Goal: Task Accomplishment & Management: Use online tool/utility

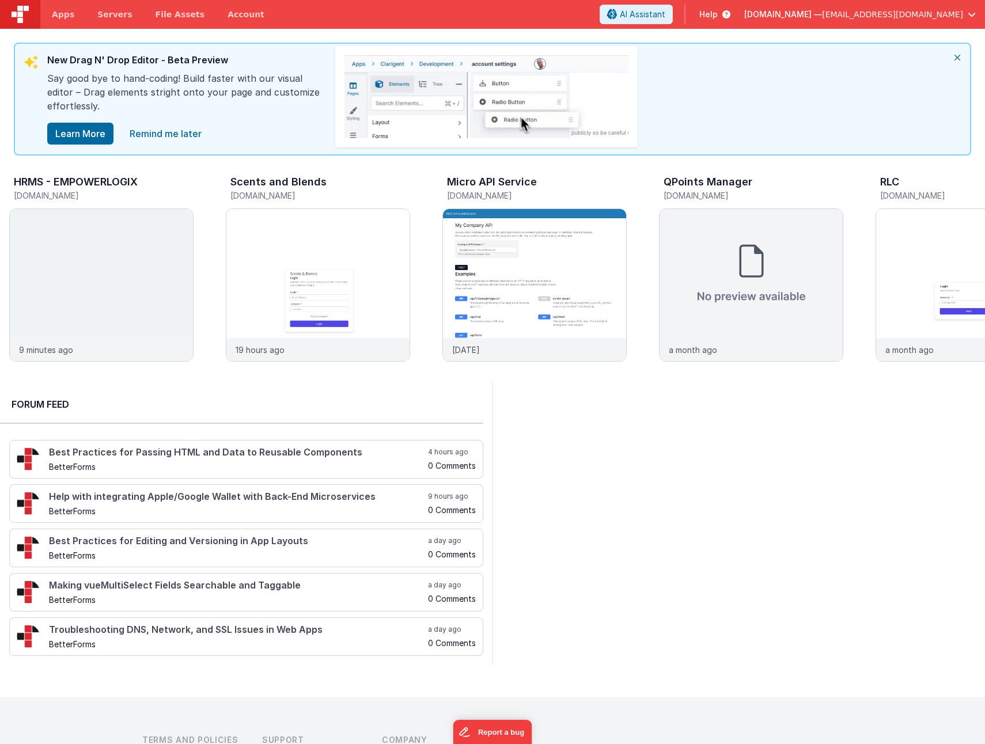
click at [960, 56] on icon "close" at bounding box center [957, 58] width 25 height 28
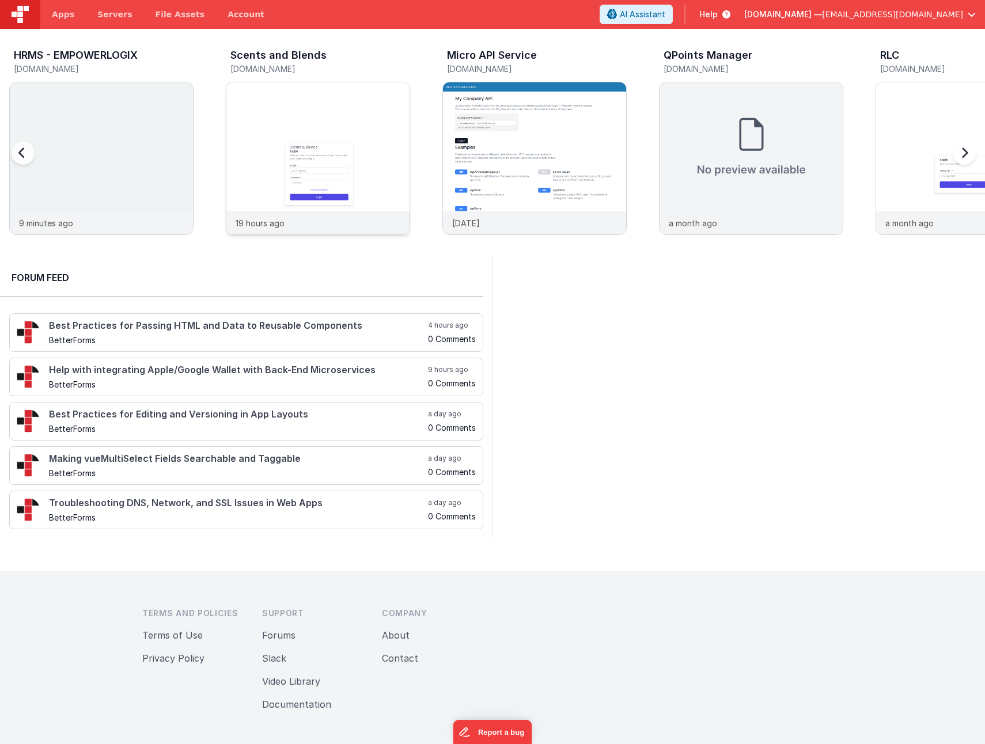
click at [317, 152] on img at bounding box center [317, 173] width 183 height 183
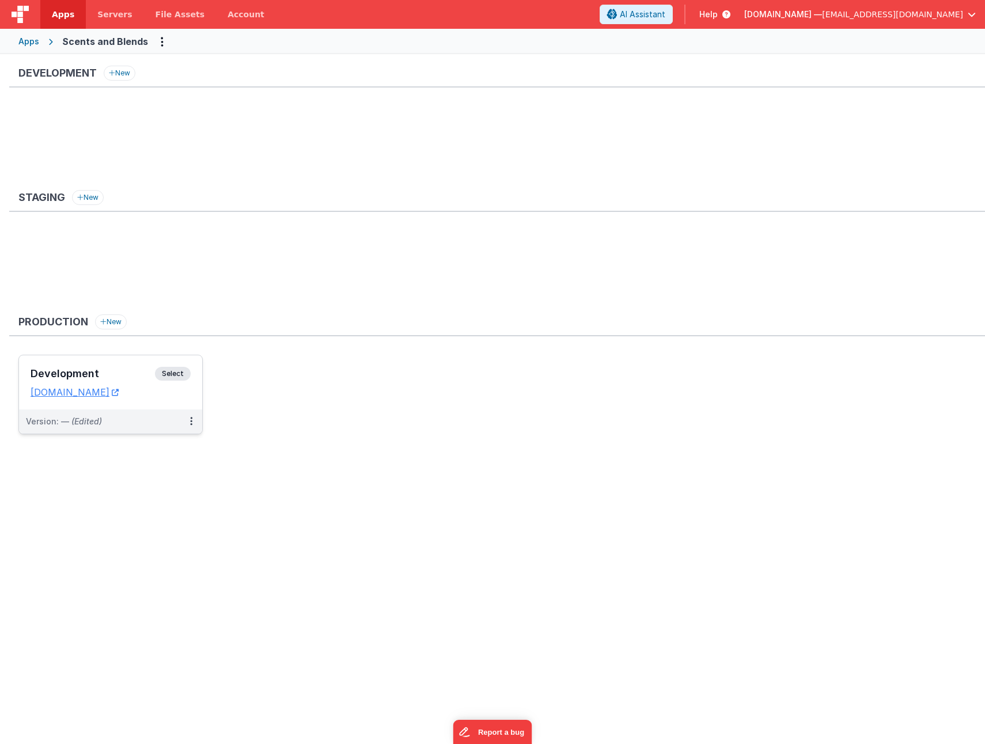
click at [81, 368] on h3 "Development" at bounding box center [93, 374] width 124 height 12
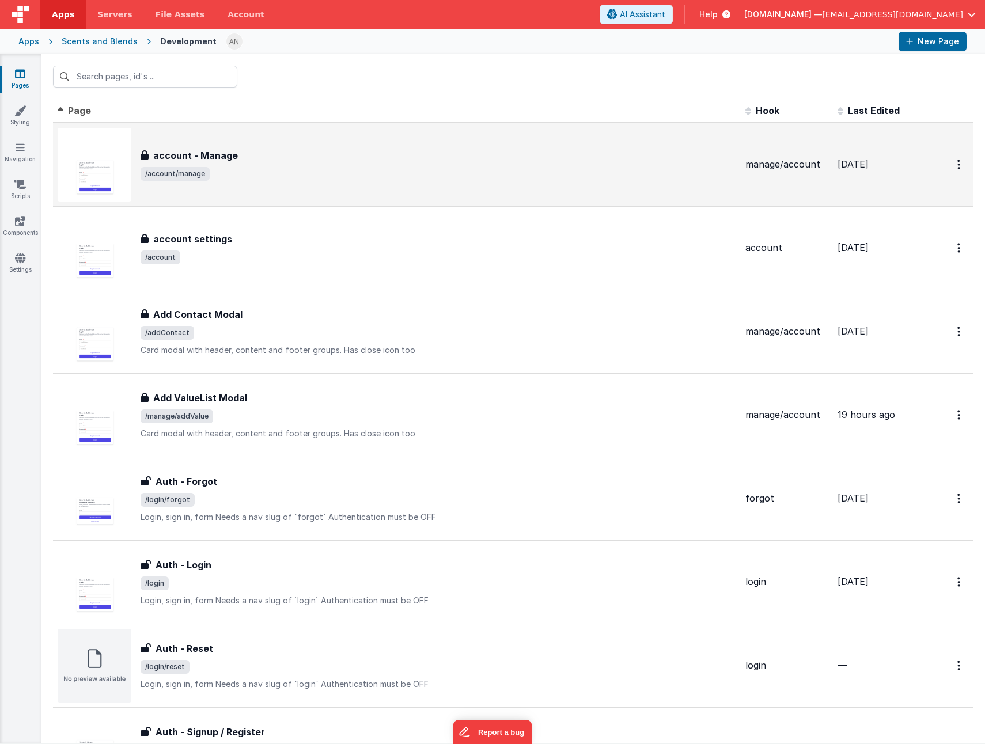
click at [377, 150] on div "account - Manage" at bounding box center [439, 156] width 596 height 14
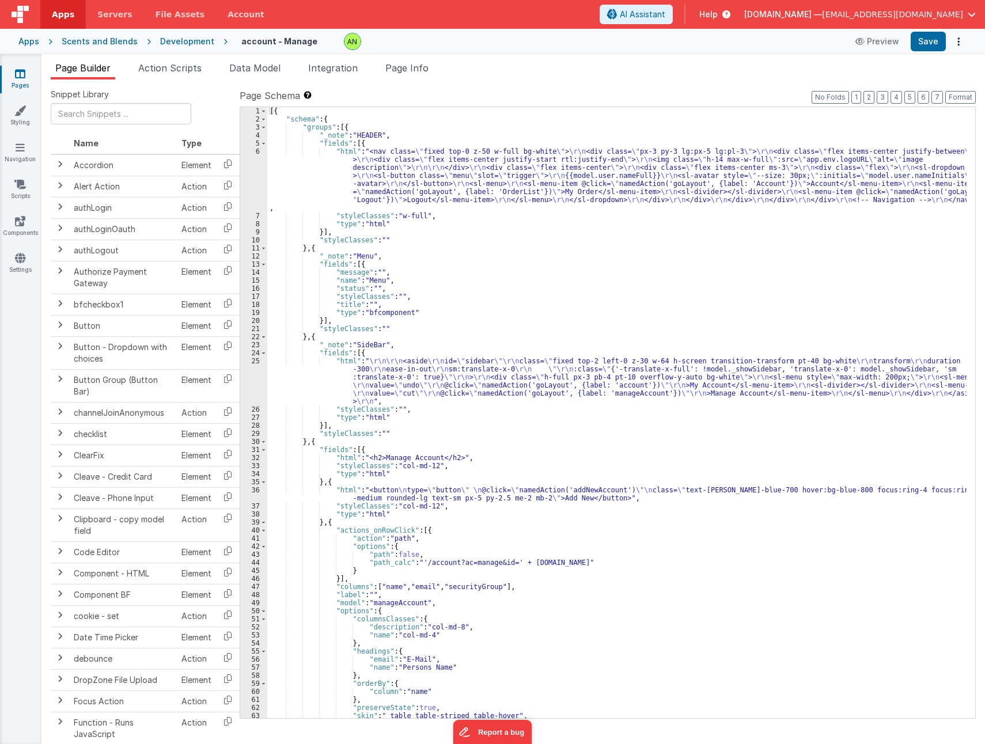
scroll to position [82, 0]
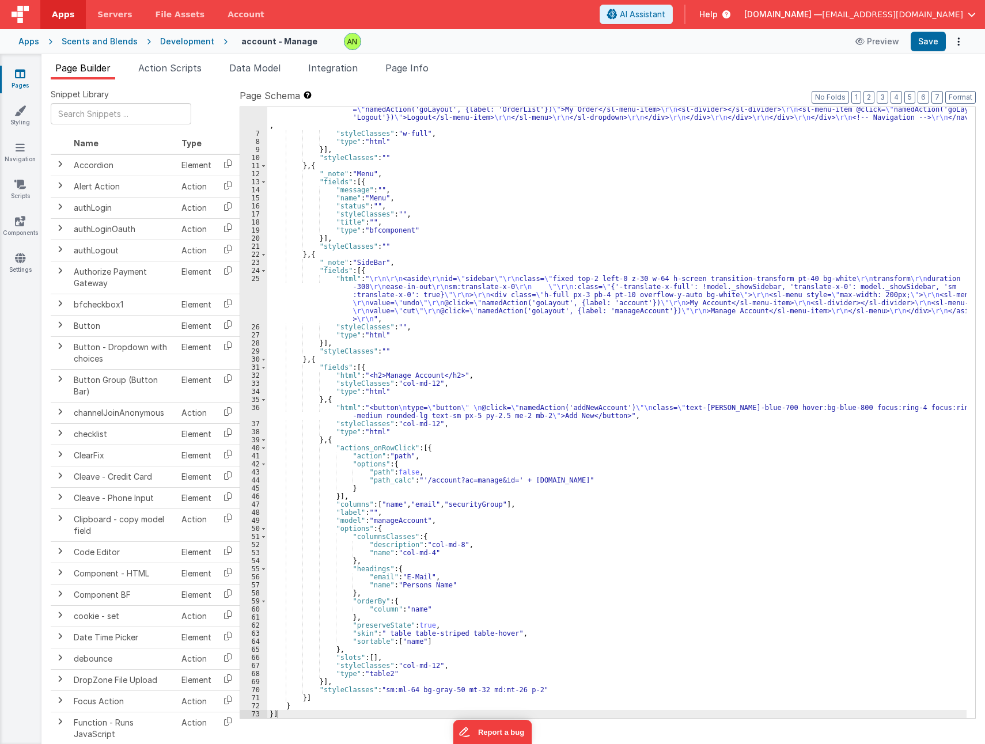
click at [432, 447] on div ""html" : "<nav class= \" fixed top-0 z-50 w-full bg-white \" > \r\n <div class=…" at bounding box center [617, 407] width 700 height 684
click at [434, 445] on div ""html" : "<nav class= \" fixed top-0 z-50 w-full bg-white \" > \r\n <div class=…" at bounding box center [617, 407] width 700 height 684
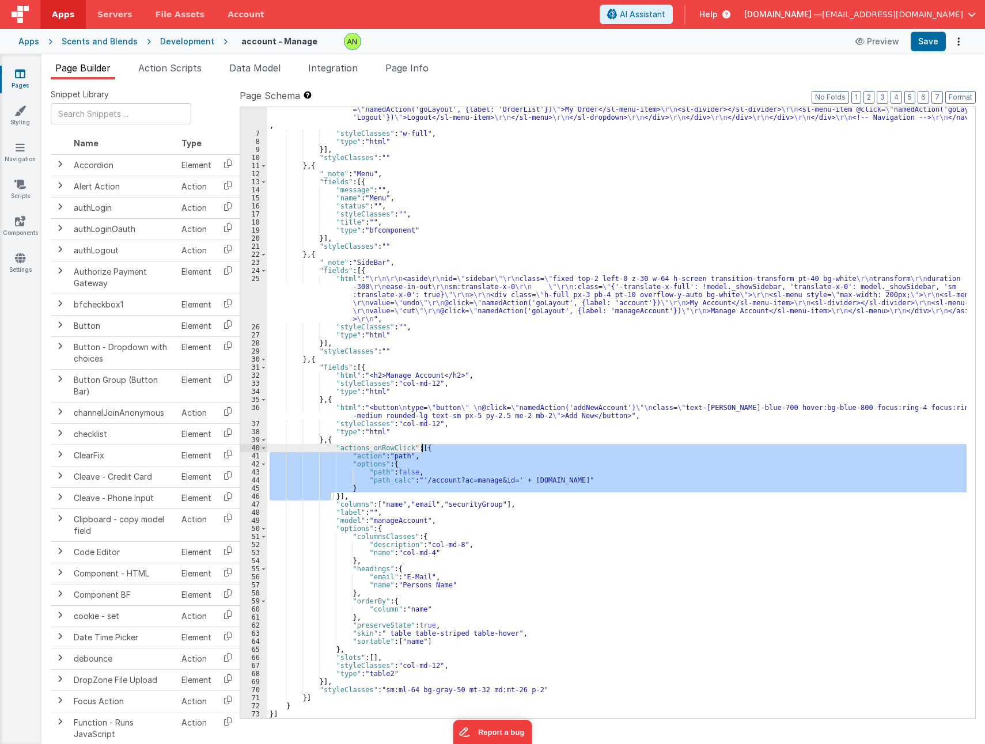
click at [434, 445] on div ""html" : "<nav class= \" fixed top-0 z-50 w-full bg-white \" > \r\n <div class=…" at bounding box center [617, 407] width 700 height 684
click at [149, 115] on input "text" at bounding box center [121, 113] width 141 height 21
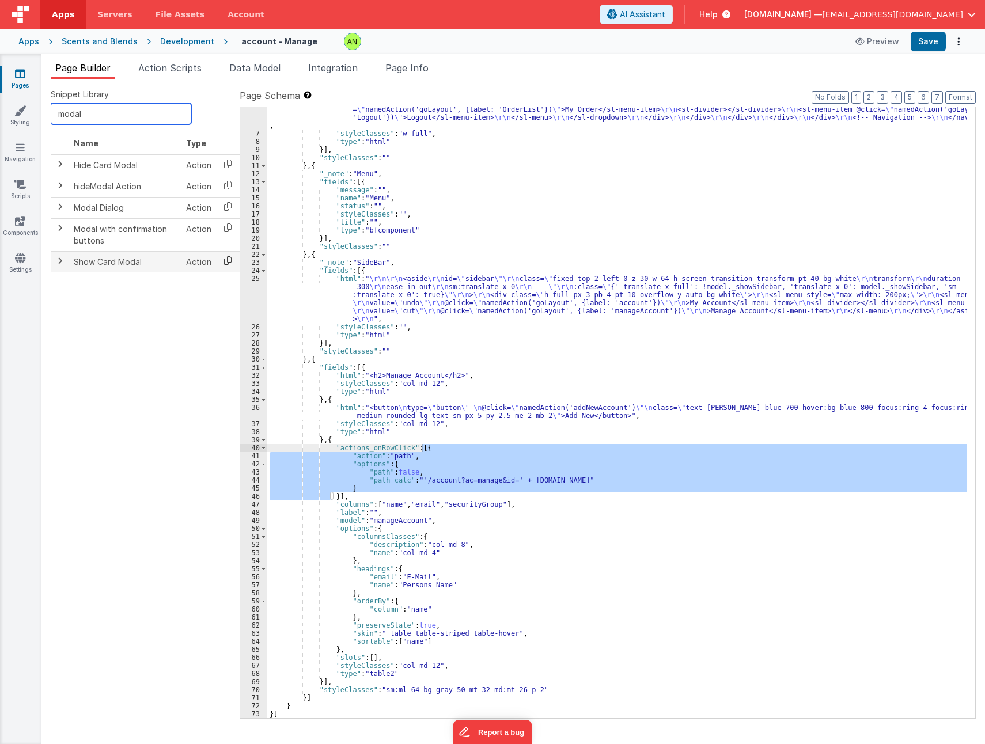
type input "modal"
click at [224, 264] on icon at bounding box center [228, 261] width 24 height 18
click at [176, 39] on div "Development" at bounding box center [187, 42] width 54 height 12
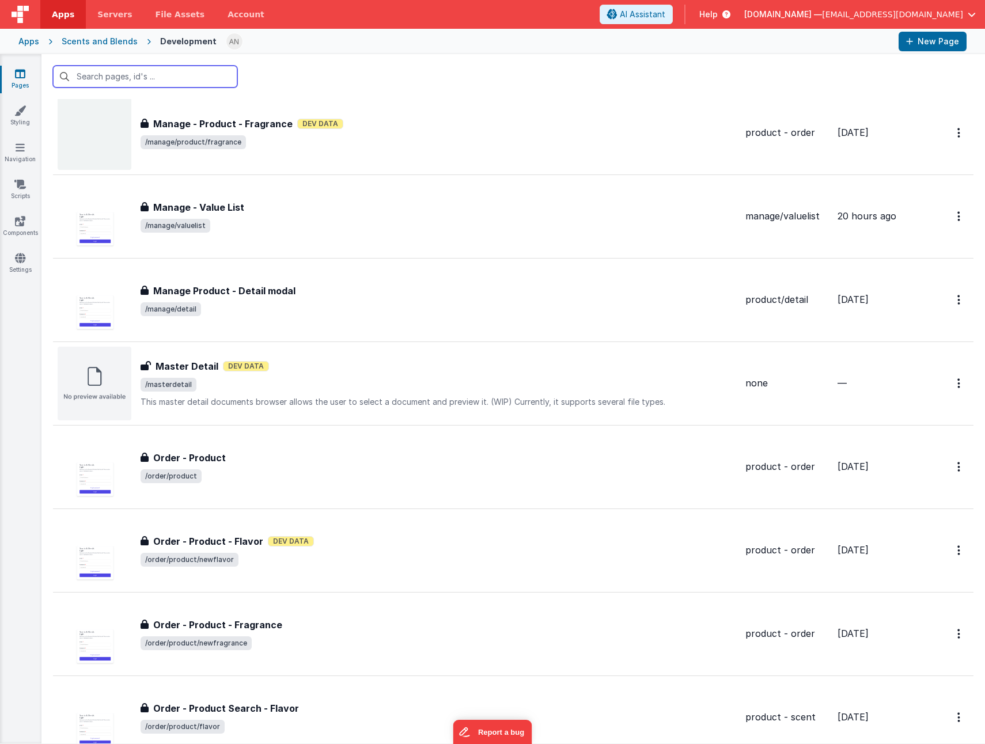
scroll to position [1325, 0]
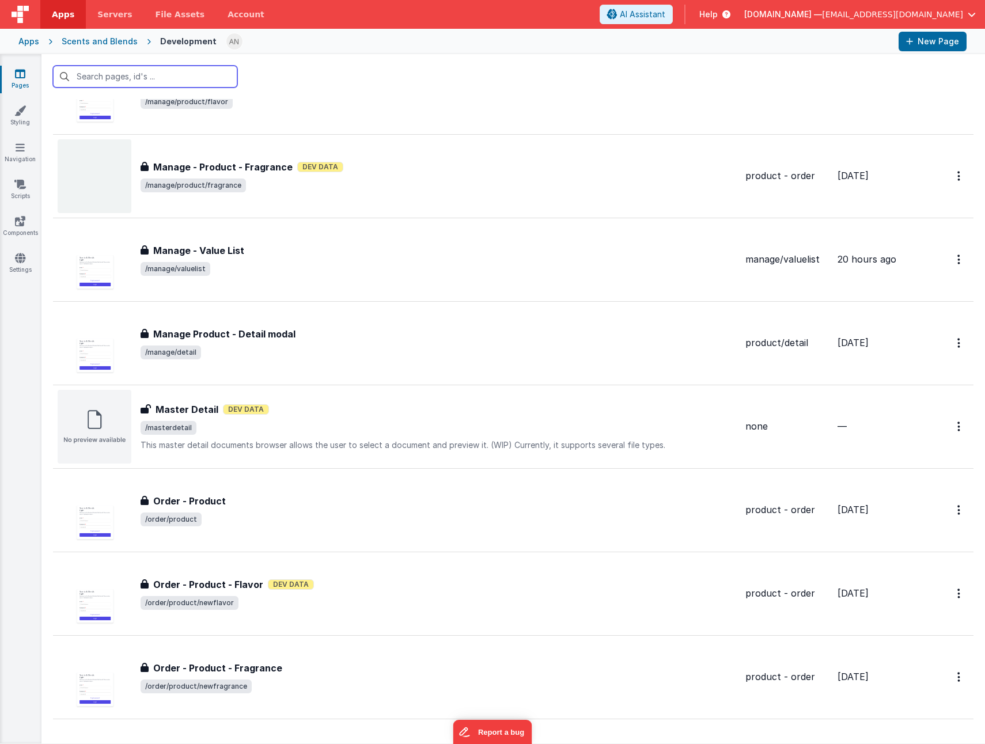
click at [128, 79] on input "text" at bounding box center [145, 77] width 184 height 22
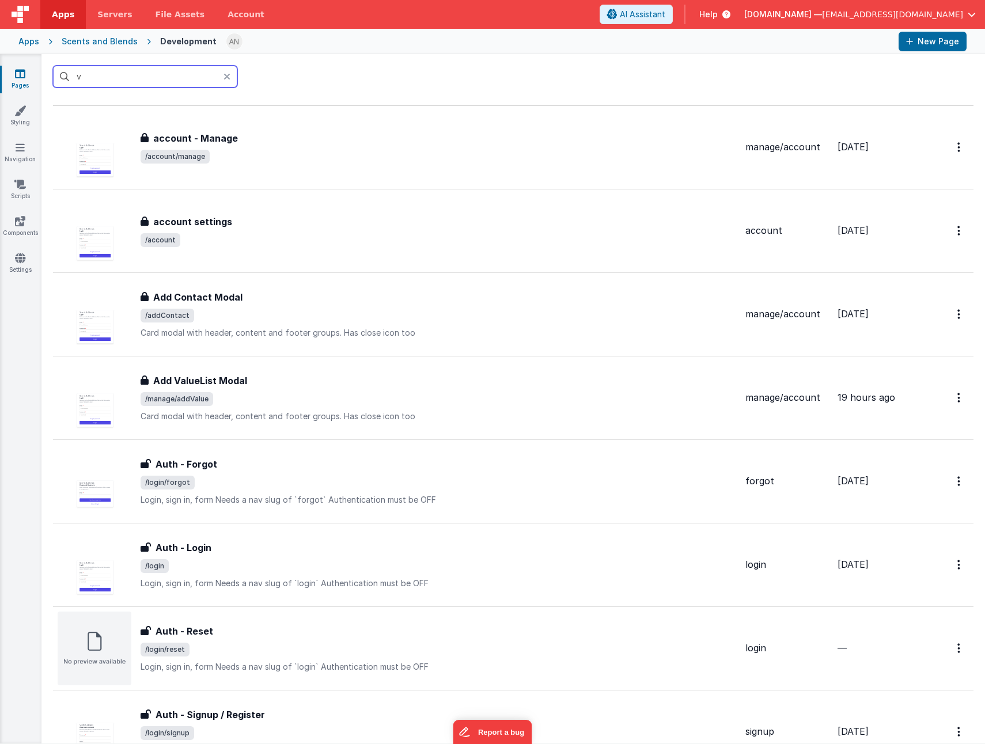
scroll to position [0, 0]
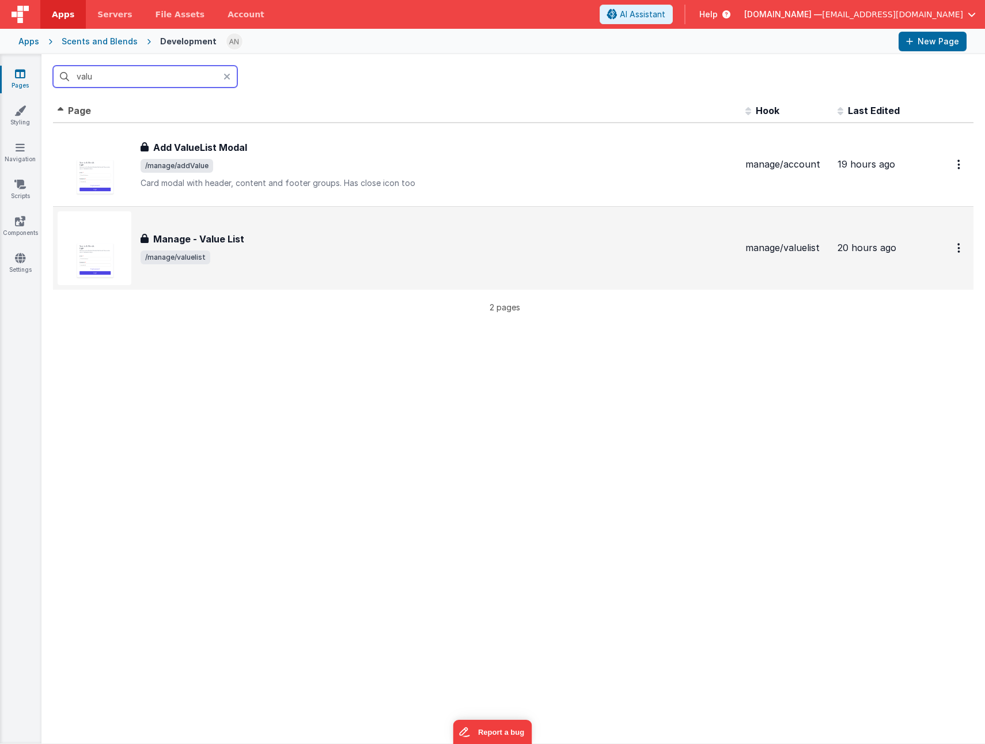
type input "valu"
click at [327, 229] on div "Manage - Value List Manage - Value List /manage/valuelist" at bounding box center [397, 248] width 679 height 74
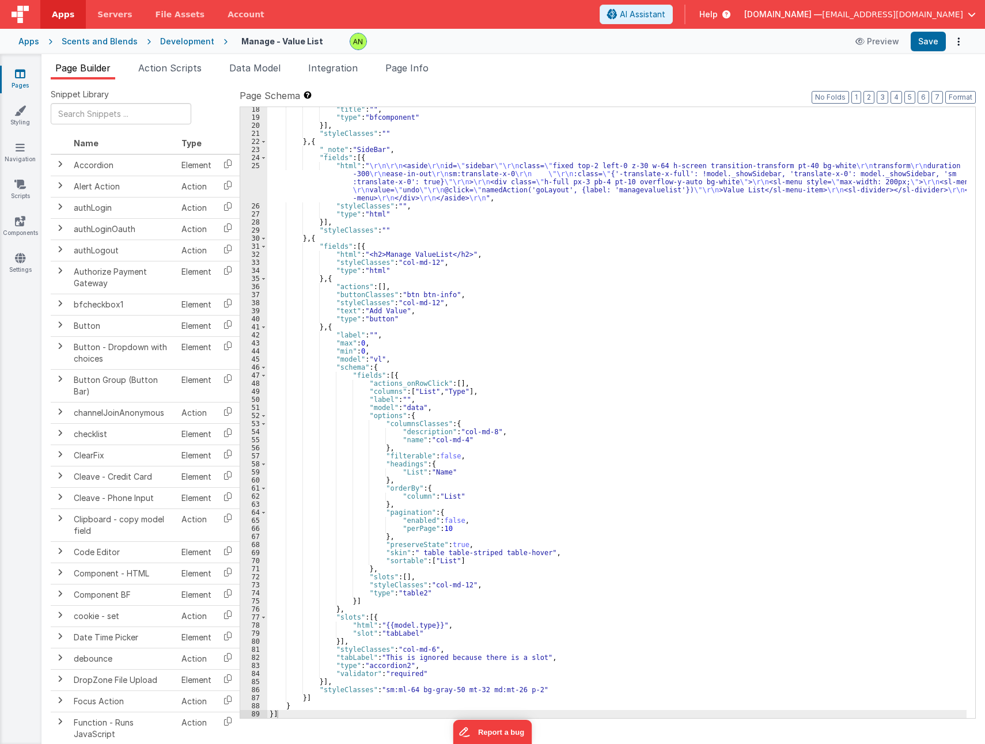
scroll to position [195, 0]
click at [447, 381] on div ""title" : "" , "type" : "bfcomponent" }] , "styleClasses" : "" } , { "_note" : …" at bounding box center [617, 418] width 700 height 627
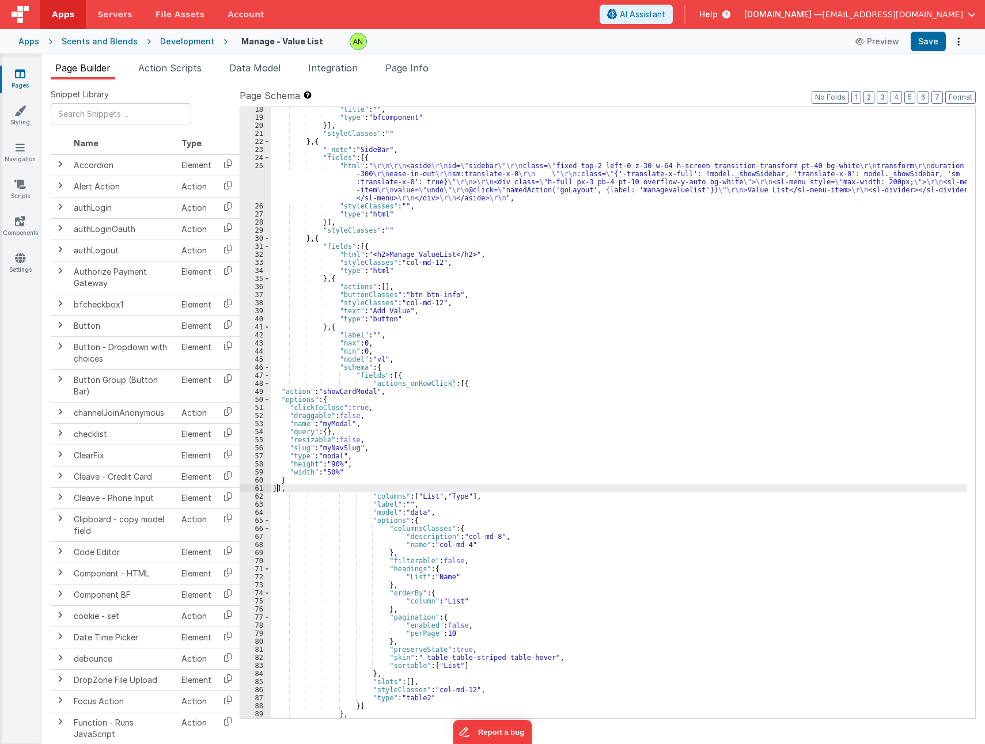
click at [339, 448] on div ""title" : "" , "type" : "bfcomponent" }] , "styleClasses" : "" } , { "_note" : …" at bounding box center [619, 418] width 696 height 627
click at [930, 44] on button "Save" at bounding box center [928, 42] width 35 height 20
click at [186, 43] on div "Development" at bounding box center [187, 42] width 54 height 12
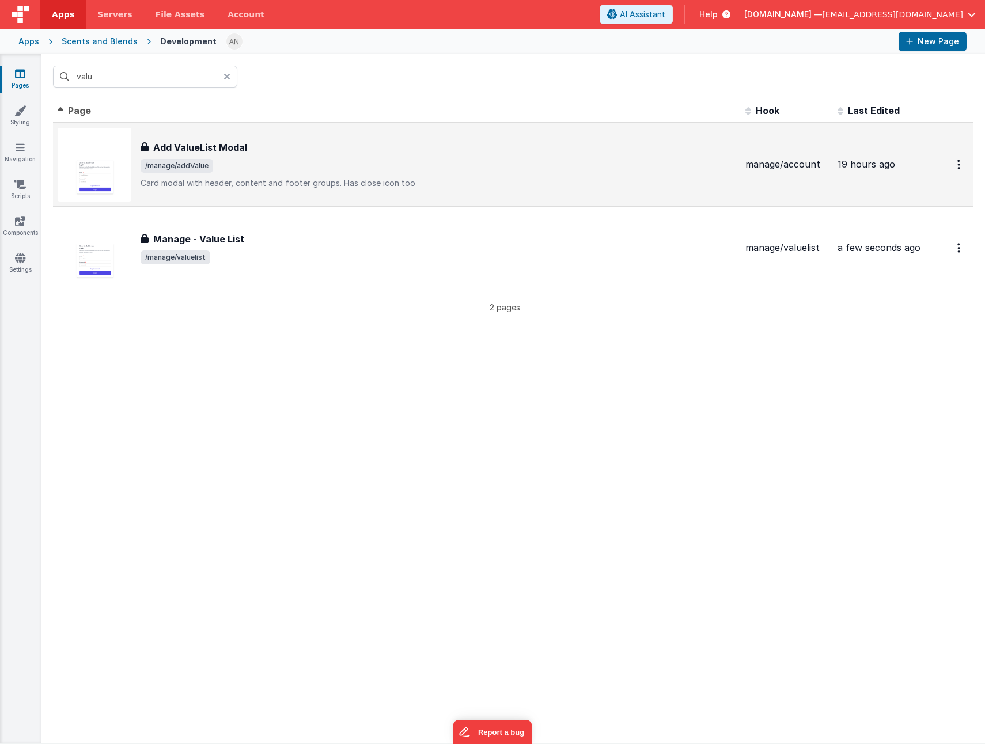
drag, startPoint x: 142, startPoint y: 162, endPoint x: 211, endPoint y: 165, distance: 69.8
click at [211, 165] on span "/manage/addValue" at bounding box center [177, 166] width 73 height 14
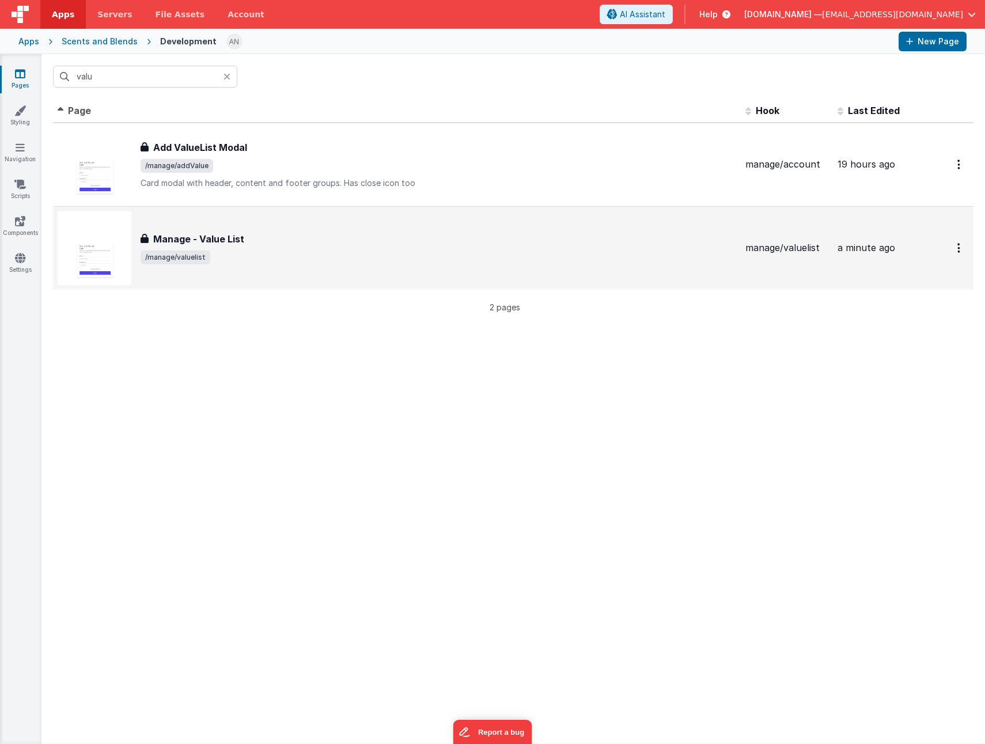
click at [291, 253] on span "/manage/valuelist" at bounding box center [439, 258] width 596 height 14
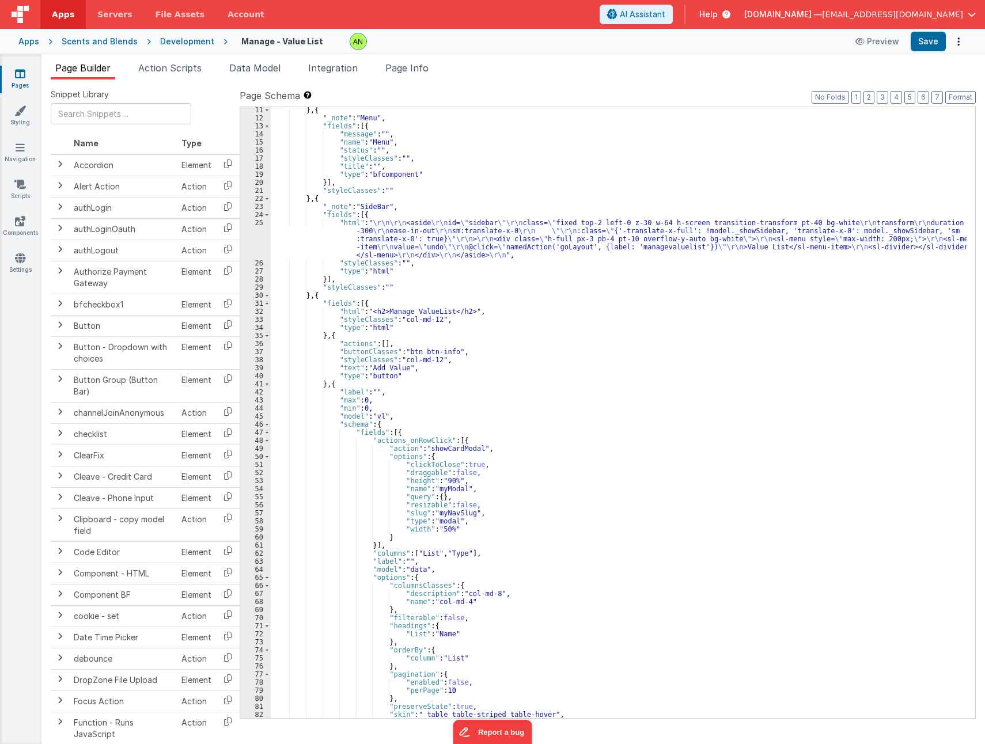
scroll to position [138, 0]
click at [445, 514] on div "} , { "_note" : "Menu" , "fields" : [{ "message" : "" , "name" : "Menu" , "stat…" at bounding box center [619, 419] width 696 height 627
click at [600, 487] on div "} , { "_note" : "Menu" , "fields" : [{ "message" : "" , "name" : "Menu" , "stat…" at bounding box center [619, 419] width 696 height 627
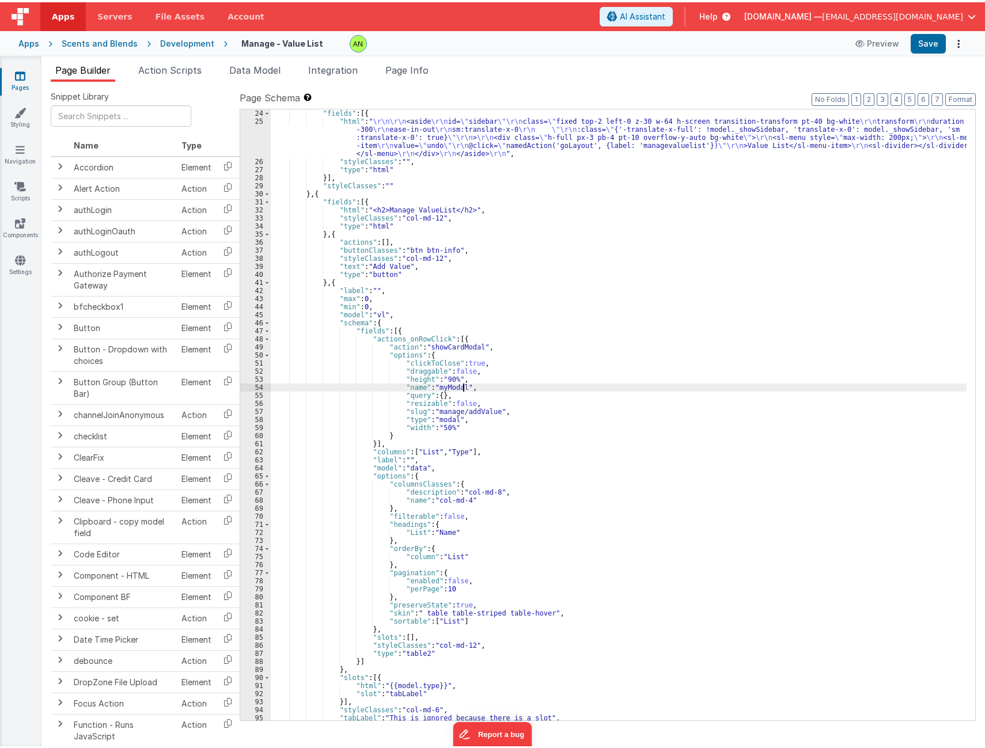
scroll to position [300, 0]
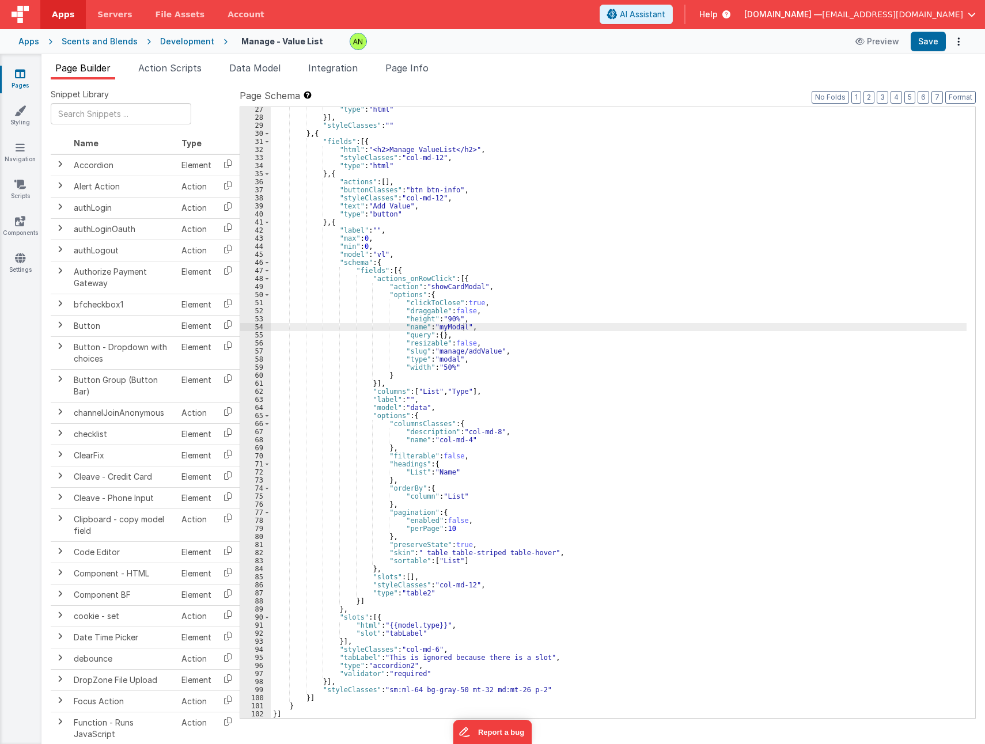
click at [626, 39] on div at bounding box center [595, 41] width 490 height 17
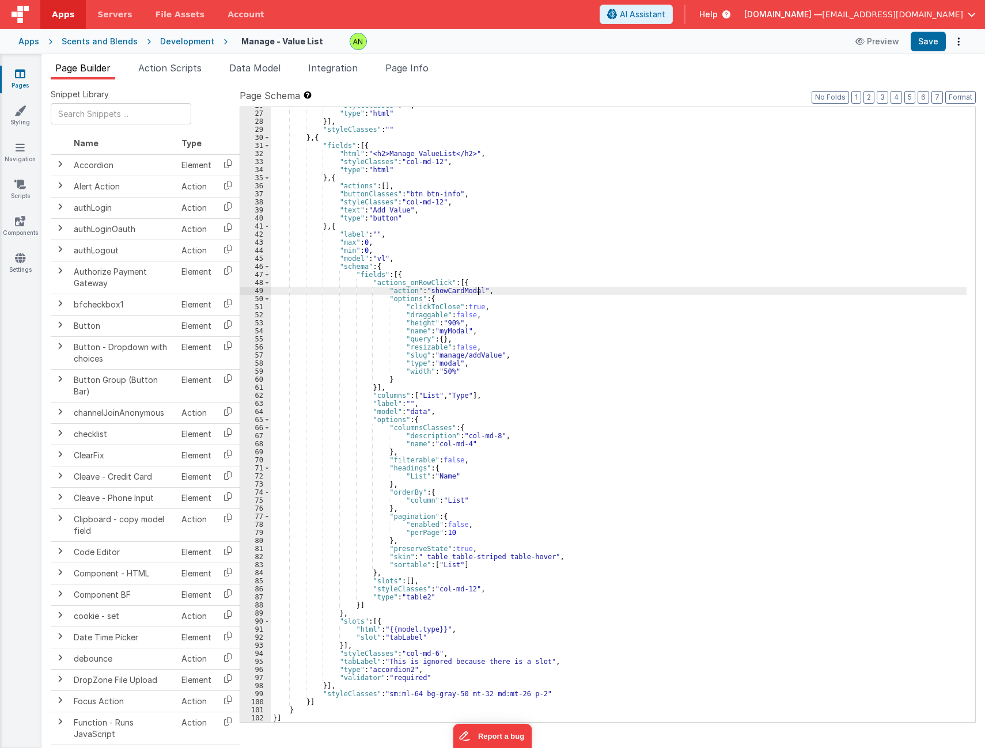
click at [495, 293] on div ""styleClasses" : "" , "type" : "html" }] , "styleClasses" : "" } , { "fields" :…" at bounding box center [619, 417] width 696 height 632
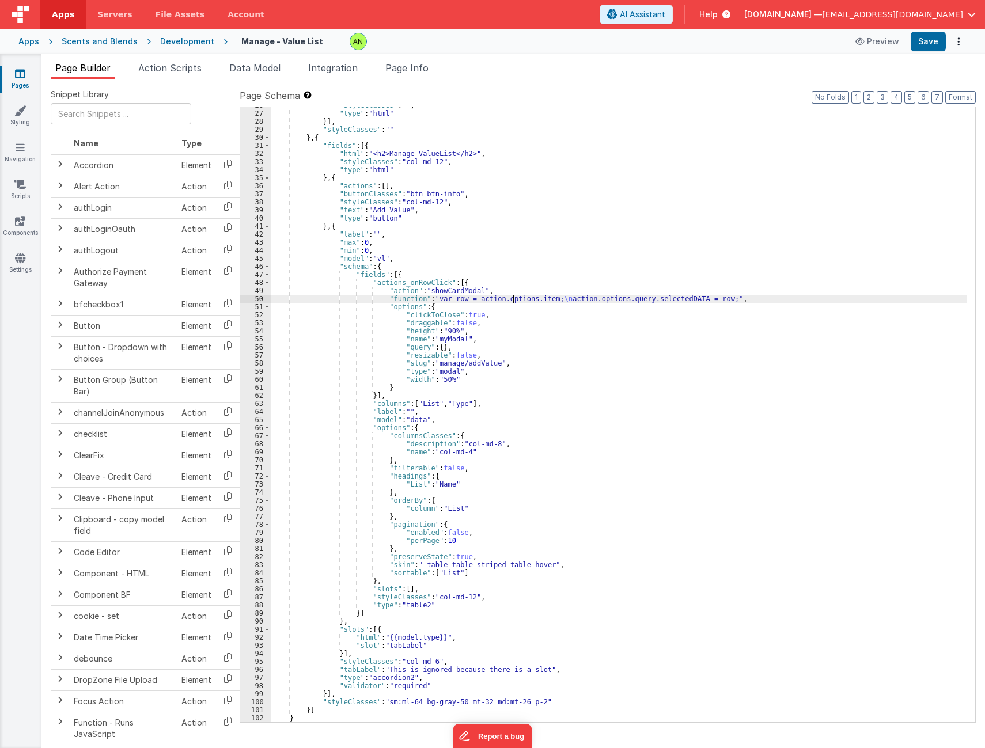
click at [513, 300] on div ""styleClasses" : "" , "type" : "html" }] , "styleClasses" : "" } , { "fields" :…" at bounding box center [619, 417] width 696 height 632
click at [623, 300] on div ""styleClasses" : "" , "type" : "html" }] , "styleClasses" : "" } , { "fields" :…" at bounding box center [619, 417] width 696 height 632
click at [250, 298] on div "50" at bounding box center [255, 299] width 31 height 8
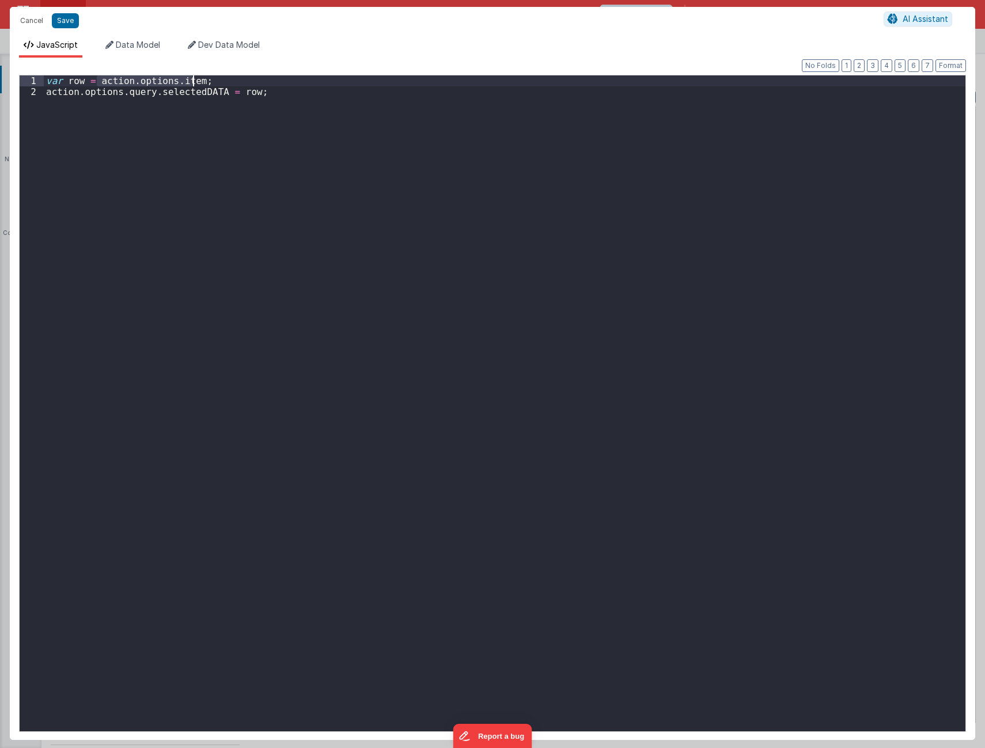
drag, startPoint x: 97, startPoint y: 80, endPoint x: 191, endPoint y: 80, distance: 94.5
click at [191, 80] on div "var row = action . options . item ; action . options . query . selectedDATA = r…" at bounding box center [505, 414] width 922 height 678
click at [178, 91] on div "var row = this . params . row . id ; action . options . query . selectedDATA = …" at bounding box center [505, 414] width 922 height 678
click at [67, 21] on button "Save" at bounding box center [65, 20] width 27 height 15
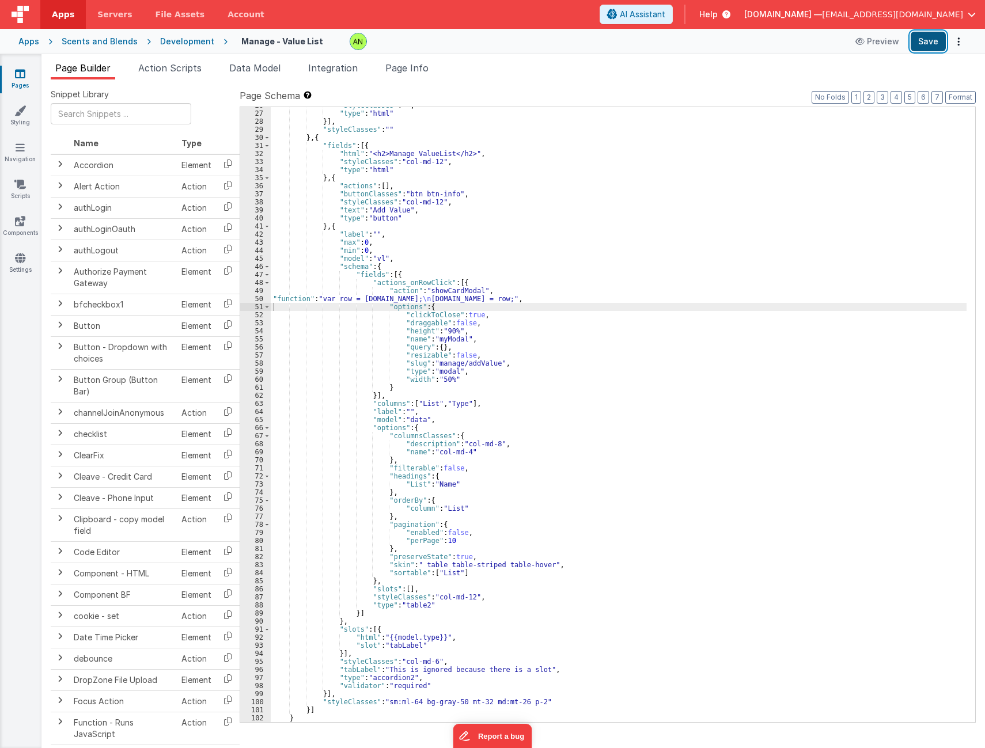
click at [931, 48] on button "Save" at bounding box center [928, 42] width 35 height 20
click at [464, 401] on div ""styleClasses" : "" , "type" : "html" }] , "styleClasses" : "" } , { "fields" :…" at bounding box center [619, 417] width 696 height 632
click at [571, 426] on div ""styleClasses" : "" , "type" : "html" }] , "styleClasses" : "" } , { "fields" :…" at bounding box center [619, 417] width 696 height 632
click at [402, 588] on div ""styleClasses" : "" , "type" : "html" }] , "styleClasses" : "" } , { "fields" :…" at bounding box center [619, 417] width 696 height 632
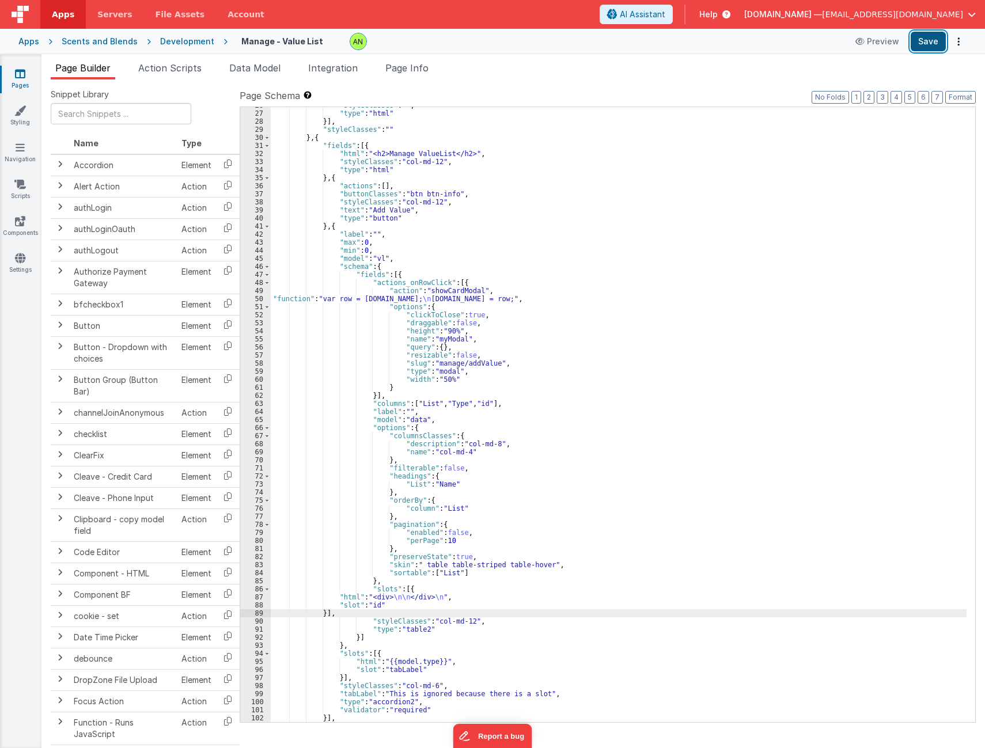
click at [929, 40] on button "Save" at bounding box center [928, 42] width 35 height 20
click at [521, 304] on div ""styleClasses" : "" , "type" : "html" }] , "styleClasses" : "" } , { "fields" :…" at bounding box center [619, 417] width 696 height 632
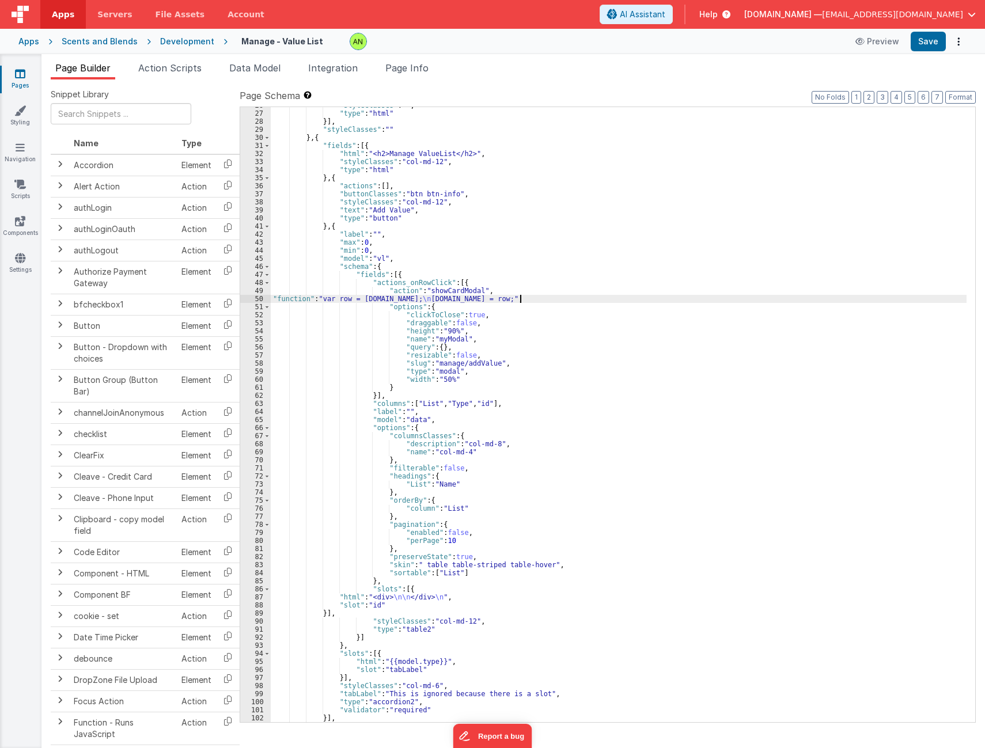
click at [519, 298] on div ""styleClasses" : "" , "type" : "html" }] , "styleClasses" : "" } , { "fields" :…" at bounding box center [619, 417] width 696 height 632
click at [245, 297] on div "50" at bounding box center [255, 299] width 31 height 8
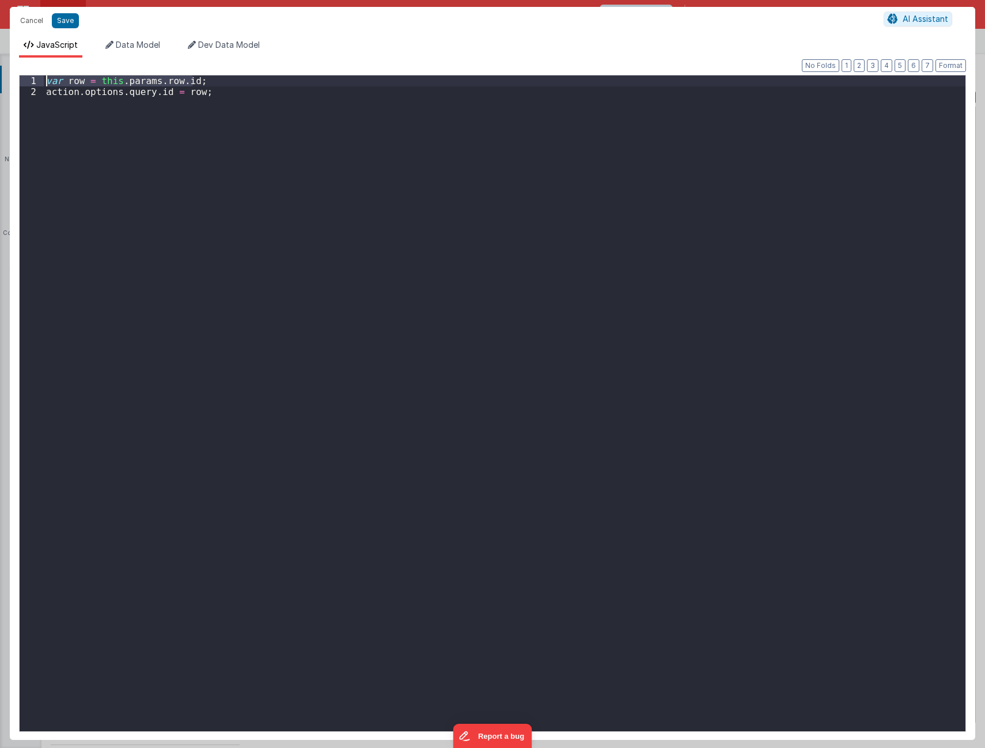
drag, startPoint x: 197, startPoint y: 79, endPoint x: 26, endPoint y: 75, distance: 171.2
click at [26, 75] on div "1 2 var row = this . params . row . id ; action . options . query . id = row ; …" at bounding box center [492, 403] width 947 height 657
click at [186, 83] on div "action . options . query . id = row ;" at bounding box center [505, 414] width 922 height 678
click at [65, 15] on button "Save" at bounding box center [65, 20] width 27 height 15
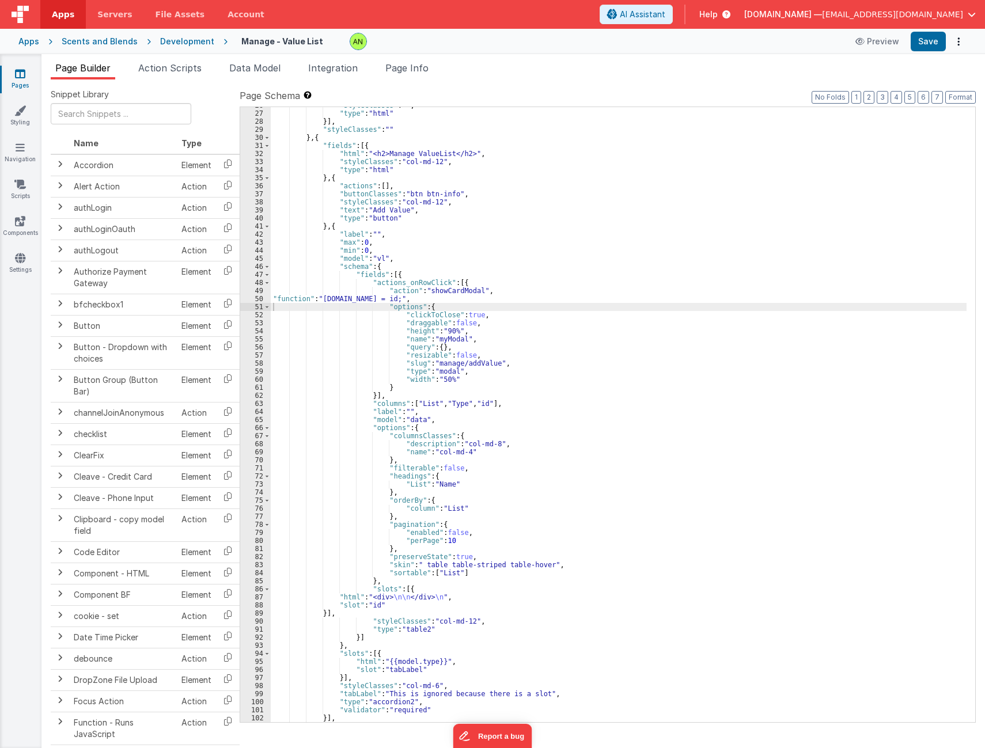
click at [317, 302] on div ""styleClasses" : "" , "type" : "html" }] , "styleClasses" : "" } , { "fields" :…" at bounding box center [619, 417] width 696 height 632
click at [243, 296] on div "50" at bounding box center [255, 299] width 31 height 8
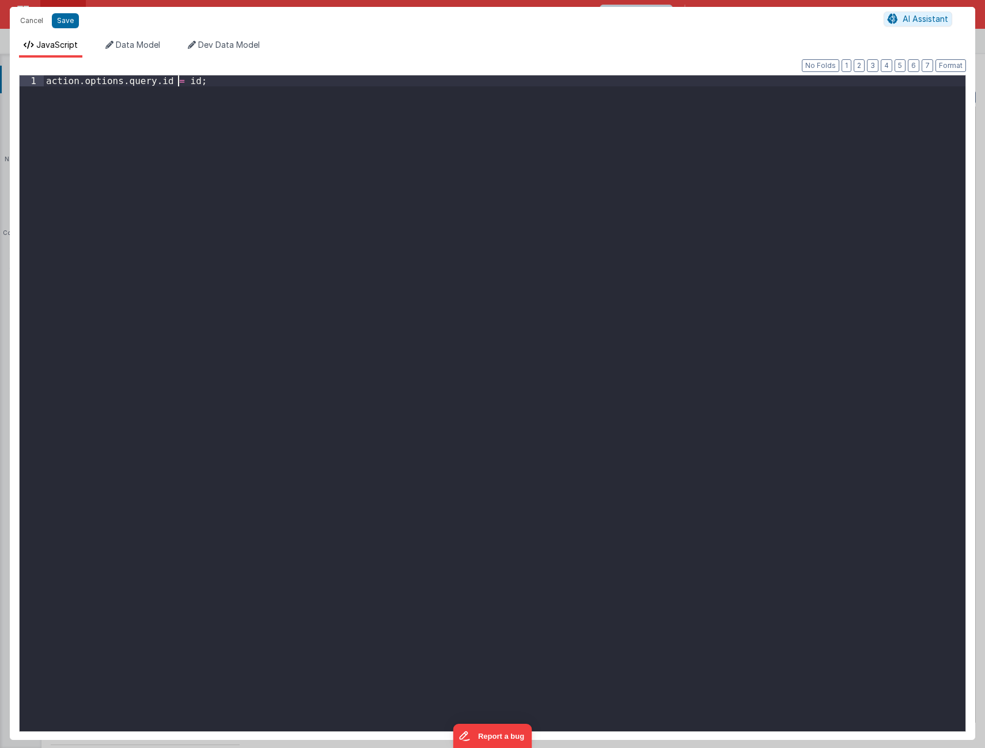
click at [179, 81] on div "action . options . query . id = id ;" at bounding box center [505, 414] width 922 height 678
click at [64, 20] on button "Save" at bounding box center [65, 20] width 27 height 15
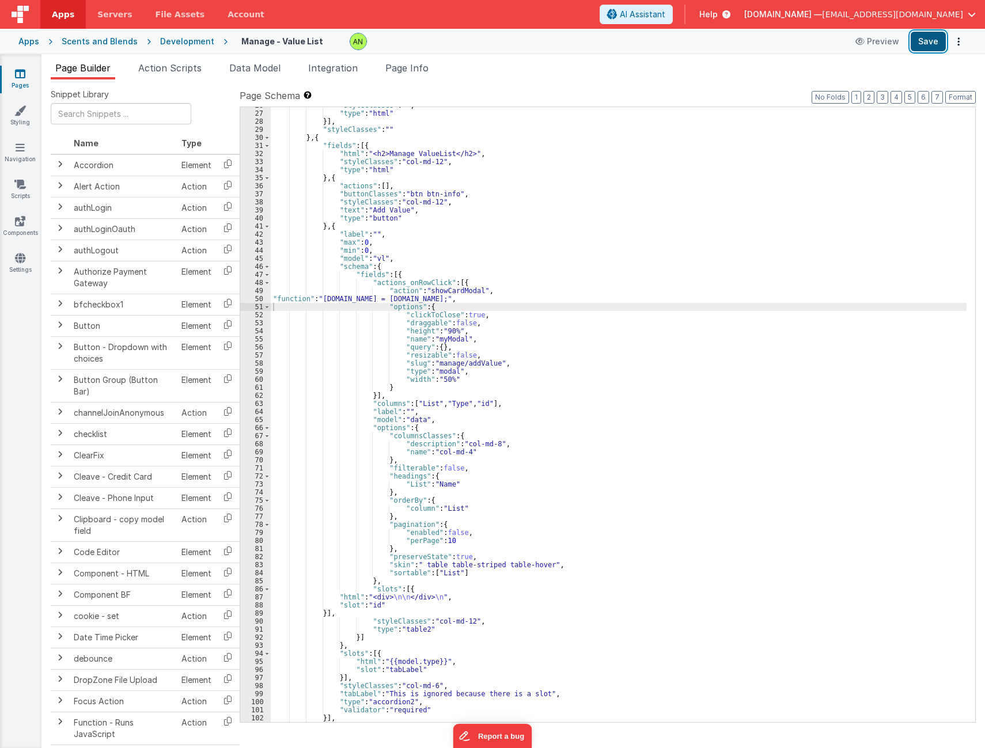
click at [928, 40] on button "Save" at bounding box center [928, 42] width 35 height 20
click at [727, 73] on ul "Page Builder Action Scripts Data Model Integration Page Info" at bounding box center [513, 70] width 944 height 18
click at [845, 197] on div ""styleClasses" : "" , "type" : "html" }] , "styleClasses" : "" } , { "fields" :…" at bounding box center [619, 417] width 696 height 632
click at [483, 280] on div ""styleClasses" : "" , "type" : "html" }] , "styleClasses" : "" } , { "fields" :…" at bounding box center [619, 417] width 696 height 632
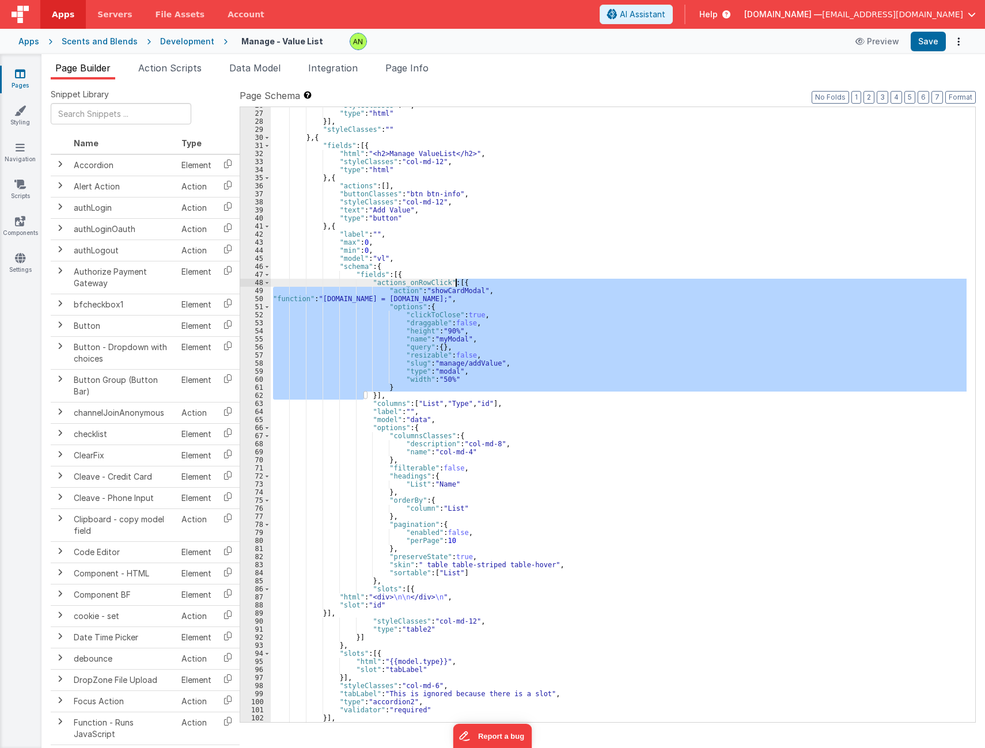
click at [483, 280] on div ""styleClasses" : "" , "type" : "html" }] , "styleClasses" : "" } , { "fields" :…" at bounding box center [619, 417] width 696 height 632
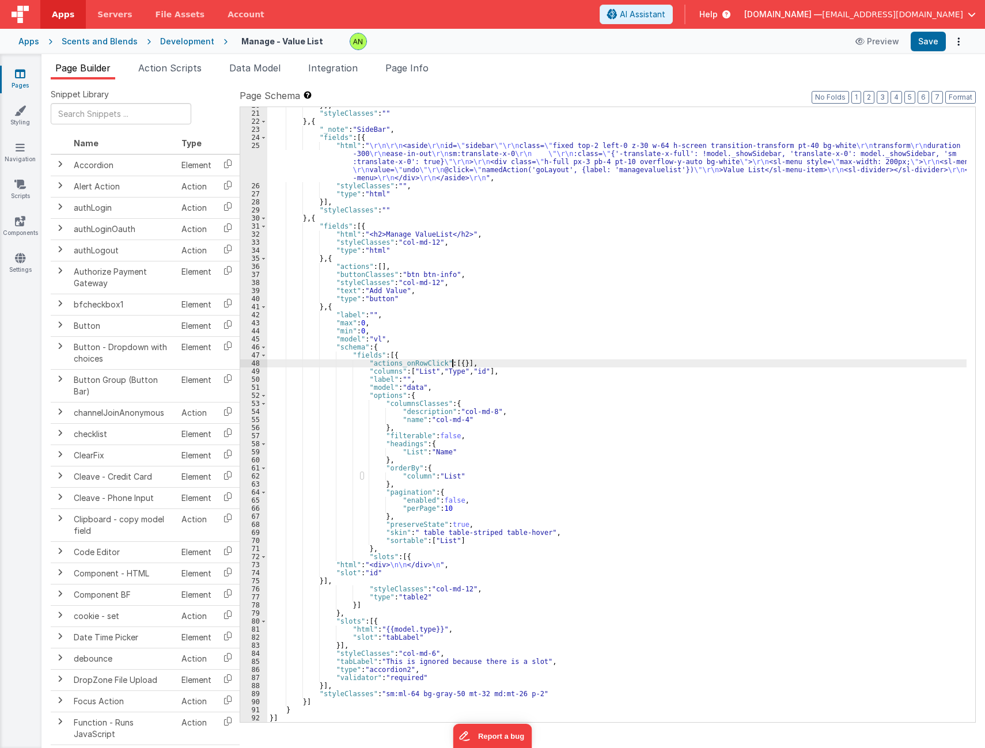
scroll to position [216, 0]
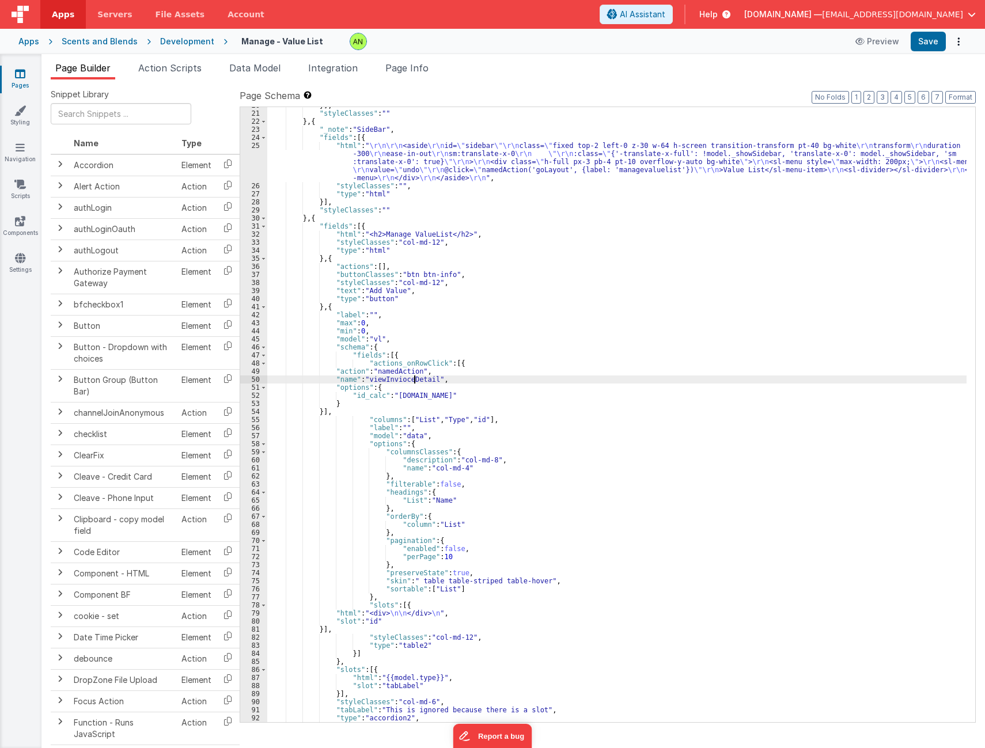
click at [415, 378] on div "}] , "styleClasses" : "" } , { "_note" : "SideBar" , "fields" : [{ "html" : " \…" at bounding box center [617, 417] width 700 height 632
click at [644, 366] on div "}] , "styleClasses" : "" } , { "_note" : "SideBar" , "fields" : [{ "html" : " \…" at bounding box center [617, 417] width 700 height 632
click at [552, 331] on div "}] , "styleClasses" : "" } , { "_note" : "SideBar" , "fields" : [{ "html" : " \…" at bounding box center [617, 417] width 700 height 632
click at [925, 49] on button "Save" at bounding box center [928, 42] width 35 height 20
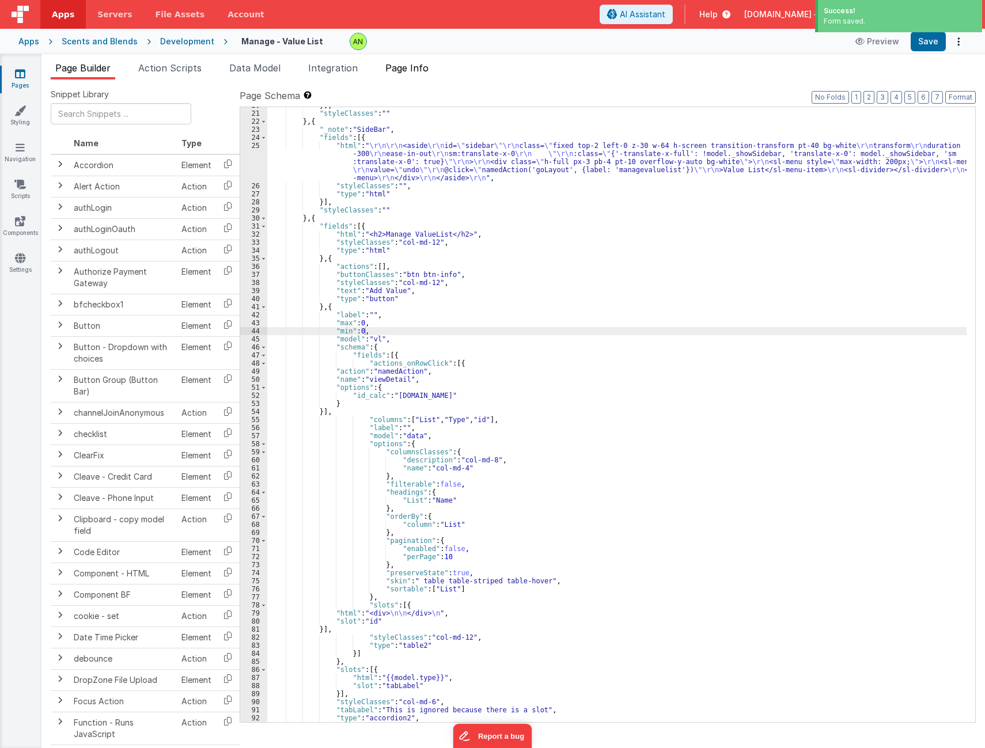
click at [415, 73] on span "Page Info" at bounding box center [406, 68] width 43 height 12
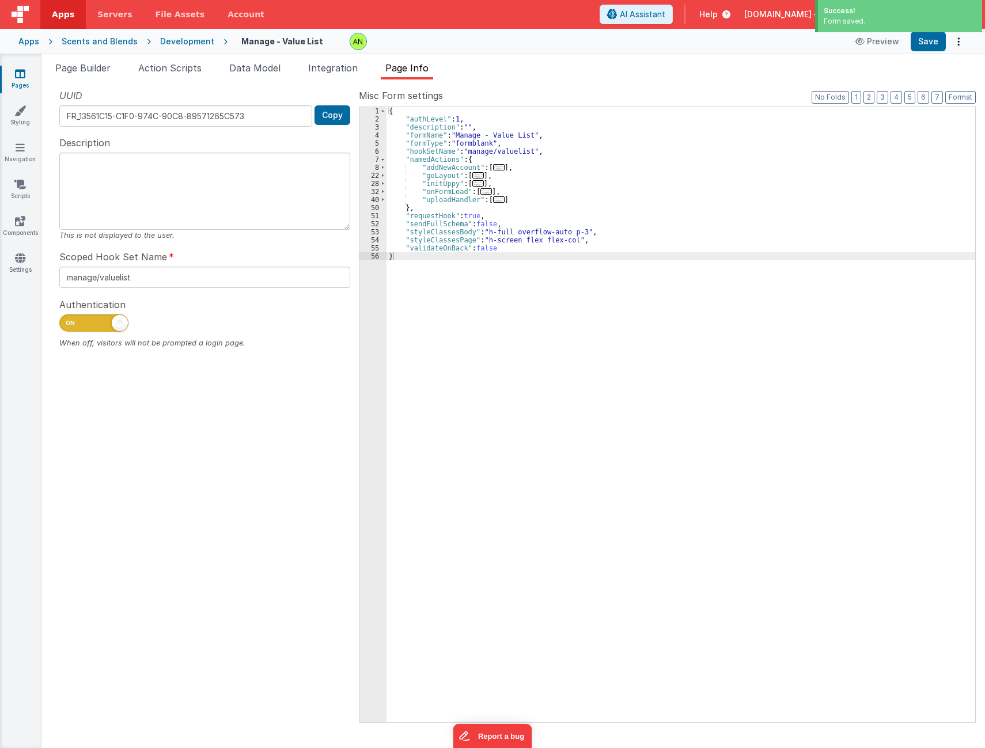
click at [512, 200] on div "{ "authLevel" : 1 , "description" : "" , "formName" : "Manage - Value List" , "…" at bounding box center [681, 423] width 589 height 632
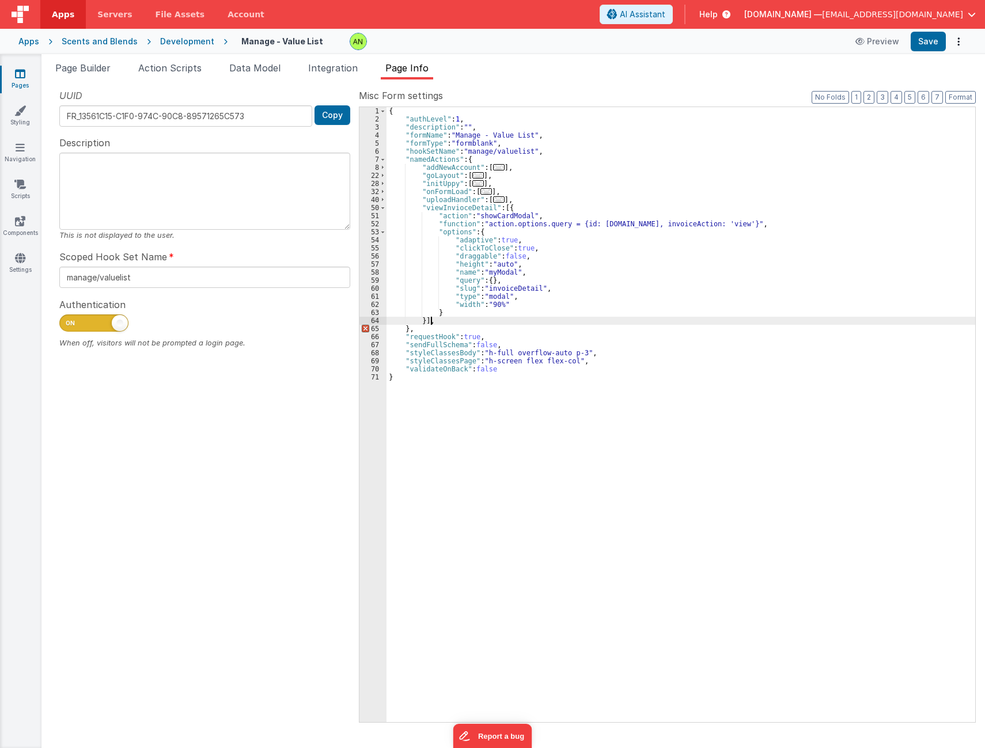
click at [464, 207] on div "{ "authLevel" : 1 , "description" : "" , "formName" : "Manage - Value List" , "…" at bounding box center [681, 423] width 589 height 632
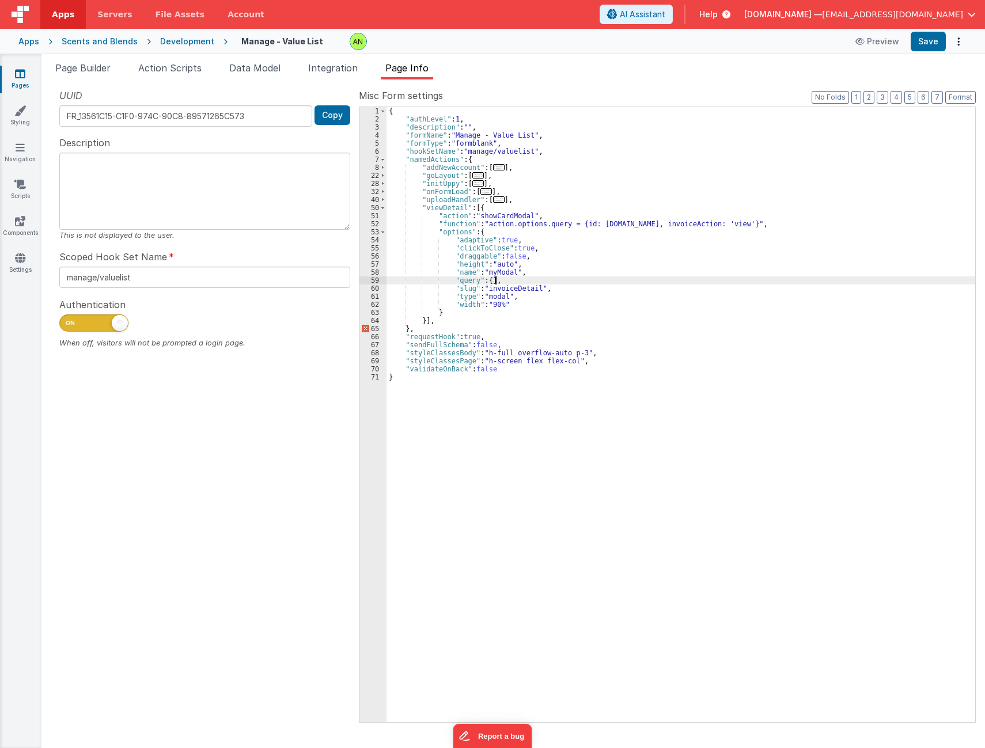
click at [610, 277] on div "{ "authLevel" : 1 , "description" : "" , "formName" : "Manage - Value List" , "…" at bounding box center [681, 423] width 589 height 632
click at [501, 285] on div "{ "authLevel" : 1 , "description" : "" , "formName" : "Manage - Value List" , "…" at bounding box center [681, 423] width 589 height 632
click at [511, 288] on div "{ "authLevel" : 1 , "description" : "" , "formName" : "Manage - Value List" , "…" at bounding box center [681, 423] width 589 height 632
click at [697, 332] on div "{ "authLevel" : 1 , "description" : "" , "formName" : "Manage - Value List" , "…" at bounding box center [681, 423] width 589 height 632
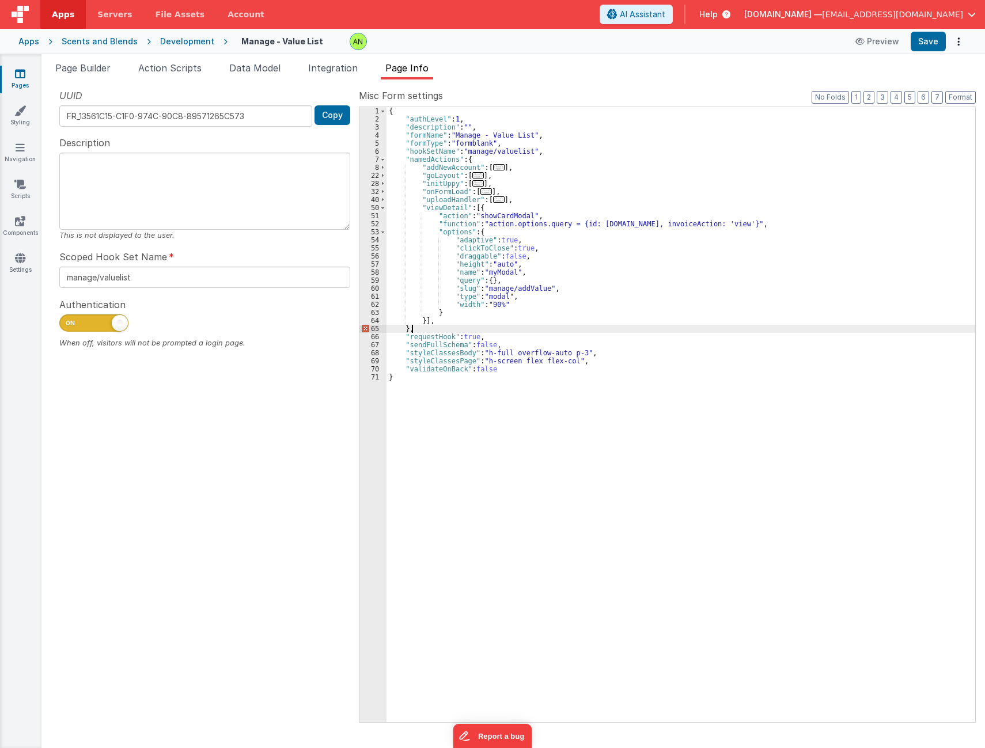
click at [492, 305] on div "{ "authLevel" : 1 , "description" : "" , "formName" : "Manage - Value List" , "…" at bounding box center [681, 423] width 589 height 632
click at [496, 305] on div "{ "authLevel" : 1 , "description" : "" , "formName" : "Manage - Value List" , "…" at bounding box center [681, 423] width 589 height 632
click at [547, 326] on div "{ "authLevel" : 1 , "description" : "" , "formName" : "Manage - Value List" , "…" at bounding box center [681, 423] width 589 height 632
click at [433, 320] on div "{ "authLevel" : 1 , "description" : "" , "formName" : "Manage - Value List" , "…" at bounding box center [681, 423] width 589 height 632
click at [927, 44] on button "Save" at bounding box center [928, 42] width 35 height 20
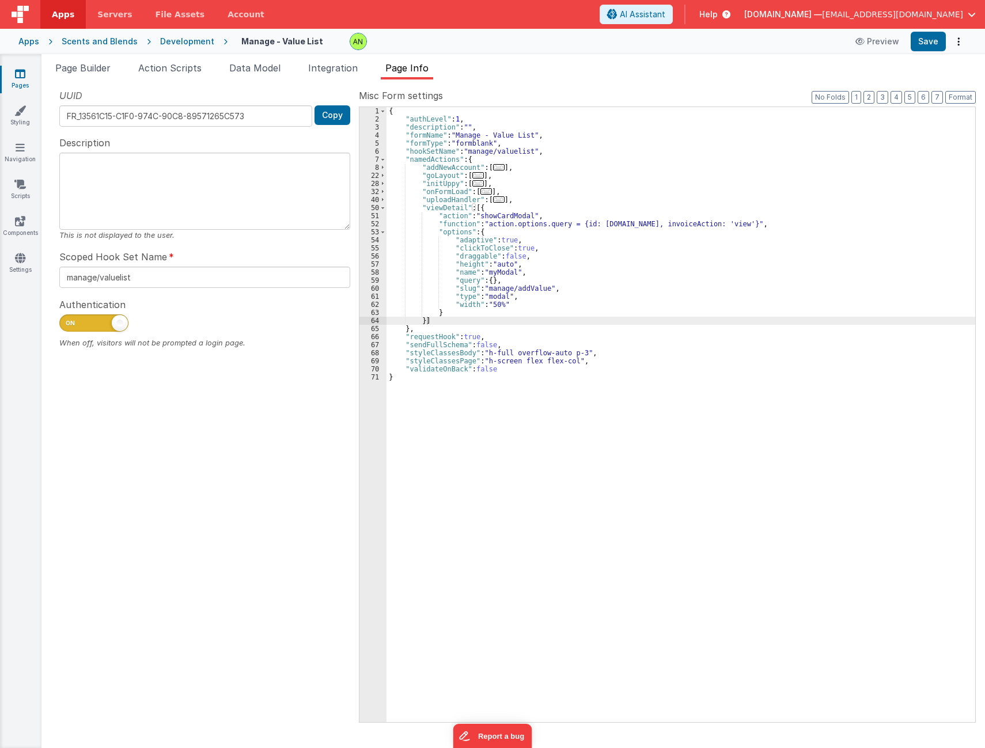
click at [735, 77] on ul "Page Builder Action Scripts Data Model Integration Page Info" at bounding box center [513, 70] width 944 height 18
click at [937, 44] on button "Save" at bounding box center [928, 42] width 35 height 20
click at [652, 226] on div "{ "authLevel" : 1 , "description" : "" , "formName" : "Manage - Value List" , "…" at bounding box center [681, 423] width 589 height 632
click at [756, 70] on ul "Page Builder Action Scripts Data Model Integration Page Info" at bounding box center [513, 70] width 944 height 18
drag, startPoint x: 655, startPoint y: 224, endPoint x: 742, endPoint y: 224, distance: 87.0
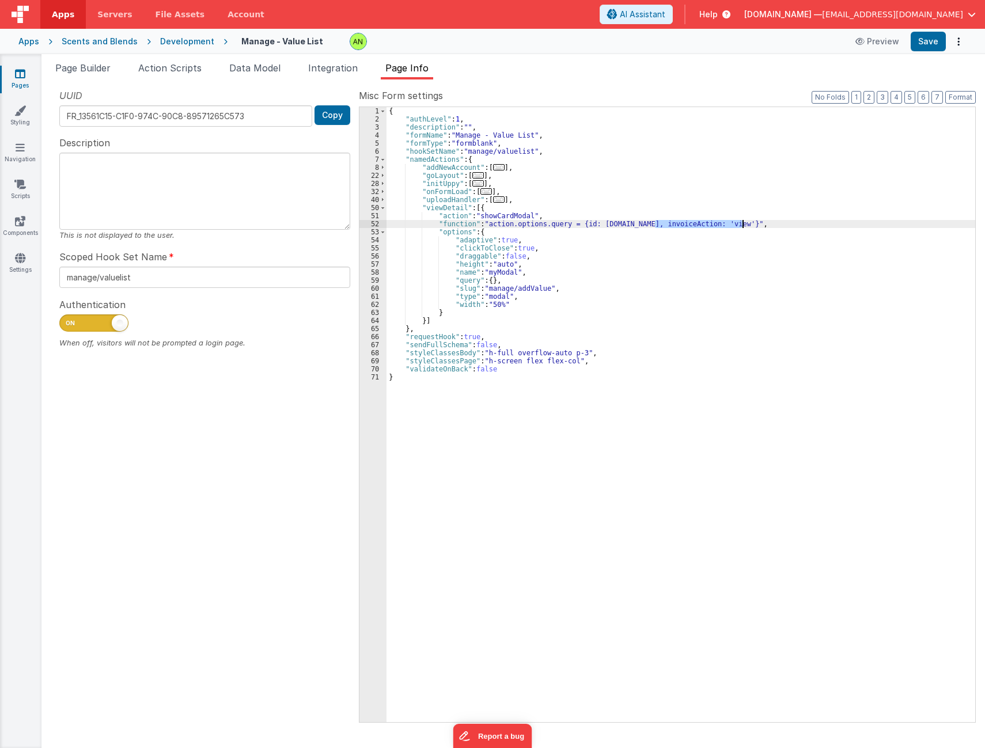
click at [742, 224] on div "{ "authLevel" : 1 , "description" : "" , "formName" : "Manage - Value List" , "…" at bounding box center [681, 423] width 589 height 632
click at [937, 46] on button "Save" at bounding box center [928, 42] width 35 height 20
click at [303, 614] on div "UUID FR_13561C15-C1F0-974C-90C8-89571265C573 Copy Description This is not displ…" at bounding box center [205, 405] width 308 height 633
click at [279, 691] on div "UUID FR_13561C15-C1F0-974C-90C8-89571265C573 Copy Description This is not displ…" at bounding box center [205, 405] width 308 height 633
click at [656, 224] on div "{ "authLevel" : 1 , "description" : "" , "formName" : "Manage - Value List" , "…" at bounding box center [681, 423] width 589 height 632
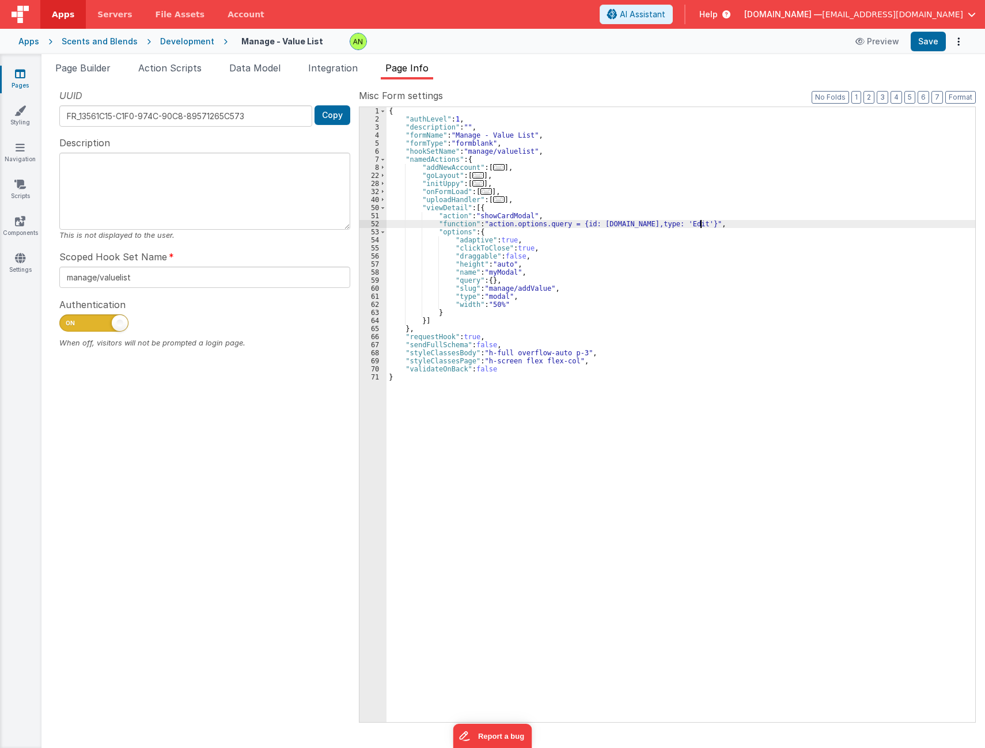
click at [652, 91] on label "Misc Form settings" at bounding box center [667, 96] width 617 height 14
click at [932, 41] on button "Save" at bounding box center [928, 42] width 35 height 20
click at [772, 78] on ul "Page Builder Action Scripts Data Model Integration Page Info" at bounding box center [513, 70] width 944 height 18
click at [728, 94] on label "Misc Form settings" at bounding box center [667, 96] width 617 height 14
click at [923, 43] on button "Save" at bounding box center [928, 42] width 35 height 20
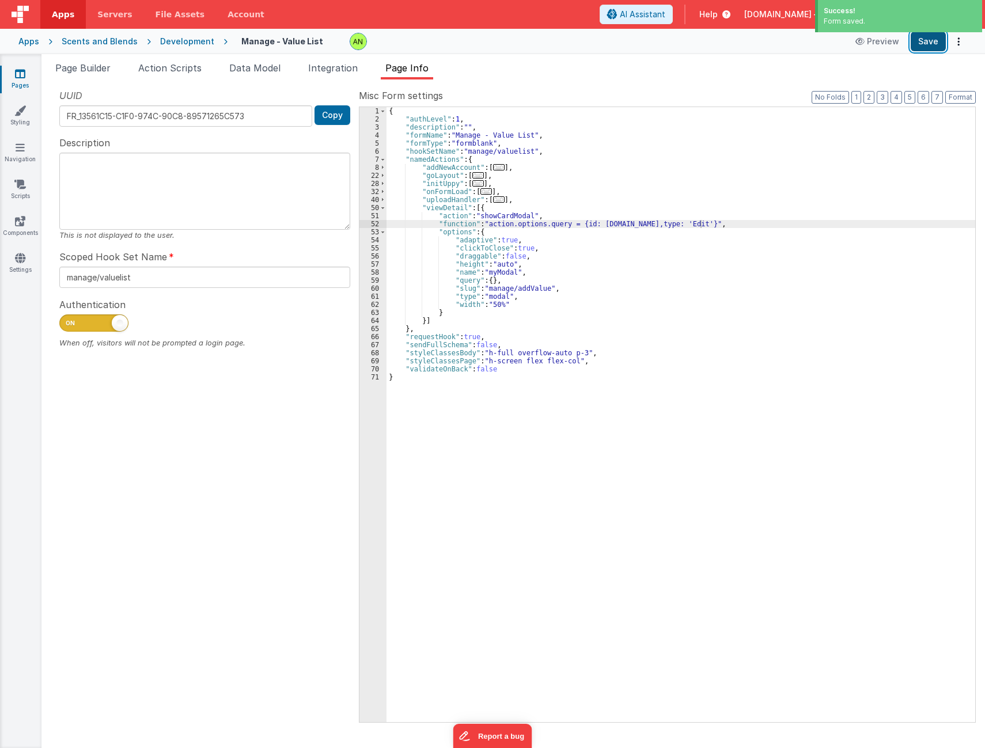
click at [923, 43] on button "Save" at bounding box center [928, 42] width 35 height 20
drag, startPoint x: 659, startPoint y: 224, endPoint x: 664, endPoint y: 227, distance: 6.4
click at [659, 224] on div "{ "authLevel" : 1 , "description" : "" , "formName" : "Manage - Value List" , "…" at bounding box center [681, 423] width 589 height 632
click at [920, 45] on button "Save" at bounding box center [928, 42] width 35 height 20
click at [312, 613] on div "UUID FR_13561C15-C1F0-974C-90C8-89571265C573 Copy Description This is not displ…" at bounding box center [205, 405] width 308 height 633
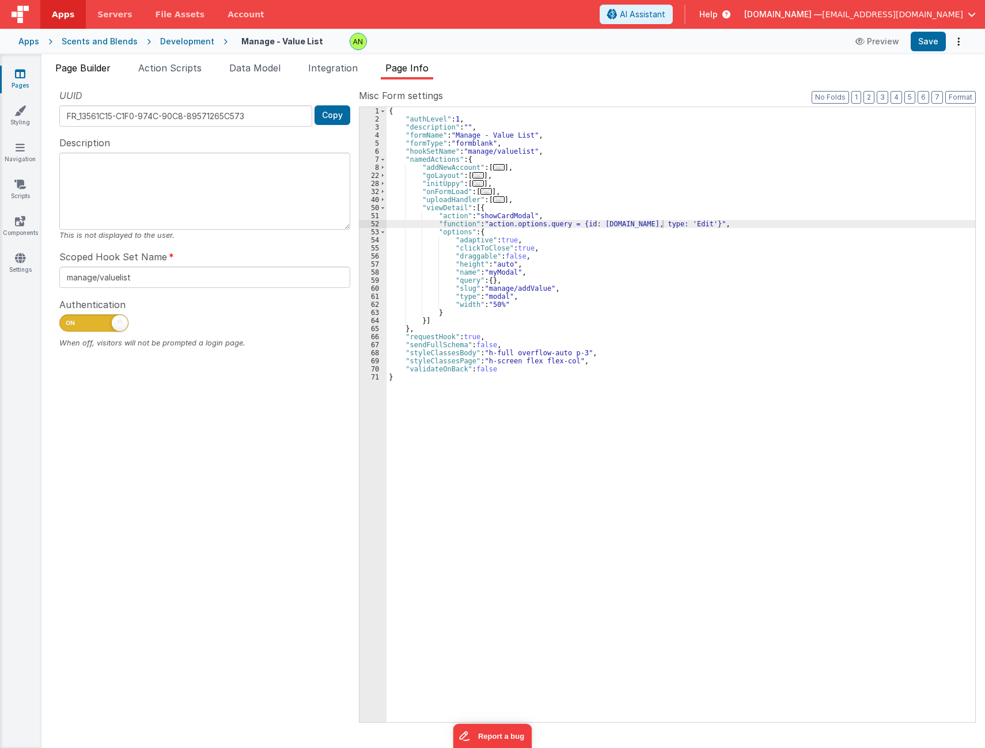
click at [75, 67] on span "Page Builder" at bounding box center [82, 68] width 55 height 12
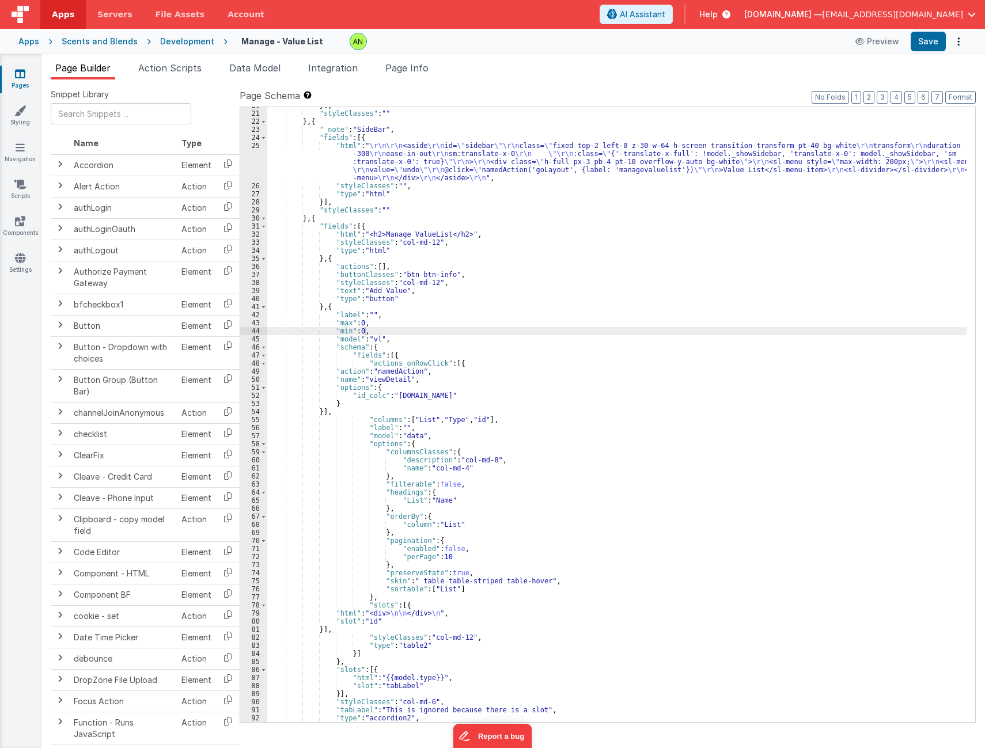
click at [174, 40] on div "Development" at bounding box center [187, 42] width 54 height 12
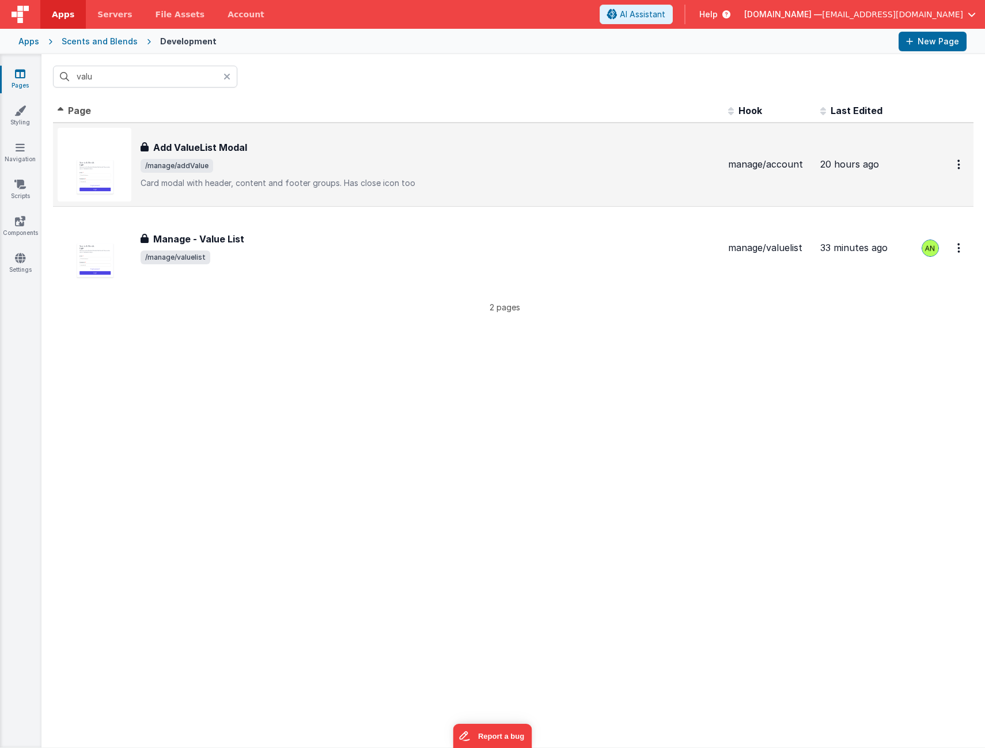
click at [276, 173] on div "Add ValueList Modal Add ValueList Modal /manage/addValue Card modal with header…" at bounding box center [430, 165] width 579 height 48
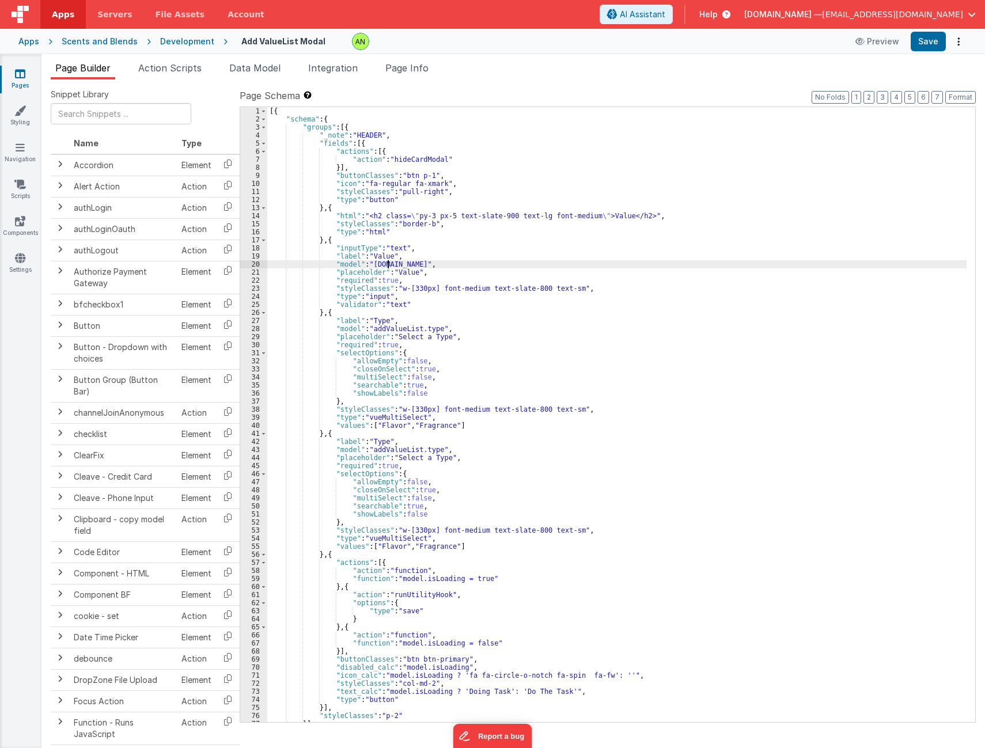
click at [386, 263] on div "[{ "schema" : { "groups" : [{ "_note" : "HEADER" , "fields" : [{ "actions" : [{…" at bounding box center [617, 423] width 700 height 632
click at [316, 520] on div "[{ "schema" : { "groups" : [{ "_note" : "HEADER" , "fields" : [{ "actions" : [{…" at bounding box center [617, 423] width 700 height 632
click at [373, 322] on div "[{ "schema" : { "groups" : [{ "_note" : "HEADER" , "fields" : [{ "actions" : [{…" at bounding box center [617, 423] width 700 height 632
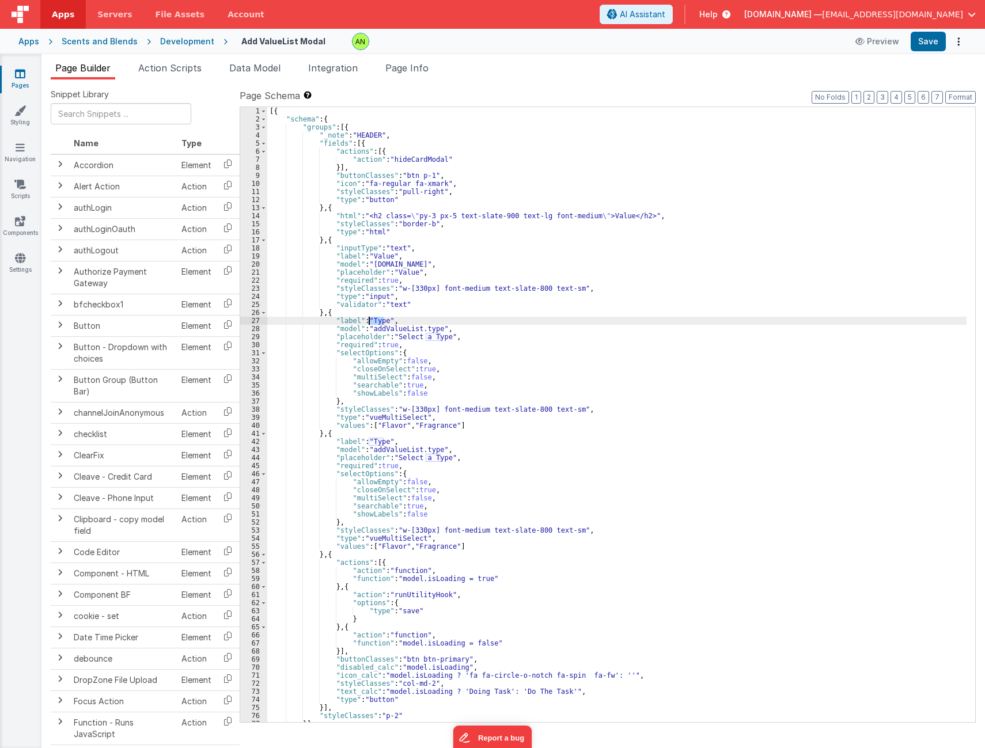
click at [373, 322] on div "[{ "schema" : { "groups" : [{ "_note" : "HEADER" , "fields" : [{ "actions" : [{…" at bounding box center [617, 423] width 700 height 632
click at [430, 337] on div "[{ "schema" : { "groups" : [{ "_note" : "HEADER" , "fields" : [{ "actions" : [{…" at bounding box center [617, 423] width 700 height 632
click at [525, 347] on div "[{ "schema" : { "groups" : [{ "_note" : "HEADER" , "fields" : [{ "actions" : [{…" at bounding box center [617, 423] width 700 height 632
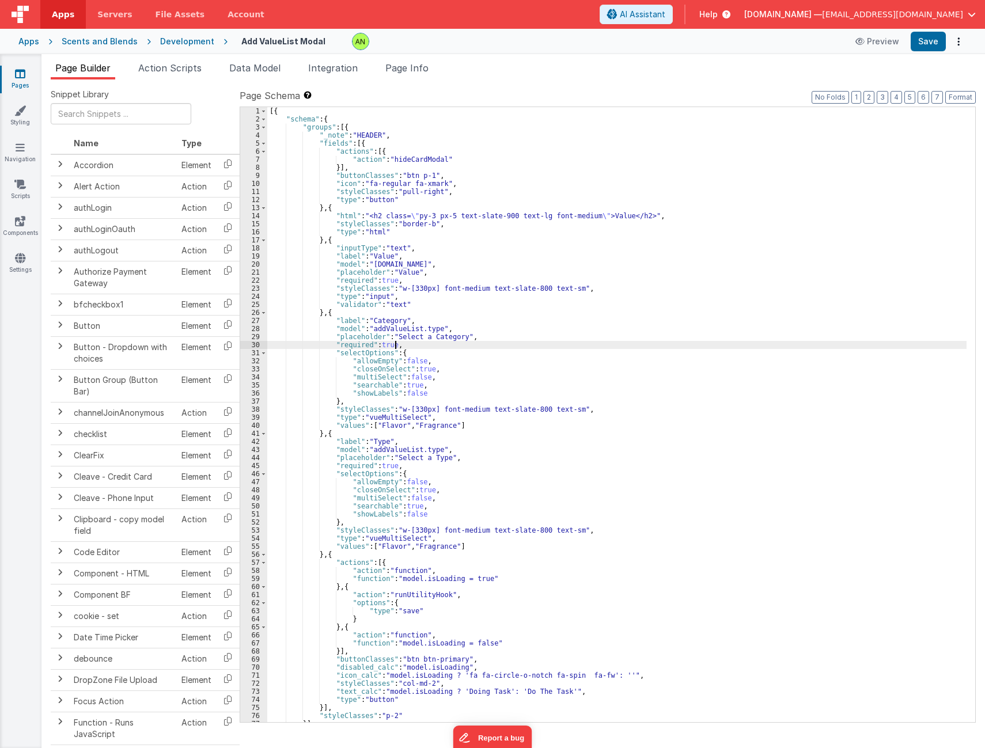
click at [422, 327] on div "[{ "schema" : { "groups" : [{ "_note" : "HEADER" , "fields" : [{ "actions" : [{…" at bounding box center [617, 423] width 700 height 632
click at [426, 326] on div "[{ "schema" : { "groups" : [{ "_note" : "HEADER" , "fields" : [{ "actions" : [{…" at bounding box center [617, 423] width 700 height 632
click at [481, 330] on div "[{ "schema" : { "groups" : [{ "_note" : "HEADER" , "fields" : [{ "actions" : [{…" at bounding box center [617, 423] width 700 height 632
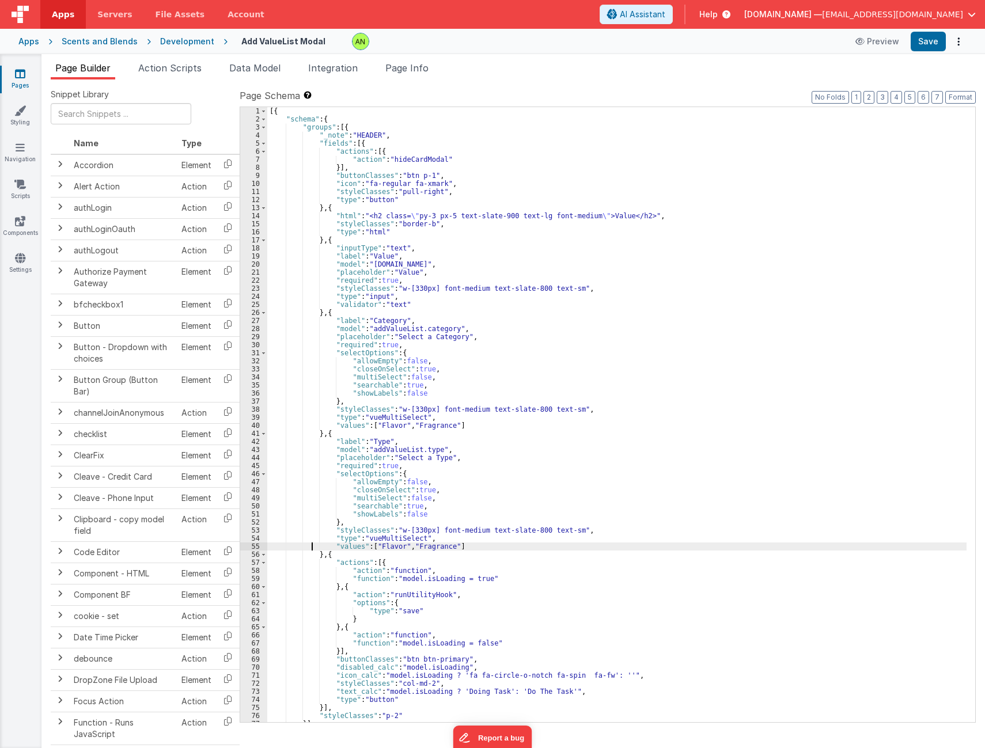
click at [310, 550] on div "[{ "schema" : { "groups" : [{ "_note" : "HEADER" , "fields" : [{ "actions" : [{…" at bounding box center [617, 423] width 700 height 632
click at [670, 86] on div "Snippet Library Name Type Accordion Element Alert Action Action authLogin Actio…" at bounding box center [513, 423] width 944 height 687
click at [675, 91] on label "Page Schema Shortcuts: Find: command-f Fold: command-option-L Unfold: command-o…" at bounding box center [608, 96] width 736 height 14
click at [183, 39] on div "Development" at bounding box center [187, 42] width 54 height 12
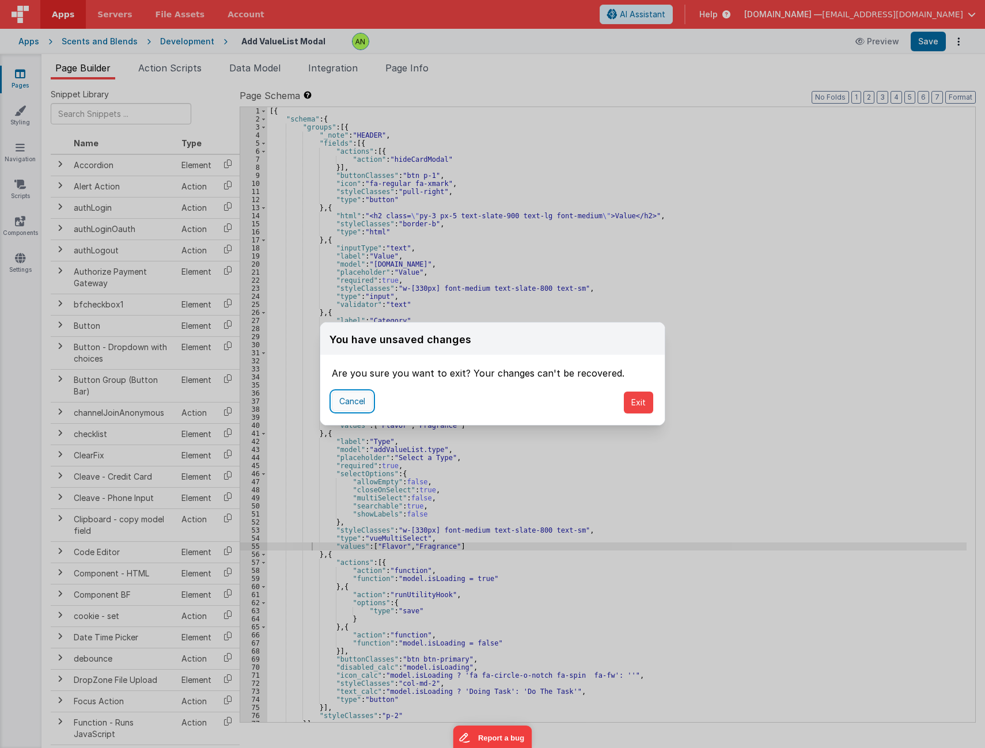
click at [349, 406] on button "Cancel" at bounding box center [352, 402] width 41 height 20
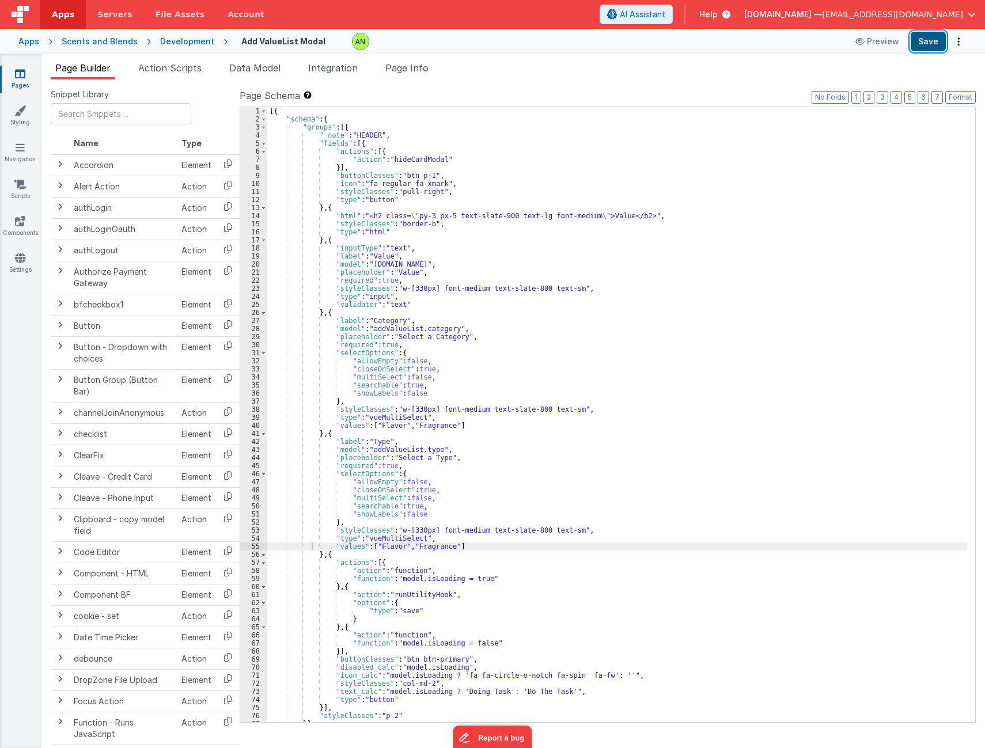
click at [929, 39] on button "Save" at bounding box center [928, 42] width 35 height 20
click at [409, 73] on span "Page Info" at bounding box center [406, 68] width 43 height 12
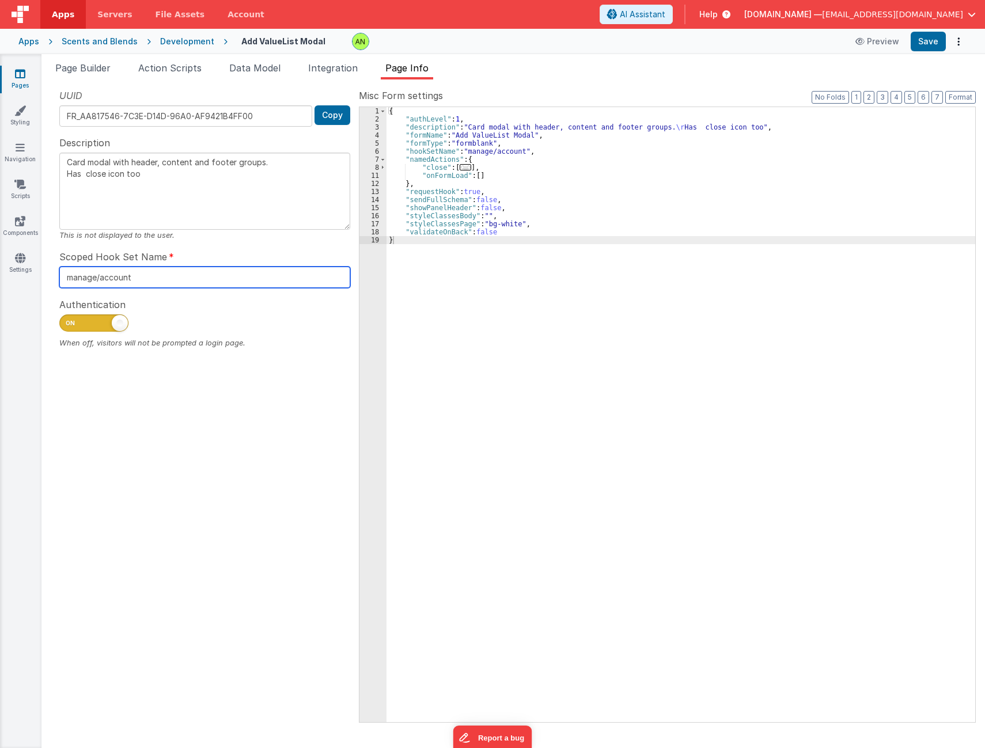
click at [122, 278] on input "manage/account" at bounding box center [204, 277] width 291 height 21
click at [334, 546] on div "UUID FR_AA817546-7C3E-D14D-96A0-AF9421B4FF00 Copy Description Card modal with h…" at bounding box center [205, 405] width 308 height 633
click at [148, 280] on input "manage/account" at bounding box center [204, 277] width 291 height 21
drag, startPoint x: 145, startPoint y: 277, endPoint x: 18, endPoint y: 277, distance: 126.8
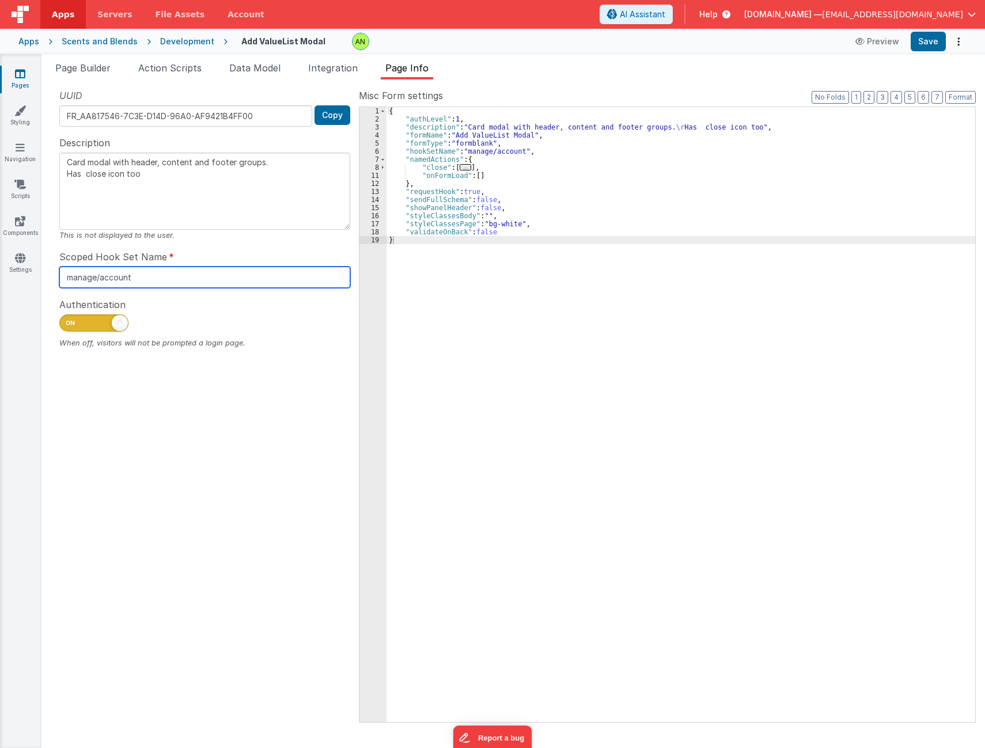
click at [18, 277] on section "Pages Styling Navigation Scripts Components Settings Page Builder Action Script…" at bounding box center [492, 401] width 985 height 694
paste input "valuelis"
type textarea "Card modal with header, content and footer groups. Has close icon too"
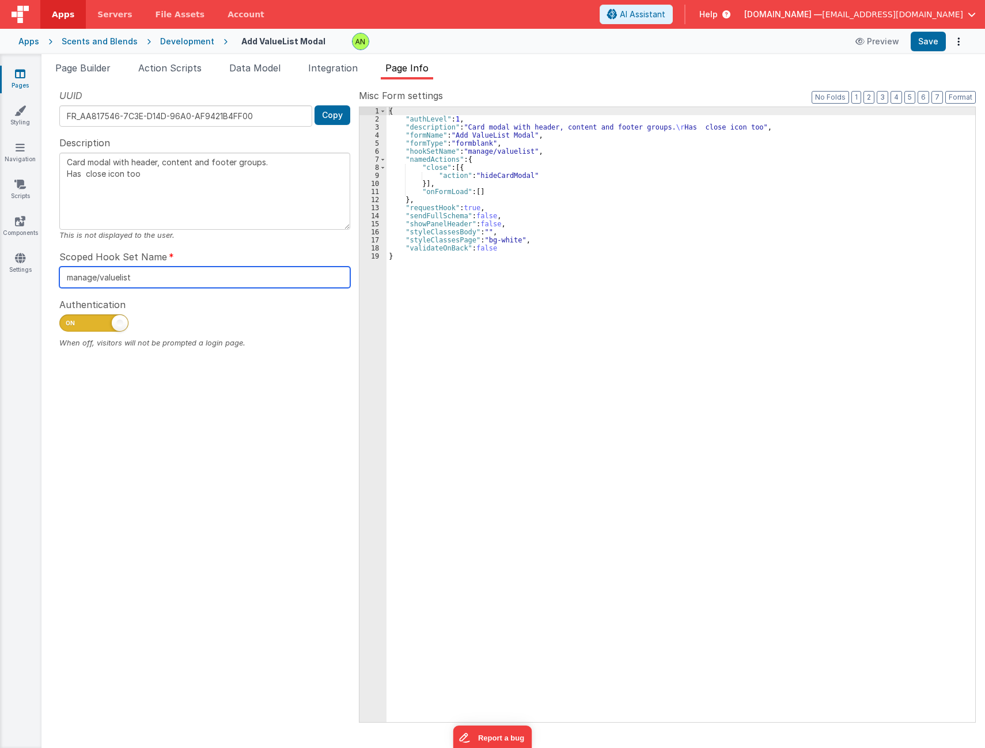
type input "manage/valuelist"
click at [284, 482] on div "UUID FR_AA817546-7C3E-D14D-96A0-AF9421B4FF00 Copy Description Card modal with h…" at bounding box center [205, 405] width 308 height 633
click at [920, 42] on button "Save" at bounding box center [928, 42] width 35 height 20
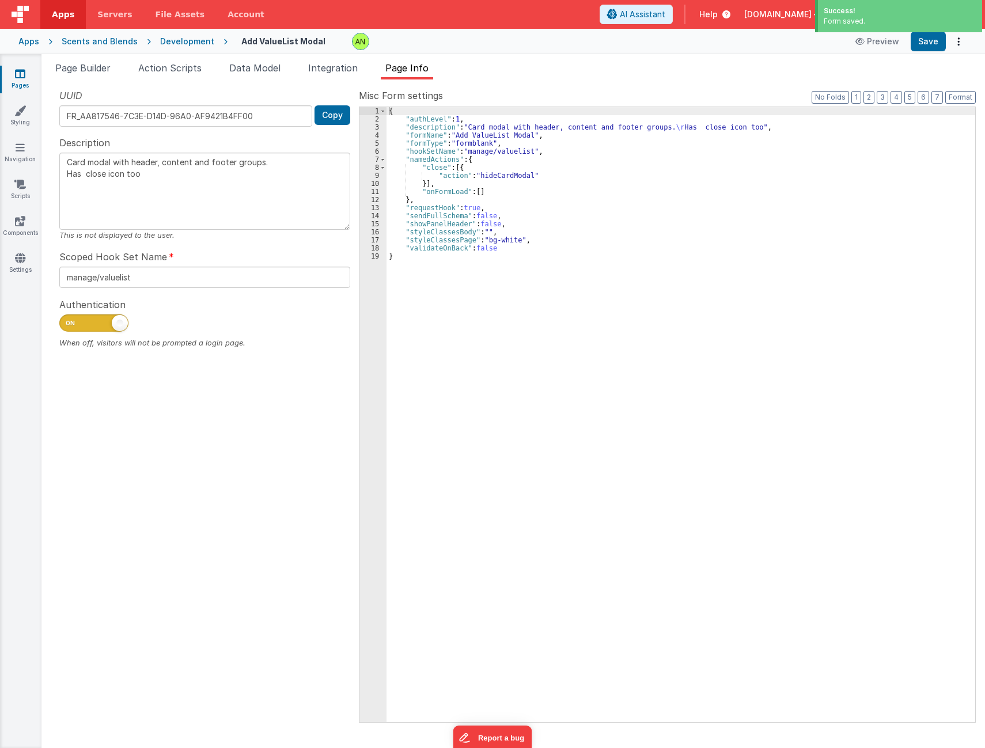
click at [749, 72] on ul "Page Builder Action Scripts Data Model Integration Page Info" at bounding box center [513, 70] width 944 height 18
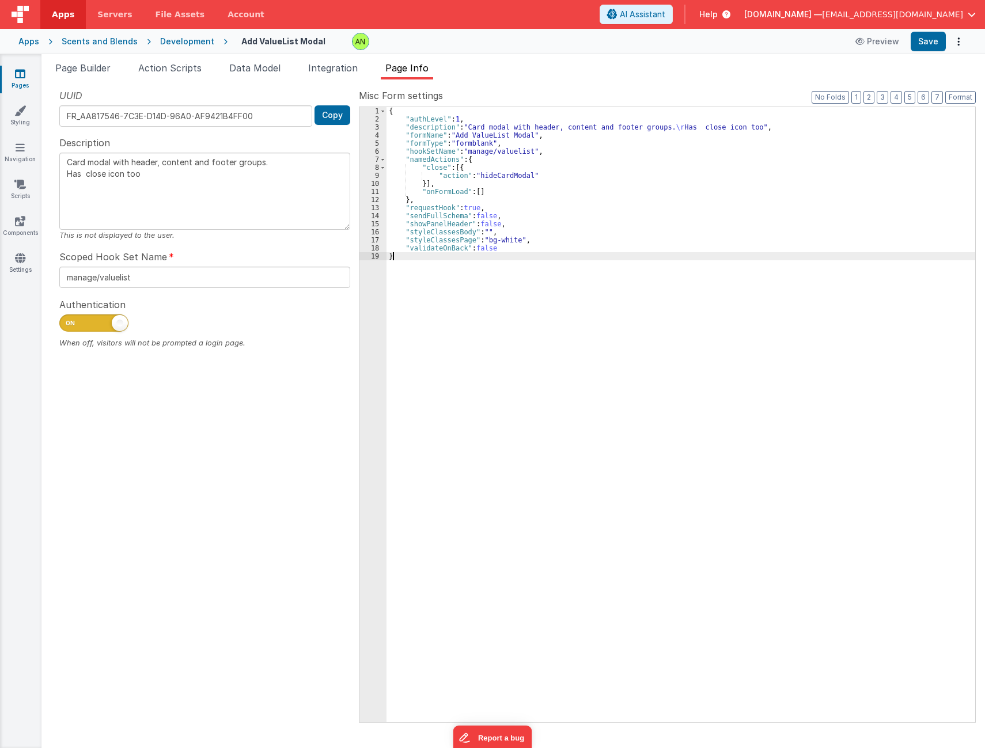
click at [742, 634] on div "{ "authLevel" : 1 , "description" : "Card modal with header, content and footer…" at bounding box center [681, 423] width 589 height 632
click at [689, 382] on div "{ "authLevel" : 1 , "description" : "Card modal with header, content and footer…" at bounding box center [681, 423] width 589 height 632
click at [84, 68] on span "Page Builder" at bounding box center [82, 68] width 55 height 12
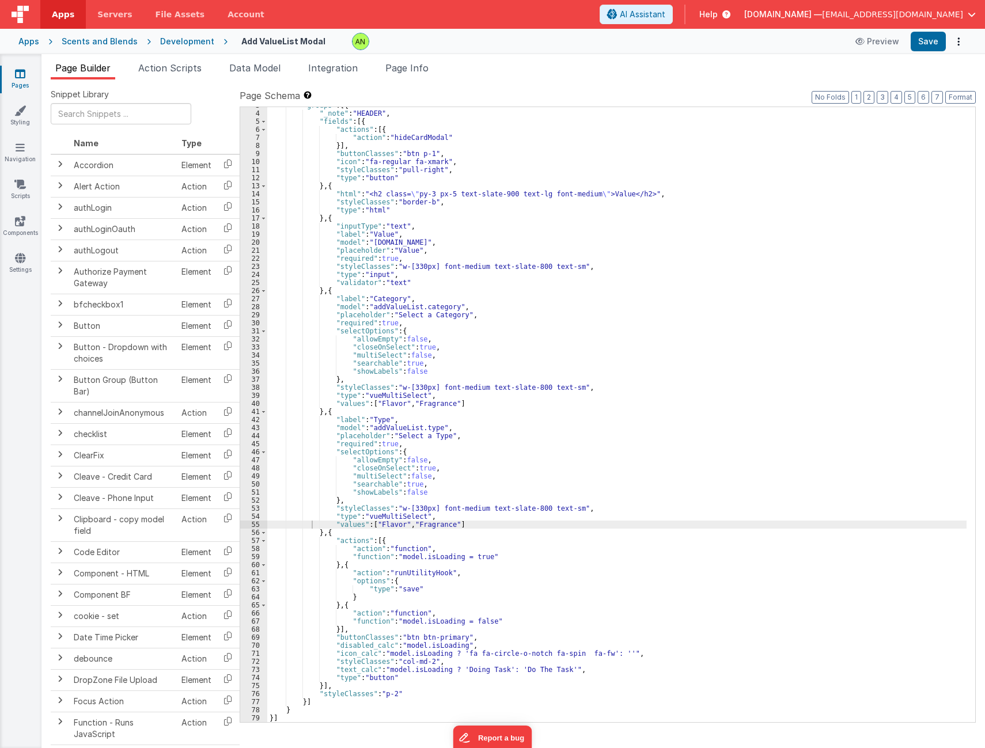
scroll to position [22, 0]
click at [166, 39] on div "Development" at bounding box center [187, 42] width 54 height 12
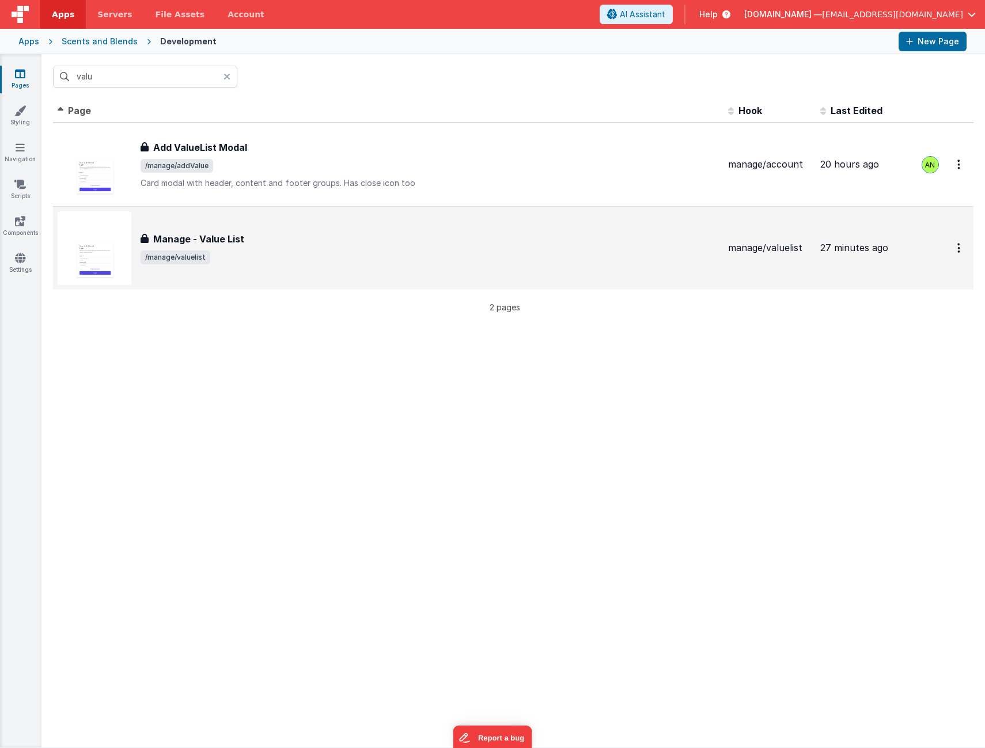
click at [262, 266] on div "Manage - Value List Manage - Value List /manage/valuelist" at bounding box center [388, 248] width 661 height 74
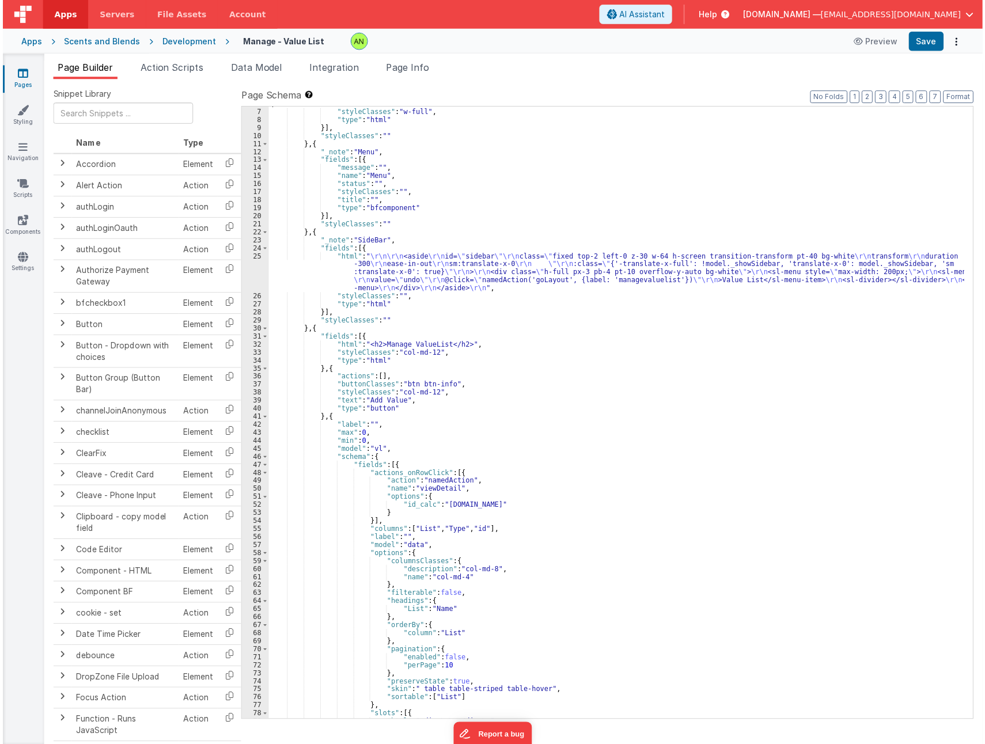
scroll to position [264, 0]
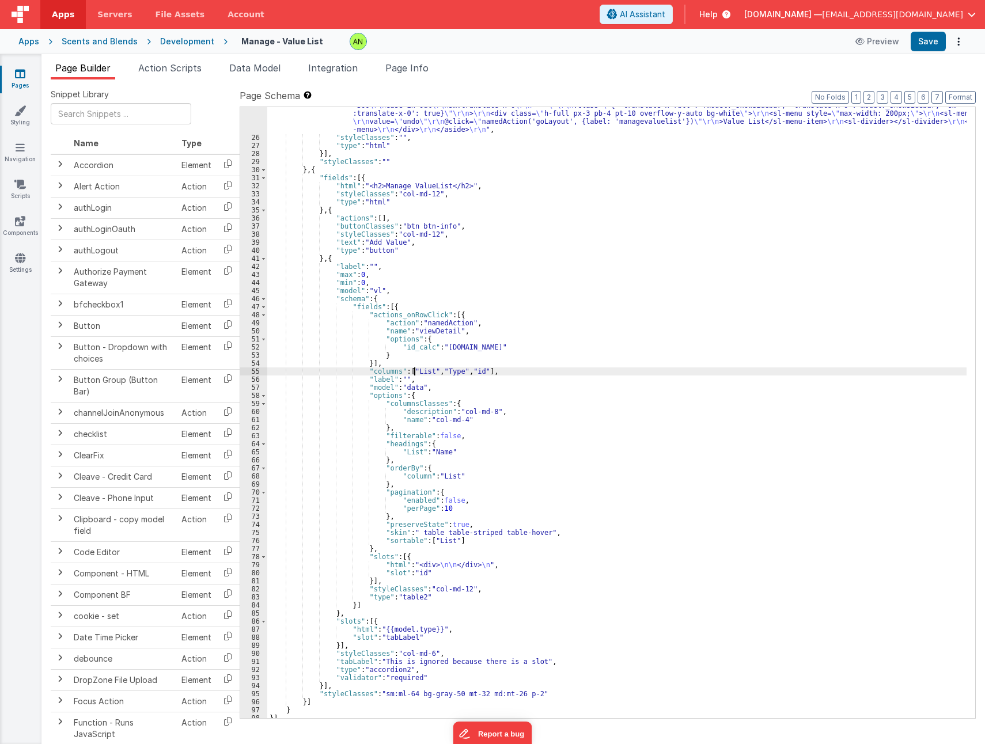
click at [414, 372] on div ""html" : " \r\n\r\n <aside \r\n id= \" sidebar \"\r\n class= \" fixed top-2 lef…" at bounding box center [617, 423] width 700 height 660
click at [447, 369] on div ""html" : " \r\n\r\n <aside \r\n id= \" sidebar \"\r\n class= \" fixed top-2 lef…" at bounding box center [617, 423] width 700 height 660
click at [477, 370] on div ""html" : " \r\n\r\n <aside \r\n id= \" sidebar \"\r\n class= \" fixed top-2 lef…" at bounding box center [617, 423] width 700 height 660
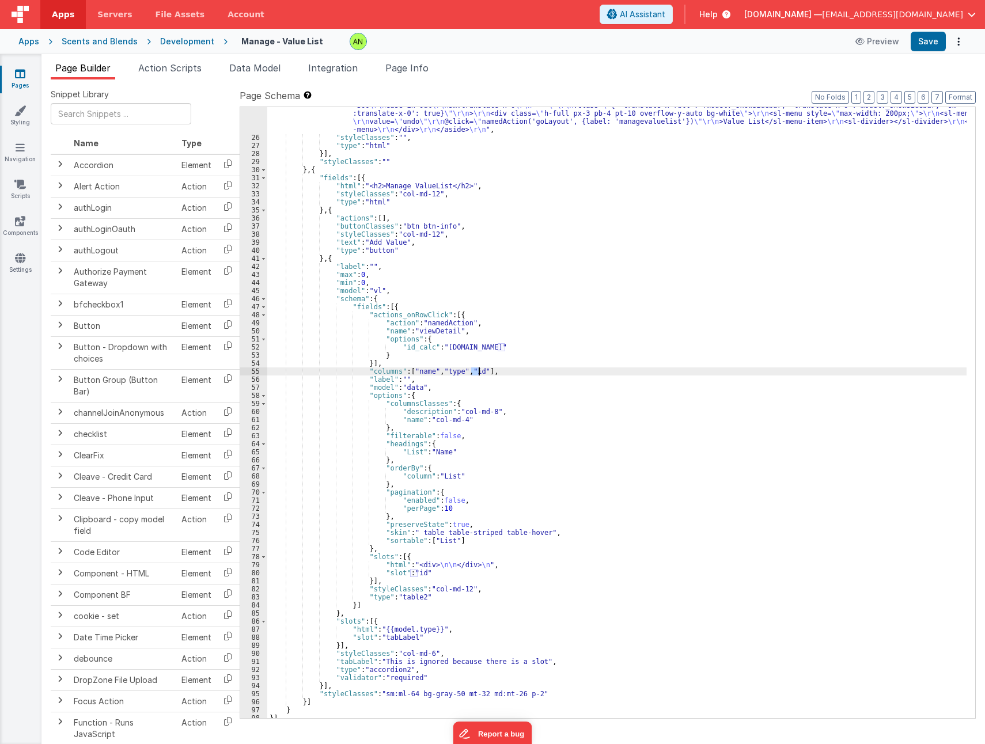
click at [477, 370] on div ""html" : " \r\n\r\n <aside \r\n id= \" sidebar \"\r\n class= \" fixed top-2 lef…" at bounding box center [617, 423] width 700 height 660
click at [399, 452] on div ""html" : " \r\n\r\n <aside \r\n id= \" sidebar \"\r\n class= \" fixed top-2 lef…" at bounding box center [617, 423] width 700 height 660
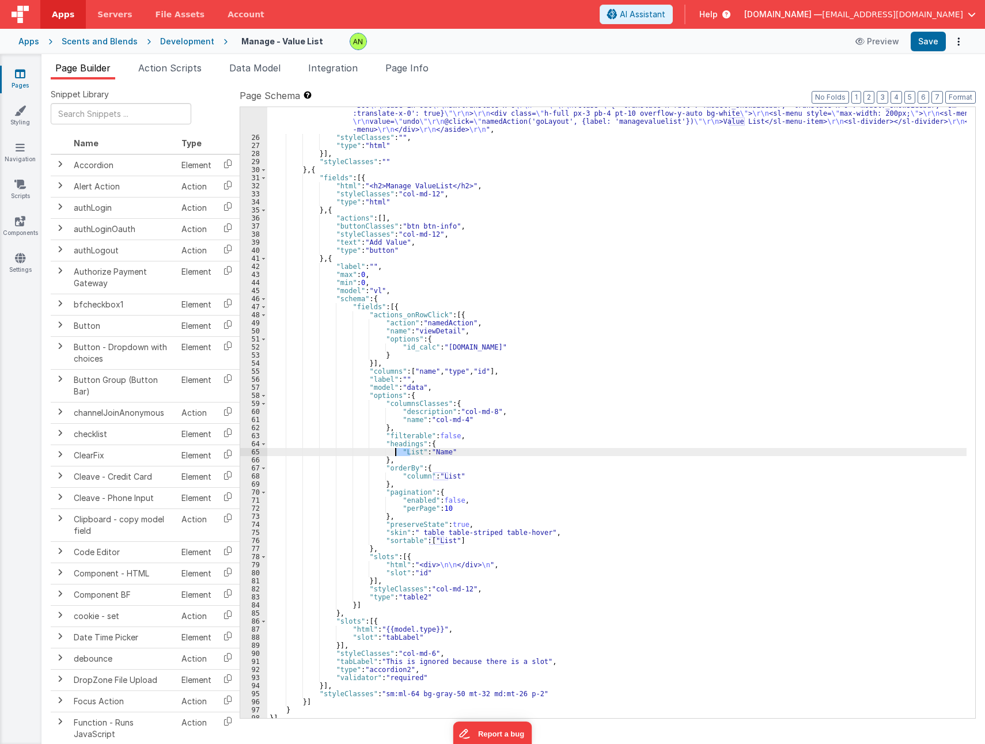
click at [399, 452] on div ""html" : " \r\n\r\n <aside \r\n id= \" sidebar \"\r\n class= \" fixed top-2 lef…" at bounding box center [617, 423] width 700 height 660
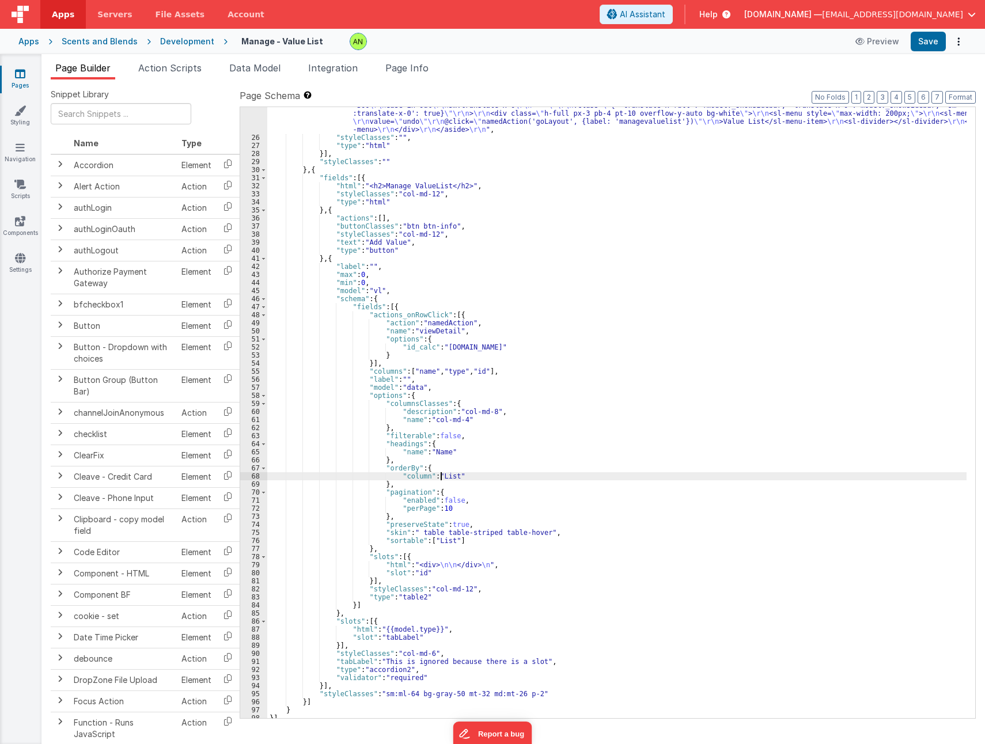
click at [441, 478] on div ""html" : " \r\n\r\n <aside \r\n id= \" sidebar \"\r\n class= \" fixed top-2 lef…" at bounding box center [617, 423] width 700 height 660
click at [435, 541] on div ""html" : " \r\n\r\n <aside \r\n id= \" sidebar \"\r\n class= \" fixed top-2 lef…" at bounding box center [617, 423] width 700 height 660
click at [920, 37] on button "Save" at bounding box center [928, 42] width 35 height 20
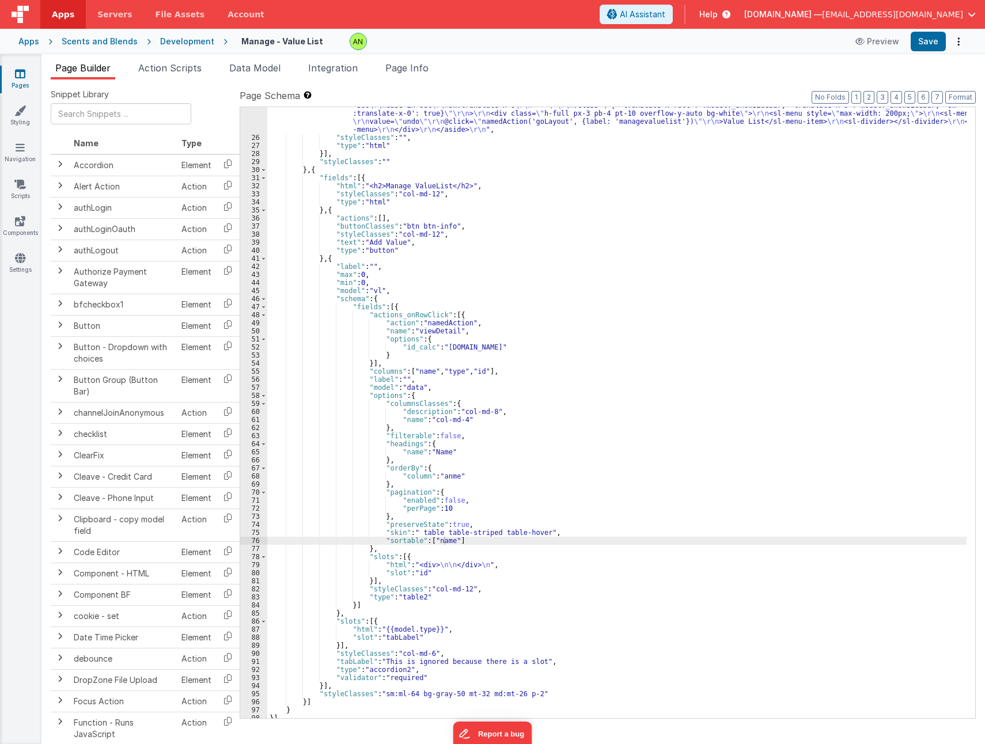
scroll to position [268, 0]
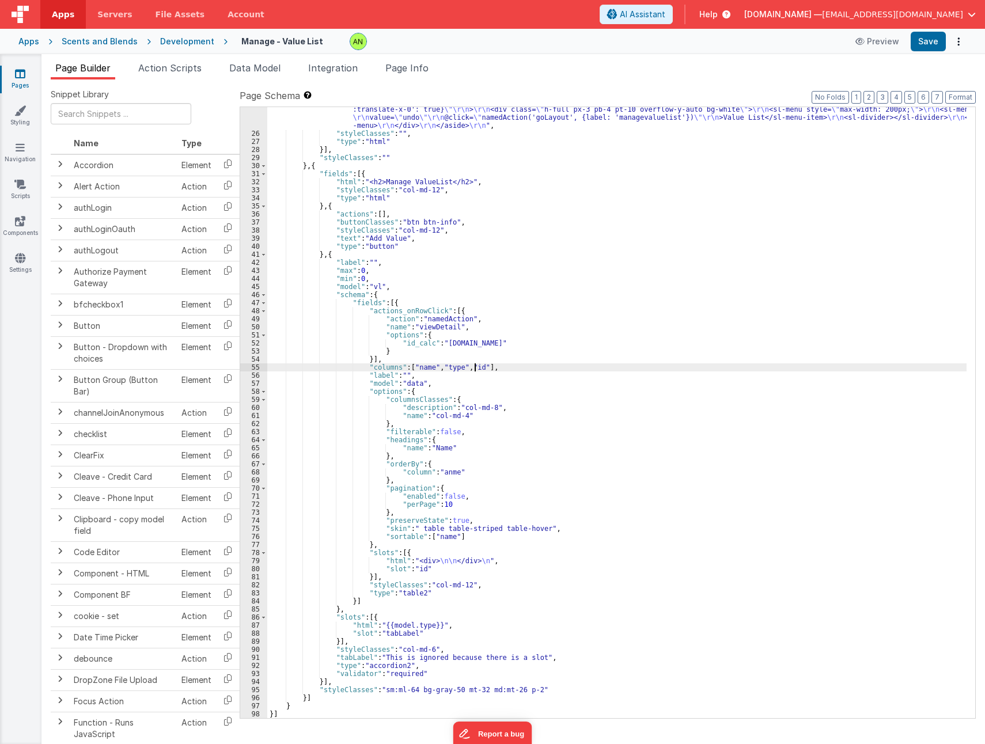
click at [477, 366] on div ""html" : " \r\n\r\n <aside \r\n id= \" sidebar \"\r\n class= \" fixed top-2 lef…" at bounding box center [617, 419] width 700 height 660
drag, startPoint x: 449, startPoint y: 449, endPoint x: 390, endPoint y: 448, distance: 58.8
click at [390, 448] on div ""html" : " \r\n\r\n <aside \r\n id= \" sidebar \"\r\n class= \" fixed top-2 lef…" at bounding box center [617, 419] width 700 height 660
click at [463, 446] on div ""html" : " \r\n\r\n <aside \r\n id= \" sidebar \"\r\n class= \" fixed top-2 lef…" at bounding box center [617, 412] width 700 height 611
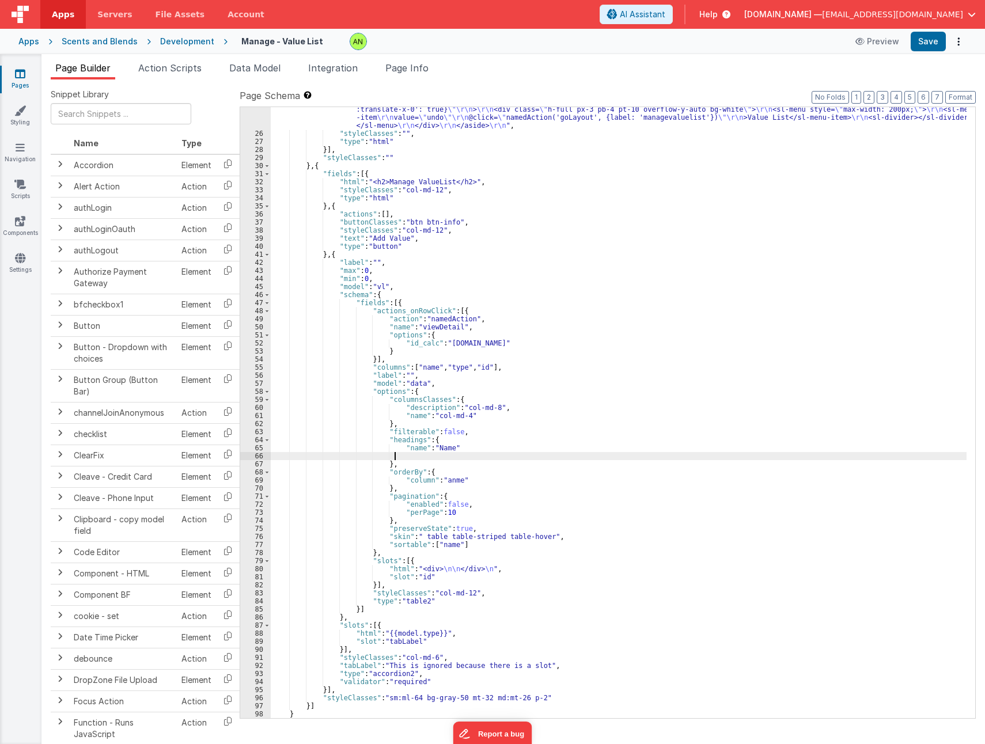
paste textarea
click at [405, 458] on div ""html" : " \r\n\r\n <aside \r\n id= \" sidebar \"\r\n class= \" fixed top-2 lef…" at bounding box center [619, 419] width 696 height 660
click at [430, 455] on div ""html" : " \r\n\r\n <aside \r\n id= \" sidebar \"\r\n class= \" fixed top-2 lef…" at bounding box center [619, 419] width 696 height 660
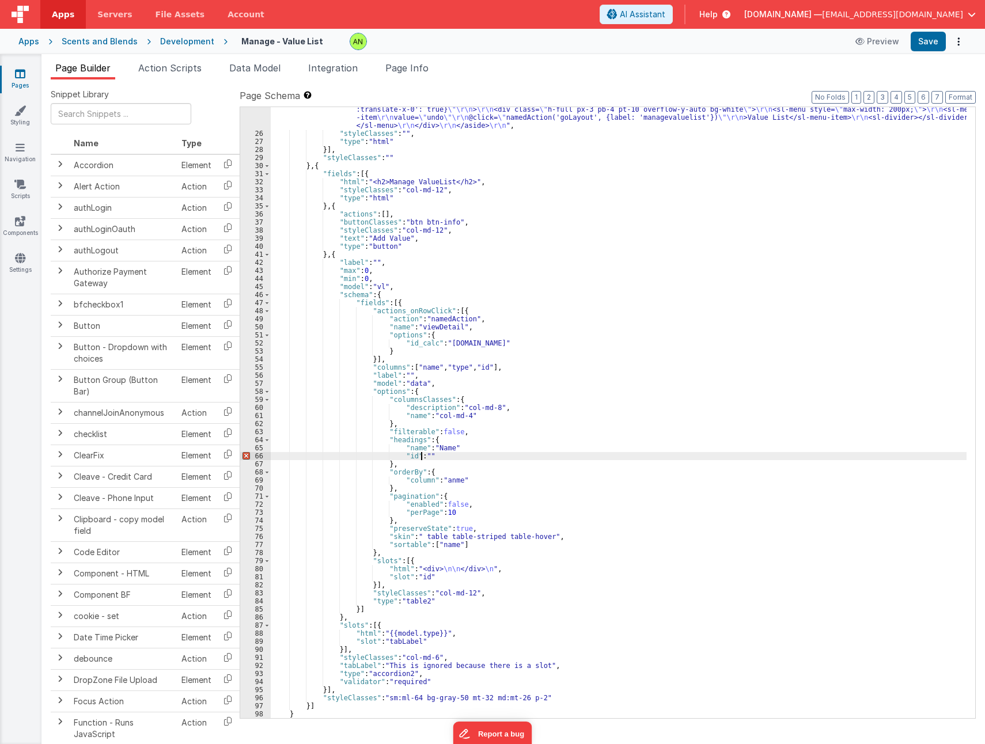
click at [464, 448] on div ""html" : " \r\n\r\n <aside \r\n id= \" sidebar \"\r\n class= \" fixed top-2 lef…" at bounding box center [619, 419] width 696 height 660
click at [920, 43] on button "Save" at bounding box center [928, 42] width 35 height 20
drag, startPoint x: 453, startPoint y: 449, endPoint x: 393, endPoint y: 448, distance: 59.9
click at [393, 448] on div ""html" : " \r\n\r\n <aside \r\n id= \" sidebar \"\r\n class= \" fixed top-2 lef…" at bounding box center [619, 419] width 696 height 660
click at [462, 449] on div ""html" : " \r\n\r\n <aside \r\n id= \" sidebar \"\r\n class= \" fixed top-2 lef…" at bounding box center [619, 412] width 696 height 611
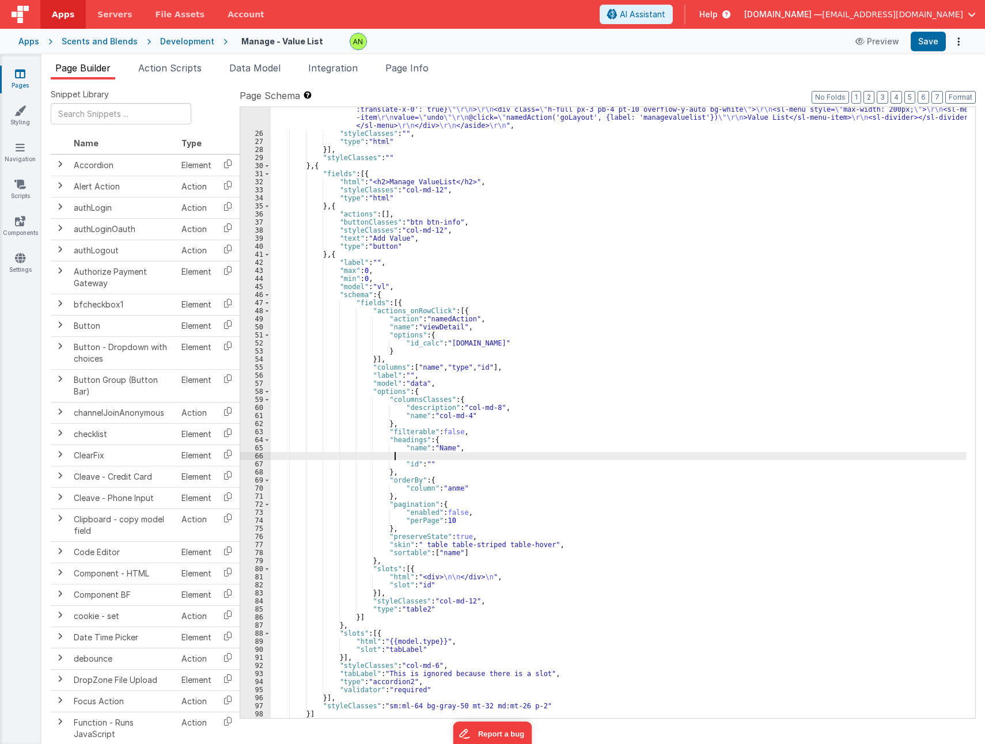
paste textarea
click at [403, 456] on div ""html" : " \r\n\r\n <aside \r\n id= \" sidebar \"\r\n class= \" fixed top-2 lef…" at bounding box center [619, 419] width 696 height 660
click at [434, 456] on div ""html" : " \r\n\r\n <aside \r\n id= \" sidebar \"\r\n class= \" fixed top-2 lef…" at bounding box center [619, 419] width 696 height 660
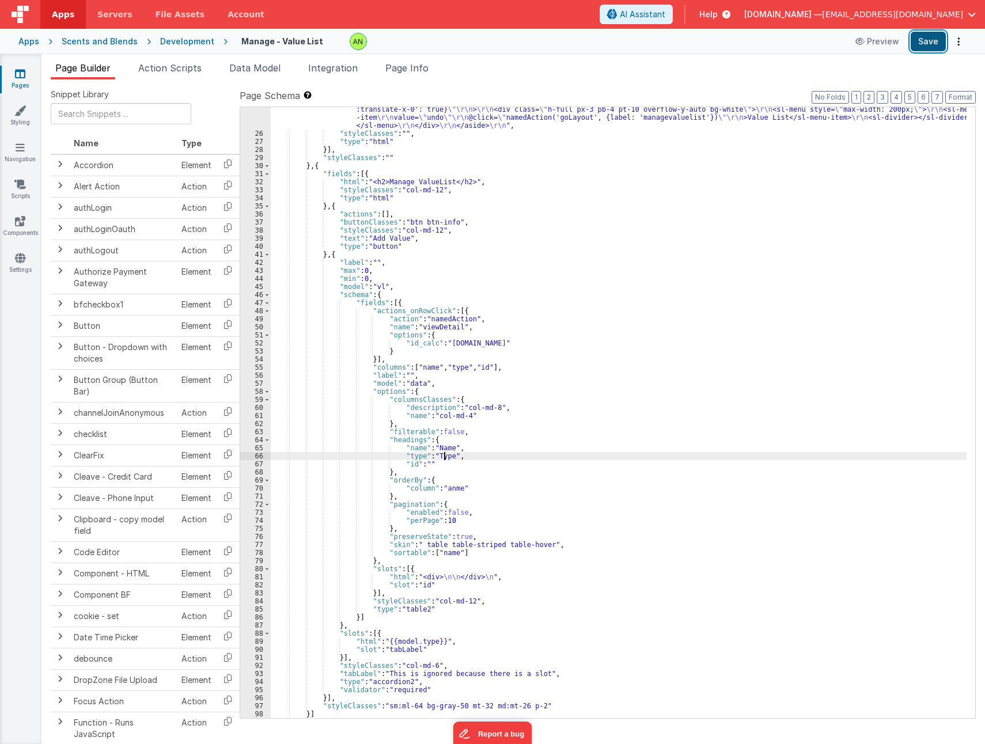
click at [929, 40] on button "Save" at bounding box center [928, 42] width 35 height 20
click at [171, 41] on div "Development" at bounding box center [187, 42] width 54 height 12
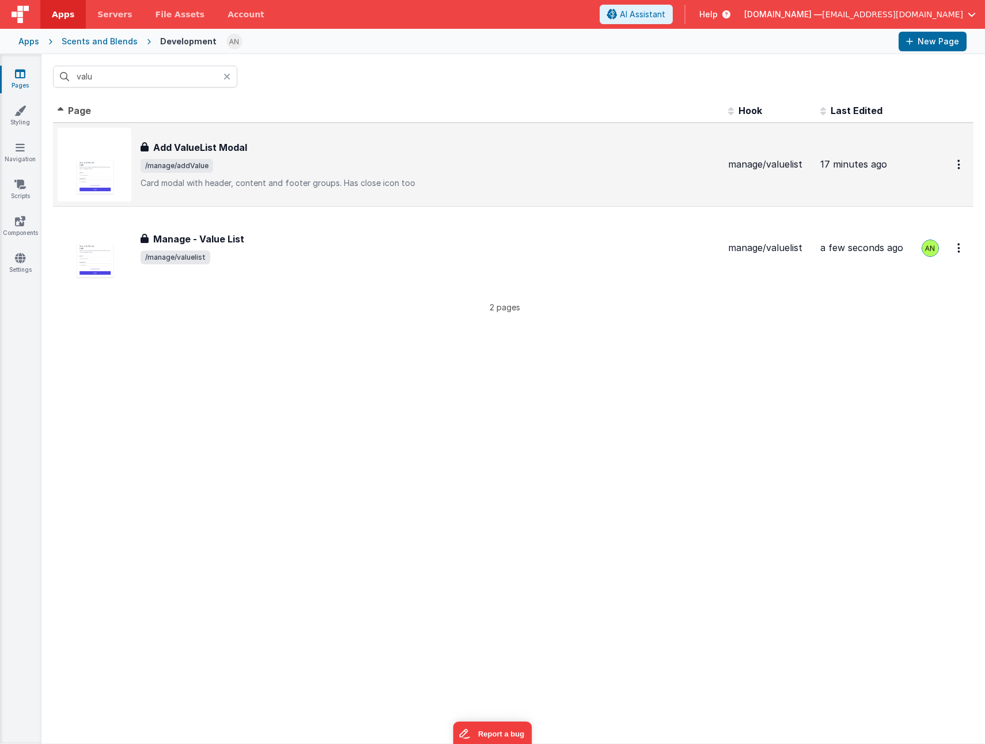
click at [297, 171] on span "/manage/addValue" at bounding box center [430, 166] width 579 height 14
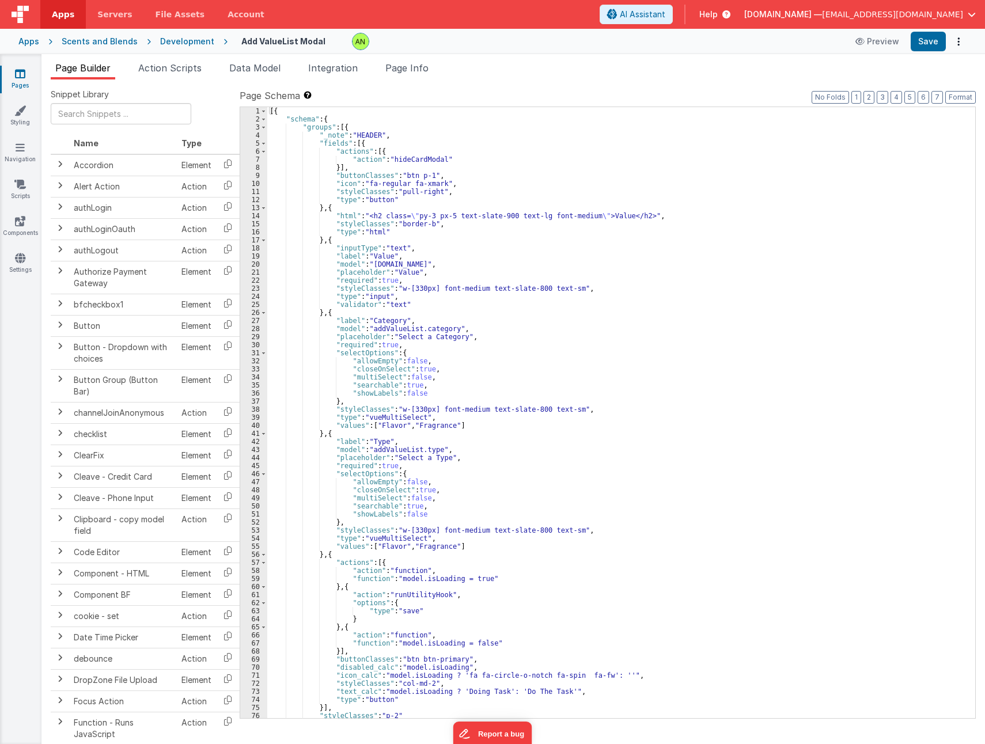
click at [387, 436] on div "[{ "schema" : { "groups" : [{ "_note" : "HEADER" , "fields" : [{ "actions" : [{…" at bounding box center [617, 420] width 700 height 627
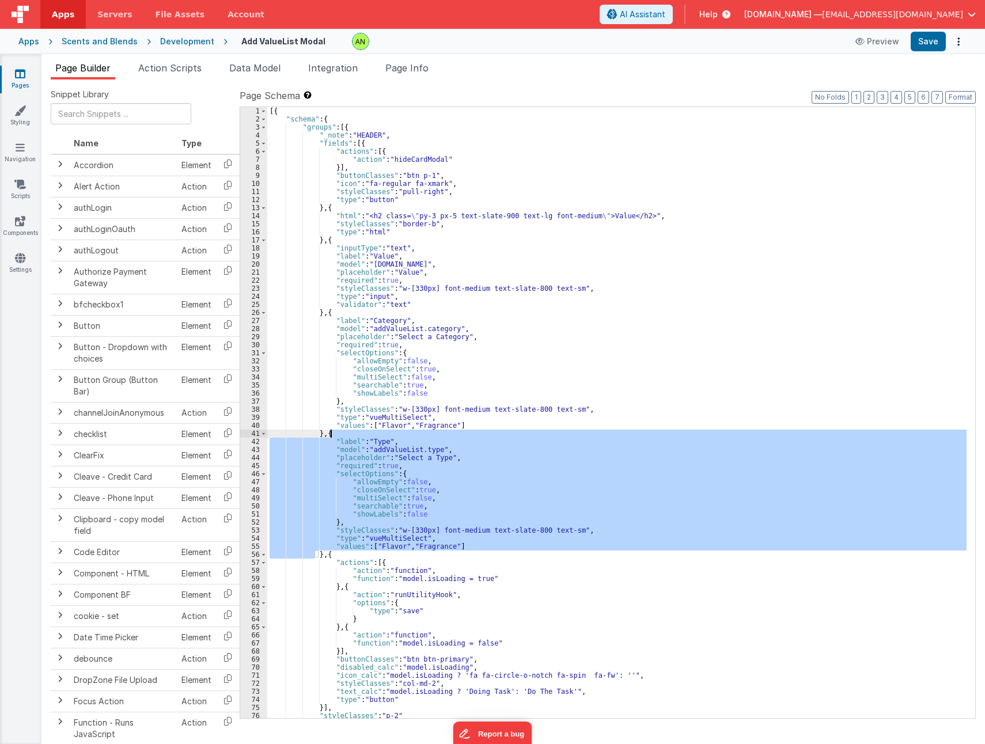
click at [387, 436] on div "[{ "schema" : { "groups" : [{ "_note" : "HEADER" , "fields" : [{ "actions" : [{…" at bounding box center [617, 420] width 700 height 627
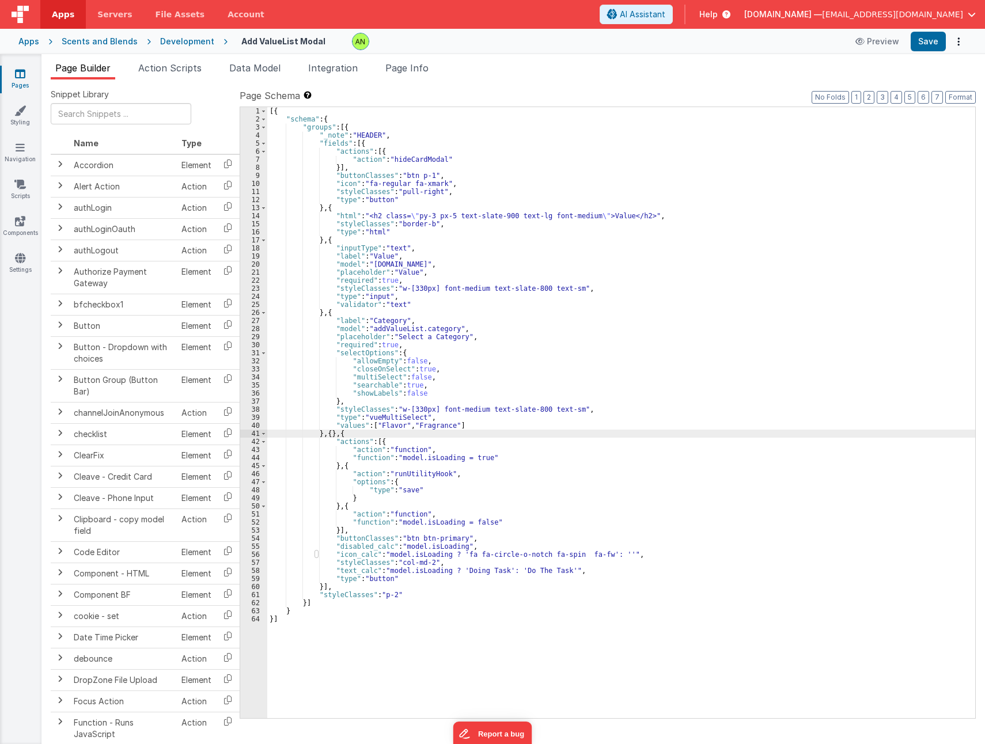
click at [326, 312] on div "[{ "schema" : { "groups" : [{ "_note" : "HEADER" , "fields" : [{ "actions" : [{…" at bounding box center [621, 420] width 708 height 627
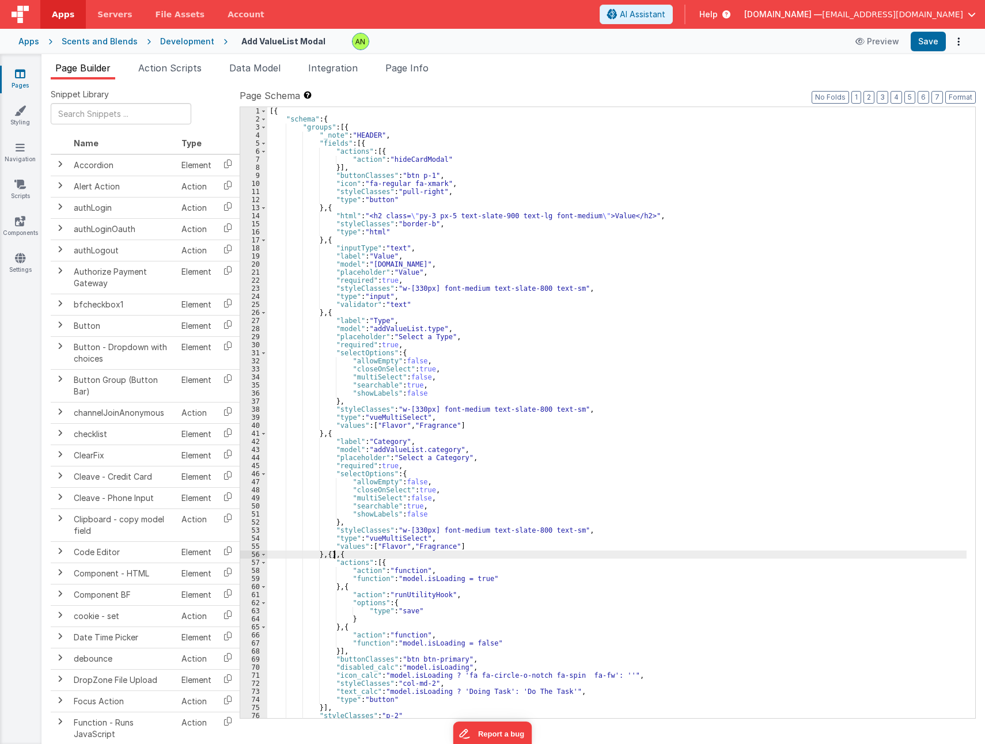
click at [335, 554] on div "[{ "schema" : { "groups" : [{ "_note" : "HEADER" , "fields" : [{ "actions" : [{…" at bounding box center [617, 420] width 700 height 627
click at [935, 44] on button "Save" at bounding box center [928, 42] width 35 height 20
click at [177, 42] on div "Development" at bounding box center [187, 42] width 54 height 12
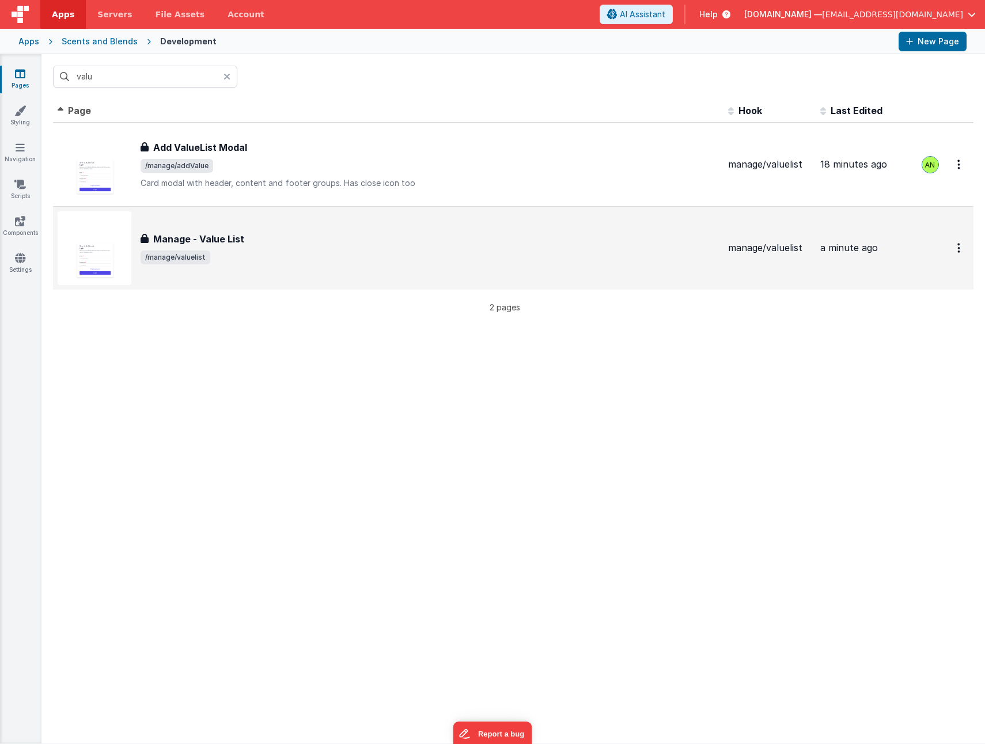
click at [297, 259] on span "/manage/valuelist" at bounding box center [430, 258] width 579 height 14
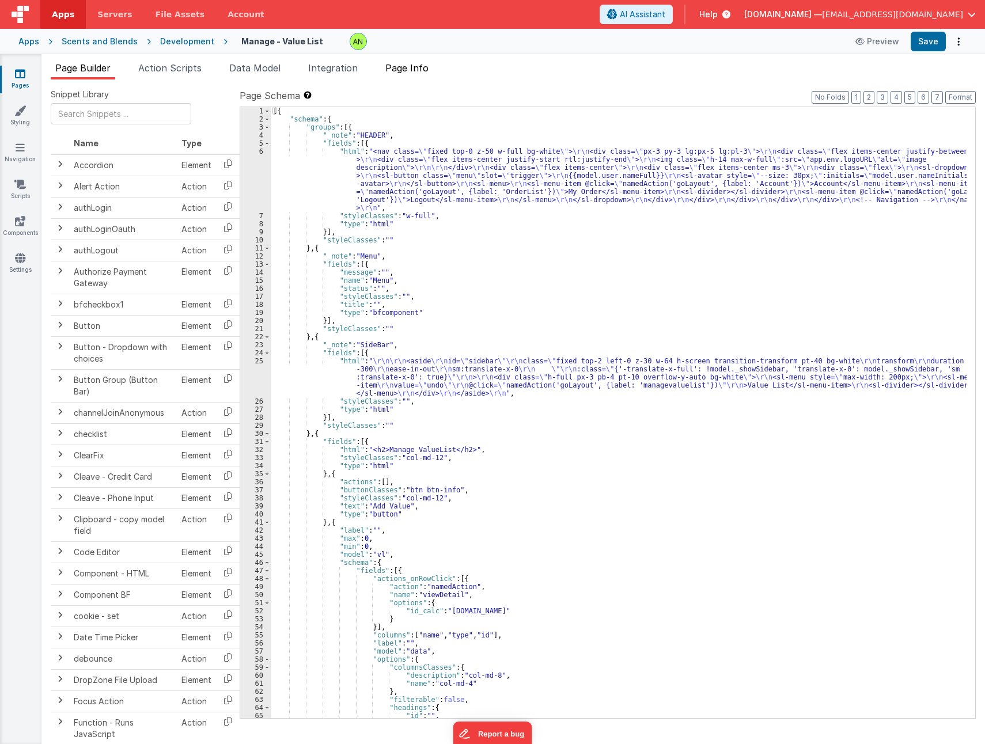
click at [412, 70] on span "Page Info" at bounding box center [406, 68] width 43 height 12
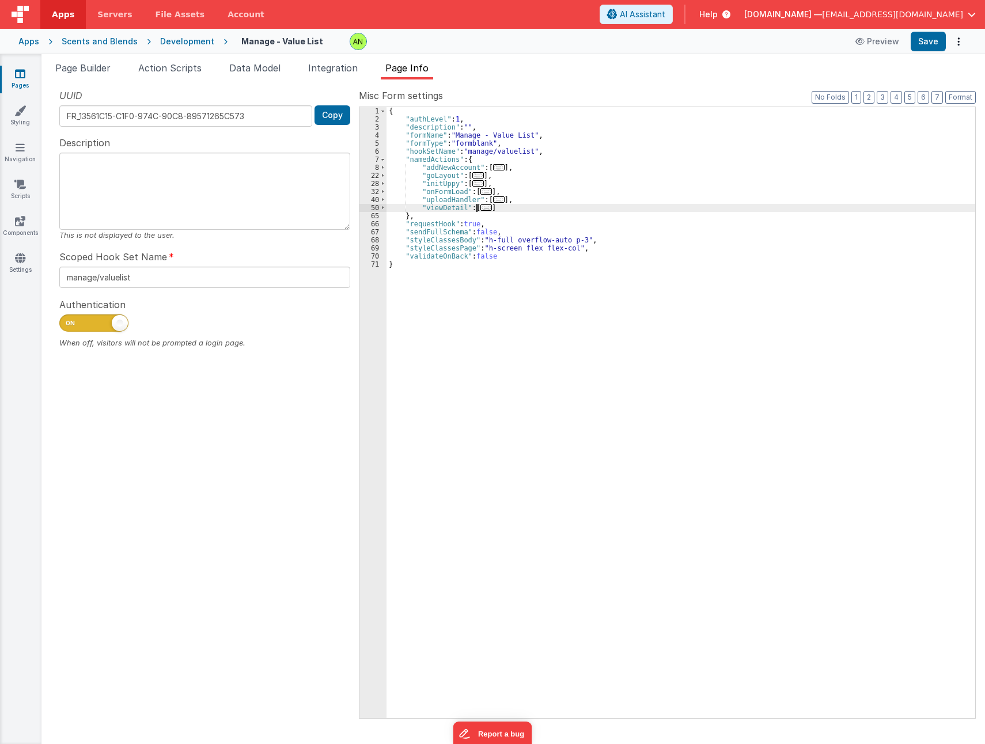
click at [481, 209] on span "..." at bounding box center [487, 208] width 12 height 6
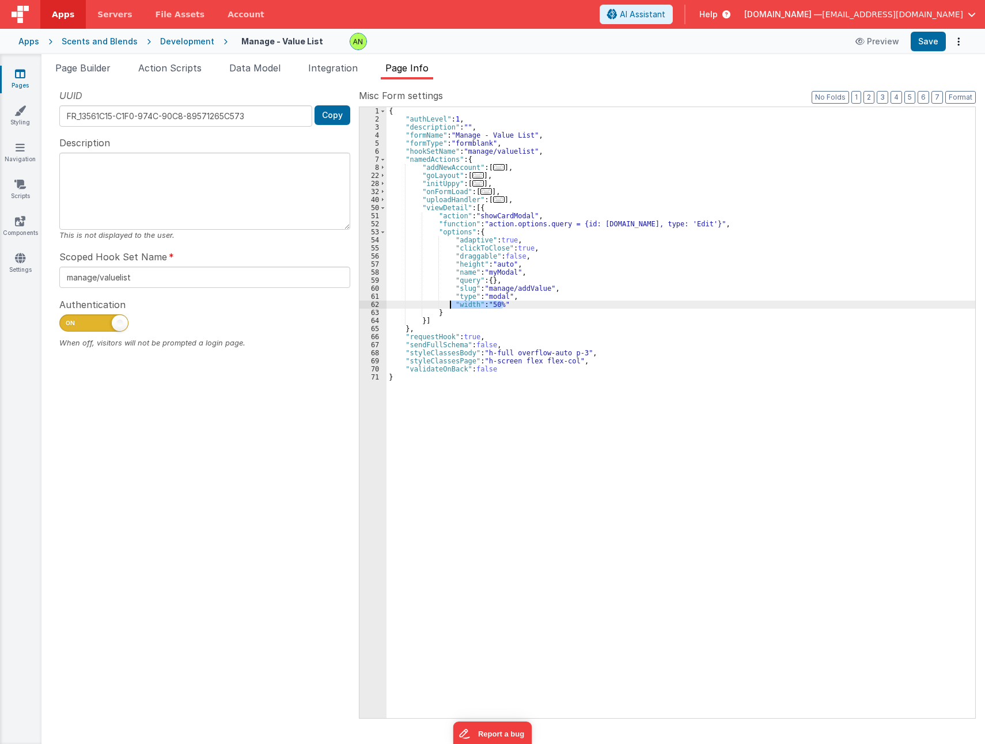
drag, startPoint x: 505, startPoint y: 305, endPoint x: 451, endPoint y: 301, distance: 53.8
click at [451, 301] on div "{ "authLevel" : 1 , "description" : "" , "formName" : "Manage - Value List" , "…" at bounding box center [681, 420] width 589 height 627
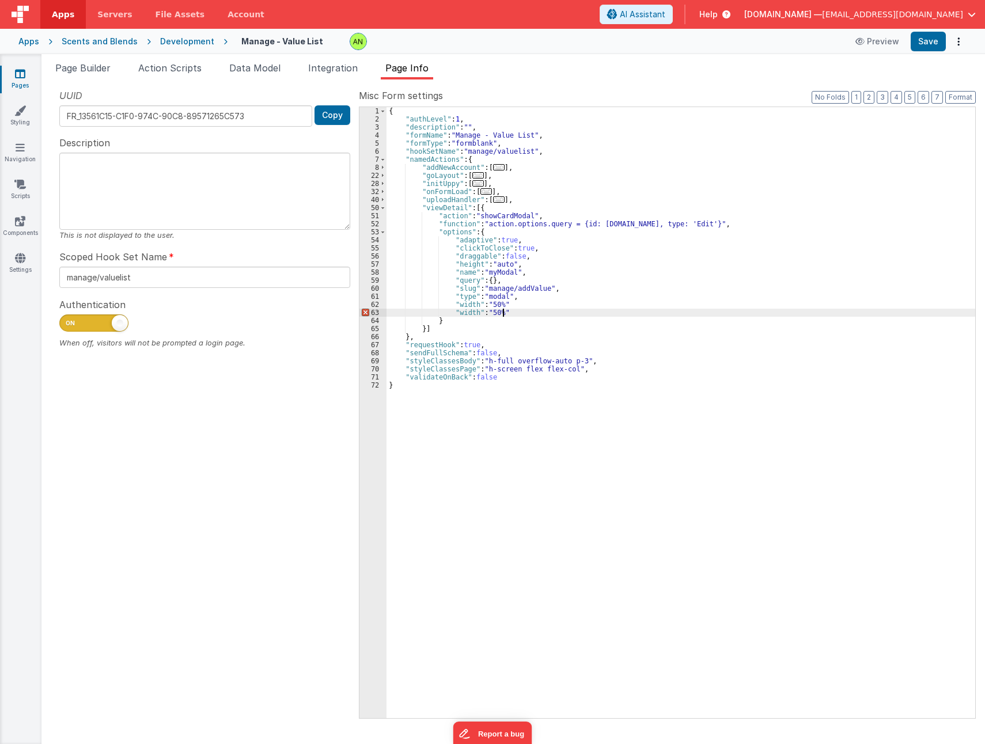
click at [460, 312] on div "{ "authLevel" : 1 , "description" : "" , "formName" : "Manage - Value List" , "…" at bounding box center [681, 420] width 589 height 627
click at [504, 305] on div "{ "authLevel" : 1 , "description" : "" , "formName" : "Manage - Value List" , "…" at bounding box center [681, 420] width 589 height 627
click at [681, 313] on div "{ "authLevel" : 1 , "description" : "" , "formName" : "Manage - Value List" , "…" at bounding box center [681, 420] width 589 height 627
click at [470, 312] on div "{ "authLevel" : 1 , "description" : "" , "formName" : "Manage - Value List" , "…" at bounding box center [681, 420] width 589 height 627
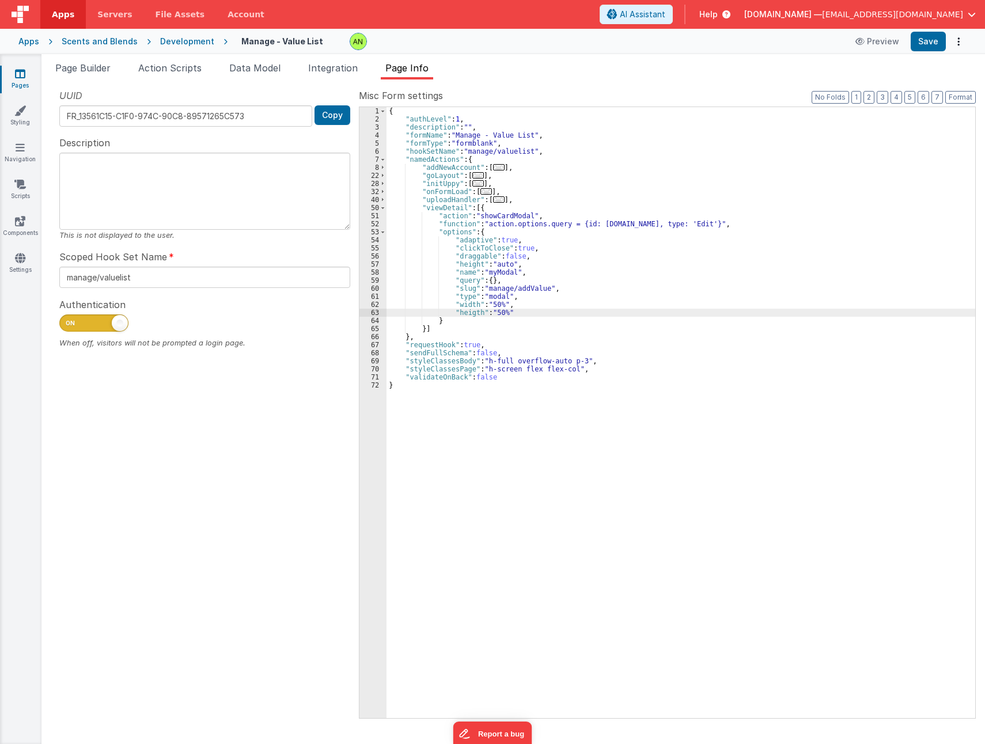
click at [464, 315] on div "{ "authLevel" : 1 , "description" : "" , "formName" : "Manage - Value List" , "…" at bounding box center [681, 420] width 589 height 627
click at [464, 312] on div "{ "authLevel" : 1 , "description" : "" , "formName" : "Manage - Value List" , "…" at bounding box center [681, 420] width 589 height 627
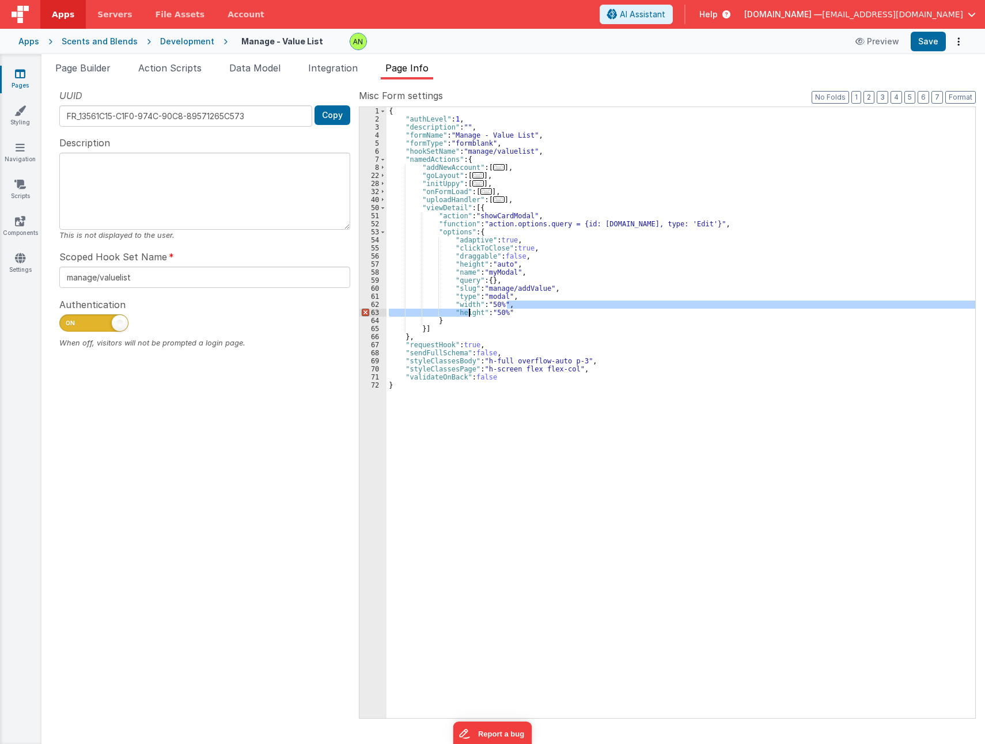
drag, startPoint x: 515, startPoint y: 308, endPoint x: 450, endPoint y: 313, distance: 65.3
click at [450, 313] on div "{ "authLevel" : 1 , "description" : "" , "formName" : "Manage - Value List" , "…" at bounding box center [681, 420] width 589 height 627
click at [506, 316] on div "{ "authLevel" : 1 , "description" : "" , "formName" : "Manage - Value List" , "…" at bounding box center [681, 420] width 589 height 627
drag, startPoint x: 512, startPoint y: 314, endPoint x: 346, endPoint y: 309, distance: 166.0
click at [346, 309] on div "UUID FR_13561C15-C1F0-974C-90C8-89571265C573 Copy Description This is not displ…" at bounding box center [513, 403] width 925 height 629
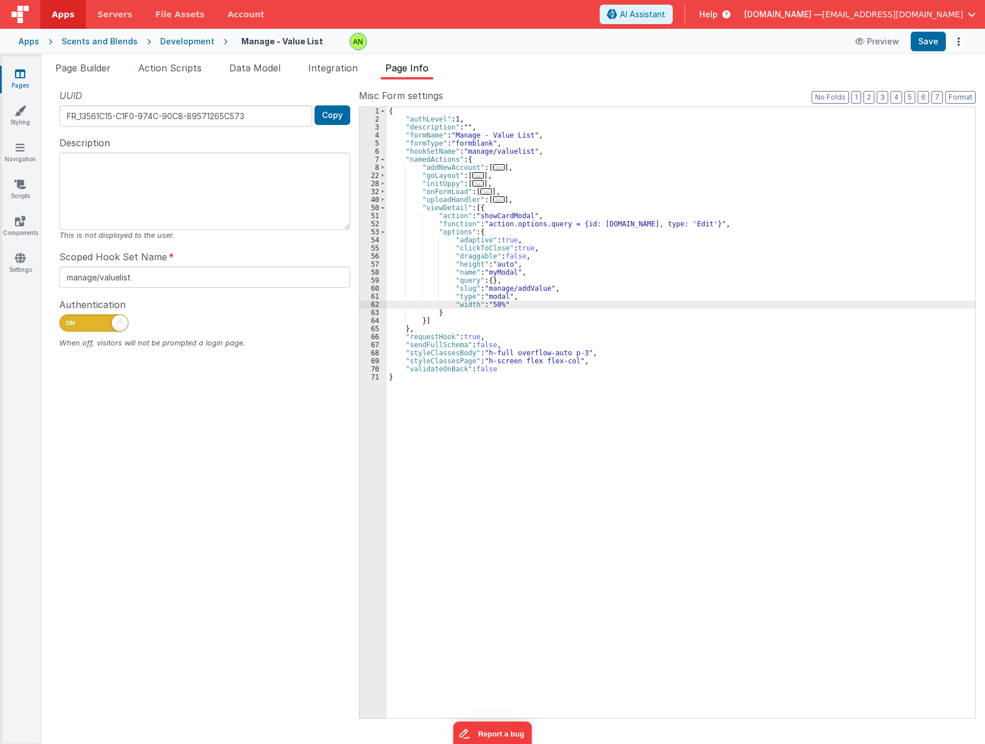
click at [501, 265] on div "{ "authLevel" : 1 , "description" : "" , "formName" : "Manage - Value List" , "…" at bounding box center [681, 420] width 589 height 627
click at [920, 48] on button "Save" at bounding box center [928, 42] width 35 height 20
click at [149, 623] on div "UUID FR_13561C15-C1F0-974C-90C8-89571265C573 Copy Description This is not displ…" at bounding box center [205, 403] width 308 height 629
click at [184, 43] on div "Development" at bounding box center [187, 42] width 54 height 12
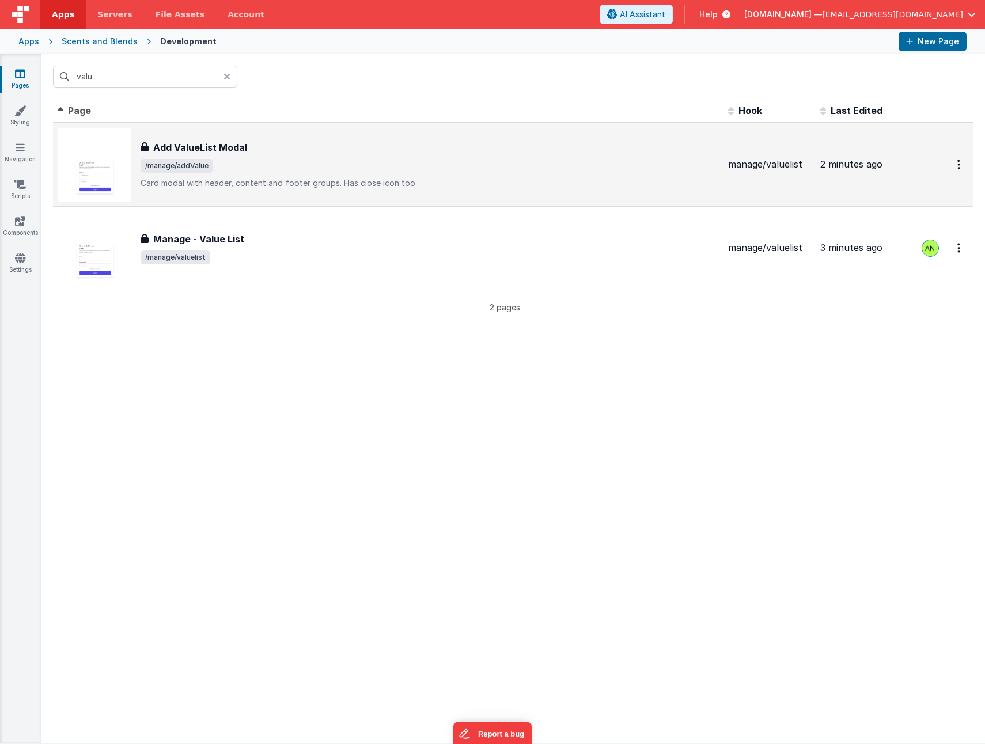
click at [288, 167] on span "/manage/addValue" at bounding box center [430, 166] width 579 height 14
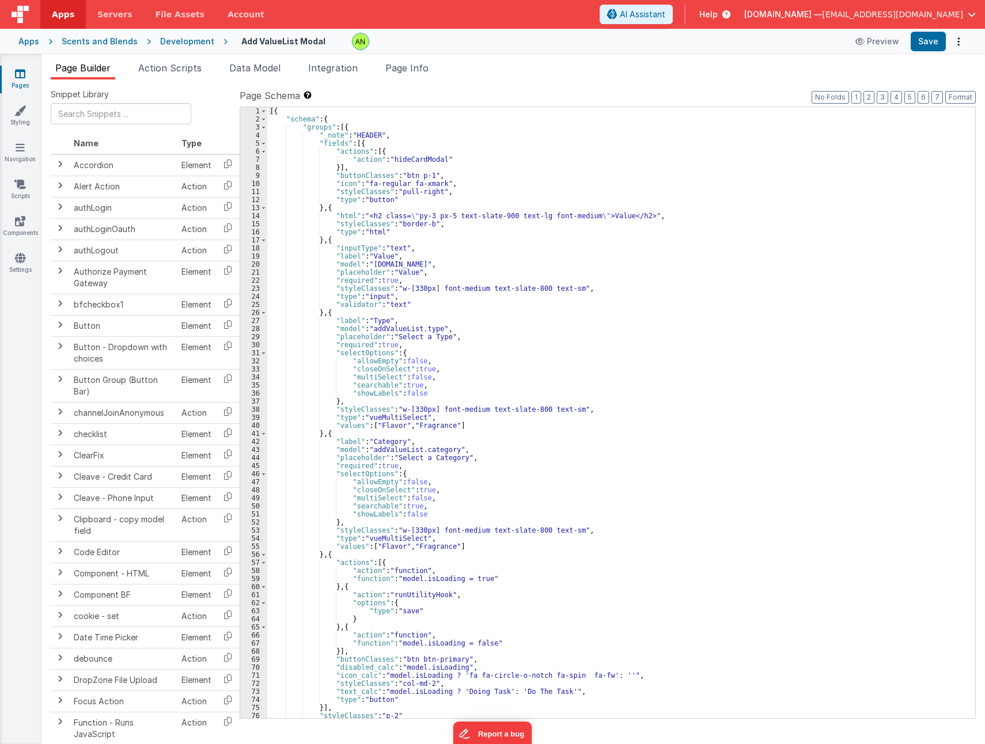
scroll to position [26, 0]
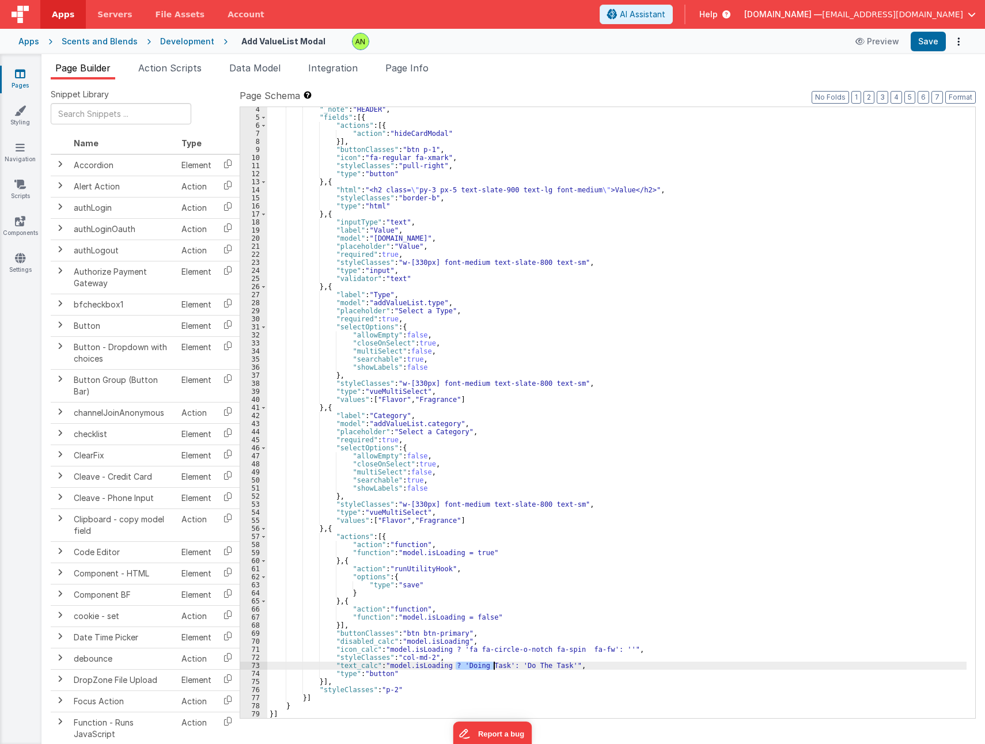
drag, startPoint x: 456, startPoint y: 664, endPoint x: 492, endPoint y: 664, distance: 35.7
click at [492, 664] on div ""_note" : "HEADER" , "fields" : [{ "actions" : [{ "action" : "hideCardModal" }]…" at bounding box center [617, 418] width 700 height 627
drag, startPoint x: 488, startPoint y: 665, endPoint x: 529, endPoint y: 665, distance: 40.9
click at [529, 665] on div ""_note" : "HEADER" , "fields" : [{ "actions" : [{ "action" : "hideCardModal" }]…" at bounding box center [617, 418] width 700 height 627
click at [644, 580] on div ""_note" : "HEADER" , "fields" : [{ "actions" : [{ "action" : "hideCardModal" }]…" at bounding box center [617, 418] width 700 height 627
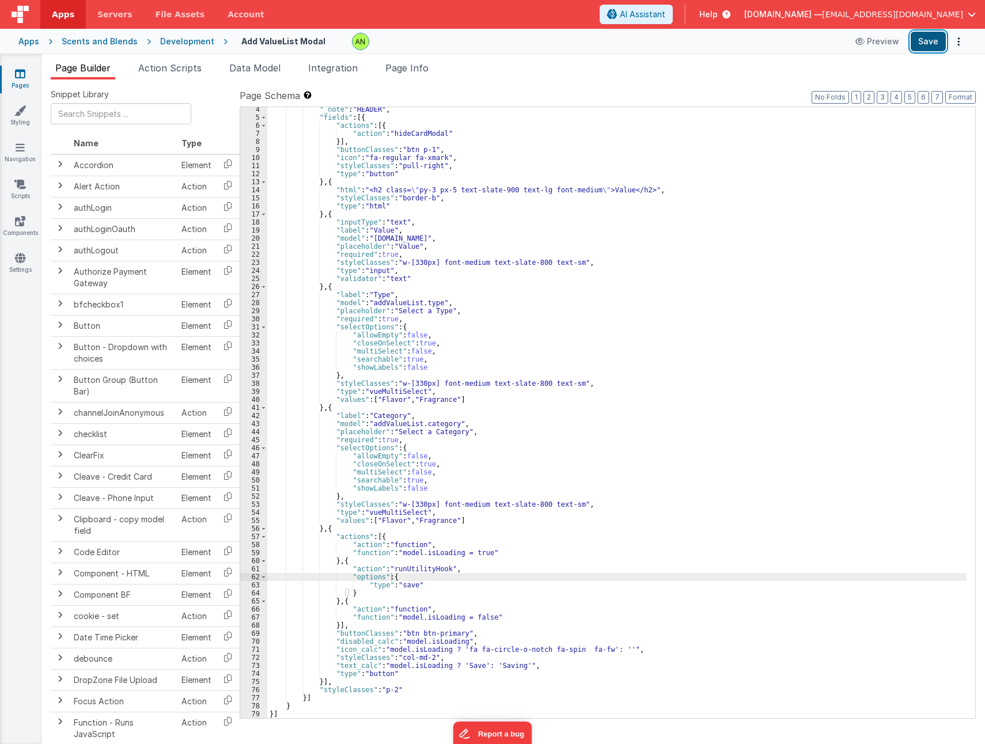
click at [922, 43] on button "Save" at bounding box center [928, 42] width 35 height 20
click at [496, 665] on div ""_note" : "HEADER" , "fields" : [{ "actions" : [{ "action" : "hideCardModal" }]…" at bounding box center [617, 418] width 700 height 627
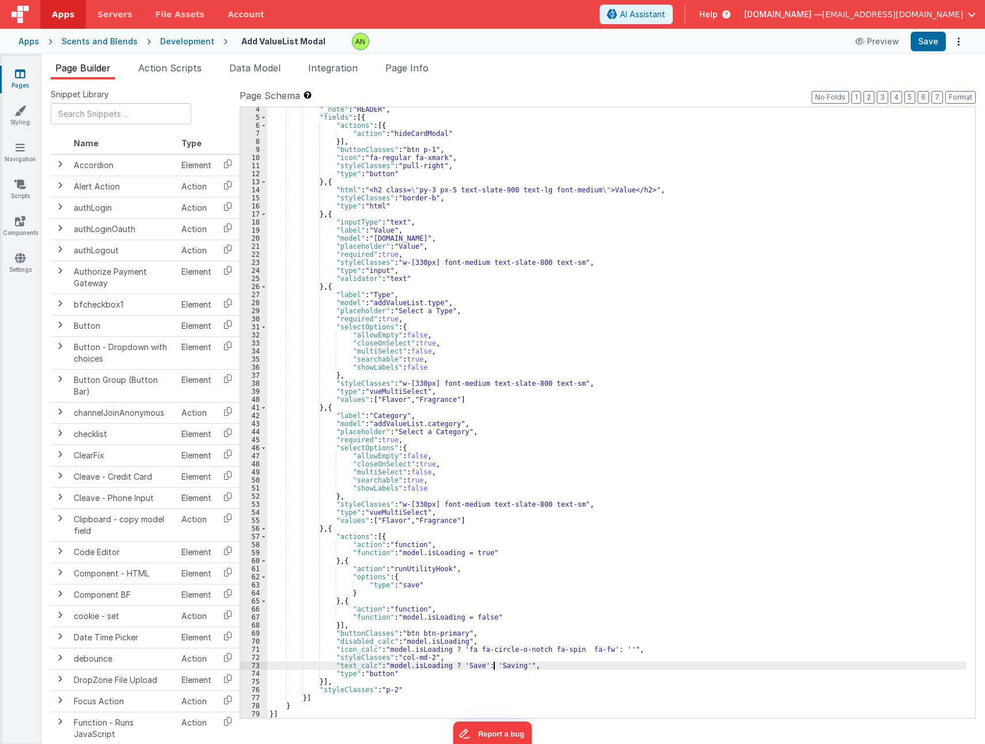
click at [496, 665] on div ""_note" : "HEADER" , "fields" : [{ "actions" : [{ "action" : "hideCardModal" }]…" at bounding box center [617, 418] width 700 height 627
click at [720, 443] on div ""_note" : "HEADER" , "fields" : [{ "actions" : [{ "action" : "hideCardModal" }]…" at bounding box center [617, 418] width 700 height 627
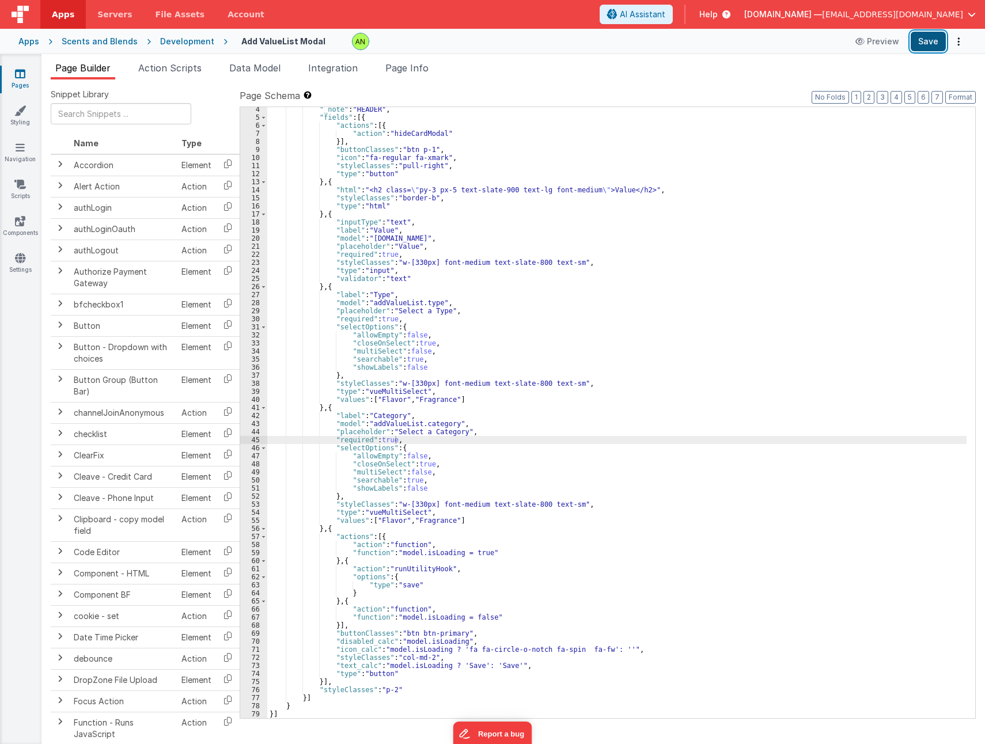
click at [923, 41] on button "Save" at bounding box center [928, 42] width 35 height 20
click at [177, 43] on div "Development" at bounding box center [187, 42] width 54 height 12
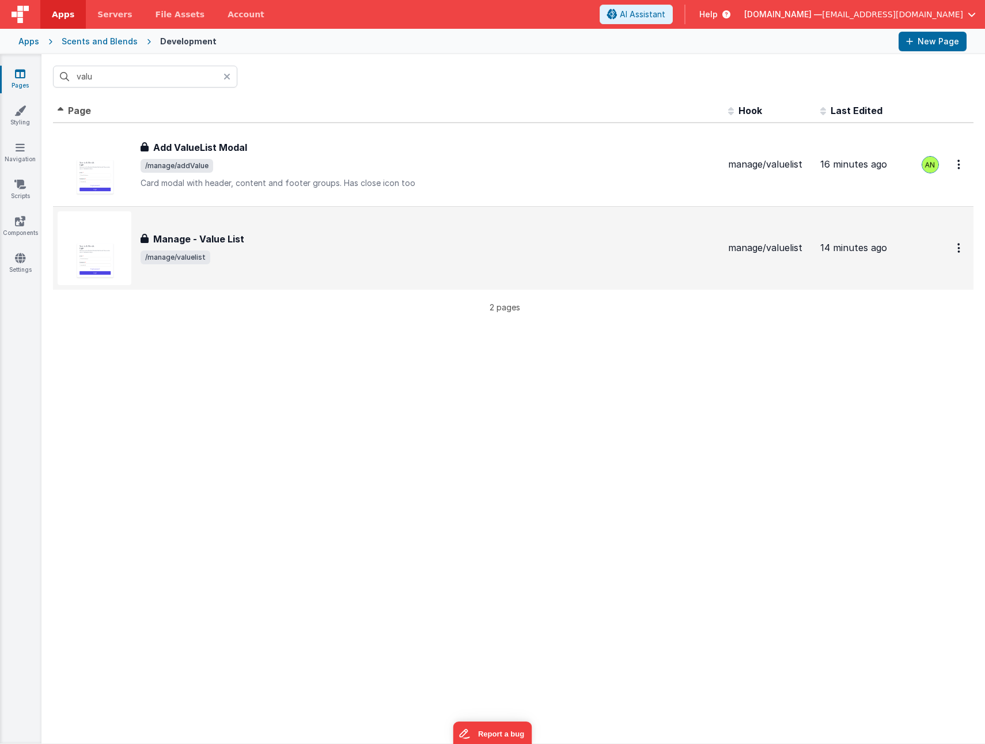
click at [293, 254] on span "/manage/valuelist" at bounding box center [430, 258] width 579 height 14
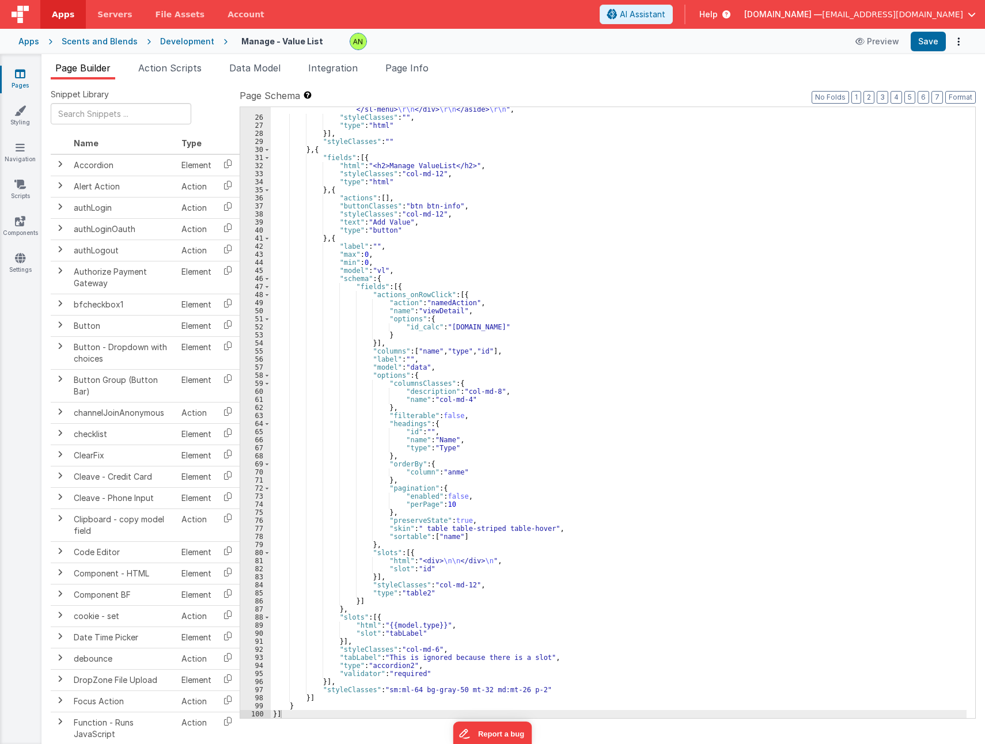
scroll to position [249, 0]
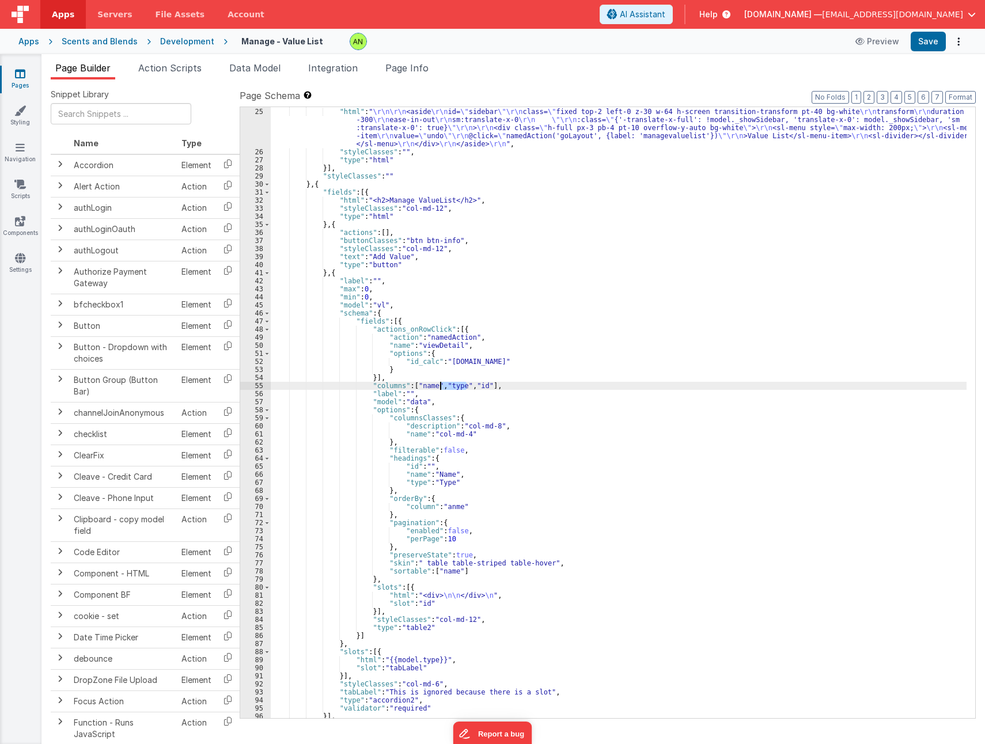
drag, startPoint x: 466, startPoint y: 384, endPoint x: 440, endPoint y: 384, distance: 26.5
click at [440, 384] on div ""fields" : [{ "html" : " \r\n\r\n <aside \r\n id= \" sidebar \"\r\n class= \" f…" at bounding box center [619, 413] width 696 height 627
paste textarea
click at [481, 384] on div ""fields" : [{ "html" : " \r\n\r\n <aside \r\n id= \" sidebar \"\r\n class= \" f…" at bounding box center [619, 413] width 696 height 627
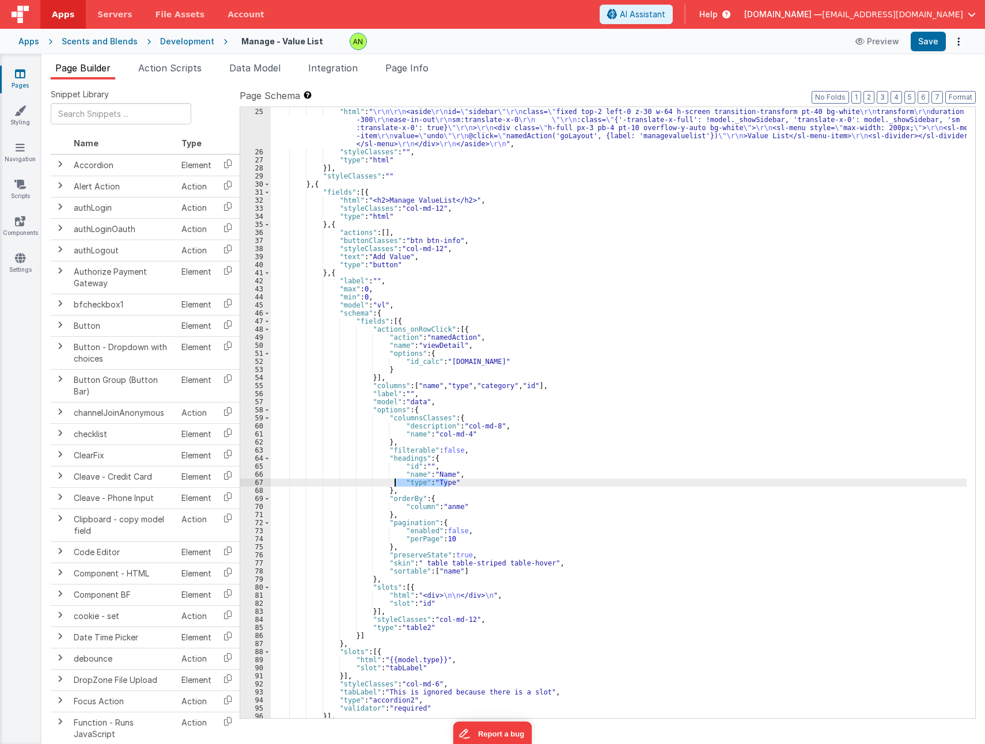
drag, startPoint x: 451, startPoint y: 481, endPoint x: 395, endPoint y: 479, distance: 55.9
click at [395, 479] on div ""fields" : [{ "html" : " \r\n\r\n <aside \r\n id= \" sidebar \"\r\n class= \" f…" at bounding box center [619, 413] width 696 height 627
click at [463, 481] on div ""fields" : [{ "html" : " \r\n\r\n <aside \r\n id= \" sidebar \"\r\n class= \" f…" at bounding box center [619, 412] width 696 height 611
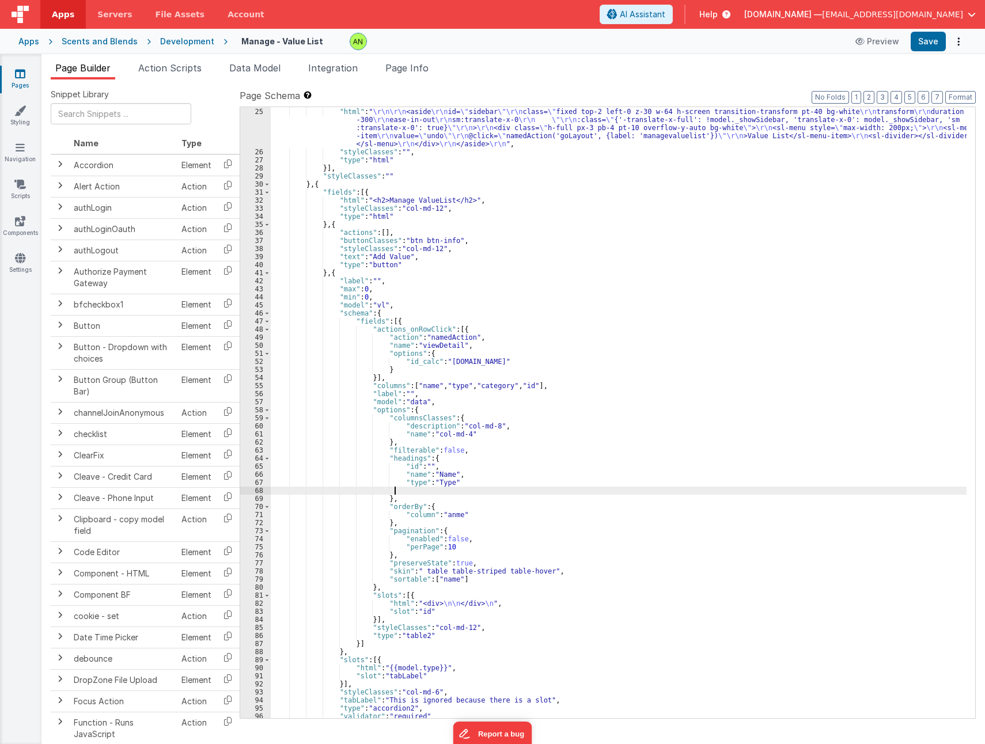
paste textarea
click at [403, 493] on div ""fields" : [{ "html" : " \r\n\r\n <aside \r\n id= \" sidebar \"\r\n class= \" f…" at bounding box center [619, 413] width 696 height 627
click at [460, 484] on div ""fields" : [{ "html" : " \r\n\r\n <aside \r\n id= \" sidebar \"\r\n class= \" f…" at bounding box center [619, 413] width 696 height 627
click at [454, 489] on div ""fields" : [{ "html" : " \r\n\r\n <aside \r\n id= \" sidebar \"\r\n class= \" f…" at bounding box center [619, 413] width 696 height 627
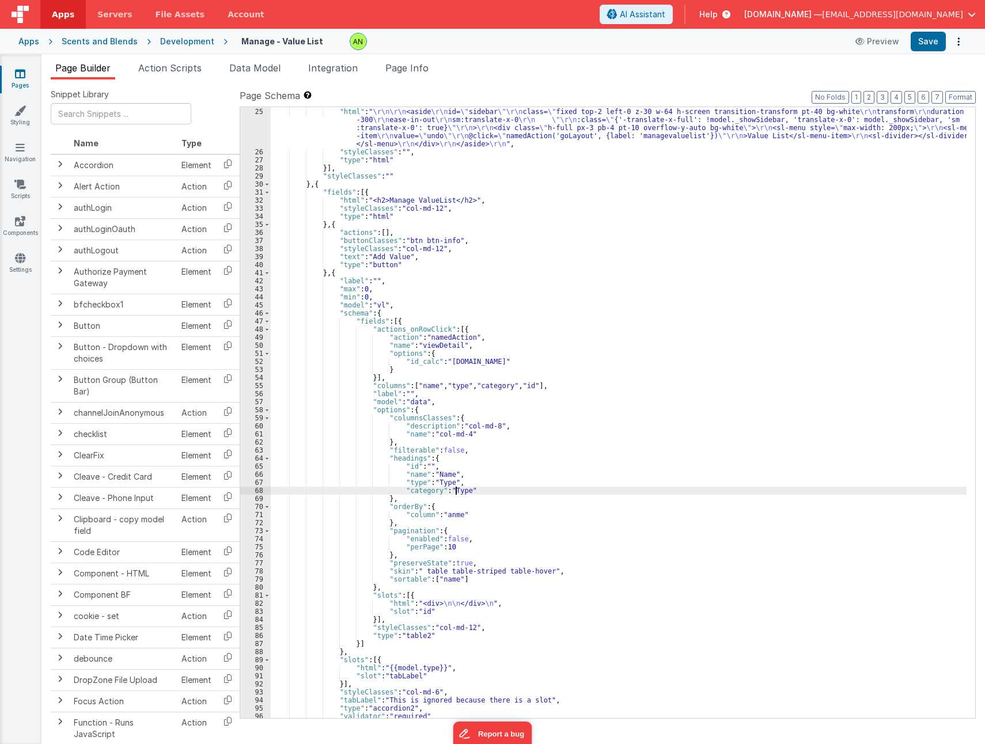
click at [454, 489] on div ""fields" : [{ "html" : " \r\n\r\n <aside \r\n id= \" sidebar \"\r\n class= \" f…" at bounding box center [619, 413] width 696 height 627
click at [543, 492] on div ""fields" : [{ "html" : " \r\n\r\n <aside \r\n id= \" sidebar \"\r\n class= \" f…" at bounding box center [619, 413] width 696 height 627
click at [441, 517] on div ""fields" : [{ "html" : " \r\n\r\n <aside \r\n id= \" sidebar \"\r\n class= \" f…" at bounding box center [619, 413] width 696 height 627
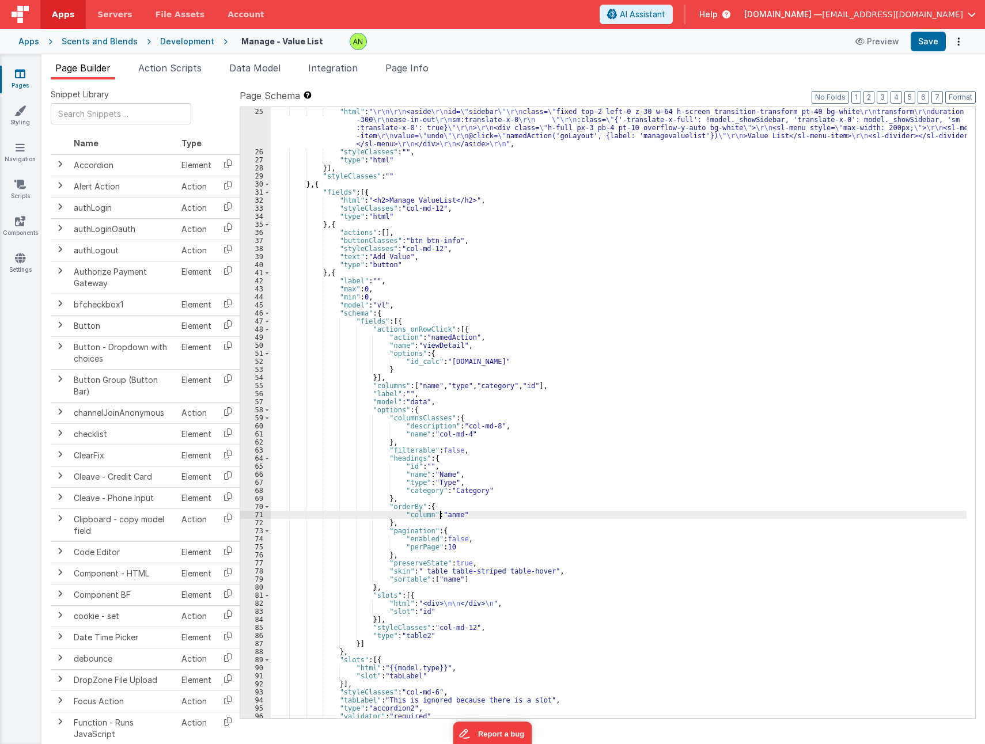
click at [441, 517] on div ""fields" : [{ "html" : " \r\n\r\n <aside \r\n id= \" sidebar \"\r\n class= \" f…" at bounding box center [619, 413] width 696 height 627
click at [650, 469] on div ""fields" : [{ "html" : " \r\n\r\n <aside \r\n id= \" sidebar \"\r\n class= \" f…" at bounding box center [619, 413] width 696 height 627
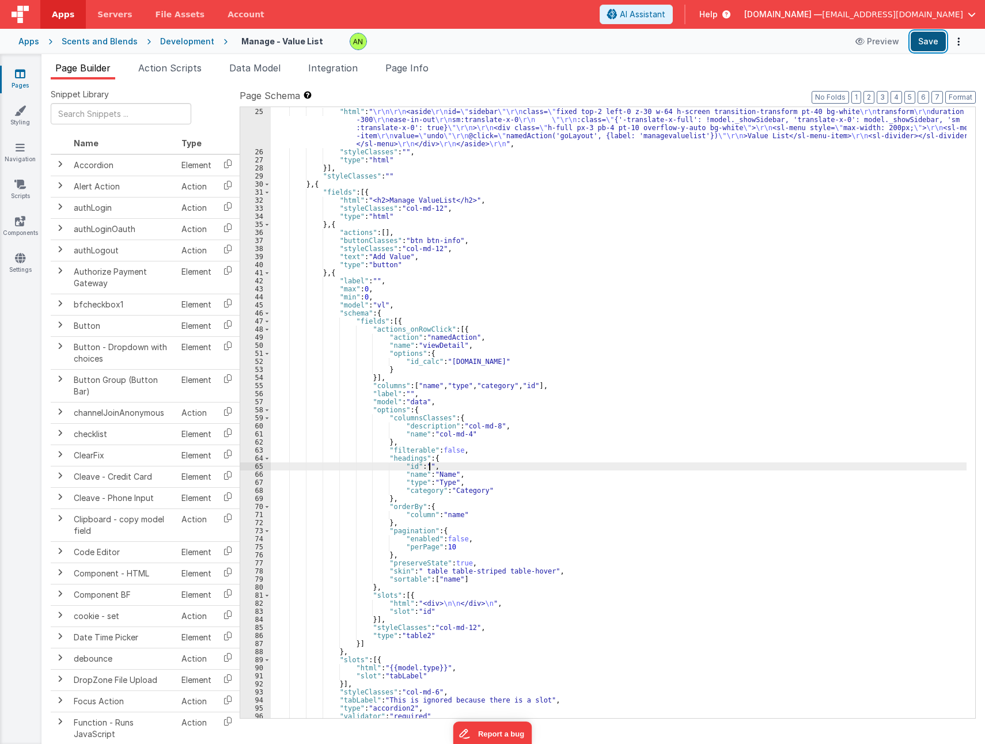
click at [931, 44] on button "Save" at bounding box center [928, 42] width 35 height 20
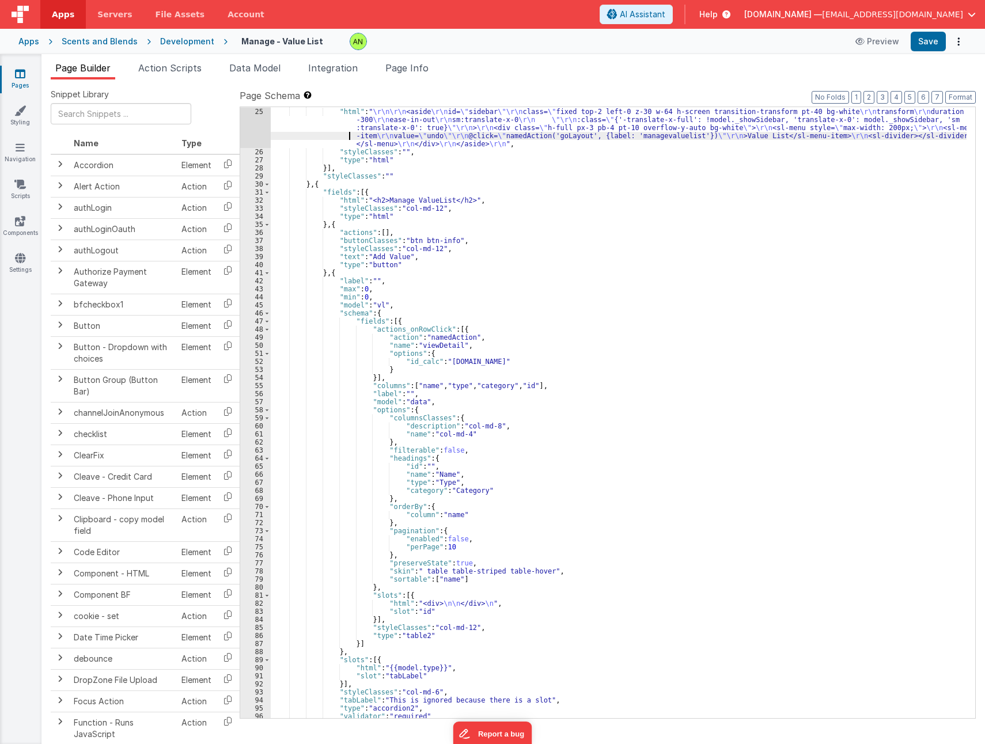
click at [274, 133] on div ""fields" : [{ "html" : " \r\n\r\n <aside \r\n id= \" sidebar \"\r\n class= \" f…" at bounding box center [619, 413] width 696 height 627
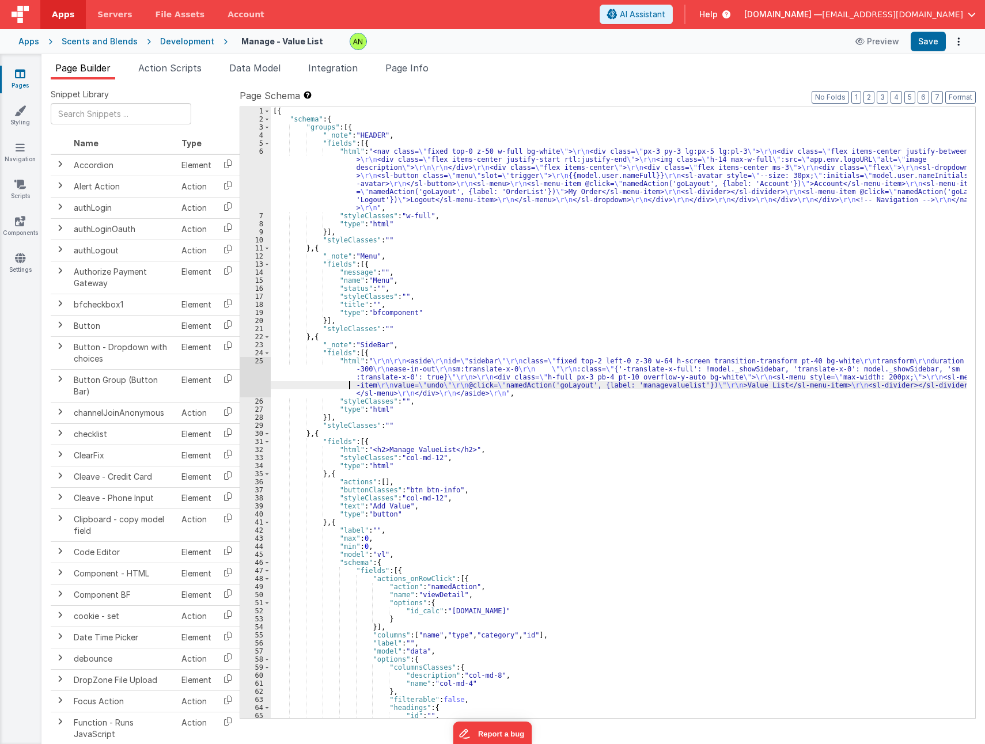
scroll to position [0, 0]
click at [377, 483] on div "[{ "schema" : { "groups" : [{ "_note" : "HEADER" , "fields" : [{ "html" : "<nav…" at bounding box center [619, 420] width 696 height 627
click at [404, 572] on div "[{ "schema" : { "groups" : [{ "_note" : "HEADER" , "fields" : [{ "html" : "<nav…" at bounding box center [619, 420] width 696 height 627
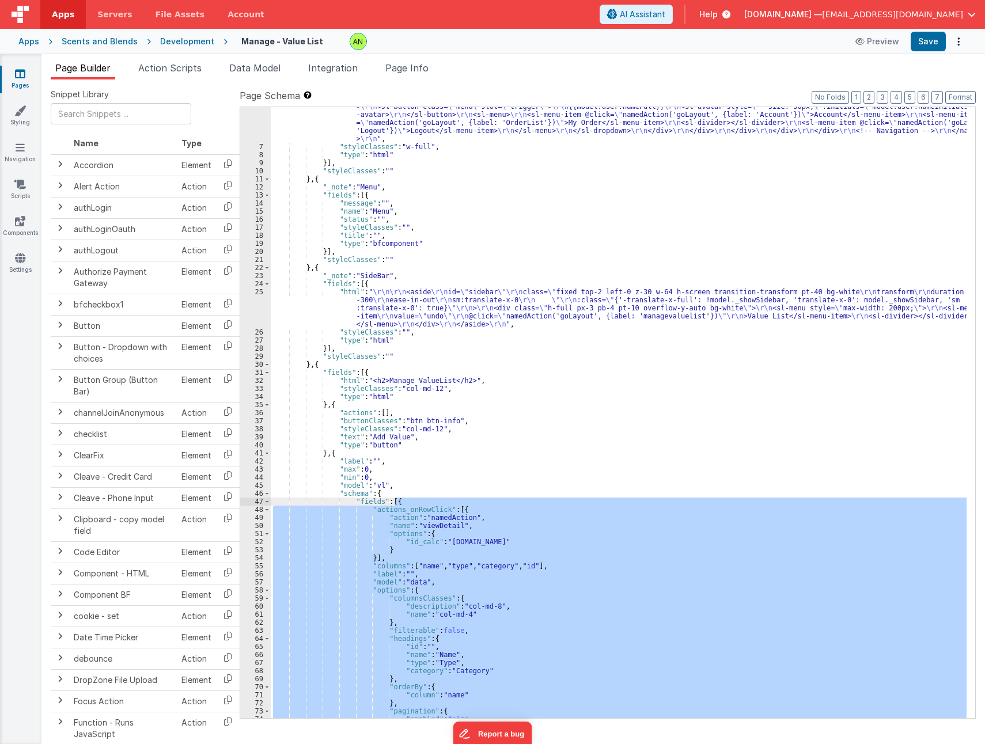
scroll to position [277, 0]
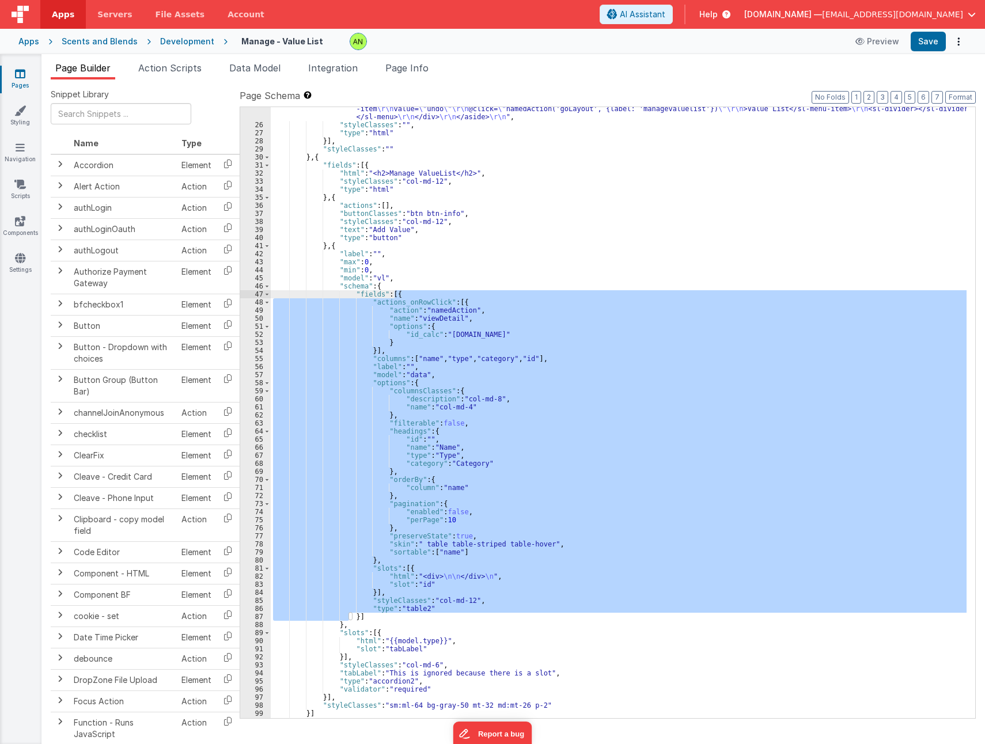
click at [475, 301] on div ""html" : " \r\n\r\n <aside \r\n id= \" sidebar \"\r\n class= \" fixed top-2 lef…" at bounding box center [619, 412] width 696 height 611
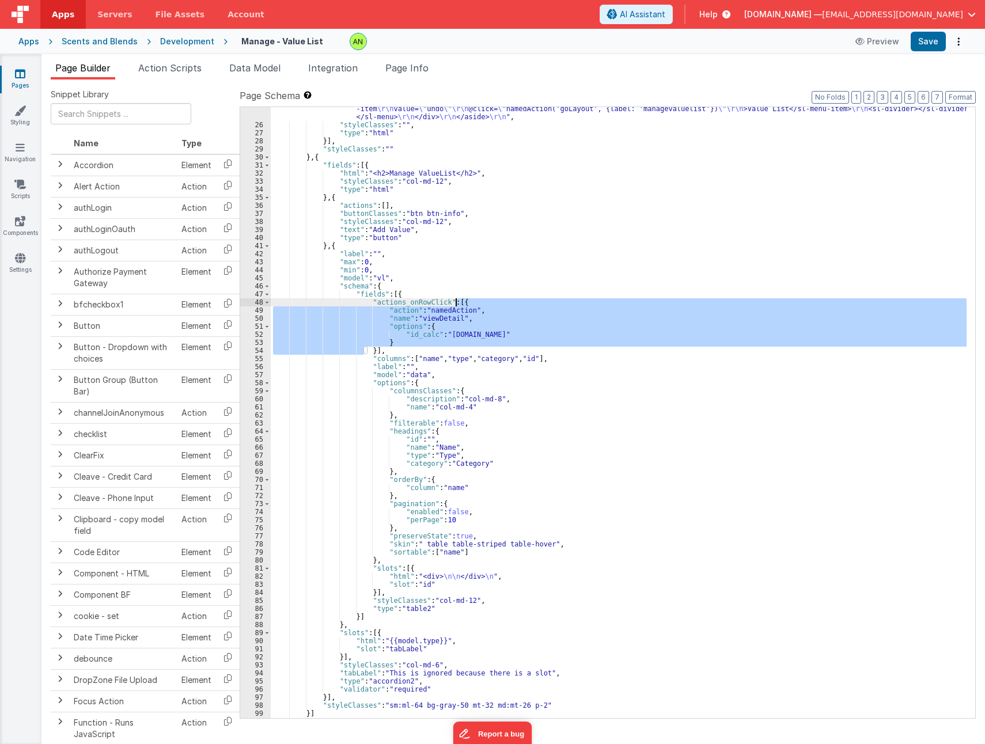
click at [475, 301] on div ""html" : " \r\n\r\n <aside \r\n id= \" sidebar \"\r\n class= \" fixed top-2 lef…" at bounding box center [619, 411] width 696 height 660
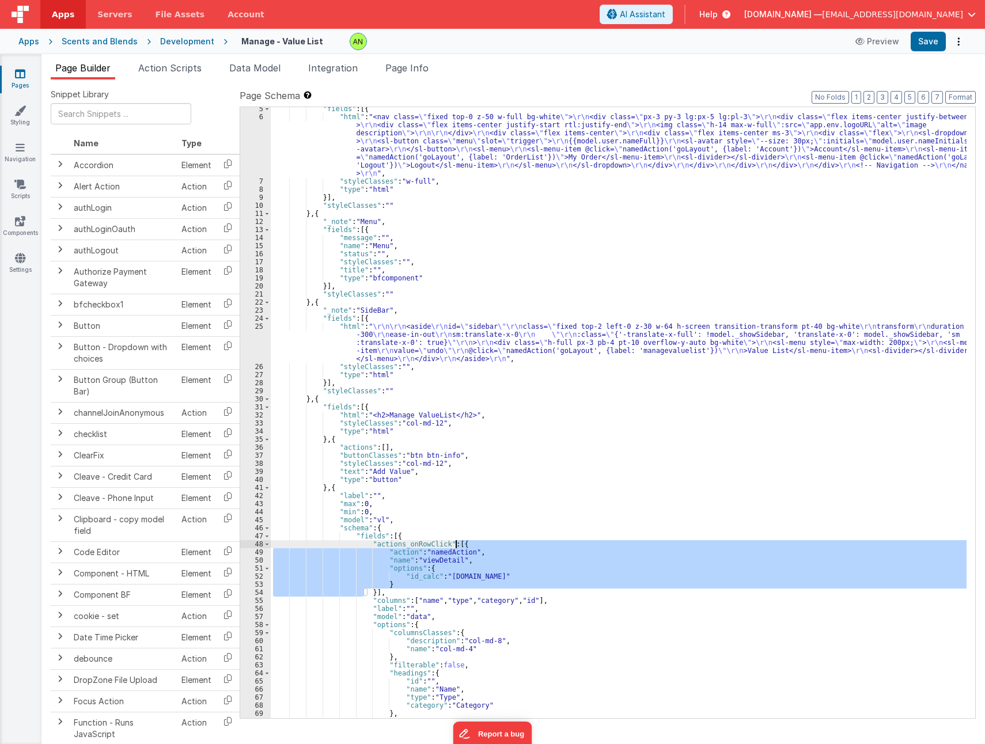
scroll to position [0, 0]
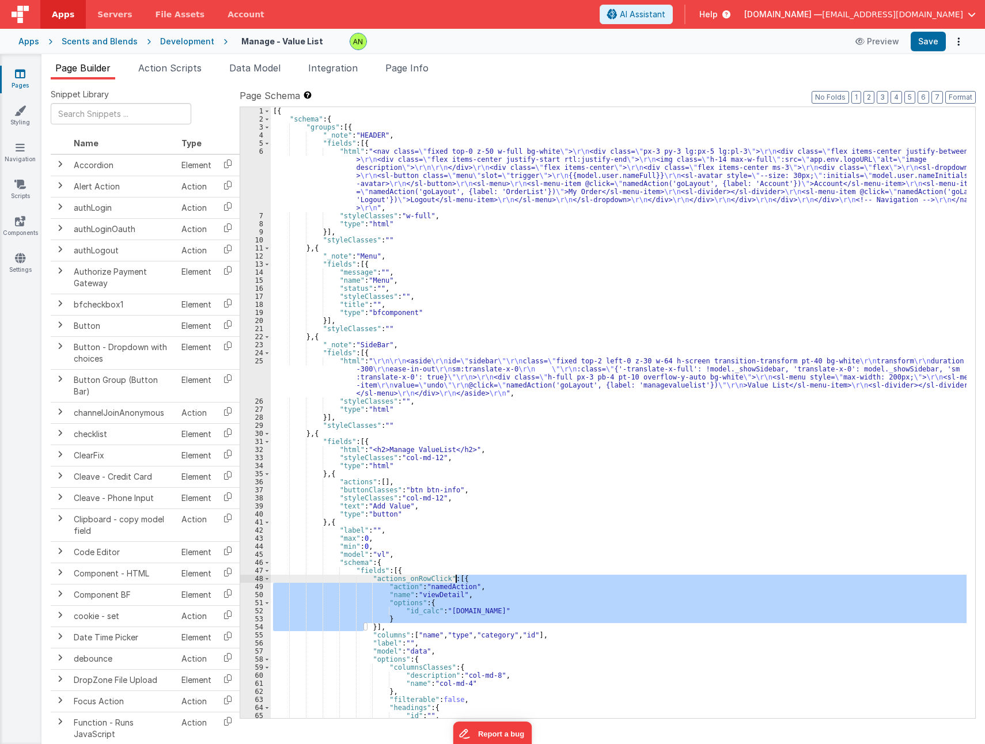
click at [380, 482] on div "[{ "schema" : { "groups" : [{ "_note" : "HEADER" , "fields" : [{ "html" : "<nav…" at bounding box center [619, 420] width 696 height 627
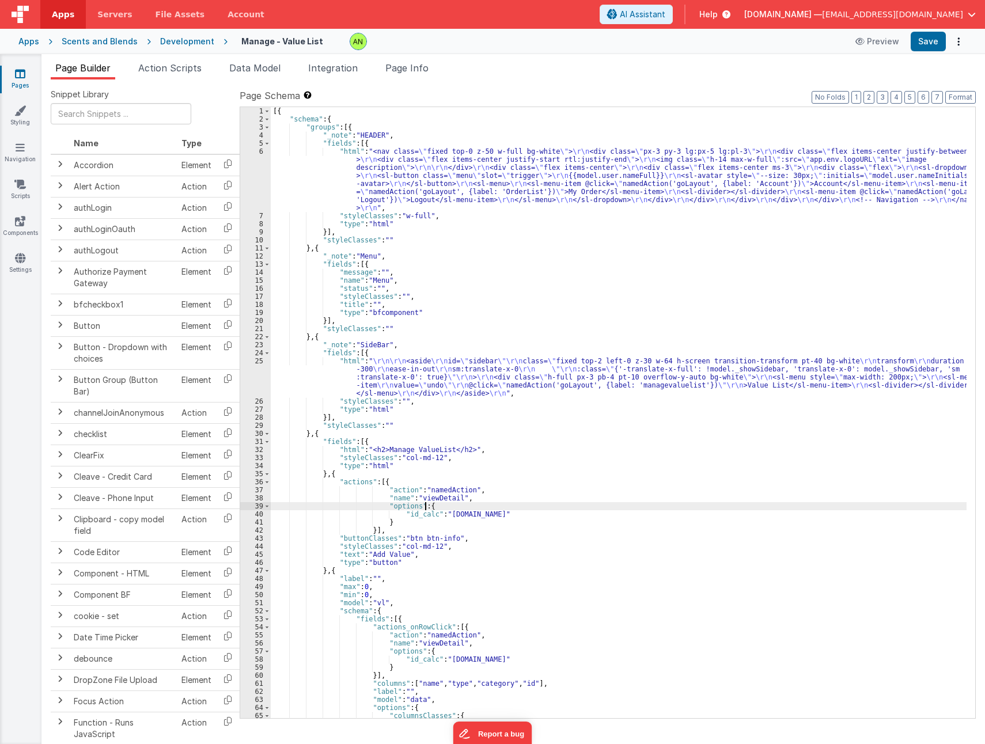
click at [436, 508] on div "[{ "schema" : { "groups" : [{ "_note" : "HEADER" , "fields" : [{ "html" : "<nav…" at bounding box center [619, 420] width 696 height 627
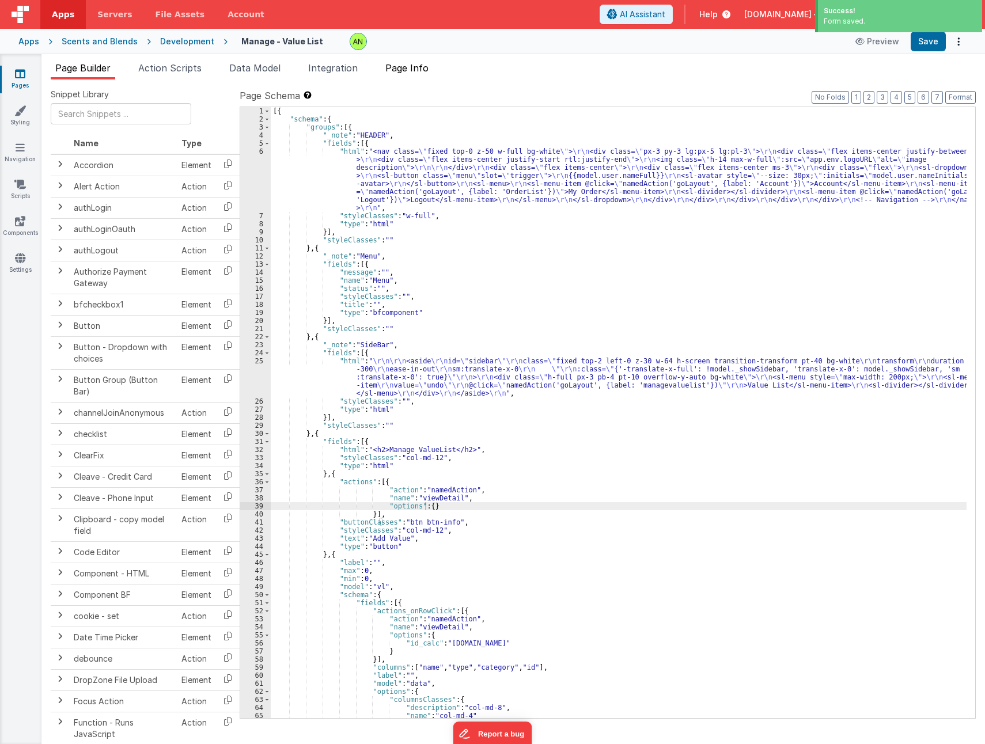
click at [419, 73] on span "Page Info" at bounding box center [406, 68] width 43 height 12
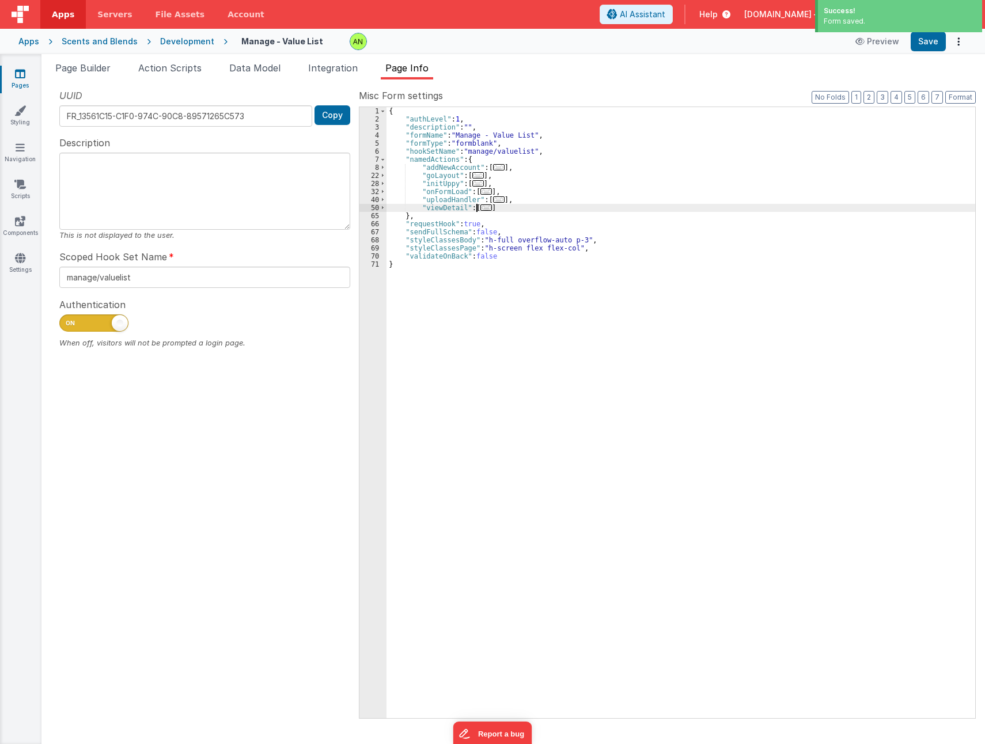
click at [484, 209] on span "..." at bounding box center [487, 208] width 12 height 6
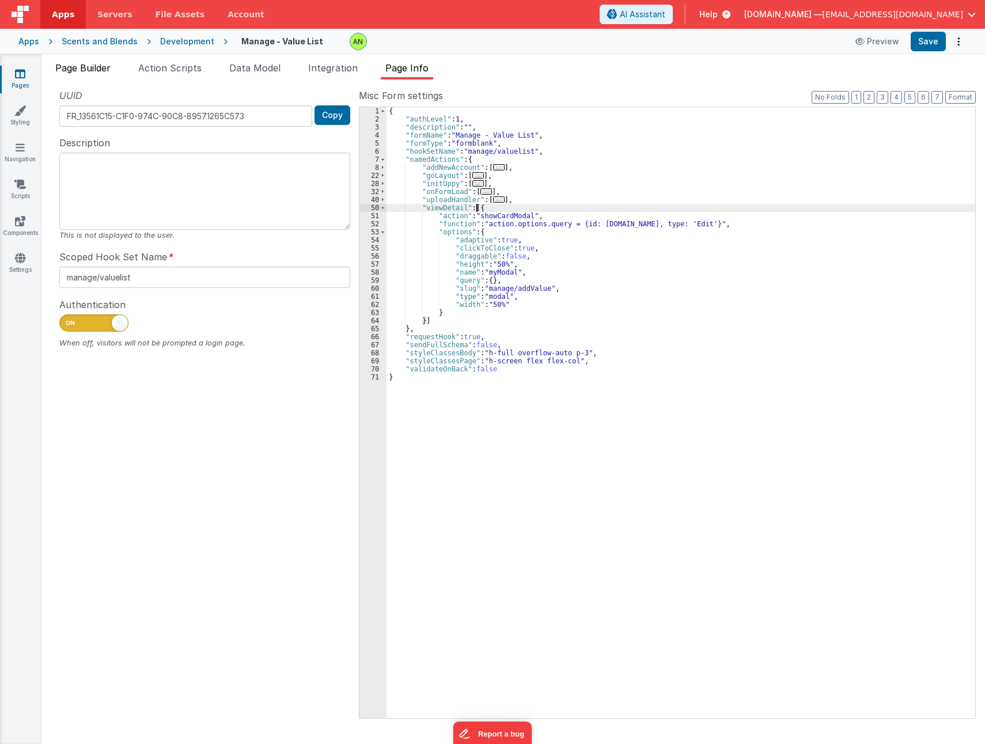
click at [94, 70] on span "Page Builder" at bounding box center [82, 68] width 55 height 12
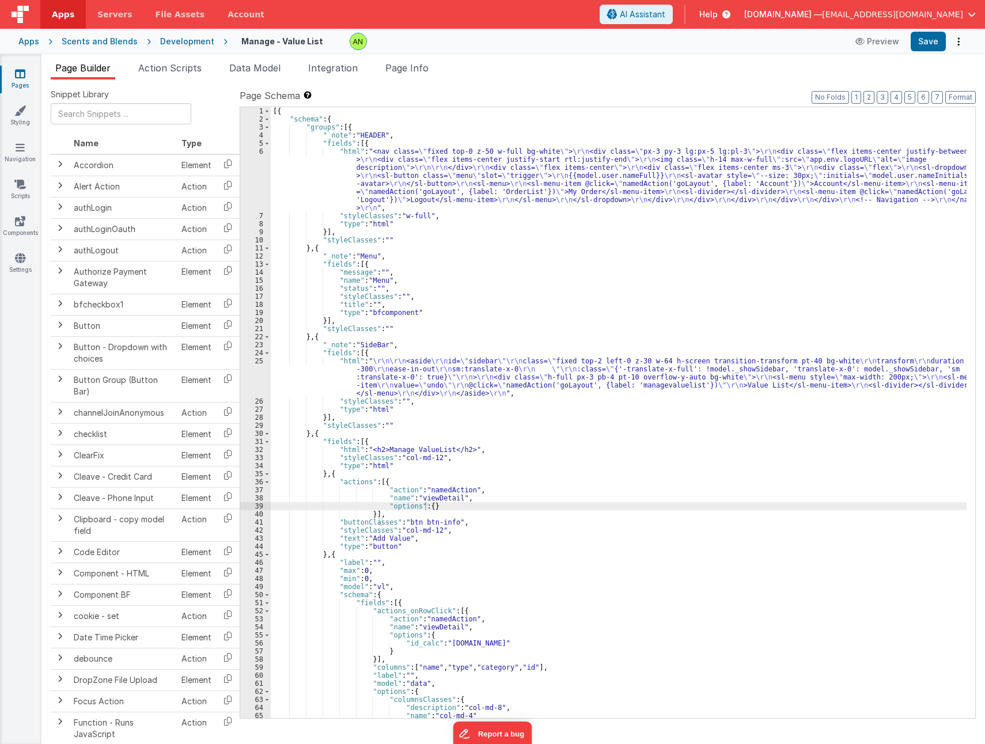
click at [452, 498] on div "[{ "schema" : { "groups" : [{ "_note" : "HEADER" , "fields" : [{ "html" : "<nav…" at bounding box center [619, 420] width 696 height 627
click at [413, 71] on span "Page Info" at bounding box center [406, 68] width 43 height 12
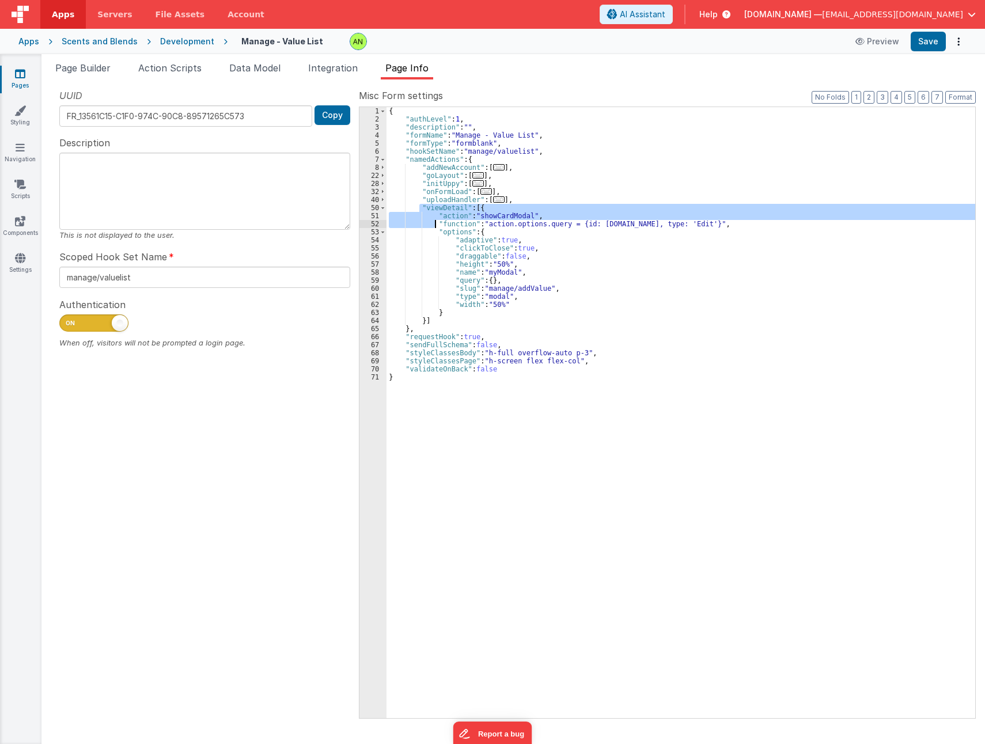
drag, startPoint x: 419, startPoint y: 207, endPoint x: 434, endPoint y: 224, distance: 22.0
click at [434, 224] on div "{ "authLevel" : 1 , "description" : "" , "formName" : "Manage - Value List" , "…" at bounding box center [681, 420] width 589 height 627
click at [381, 209] on span at bounding box center [383, 208] width 6 height 8
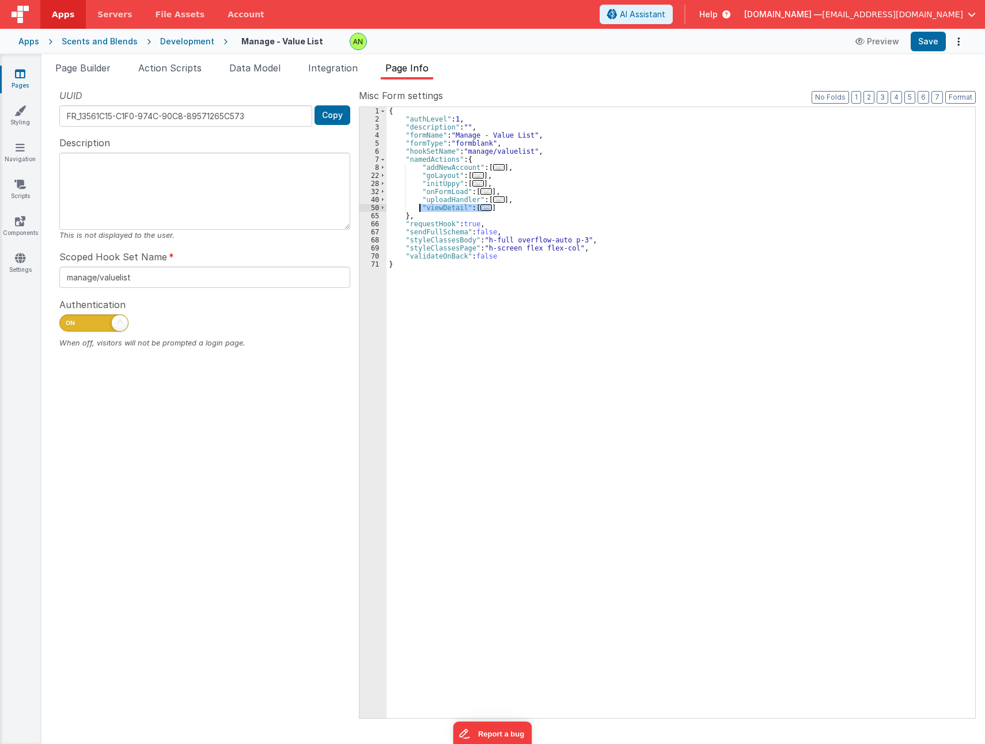
drag, startPoint x: 497, startPoint y: 209, endPoint x: 420, endPoint y: 208, distance: 76.6
click at [420, 208] on div "{ "authLevel" : 1 , "description" : "" , "formName" : "Manage - Value List" , "…" at bounding box center [681, 420] width 589 height 627
click at [498, 208] on div "{ "authLevel" : 1 , "description" : "" , "formName" : "Manage - Value List" , "…" at bounding box center [681, 412] width 589 height 611
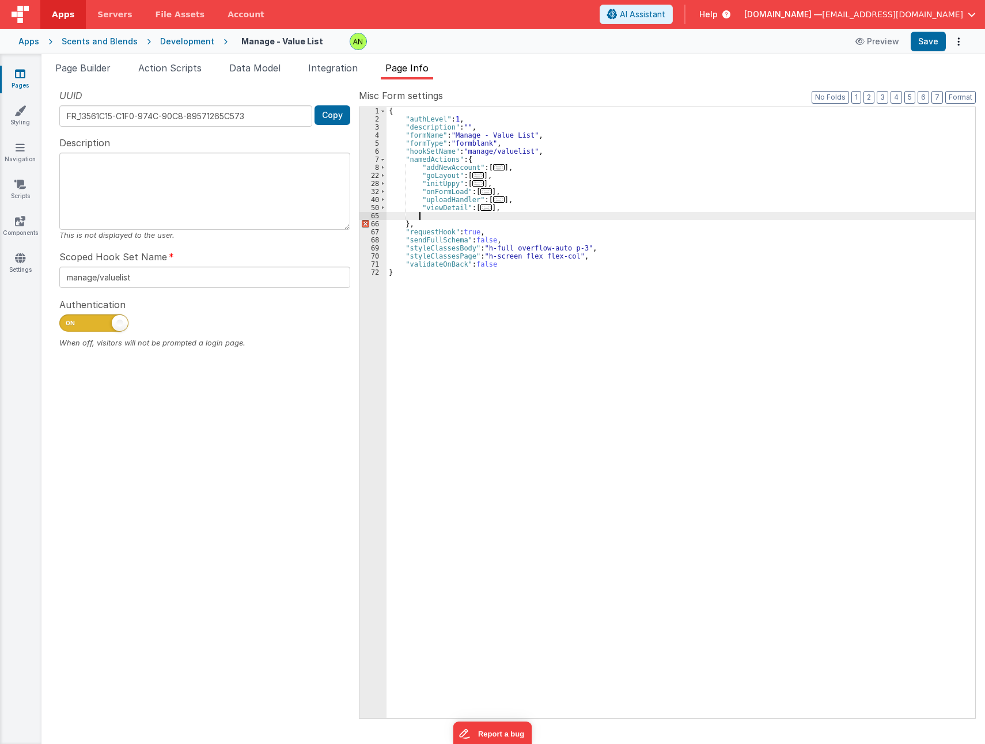
paste textarea
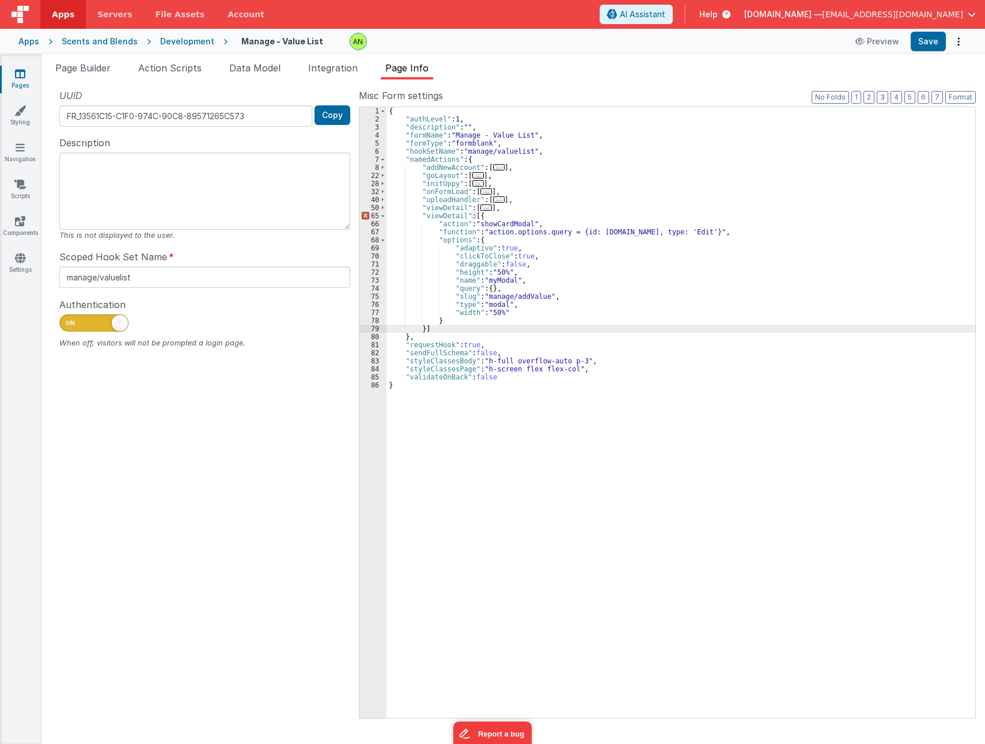
click at [461, 215] on div "{ "authLevel" : 1 , "description" : "" , "formName" : "Manage - Value List" , "…" at bounding box center [681, 420] width 589 height 627
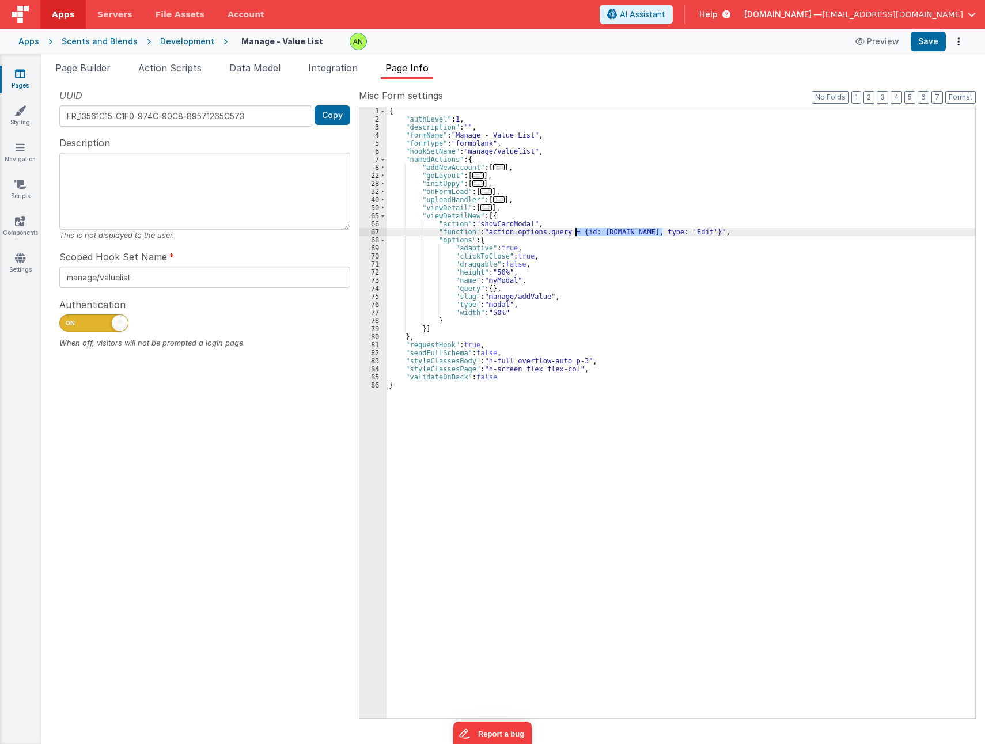
drag, startPoint x: 663, startPoint y: 233, endPoint x: 576, endPoint y: 232, distance: 86.4
click at [576, 232] on div "{ "authLevel" : 1 , "description" : "" , "formName" : "Manage - Value List" , "…" at bounding box center [681, 420] width 589 height 627
click at [607, 232] on div "{ "authLevel" : 1 , "description" : "" , "formName" : "Manage - Value List" , "…" at bounding box center [681, 420] width 589 height 627
click at [924, 40] on button "Save" at bounding box center [928, 42] width 35 height 20
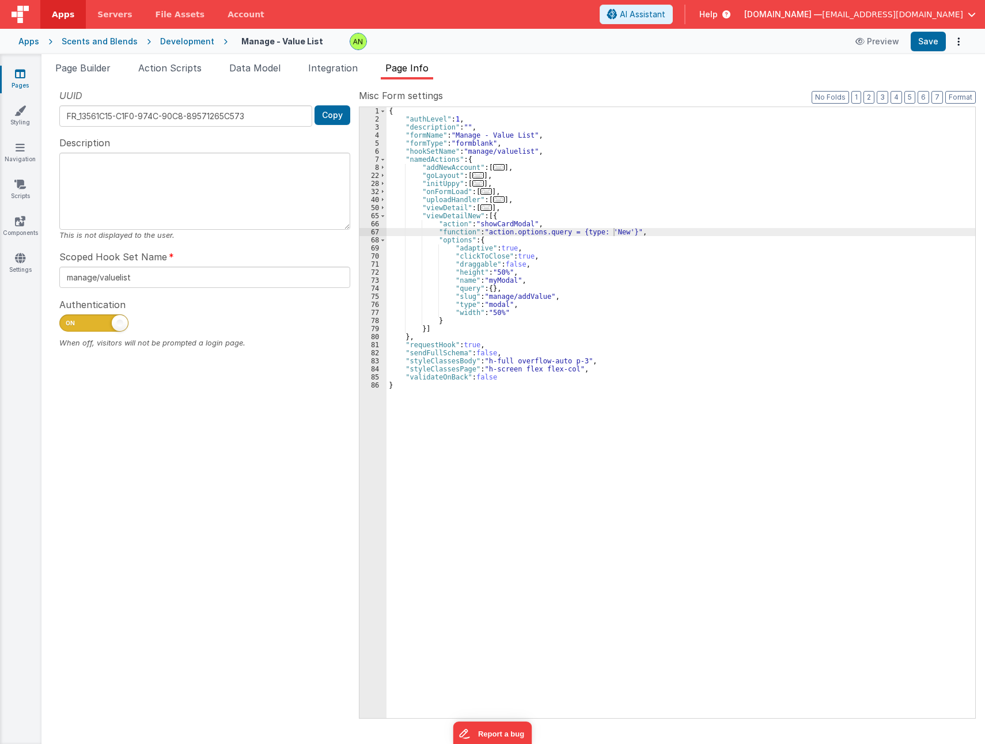
drag, startPoint x: 164, startPoint y: 501, endPoint x: 170, endPoint y: 482, distance: 20.0
click at [164, 501] on div "UUID FR_13561C15-C1F0-974C-90C8-89571265C573 Copy Description This is not displ…" at bounding box center [205, 403] width 308 height 629
click at [80, 71] on span "Page Builder" at bounding box center [82, 68] width 55 height 12
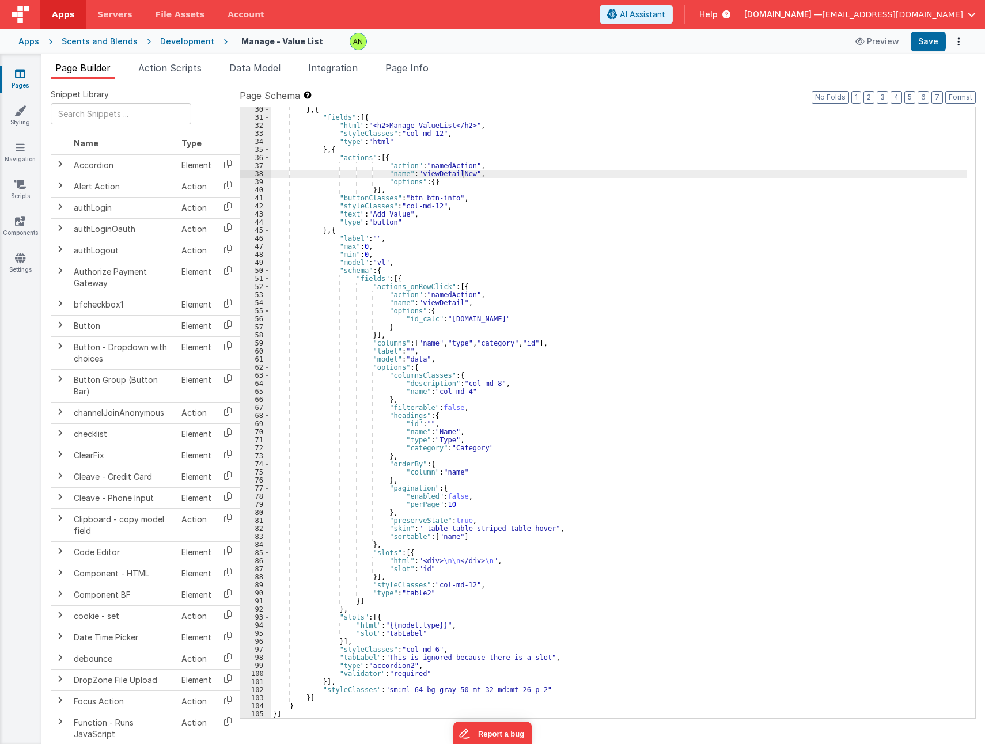
scroll to position [324, 0]
click at [179, 41] on div "Development" at bounding box center [187, 42] width 54 height 12
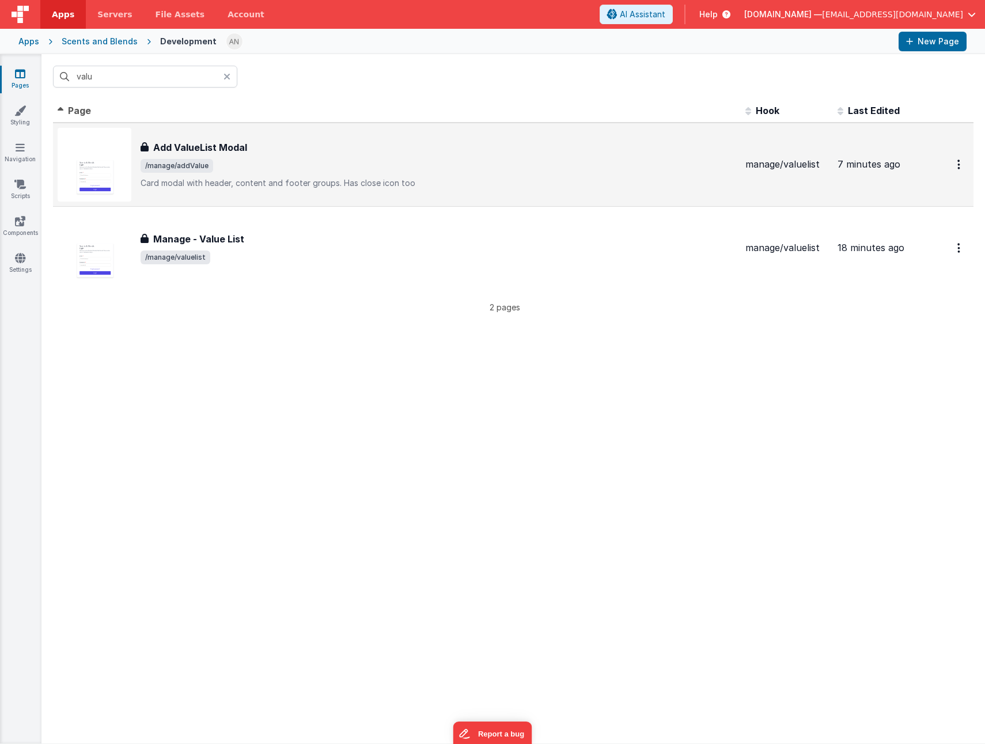
click at [309, 173] on div "Add ValueList Modal Add ValueList Modal /manage/addValue Card modal with header…" at bounding box center [439, 165] width 596 height 48
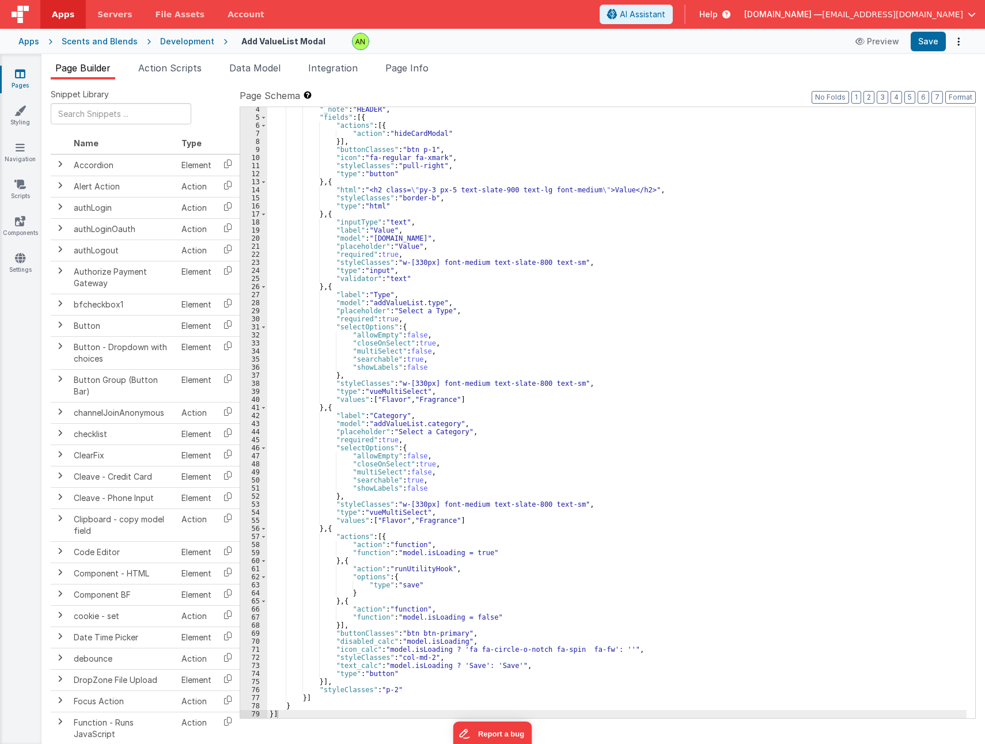
scroll to position [26, 0]
click at [476, 649] on div ""_note" : "HEADER" , "fields" : [{ "actions" : [{ "action" : "hideCardModal" }]…" at bounding box center [617, 418] width 700 height 627
click at [115, 119] on input "text" at bounding box center [121, 113] width 141 height 21
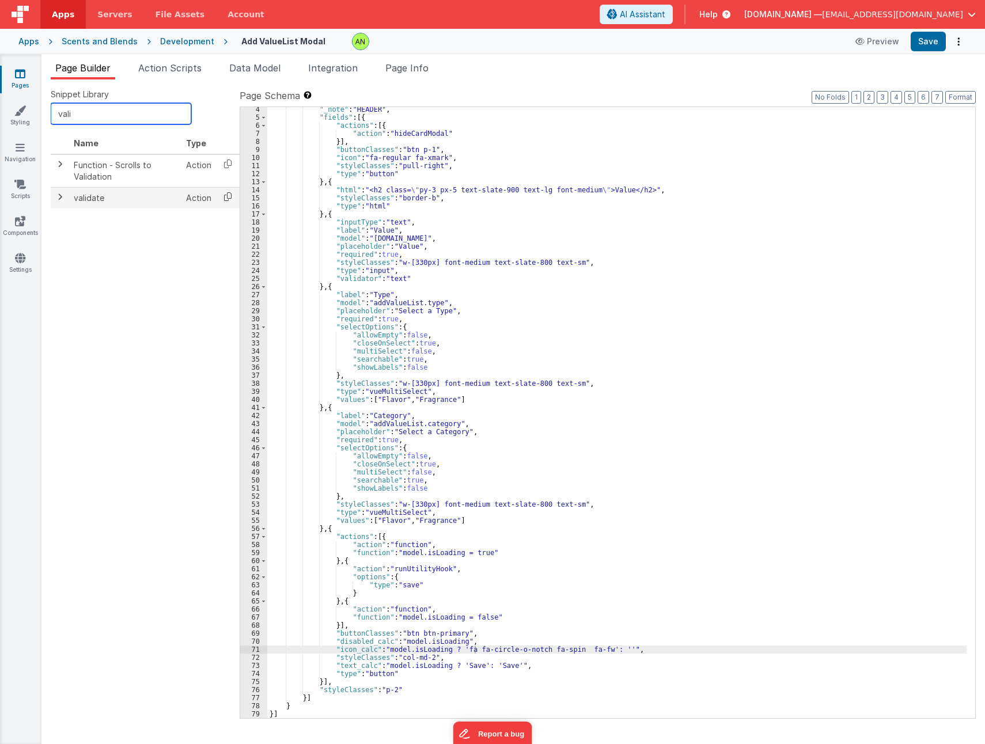
type input "vali"
click at [224, 198] on icon at bounding box center [228, 197] width 24 height 18
click at [376, 538] on div ""_note" : "HEADER" , "fields" : [{ "actions" : [{ "action" : "hideCardModal" }]…" at bounding box center [617, 418] width 700 height 627
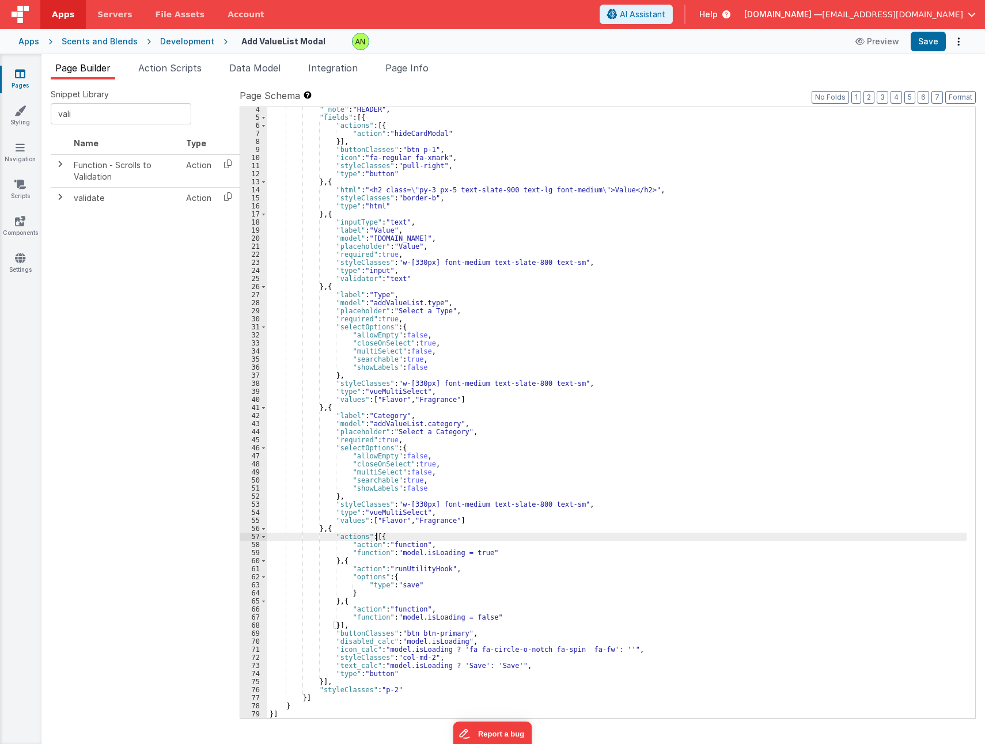
paste textarea
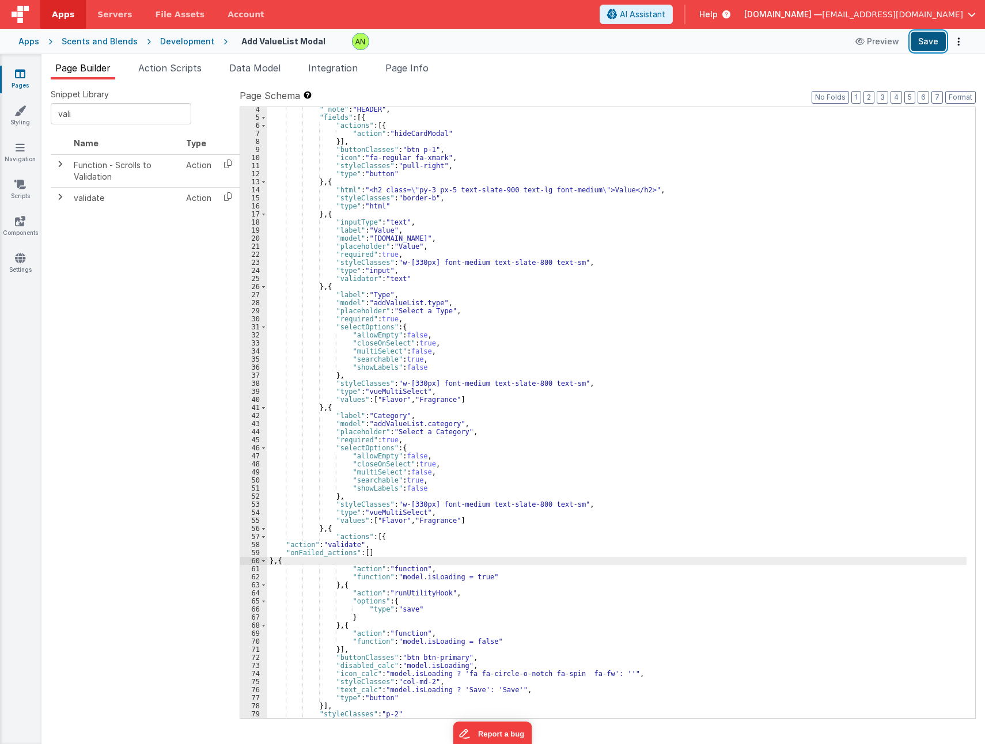
click at [923, 39] on button "Save" at bounding box center [928, 42] width 35 height 20
click at [167, 303] on div "Snippet Library vali Name Type Function - Scrolls to Validation Action validate…" at bounding box center [145, 412] width 189 height 647
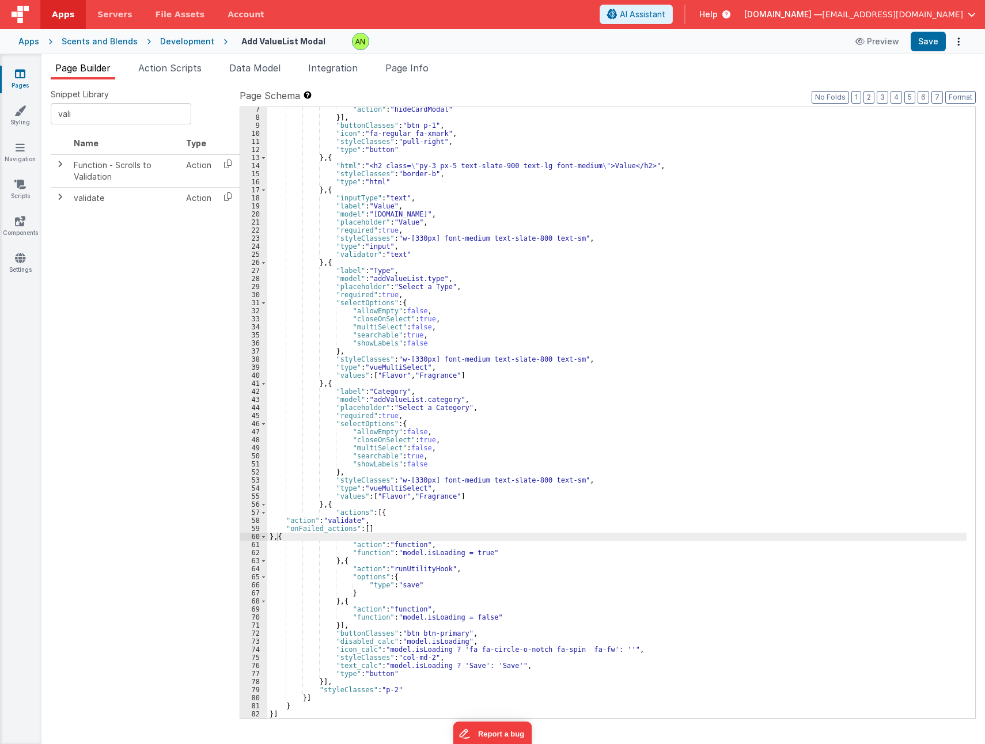
scroll to position [0, 0]
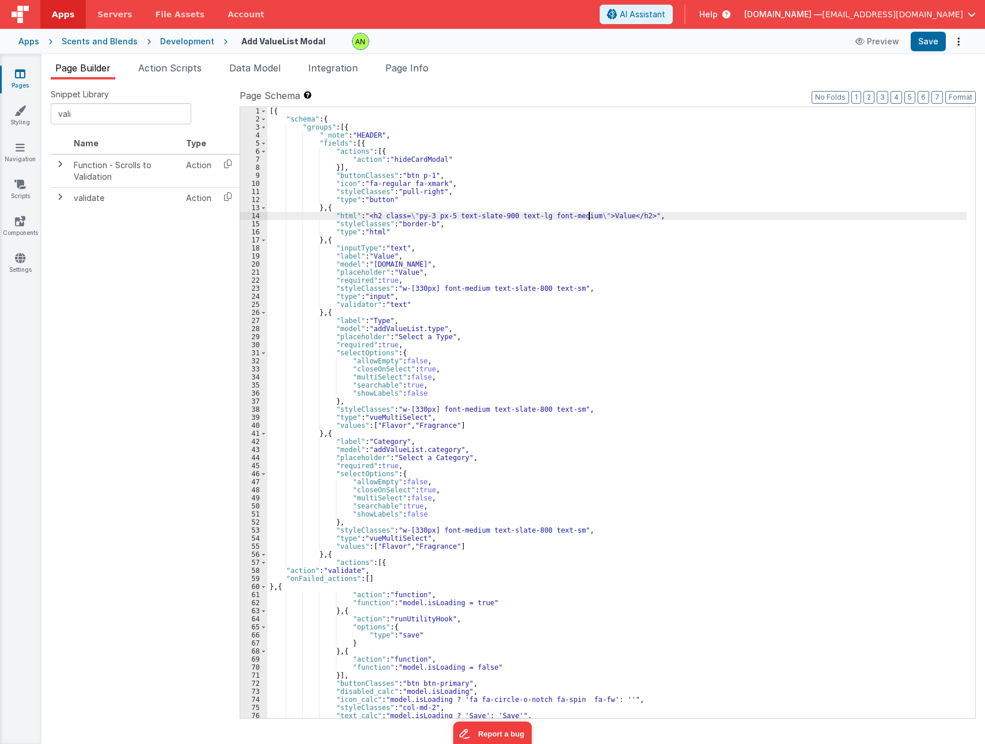
click at [589, 215] on div "[{ "schema" : { "groups" : [{ "_note" : "HEADER" , "fields" : [{ "actions" : [{…" at bounding box center [617, 420] width 700 height 627
click at [607, 213] on div "[{ "schema" : { "groups" : [{ "_note" : "HEADER" , "fields" : [{ "actions" : [{…" at bounding box center [617, 420] width 700 height 627
click at [765, 267] on div "[{ "schema" : { "groups" : [{ "_note" : "HEADER" , "fields" : [{ "actions" : [{…" at bounding box center [617, 420] width 700 height 627
click at [927, 40] on button "Save" at bounding box center [928, 42] width 35 height 20
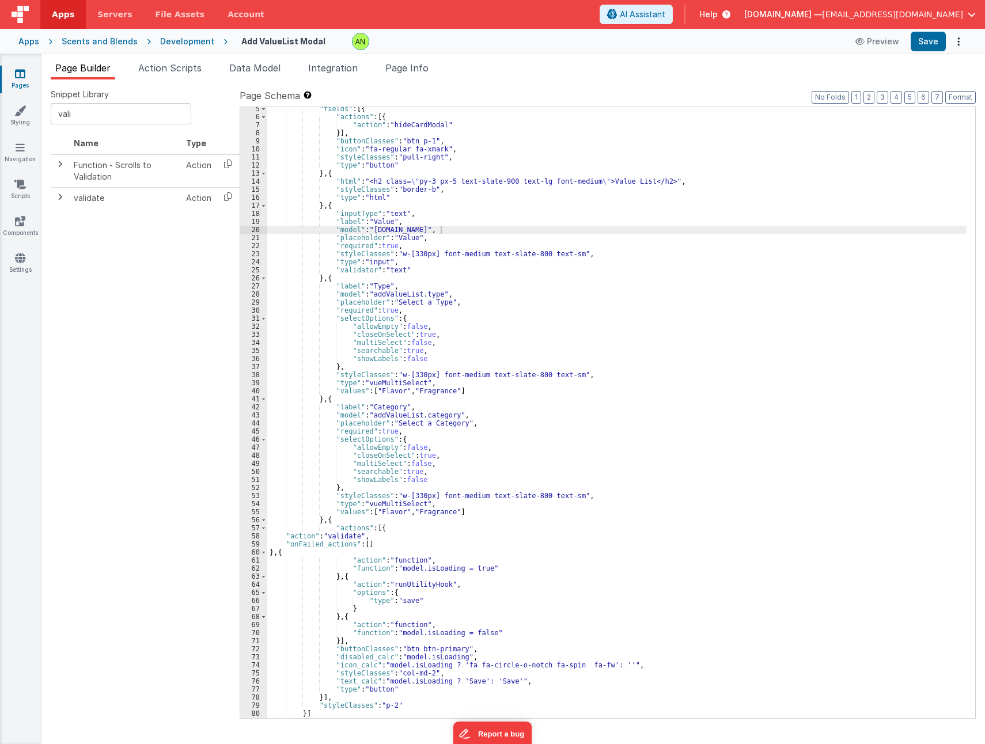
scroll to position [50, 0]
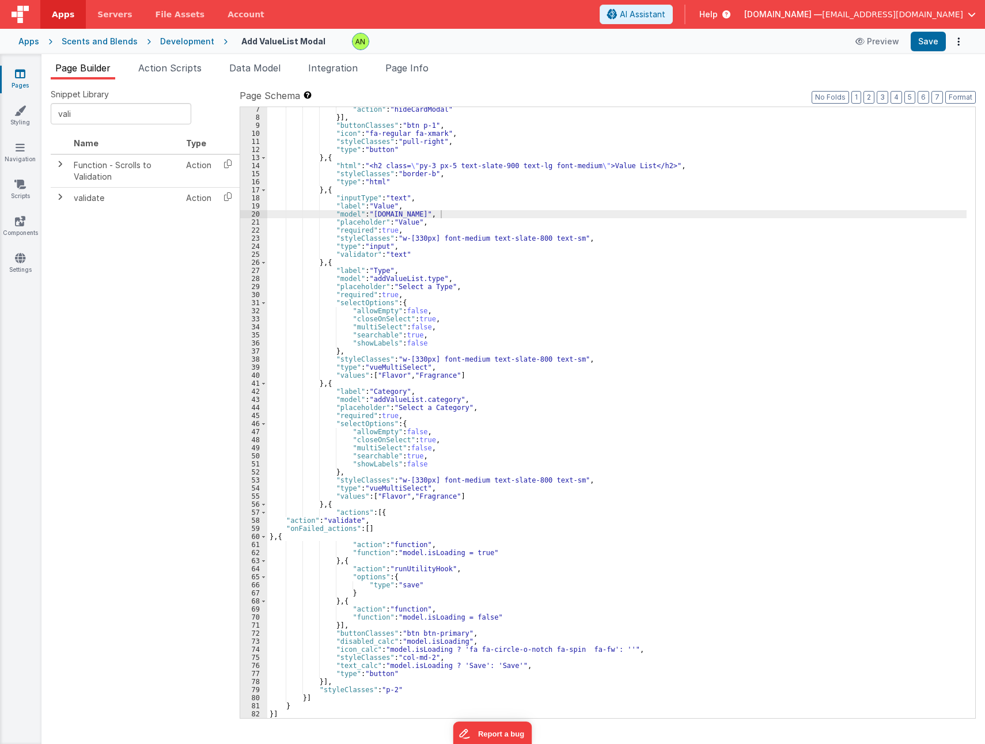
click at [387, 496] on div ""action" : "hideCardModal" }] , "buttonClasses" : "btn p-1" , "icon" : "fa-regu…" at bounding box center [617, 418] width 700 height 627
click at [565, 498] on div ""action" : "hideCardModal" }] , "buttonClasses" : "btn p-1" , "icon" : "fa-regu…" at bounding box center [617, 418] width 700 height 627
click at [383, 377] on div ""action" : "hideCardModal" }] , "buttonClasses" : "btn p-1" , "icon" : "fa-regu…" at bounding box center [617, 418] width 700 height 627
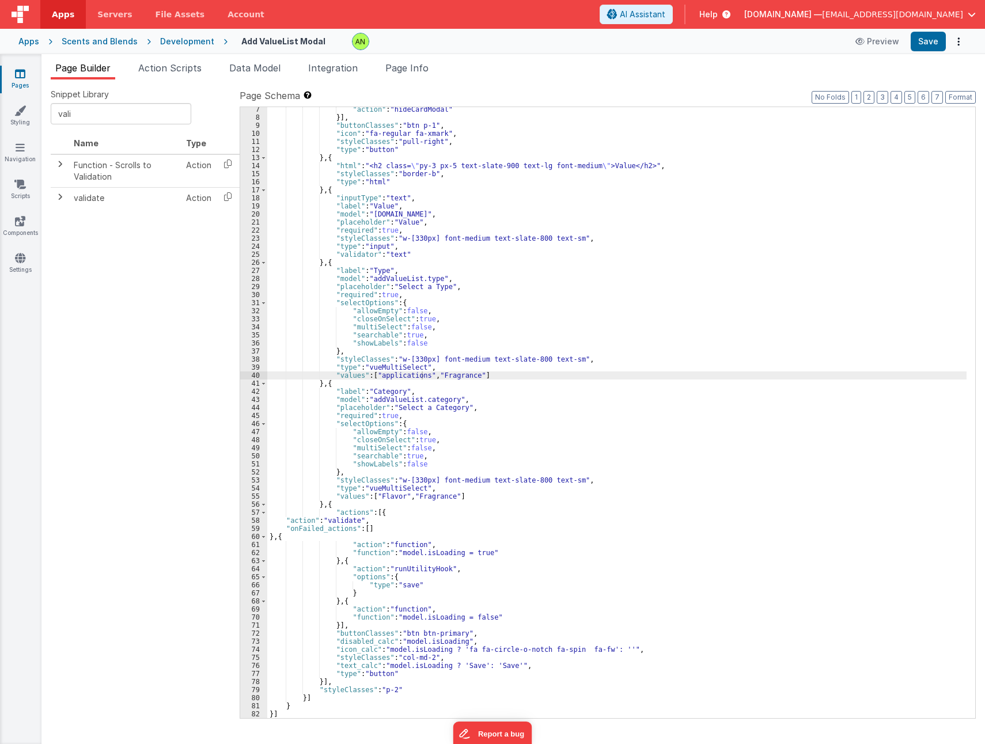
click at [448, 374] on div ""action" : "hideCardModal" }] , "buttonClasses" : "btn p-1" , "icon" : "fa-regu…" at bounding box center [617, 418] width 700 height 627
paste textarea
click at [456, 375] on div ""action" : "hideCardModal" }] , "buttonClasses" : "btn p-1" , "icon" : "fa-regu…" at bounding box center [617, 418] width 700 height 627
click at [770, 438] on div ""action" : "hideCardModal" }] , "buttonClasses" : "btn p-1" , "icon" : "fa-regu…" at bounding box center [617, 418] width 700 height 627
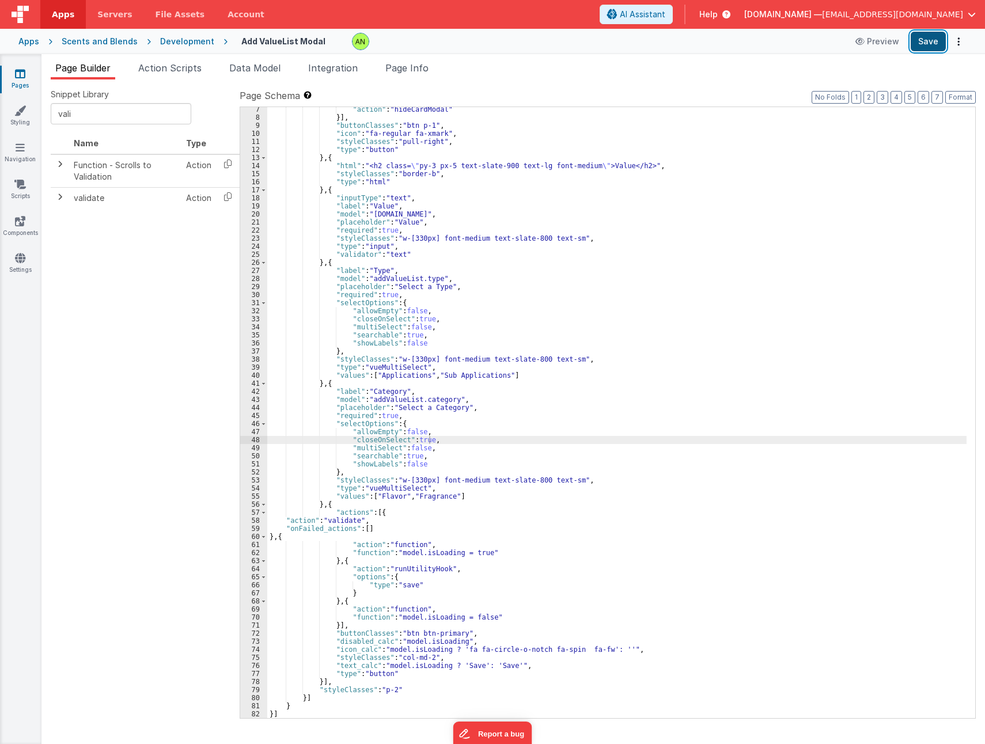
click at [934, 42] on button "Save" at bounding box center [928, 42] width 35 height 20
click at [275, 399] on div ""action" : "hideCardModal" }] , "buttonClasses" : "btn p-1" , "icon" : "fa-regu…" at bounding box center [617, 418] width 700 height 627
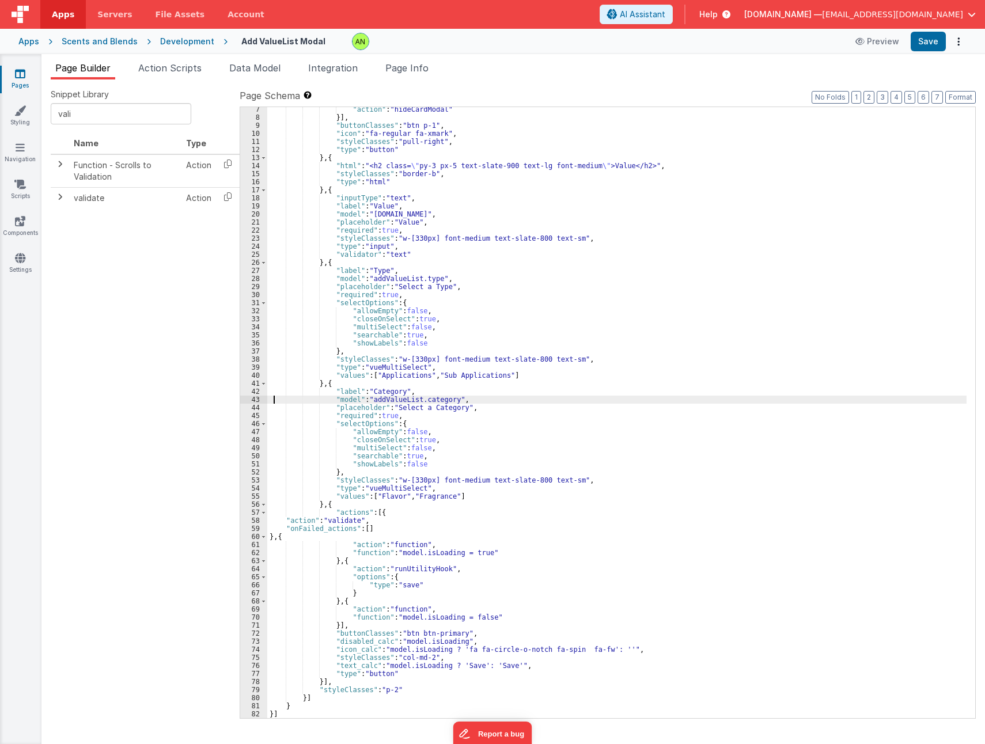
click at [335, 506] on div ""action" : "hideCardModal" }] , "buttonClasses" : "btn p-1" , "icon" : "fa-regu…" at bounding box center [617, 418] width 700 height 627
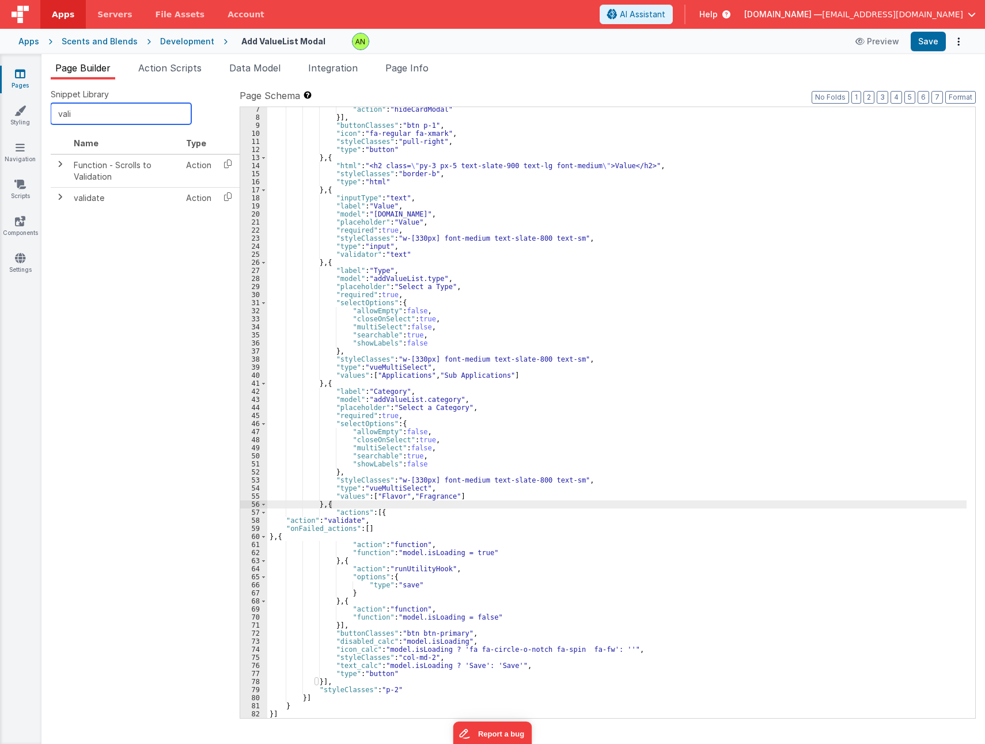
click at [113, 111] on input "vali" at bounding box center [121, 113] width 141 height 21
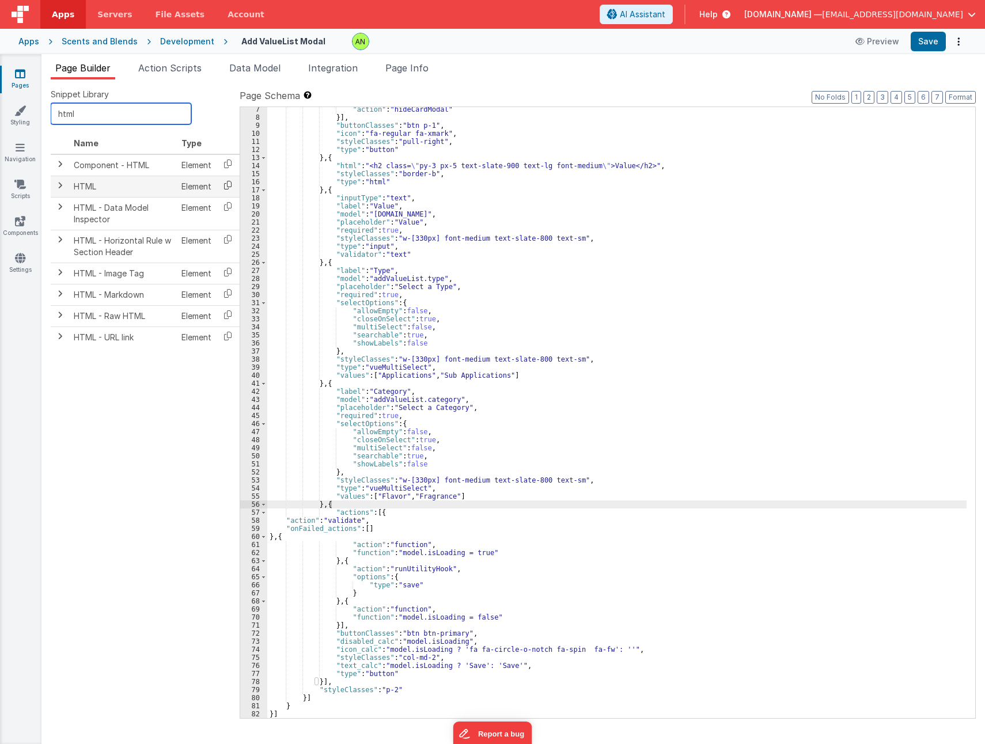
type input "html"
click at [229, 186] on icon at bounding box center [228, 185] width 24 height 18
click at [327, 504] on div ""action" : "hideCardModal" }] , "buttonClasses" : "btn p-1" , "icon" : "fa-regu…" at bounding box center [617, 418] width 700 height 627
paste textarea
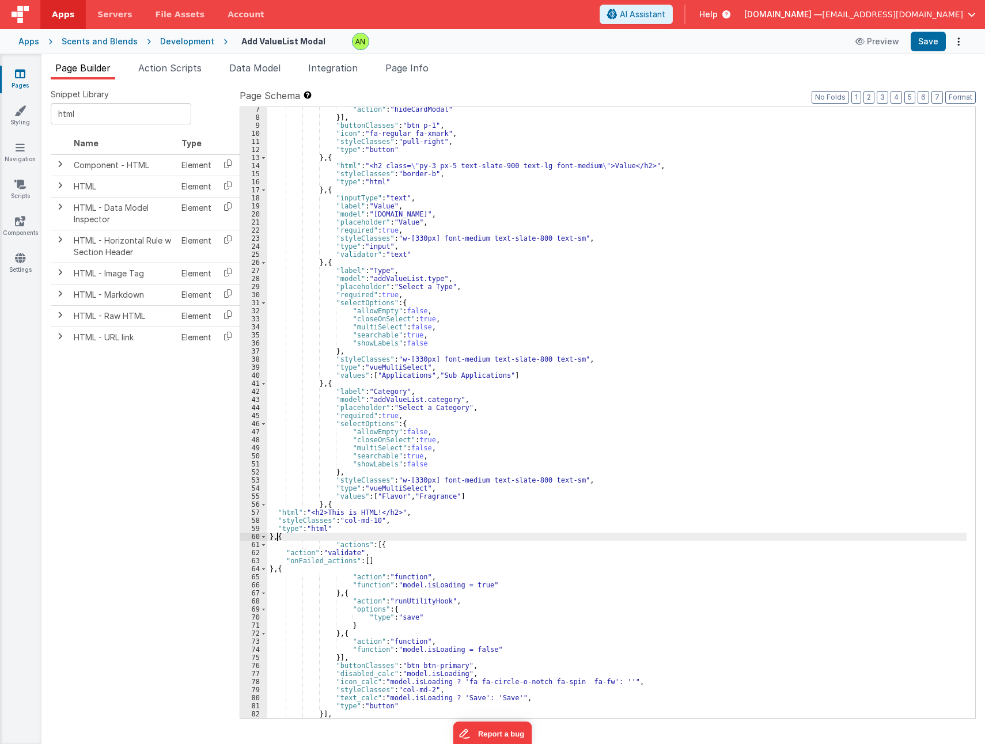
click at [376, 519] on div ""action" : "hideCardModal" }] , "buttonClasses" : "btn p-1" , "icon" : "fa-regu…" at bounding box center [617, 418] width 700 height 627
click at [371, 511] on div ""action" : "hideCardModal" }] , "buttonClasses" : "btn p-1" , "icon" : "fa-regu…" at bounding box center [617, 418] width 700 height 627
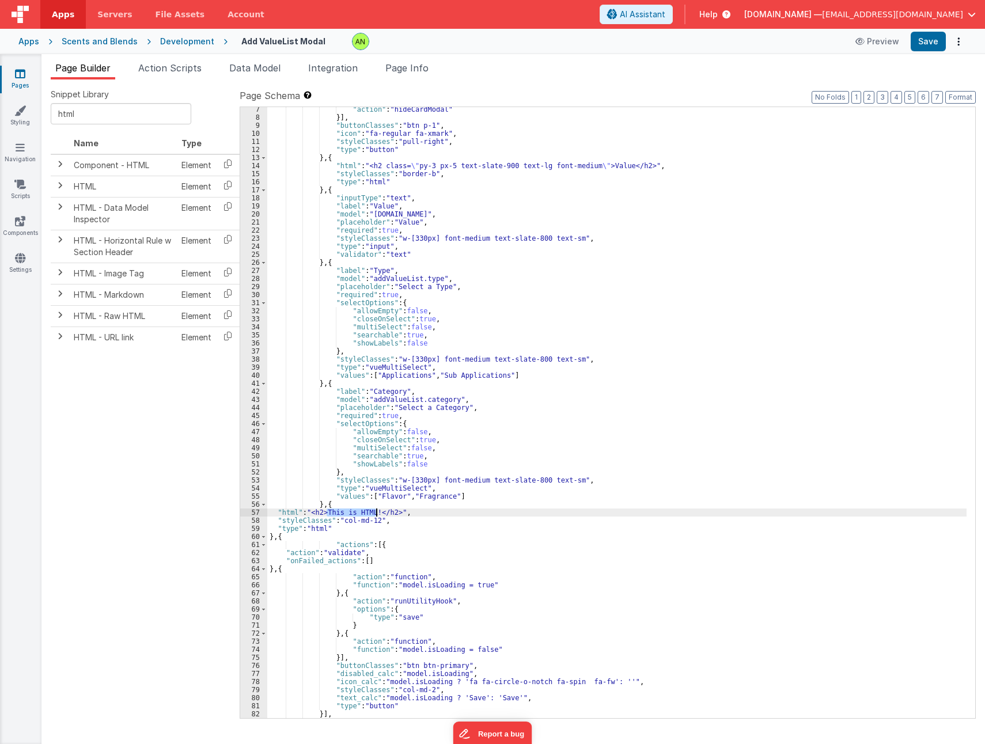
drag, startPoint x: 328, startPoint y: 511, endPoint x: 378, endPoint y: 512, distance: 50.1
click at [378, 512] on div ""action" : "hideCardModal" }] , "buttonClasses" : "btn p-1" , "icon" : "fa-regu…" at bounding box center [617, 418] width 700 height 627
click at [388, 396] on div ""action" : "hideCardModal" }] , "buttonClasses" : "btn p-1" , "icon" : "fa-regu…" at bounding box center [617, 418] width 700 height 627
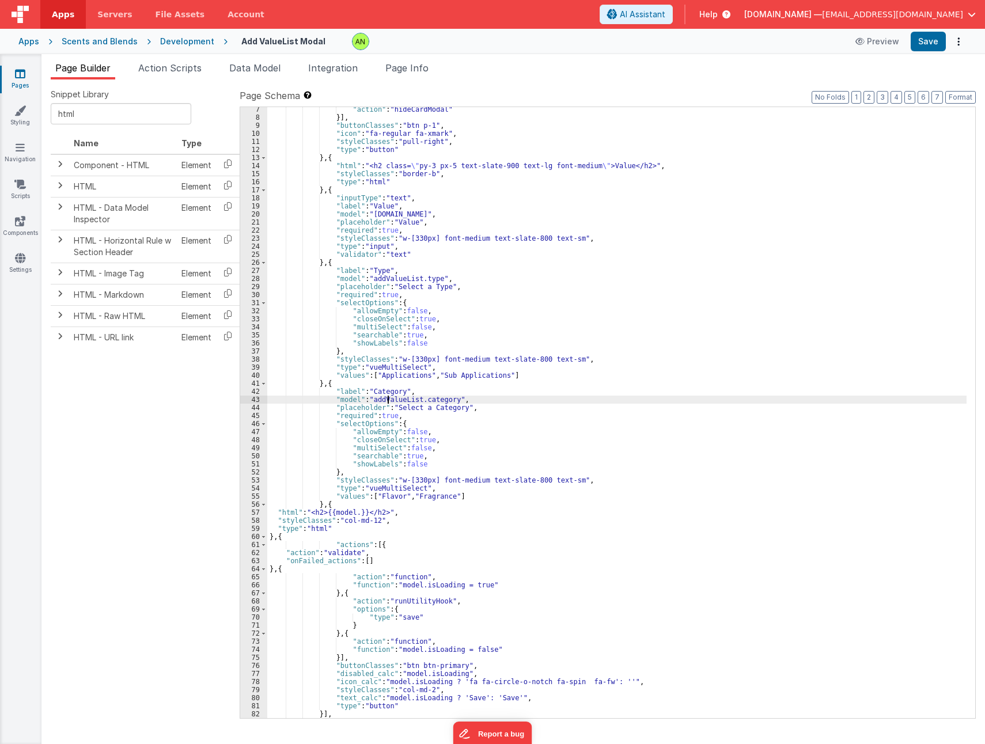
click at [388, 396] on div ""action" : "hideCardModal" }] , "buttonClasses" : "btn p-1" , "icon" : "fa-regu…" at bounding box center [617, 418] width 700 height 627
click at [357, 512] on div ""action" : "hideCardModal" }] , "buttonClasses" : "btn p-1" , "icon" : "fa-regu…" at bounding box center [617, 418] width 700 height 627
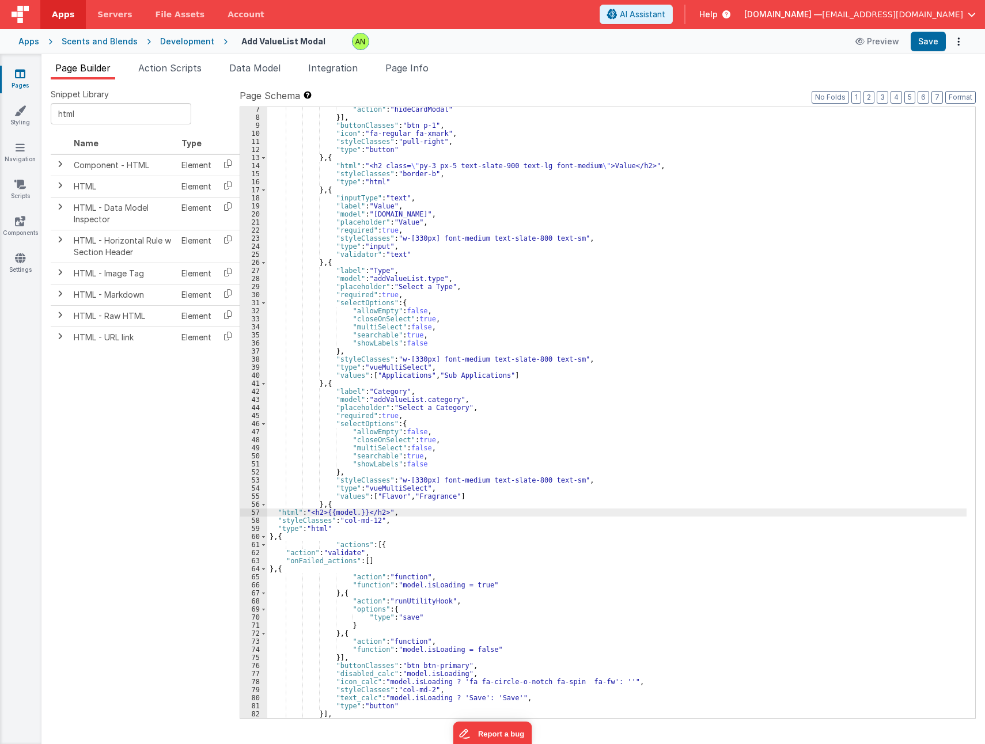
paste textarea
click at [926, 44] on button "Save" at bounding box center [928, 42] width 35 height 20
drag, startPoint x: 168, startPoint y: 475, endPoint x: 188, endPoint y: 464, distance: 22.9
click at [168, 475] on div "Snippet Library html Name Type Component - HTML Element HTML Element HTML - Dat…" at bounding box center [145, 412] width 189 height 647
click at [935, 35] on button "Save" at bounding box center [928, 42] width 35 height 20
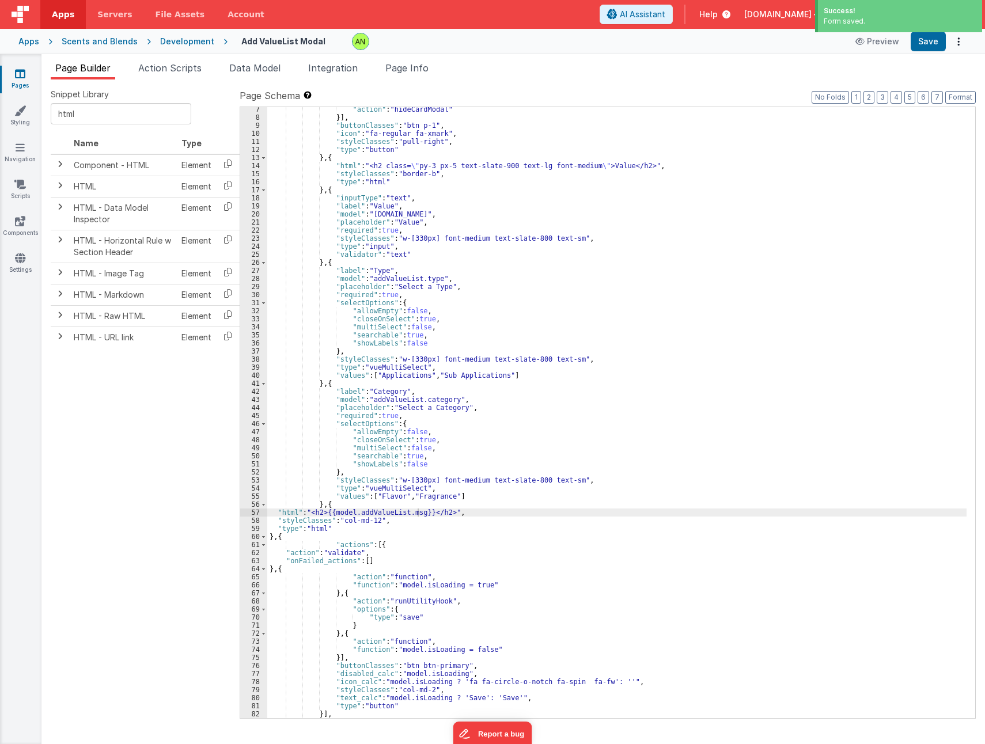
click at [663, 77] on ul "Page Builder Action Scripts Data Model Integration Page Info" at bounding box center [513, 70] width 944 height 18
click at [321, 512] on div ""action" : "hideCardModal" }] , "buttonClasses" : "btn p-1" , "icon" : "fa-regu…" at bounding box center [617, 418] width 700 height 627
drag, startPoint x: 323, startPoint y: 512, endPoint x: 346, endPoint y: 508, distance: 23.4
click at [323, 512] on div ""action" : "hideCardModal" }] , "buttonClasses" : "btn p-1" , "icon" : "fa-regu…" at bounding box center [617, 418] width 700 height 627
paste textarea
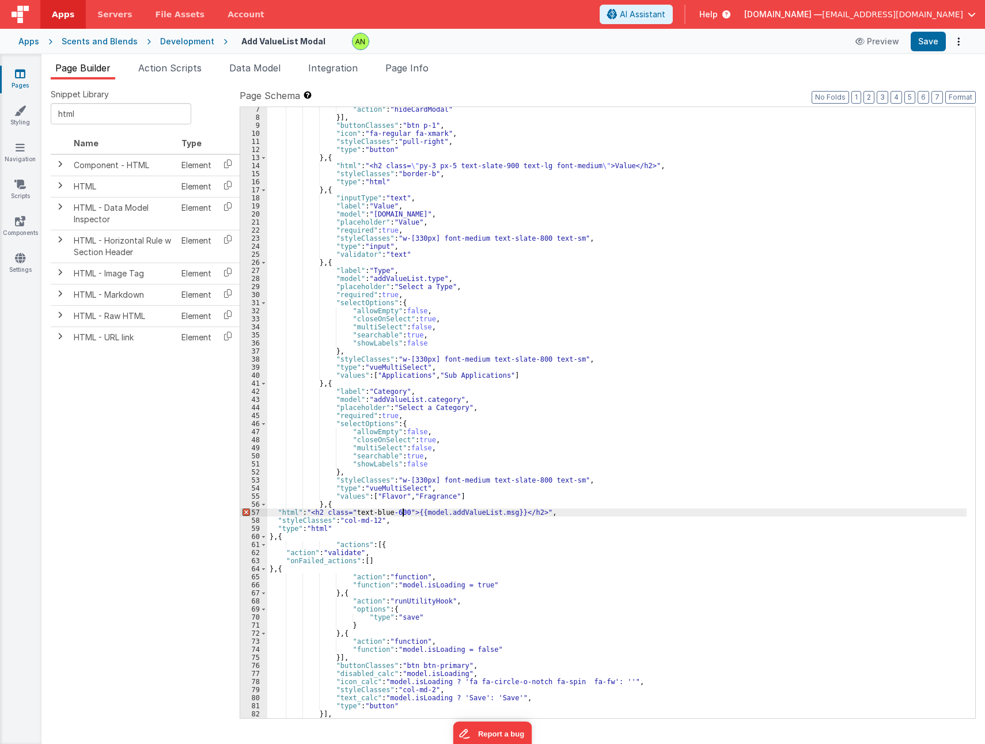
click at [381, 511] on div ""action" : "hideCardModal" }] , "buttonClasses" : "btn p-1" , "icon" : "fa-regu…" at bounding box center [617, 418] width 700 height 627
click at [546, 547] on div ""action" : "hideCardModal" }] , "buttonClasses" : "btn p-1" , "icon" : "fa-regu…" at bounding box center [617, 418] width 700 height 627
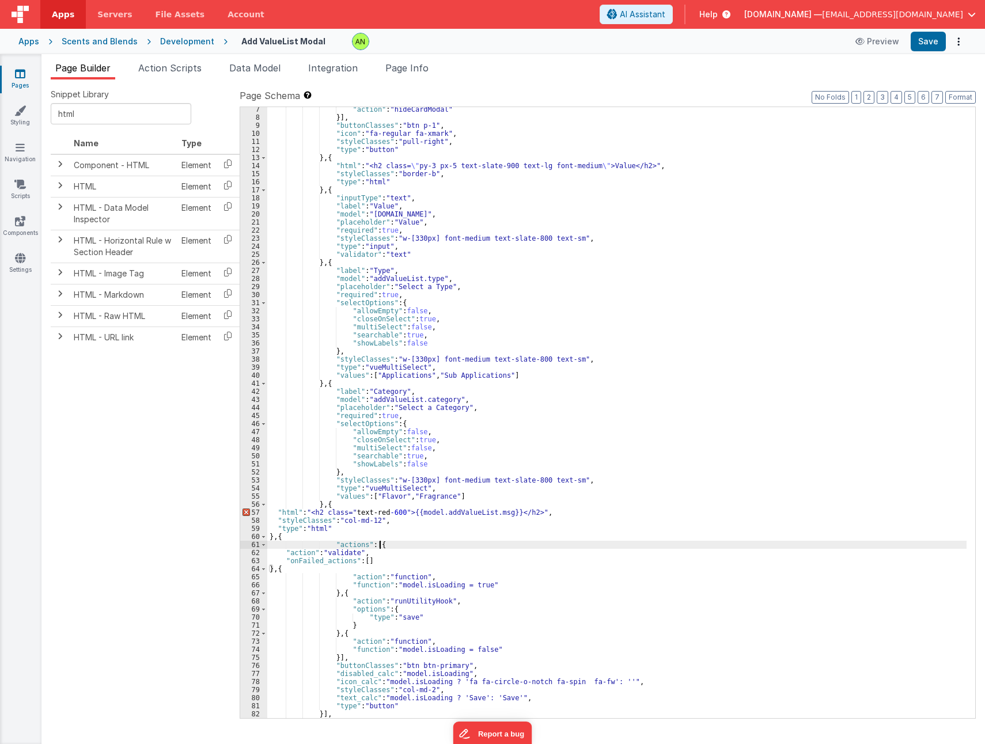
click at [328, 515] on div ""action" : "hideCardModal" }] , "buttonClasses" : "btn p-1" , "icon" : "fa-regu…" at bounding box center [617, 418] width 700 height 627
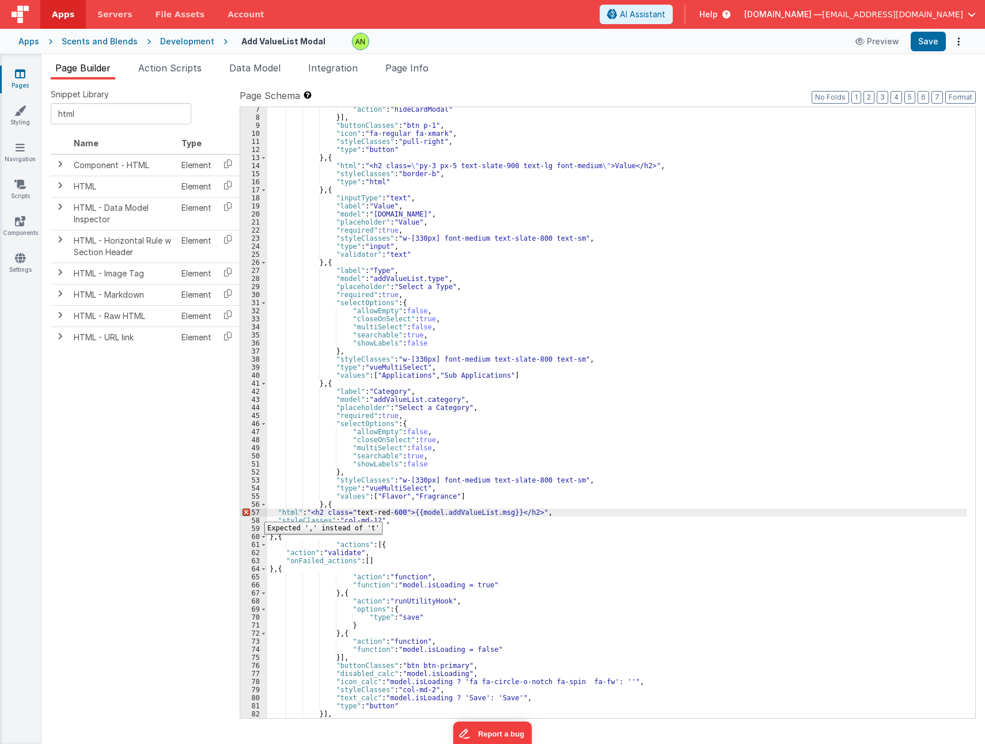
click at [256, 513] on div "57" at bounding box center [253, 513] width 27 height 8
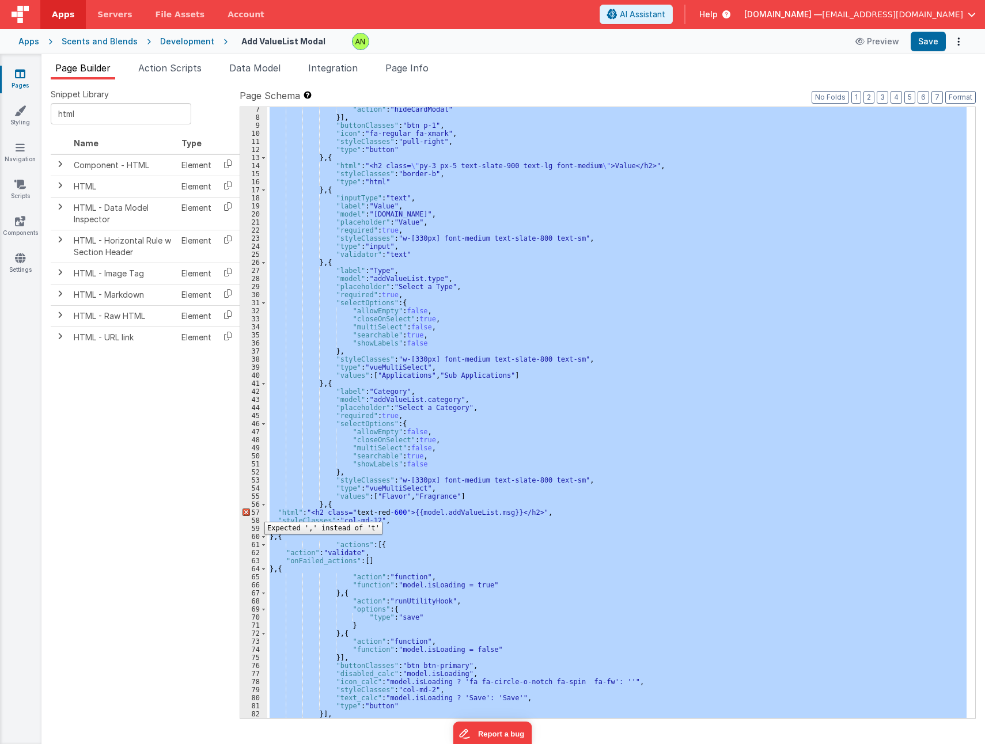
click at [256, 513] on div "57" at bounding box center [253, 513] width 27 height 8
click at [368, 512] on div ""action" : "hideCardModal" }] , "buttonClasses" : "btn p-1" , "icon" : "fa-regu…" at bounding box center [617, 412] width 700 height 611
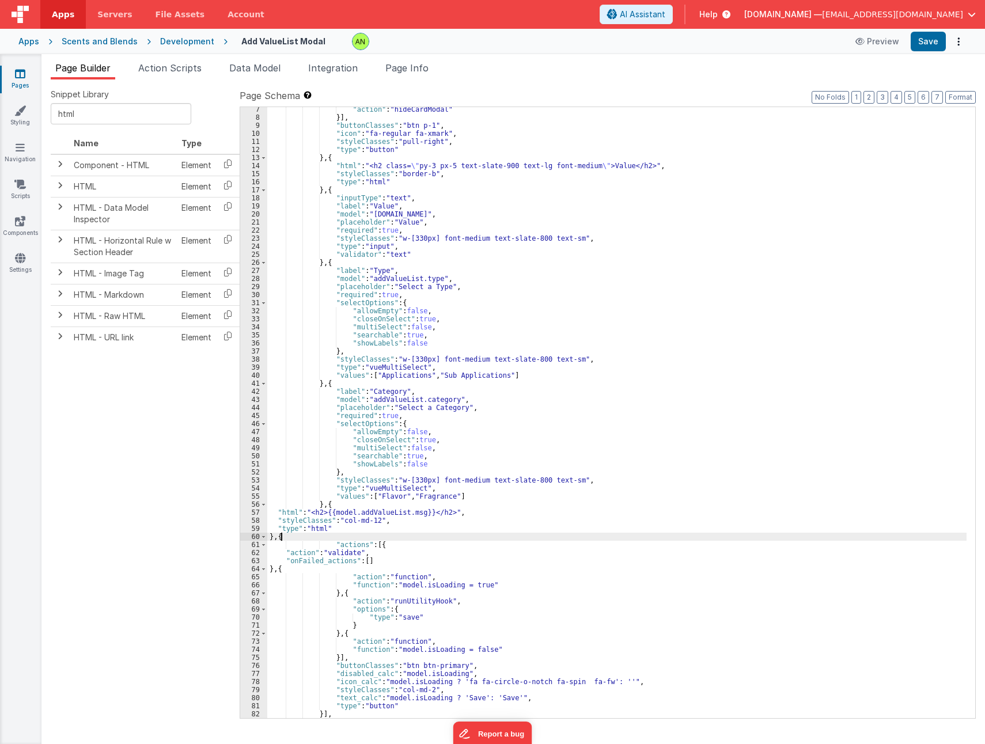
click at [452, 533] on div ""action" : "hideCardModal" }] , "buttonClasses" : "btn p-1" , "icon" : "fa-regu…" at bounding box center [617, 418] width 700 height 627
click at [384, 512] on div ""action" : "hideCardModal" }] , "buttonClasses" : "btn p-1" , "icon" : "fa-regu…" at bounding box center [617, 418] width 700 height 627
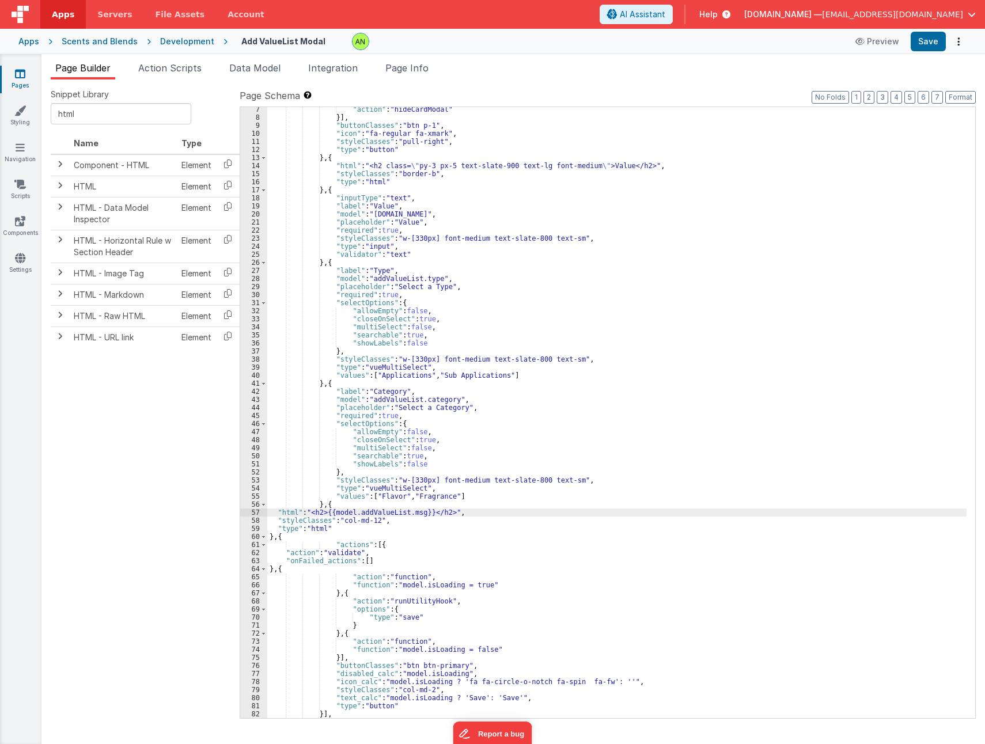
click at [247, 513] on div "57" at bounding box center [253, 513] width 27 height 8
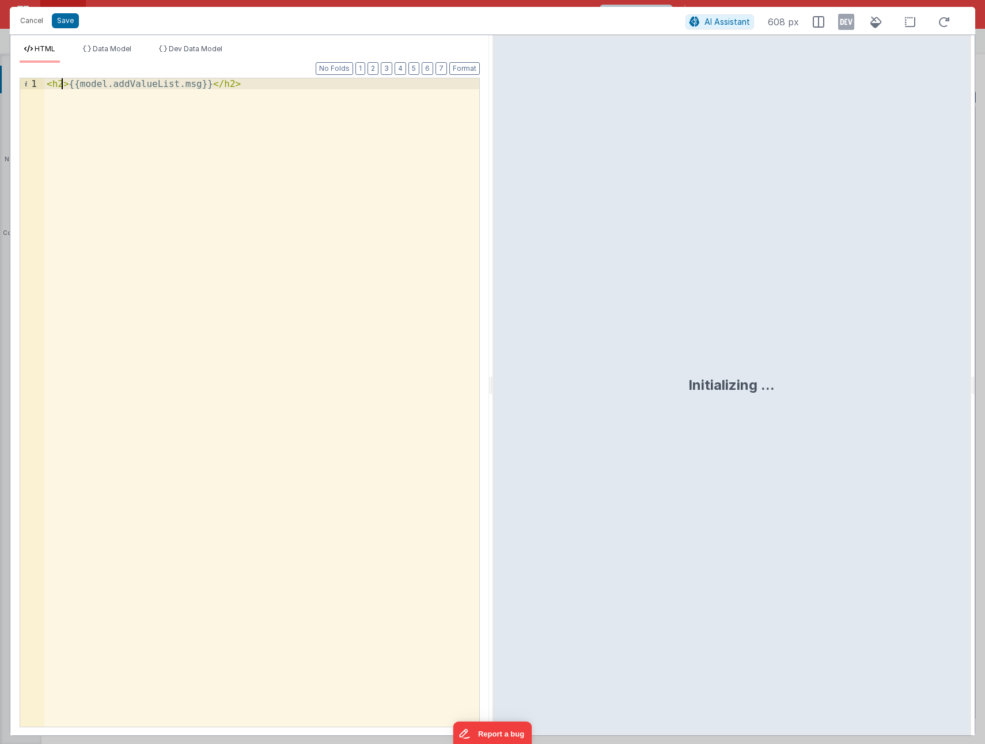
click at [62, 85] on div "< h2 > {{model.addValueList.msg}} </ h2 >" at bounding box center [261, 413] width 435 height 671
click at [135, 82] on div "< h2 class = "text-blue-600" > {{model.addValueList.msg}} </ h2 >" at bounding box center [261, 413] width 435 height 671
click at [264, 243] on div "< h2 class = "text-red-600" > {{model.addValueList.msg}} </ h2 >" at bounding box center [261, 413] width 435 height 671
click at [64, 24] on button "Save" at bounding box center [65, 20] width 27 height 15
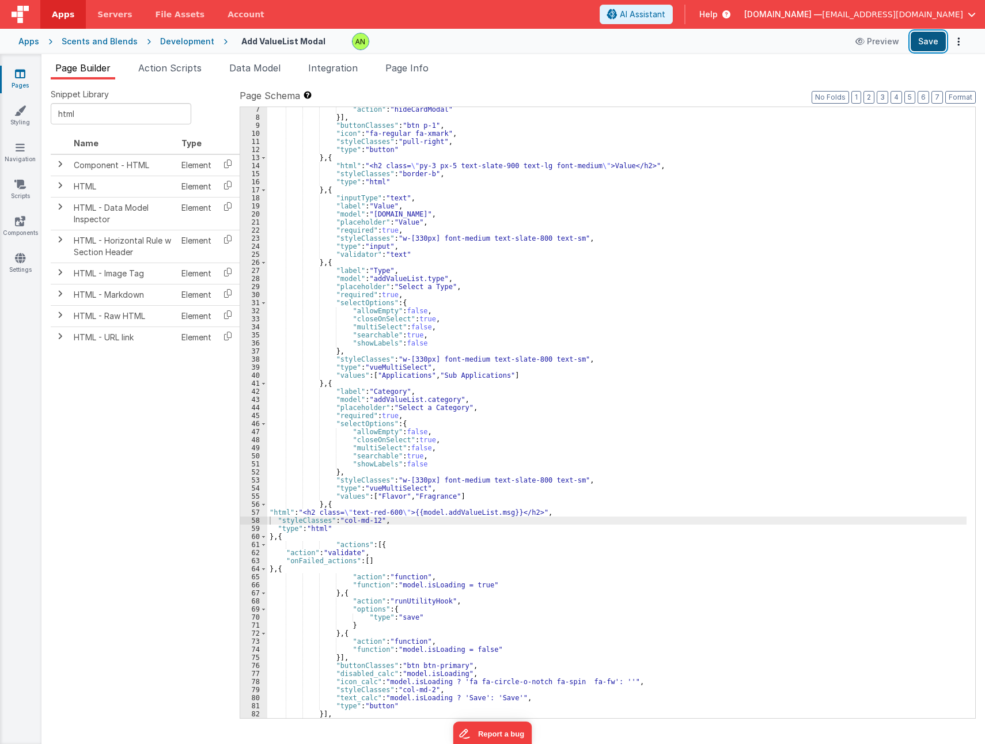
click at [919, 40] on button "Save" at bounding box center [928, 42] width 35 height 20
drag, startPoint x: 147, startPoint y: 635, endPoint x: 144, endPoint y: 623, distance: 11.9
click at [146, 633] on div "Snippet Library html Name Type Component - HTML Element HTML Element HTML - Dat…" at bounding box center [145, 412] width 189 height 647
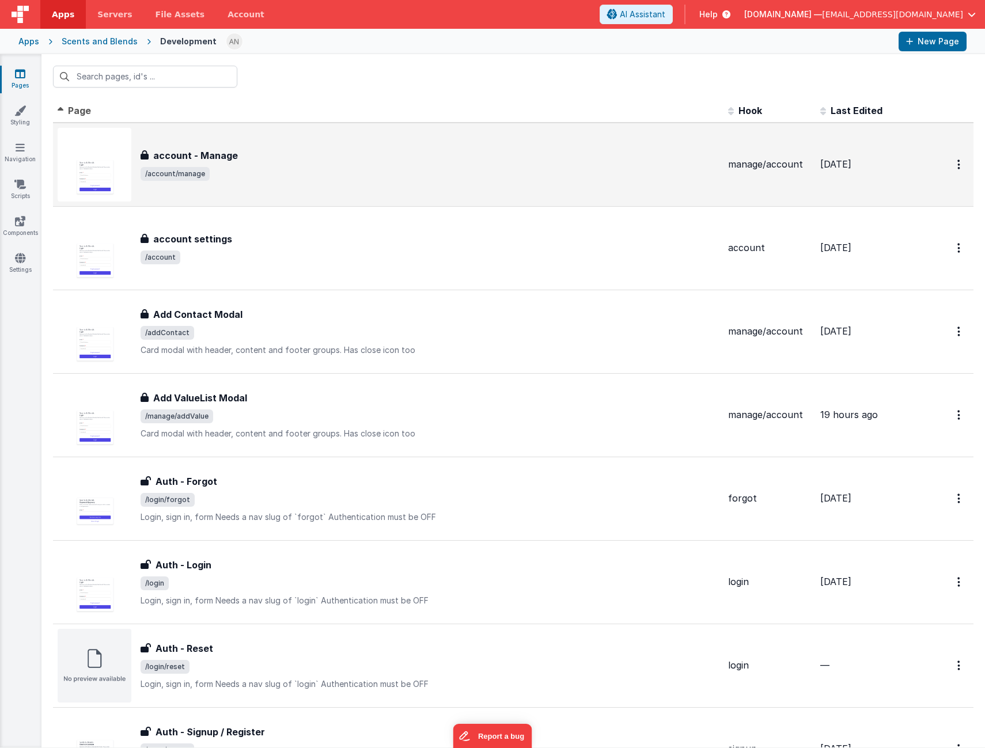
click at [244, 196] on div "account - Manage account - Manage /account/manage" at bounding box center [388, 165] width 661 height 74
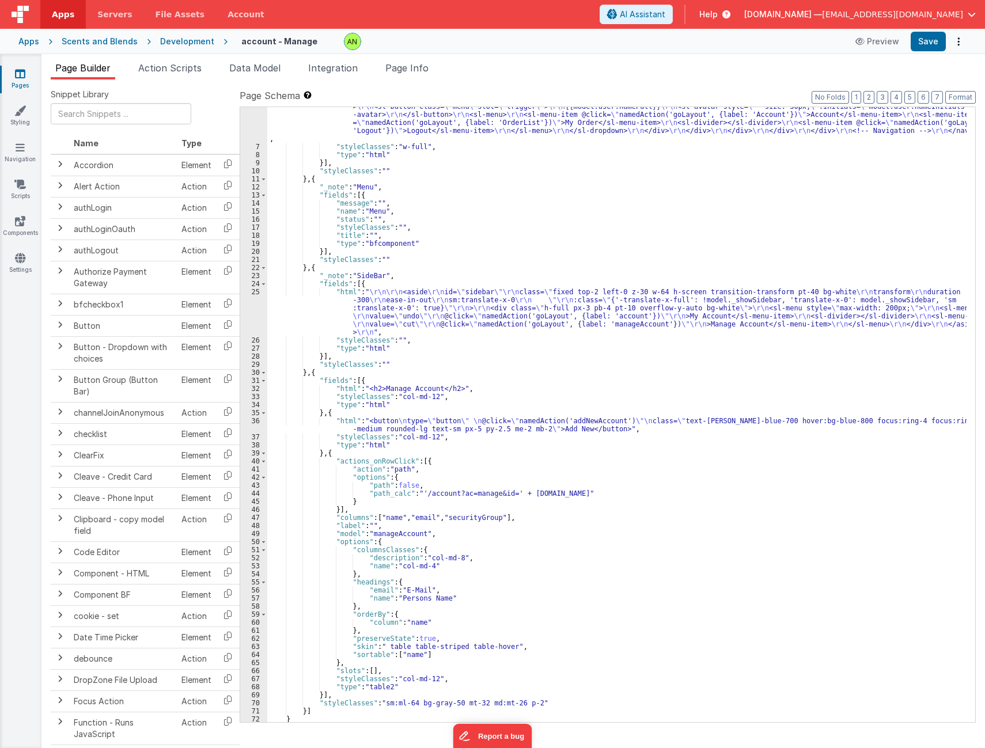
scroll to position [78, 0]
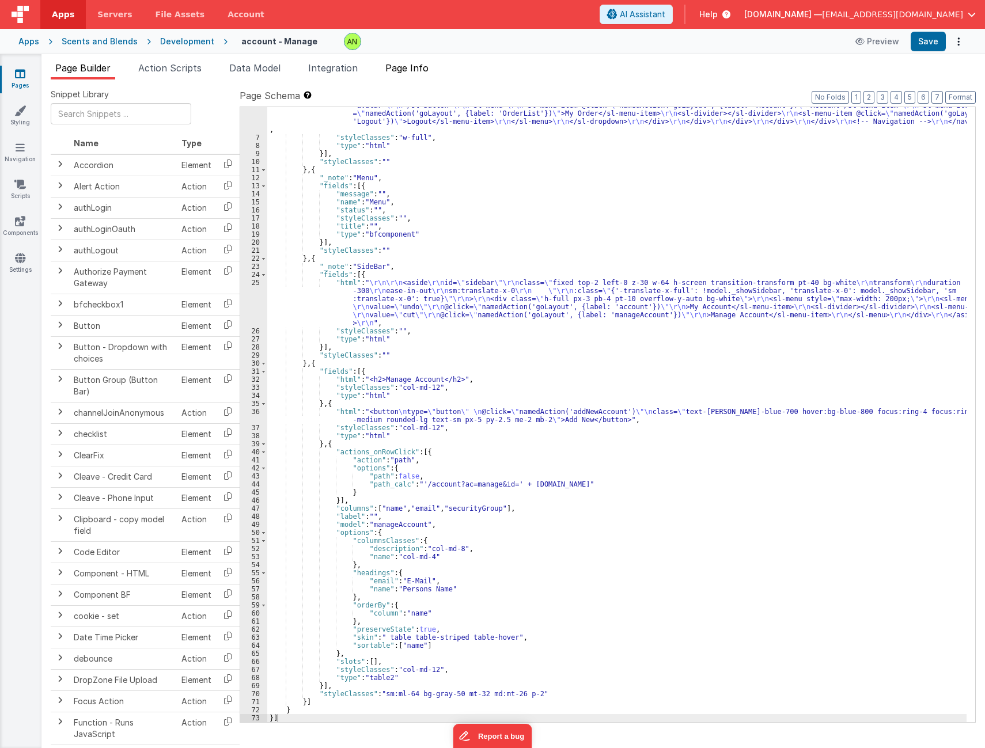
click at [419, 71] on span "Page Info" at bounding box center [406, 68] width 43 height 12
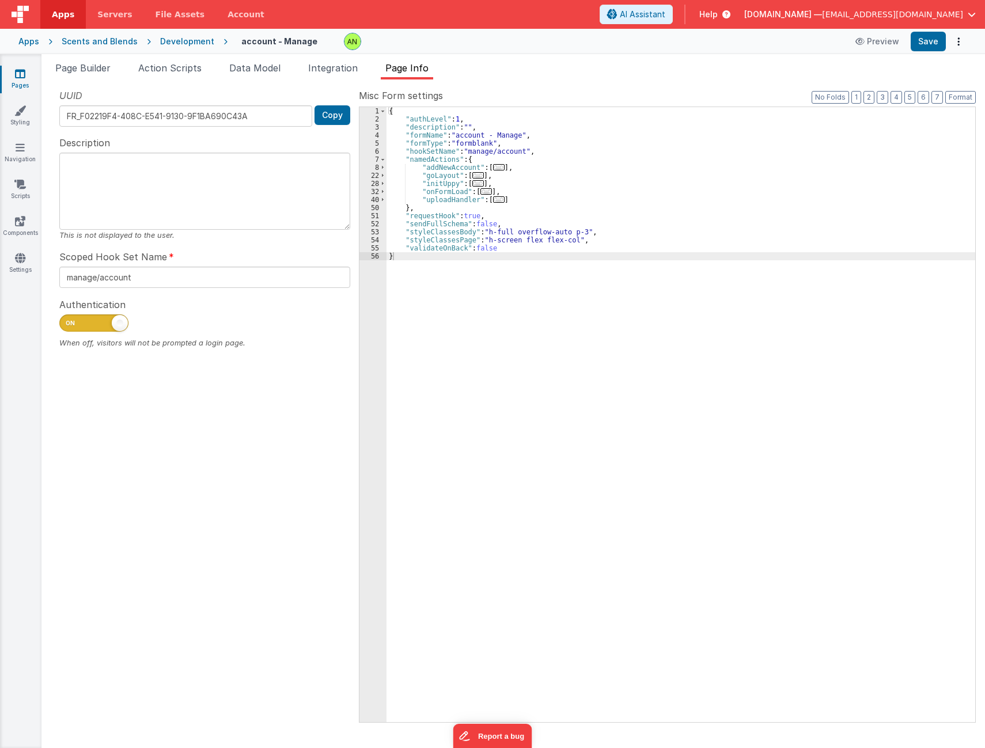
click at [494, 169] on span "..." at bounding box center [499, 167] width 12 height 6
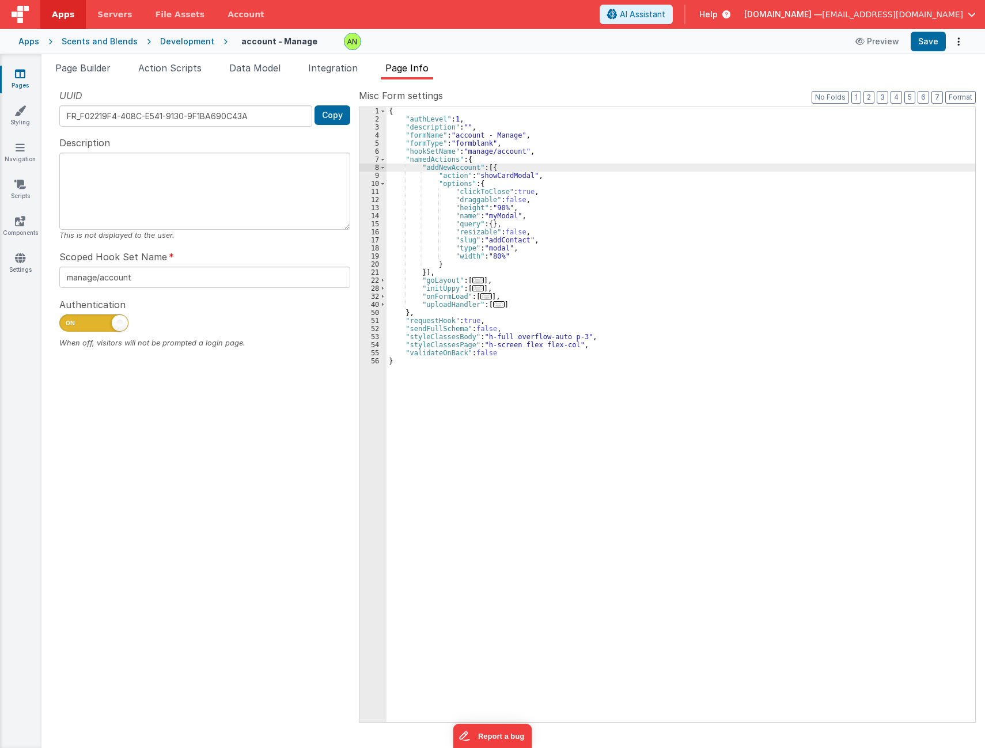
click at [167, 43] on div "Development" at bounding box center [187, 42] width 54 height 12
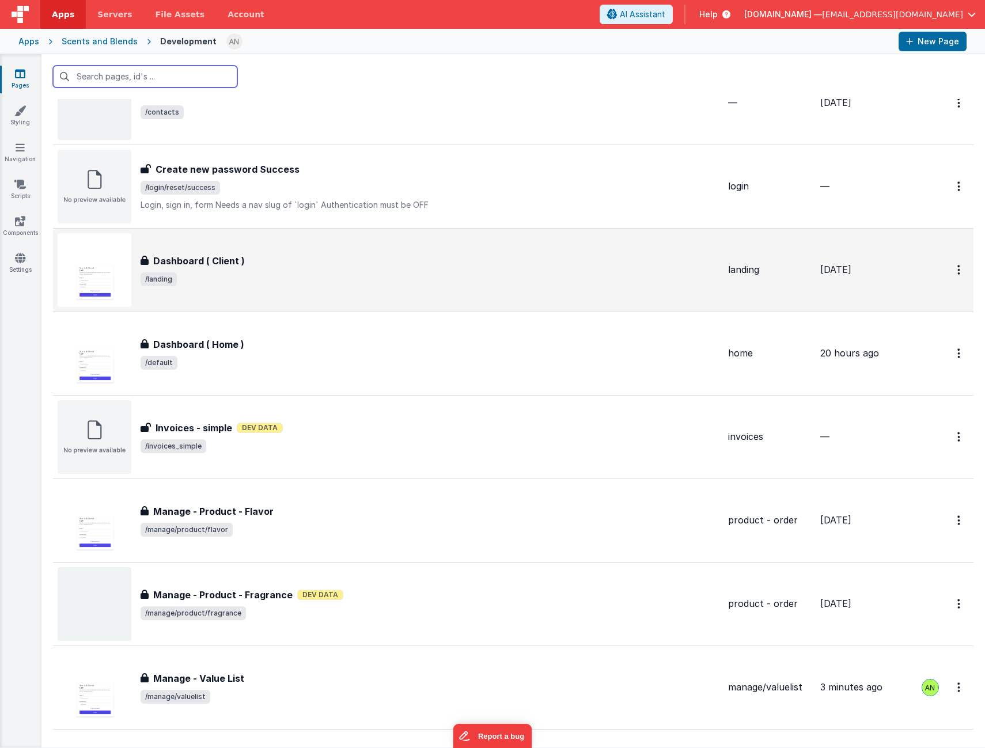
scroll to position [1037, 0]
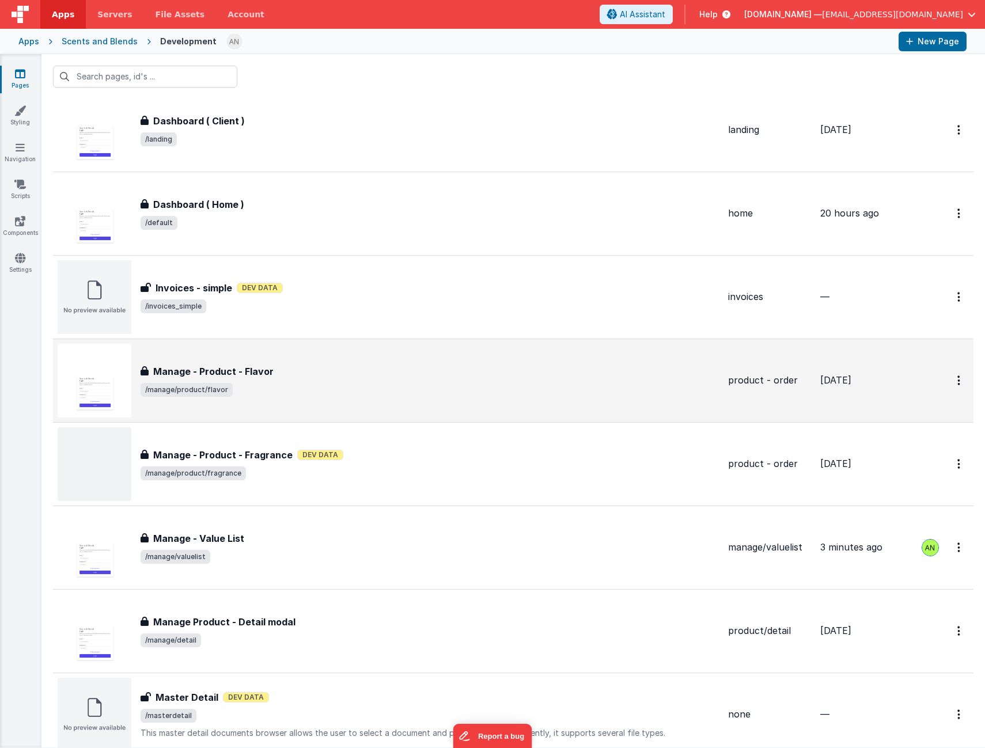
click at [280, 396] on span "/manage/product/flavor" at bounding box center [430, 390] width 579 height 14
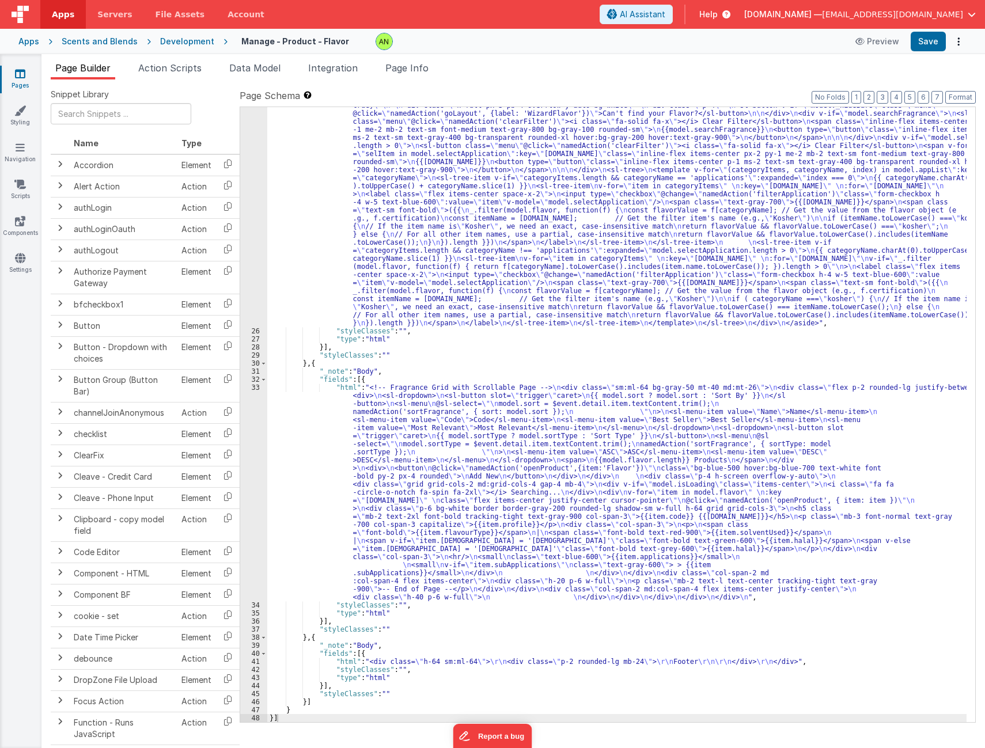
scroll to position [328, 0]
click at [405, 73] on span "Page Info" at bounding box center [406, 68] width 43 height 12
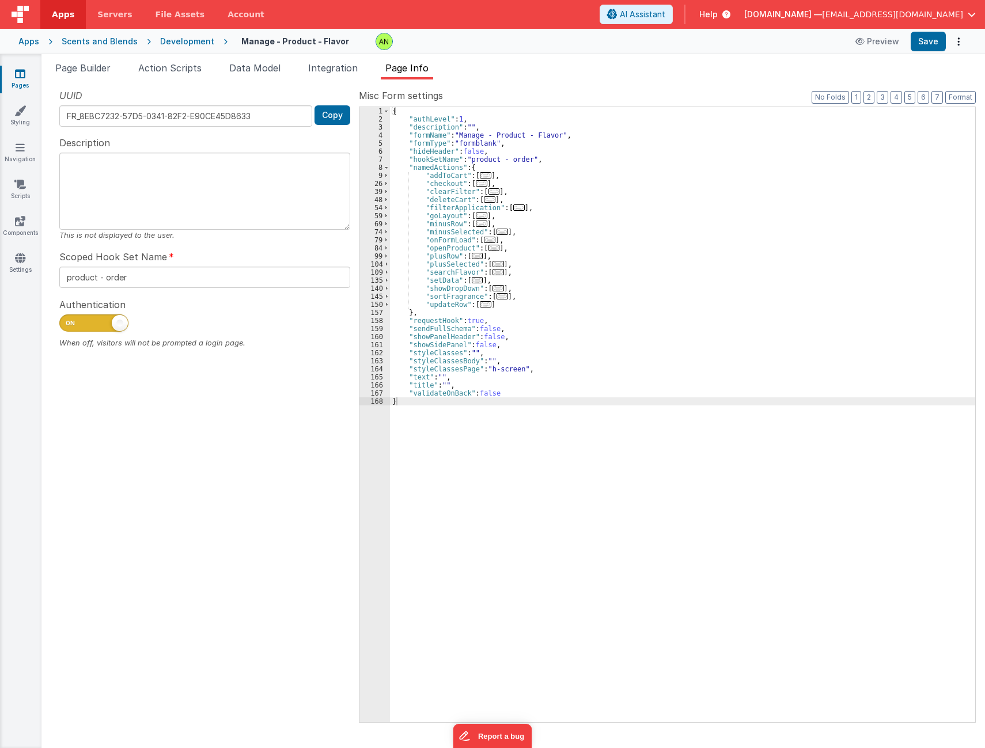
click at [490, 247] on span "..." at bounding box center [495, 248] width 12 height 6
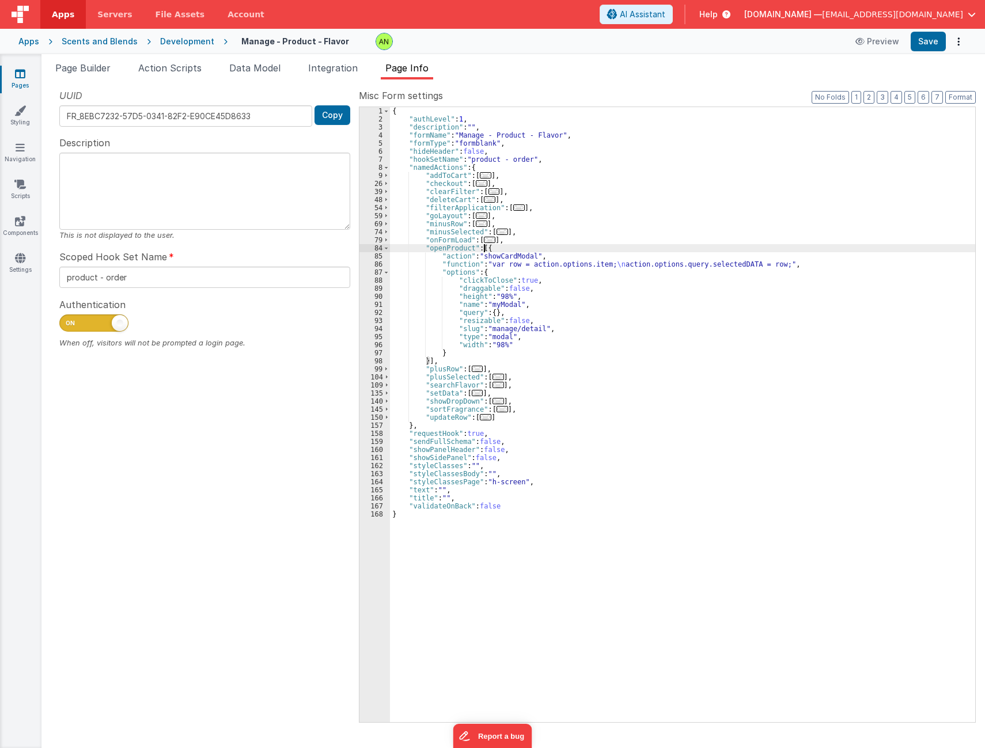
click at [769, 264] on div "{ "authLevel" : 1 , "description" : "" , "formName" : "Manage - Product - Flavo…" at bounding box center [682, 423] width 585 height 632
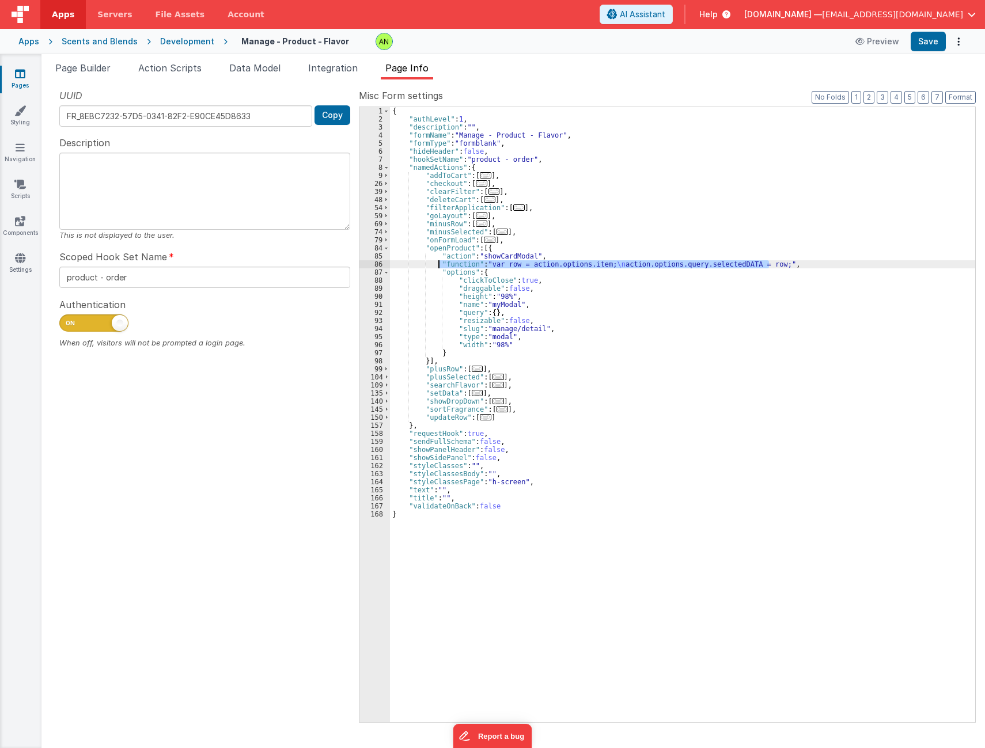
drag, startPoint x: 786, startPoint y: 264, endPoint x: 440, endPoint y: 266, distance: 346.3
click at [440, 266] on div "{ "authLevel" : 1 , "description" : "" , "formName" : "Manage - Product - Flavo…" at bounding box center [682, 423] width 585 height 632
click at [28, 40] on div "Apps" at bounding box center [28, 42] width 21 height 12
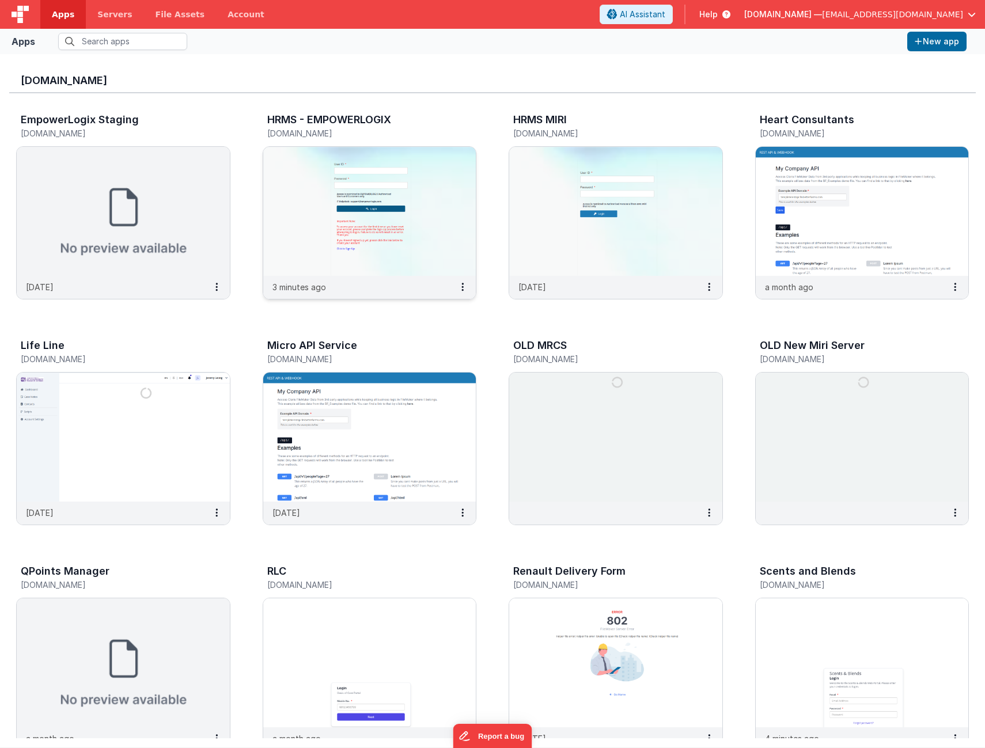
click at [351, 217] on img at bounding box center [369, 211] width 213 height 129
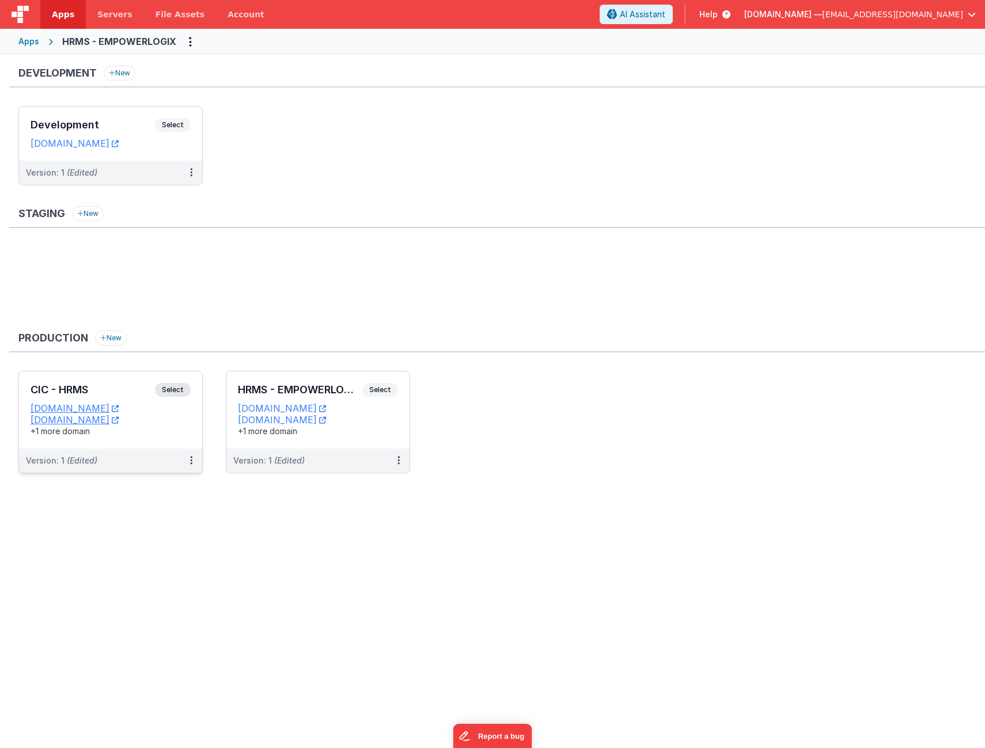
click at [93, 382] on div "CIC - HRMS Select URLs [DOMAIN_NAME] [DOMAIN_NAME] +1 more domain" at bounding box center [110, 410] width 183 height 77
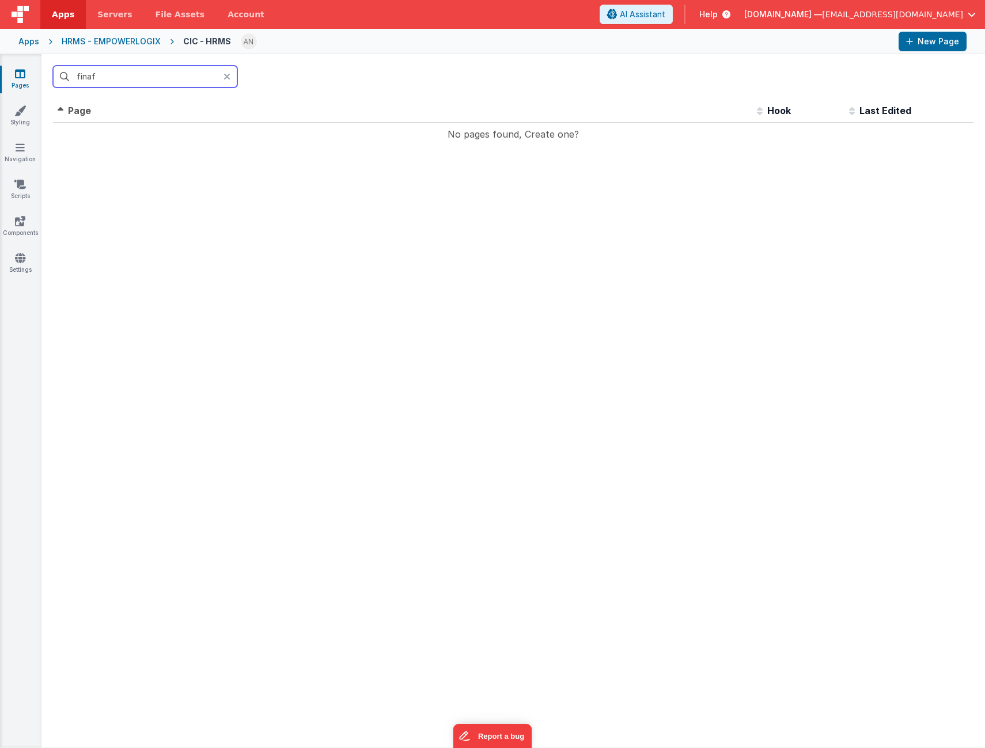
click at [122, 76] on input "finaf" at bounding box center [145, 77] width 184 height 22
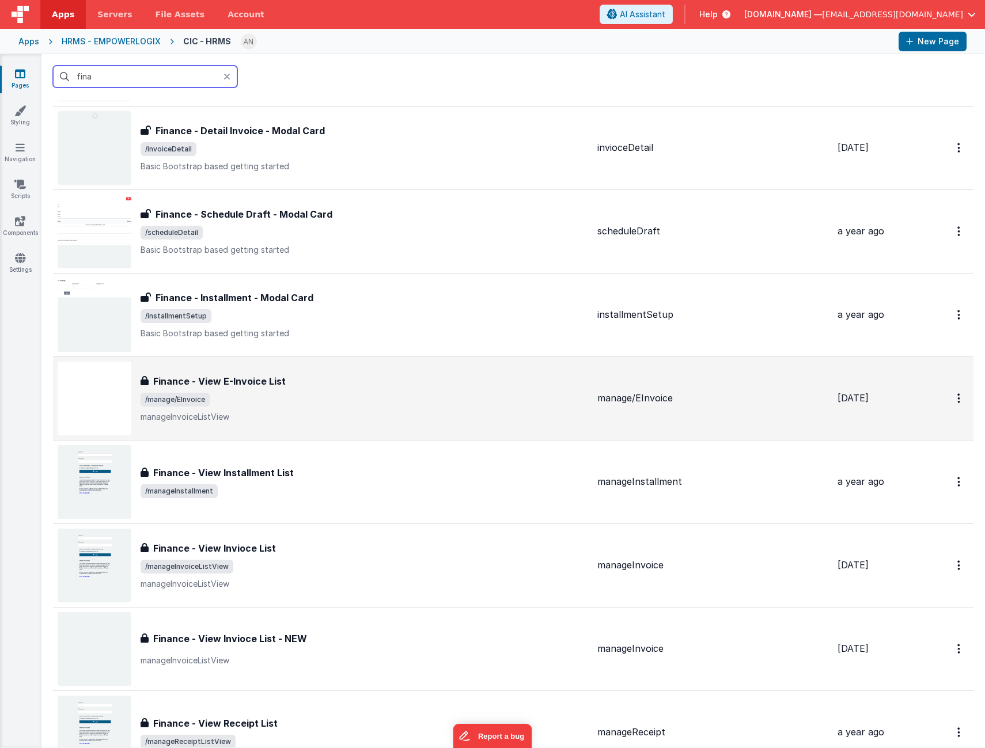
scroll to position [749, 0]
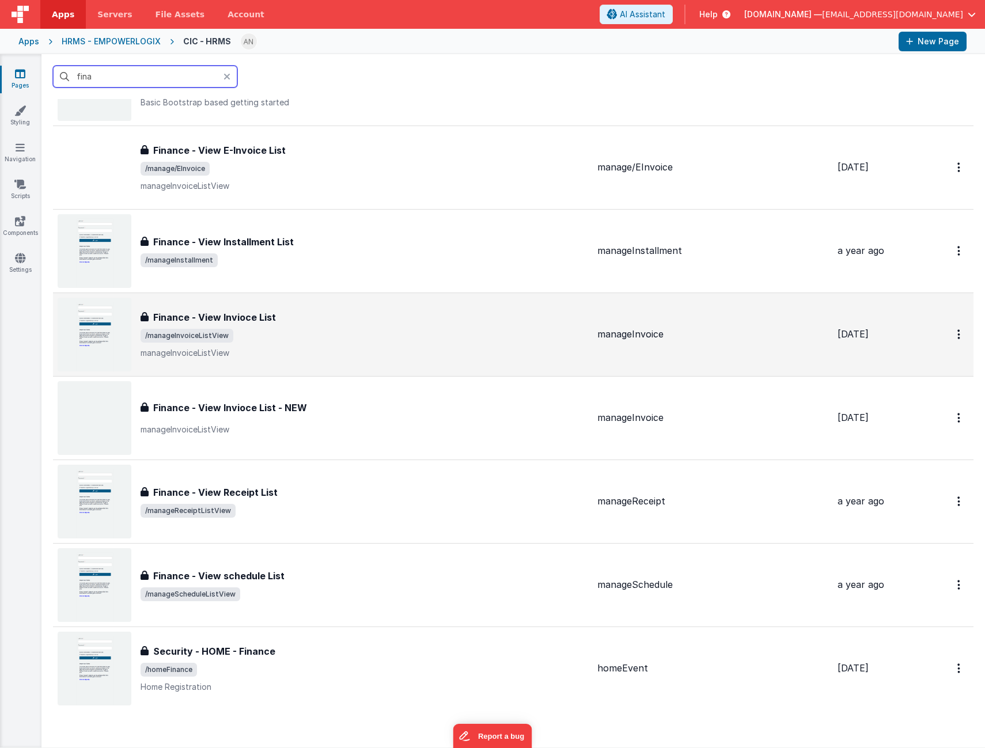
type input "fina"
click at [407, 347] on p "manageInvoiceListView" at bounding box center [365, 353] width 448 height 12
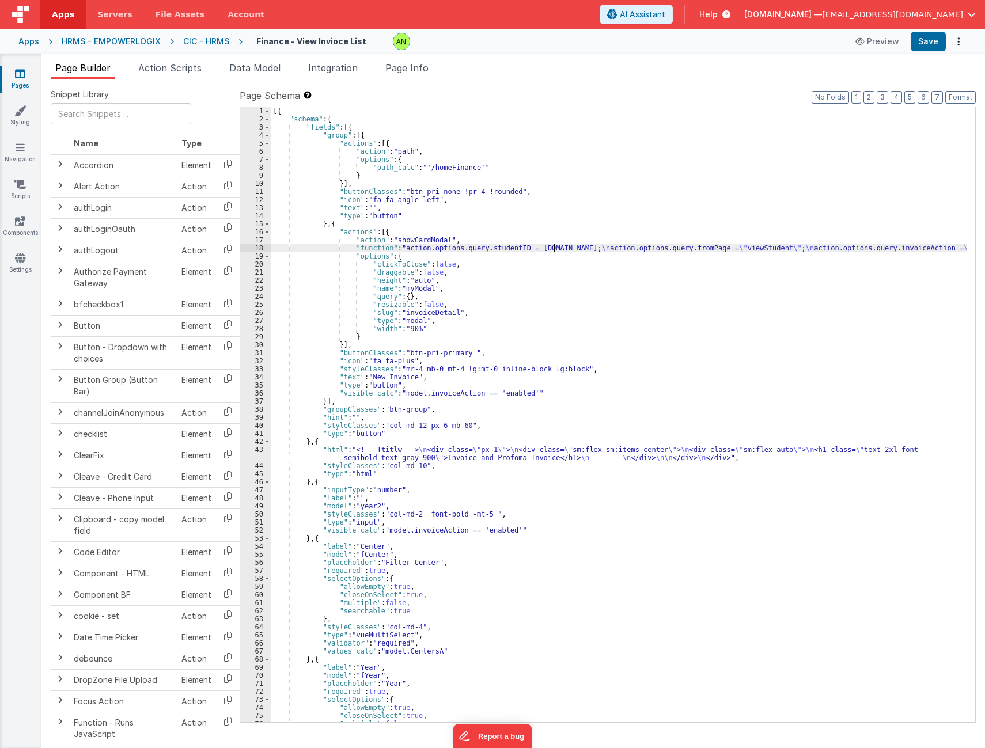
click at [555, 248] on div "[{ "schema" : { "fields" : [{ "group" : [{ "actions" : [{ "action" : "path" , "…" at bounding box center [619, 423] width 696 height 632
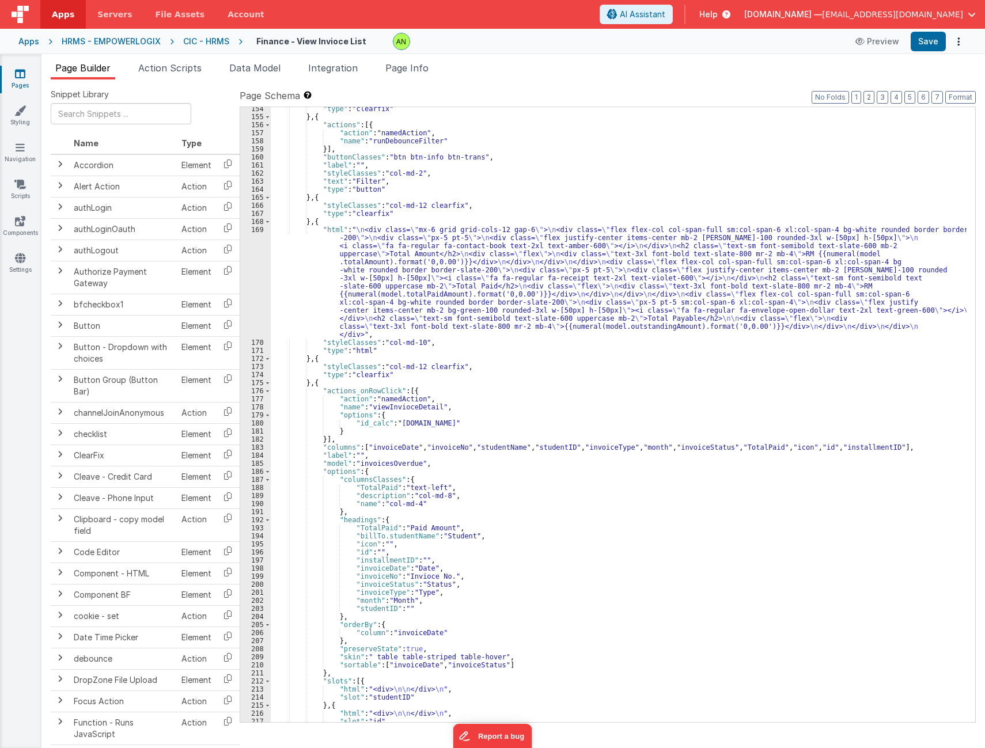
scroll to position [1348, 0]
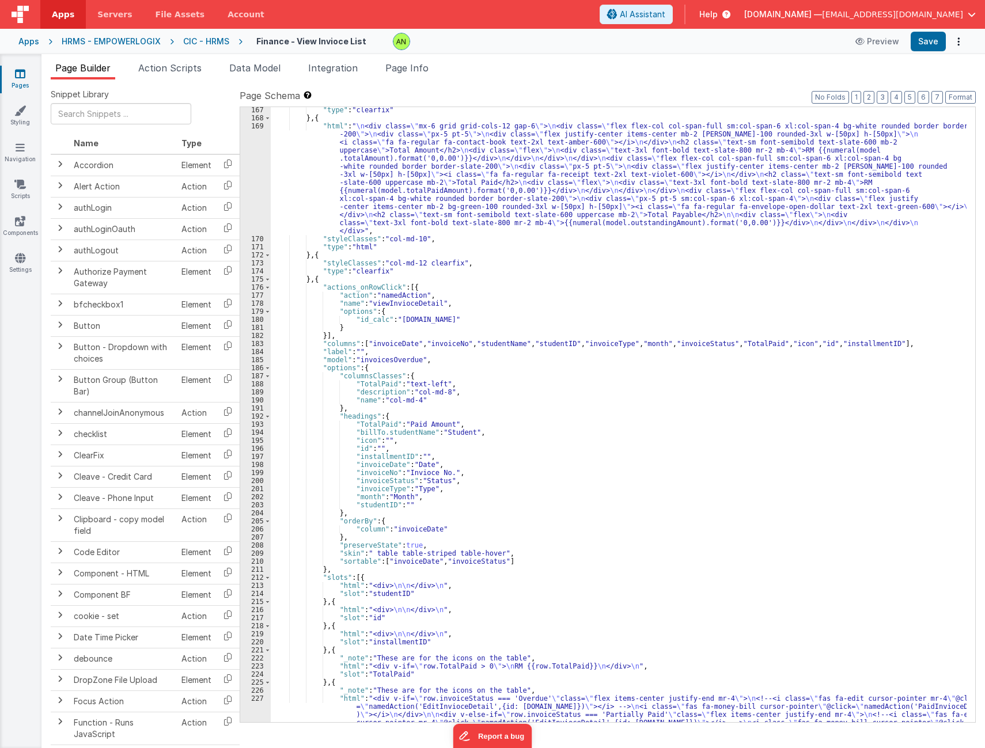
click at [409, 303] on div ""type" : "clearfix" } , { "html" : " \n <div class= \" mx-6 grid grid-cols-12 g…" at bounding box center [619, 446] width 696 height 680
click at [402, 69] on span "Page Info" at bounding box center [406, 68] width 43 height 12
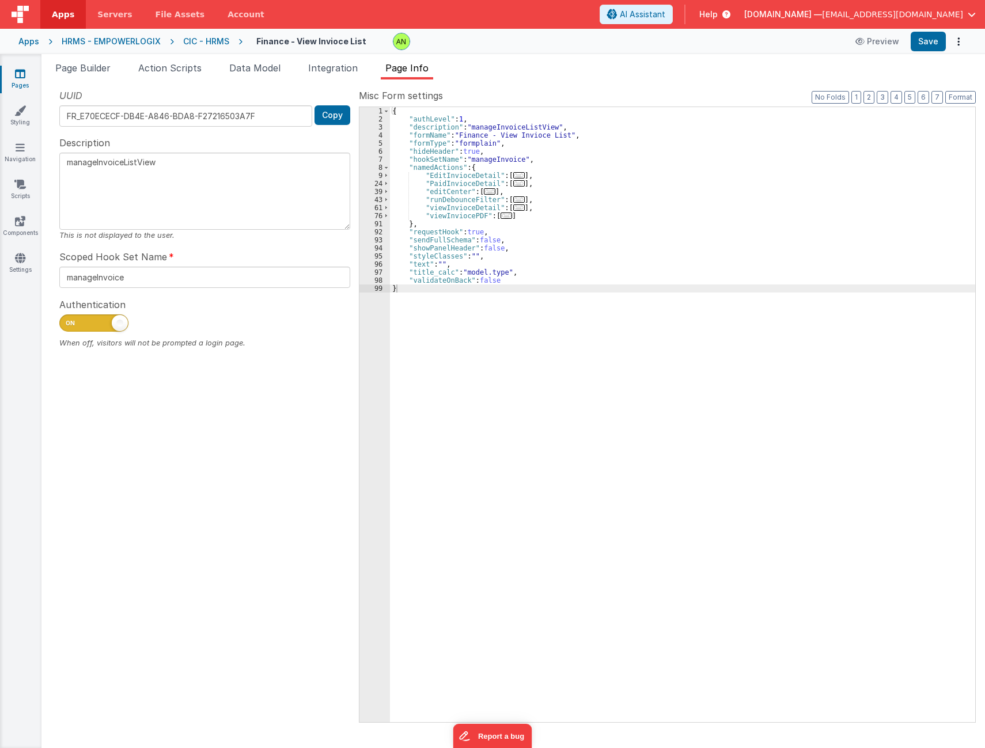
click at [513, 207] on span "..." at bounding box center [519, 208] width 12 height 6
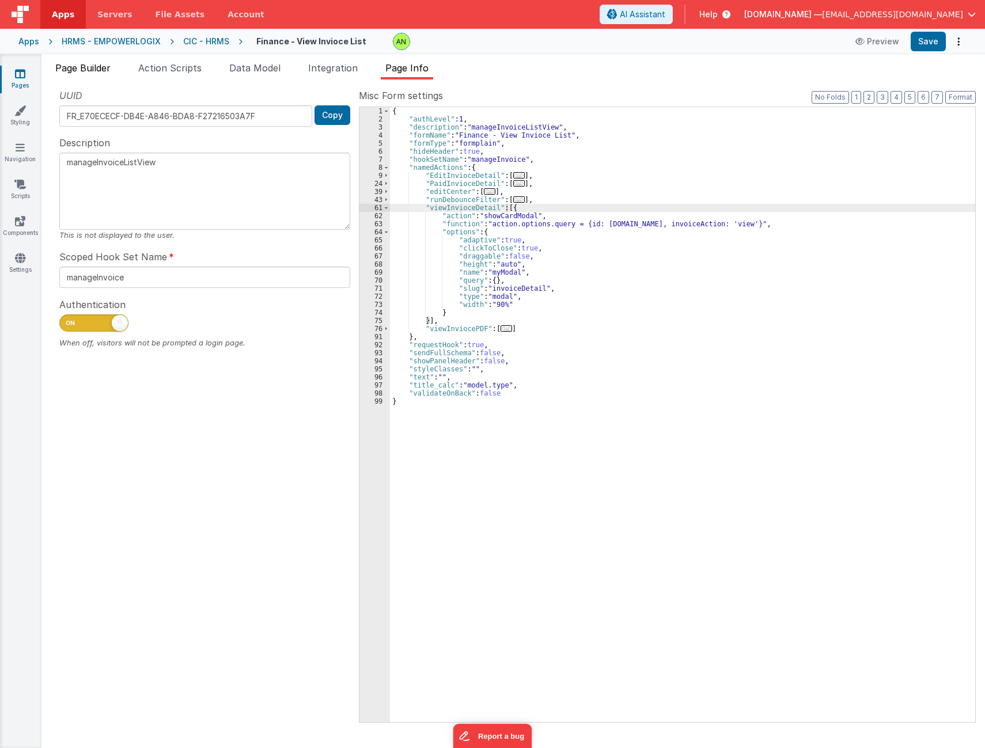
click at [105, 72] on span "Page Builder" at bounding box center [82, 68] width 55 height 12
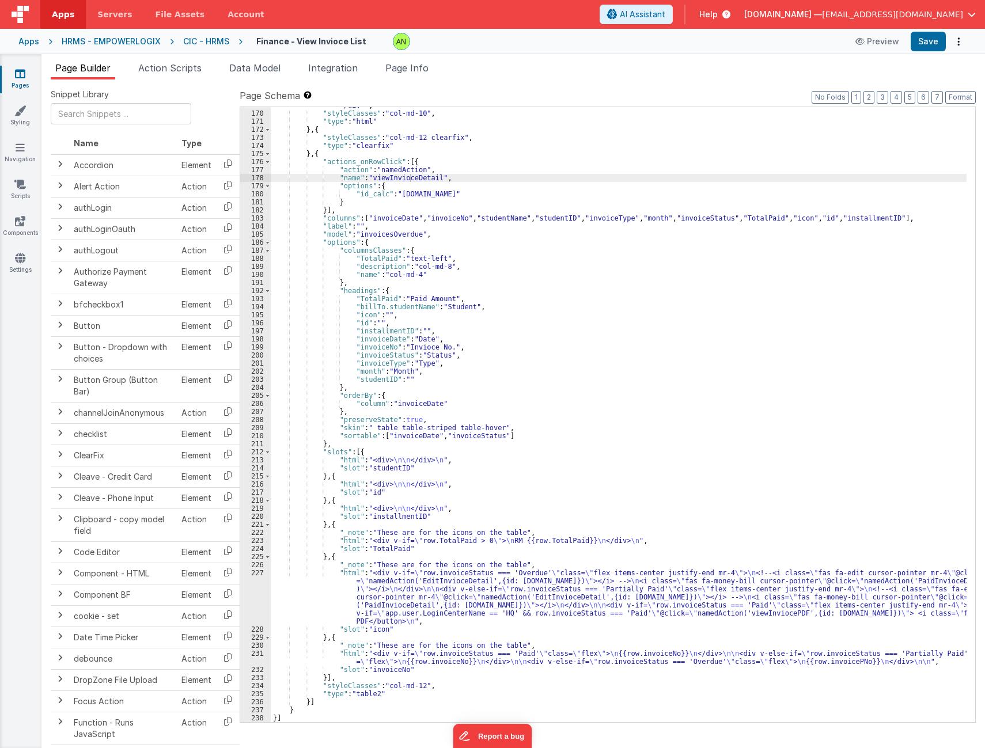
scroll to position [1474, 0]
click at [392, 494] on div ""html" : " \n <div class= \" mx-6 grid grid-cols-12 gap-6 \" > \n <div class= \…" at bounding box center [619, 365] width 696 height 736
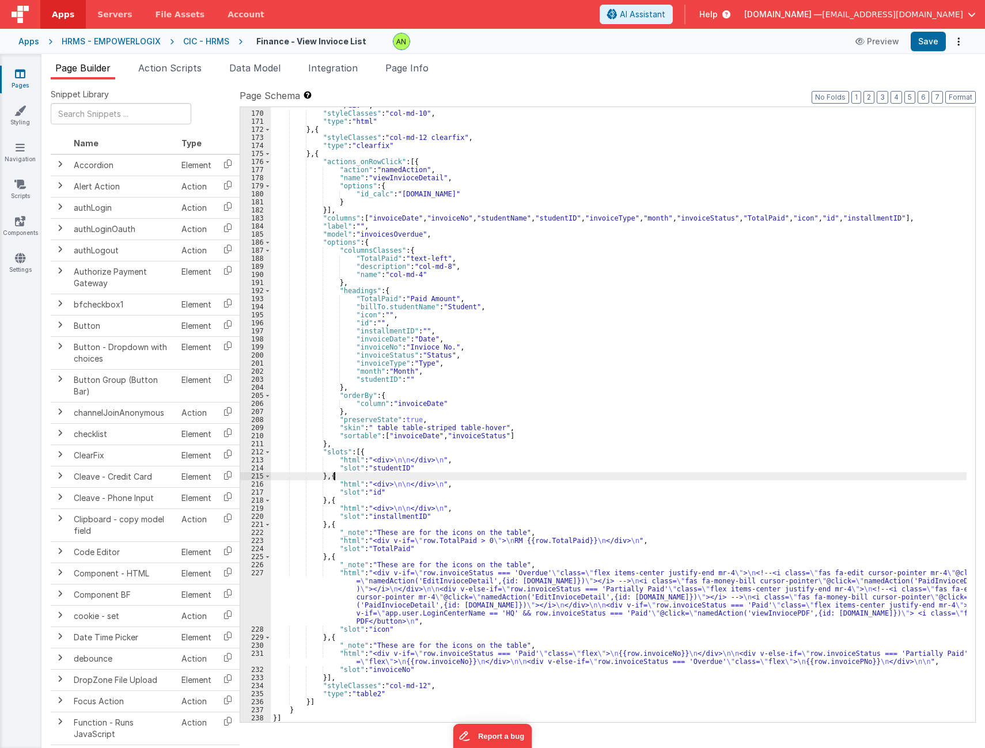
click at [335, 478] on div ""html" : " \n <div class= \" mx-6 grid grid-cols-12 gap-6 \" > \n <div class= \…" at bounding box center [619, 365] width 696 height 736
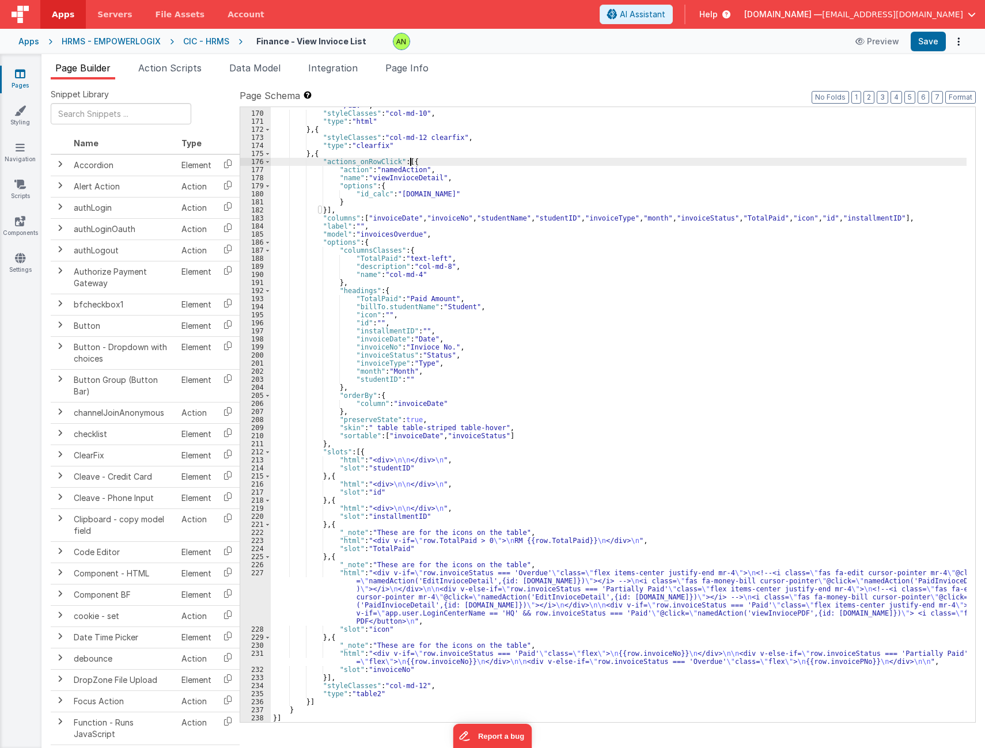
click at [433, 160] on div ""html" : " \n <div class= \" mx-6 grid grid-cols-12 gap-6 \" > \n <div class= \…" at bounding box center [619, 365] width 696 height 736
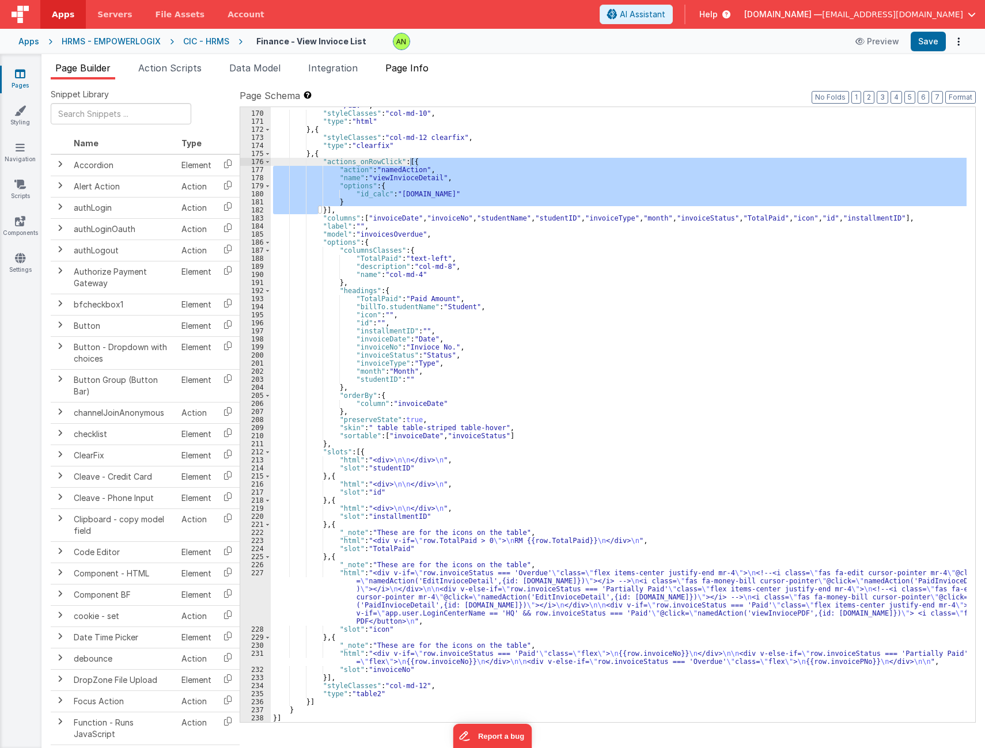
click at [411, 70] on span "Page Info" at bounding box center [406, 68] width 43 height 12
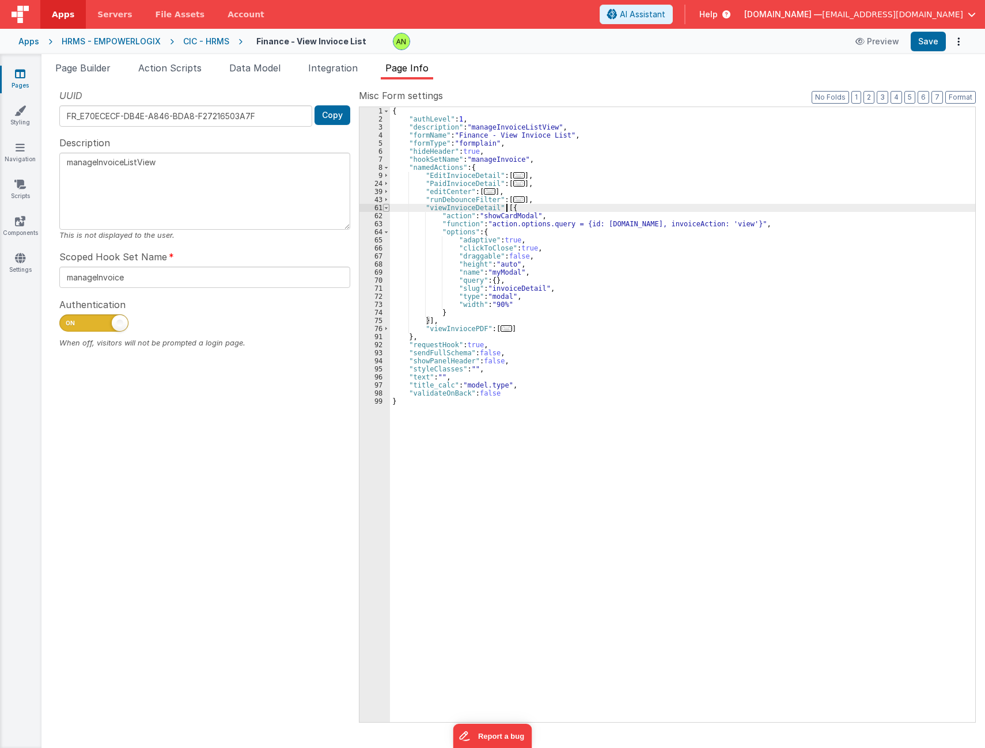
click at [387, 208] on span at bounding box center [386, 208] width 6 height 8
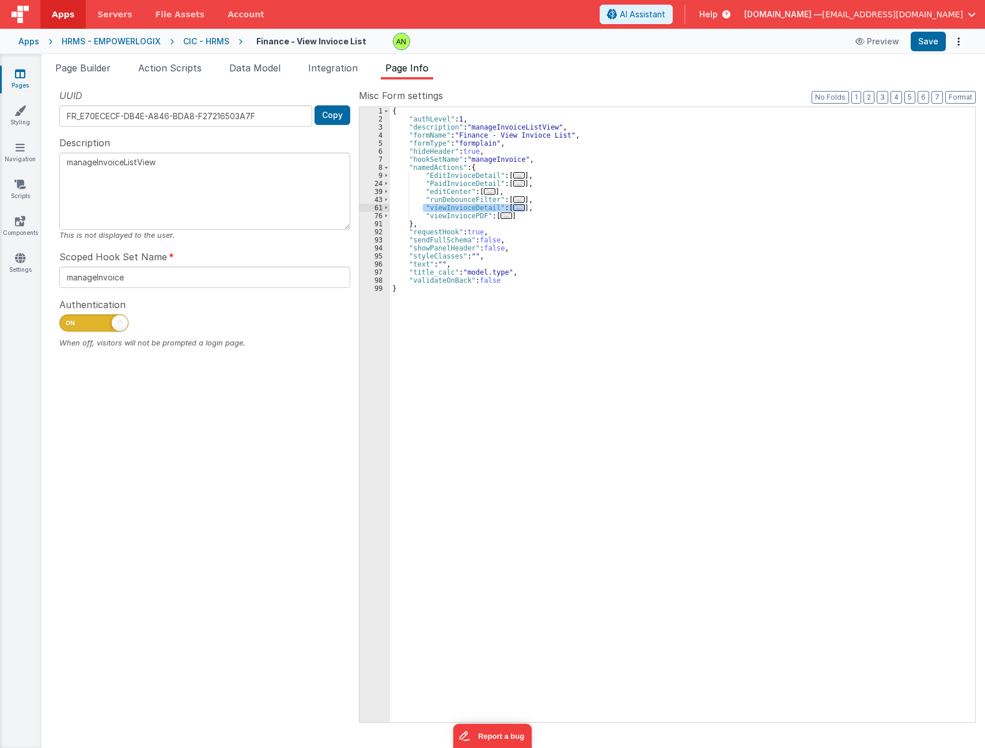
drag, startPoint x: 533, startPoint y: 207, endPoint x: 423, endPoint y: 209, distance: 110.1
click at [423, 209] on div "{ "authLevel" : 1 , "description" : "manageInvoiceListView" , "formName" : "Fin…" at bounding box center [682, 423] width 585 height 632
click at [26, 40] on div "Apps" at bounding box center [28, 42] width 21 height 12
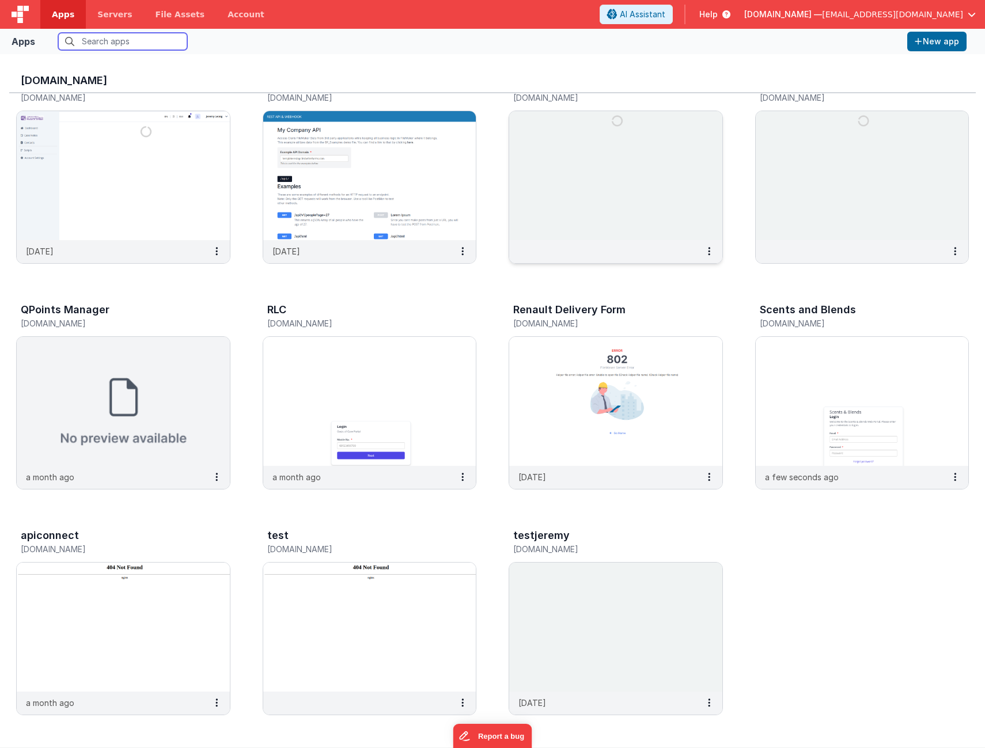
scroll to position [265, 0]
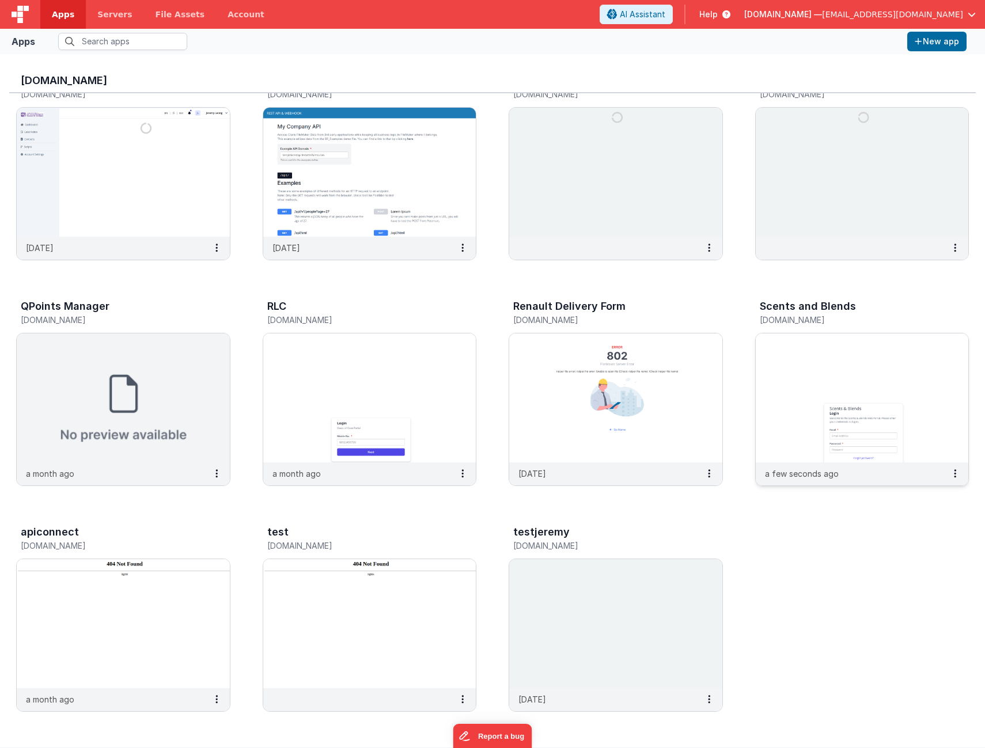
click at [828, 369] on img at bounding box center [862, 398] width 213 height 129
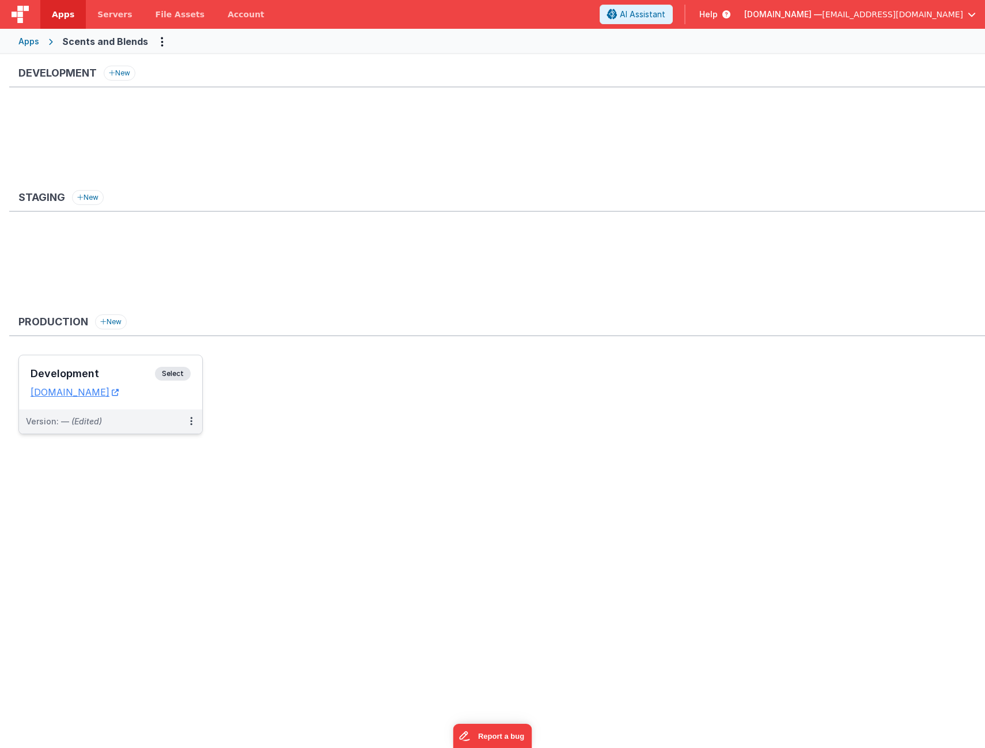
click at [108, 361] on div "Development Select URLs [DOMAIN_NAME]" at bounding box center [110, 383] width 183 height 54
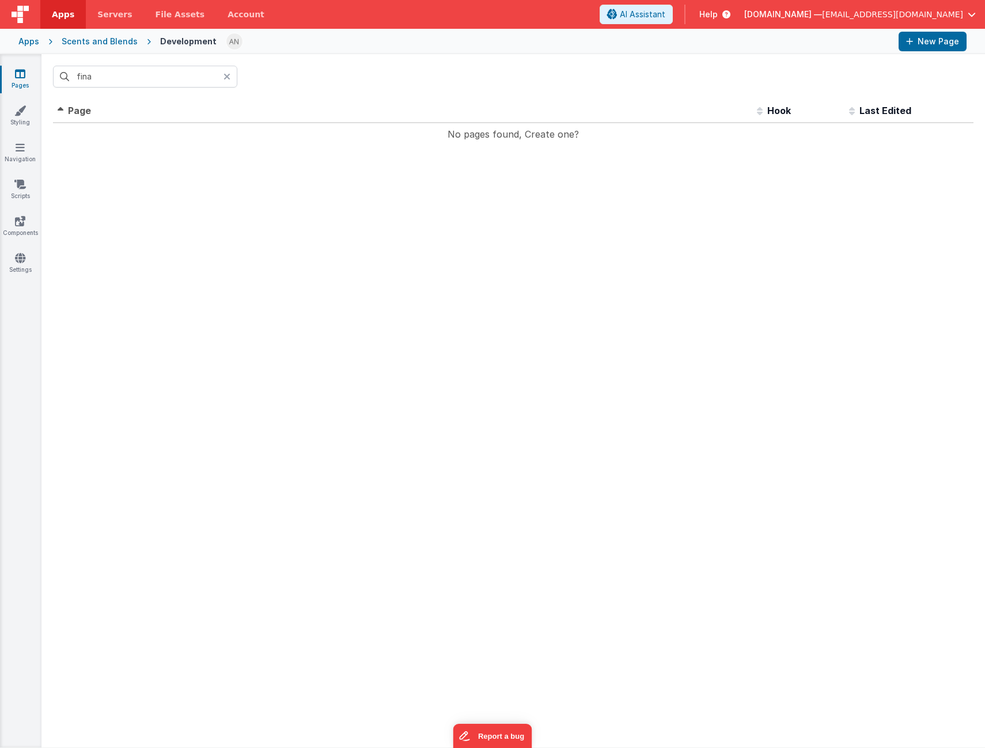
click at [228, 79] on icon at bounding box center [227, 76] width 7 height 9
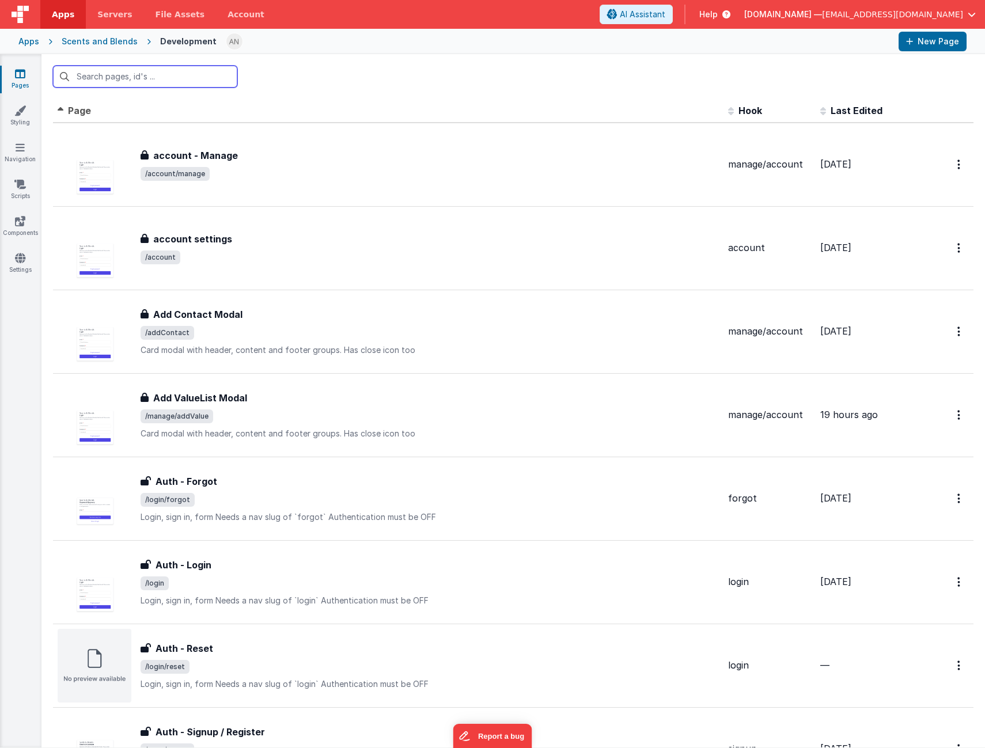
click at [105, 80] on input "text" at bounding box center [145, 77] width 184 height 22
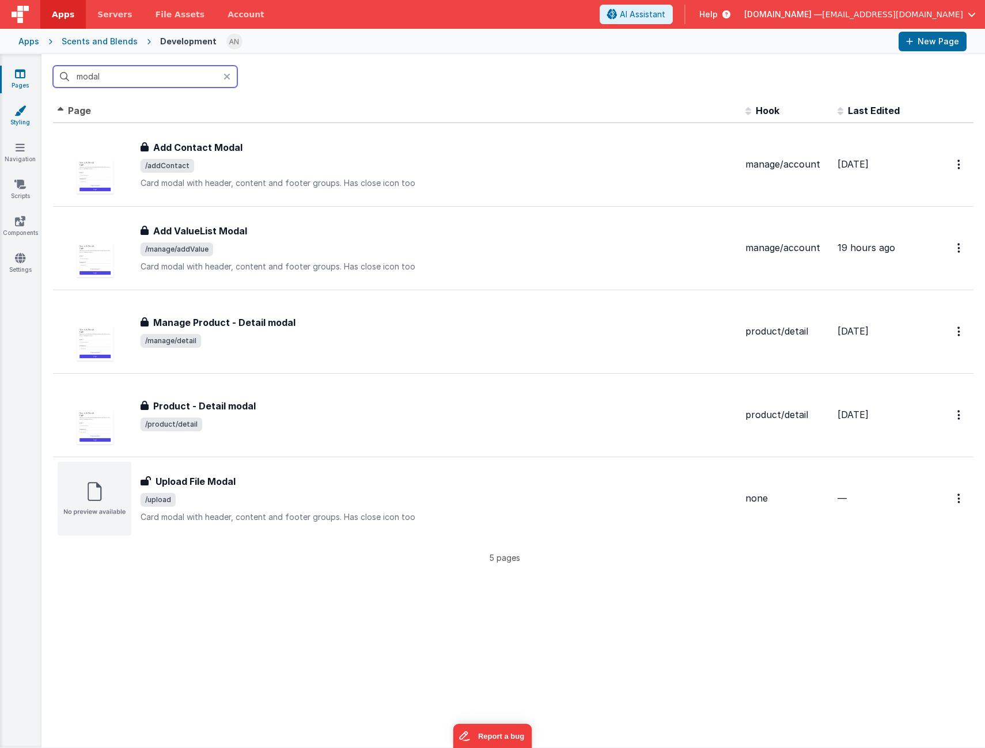
type input "modal"
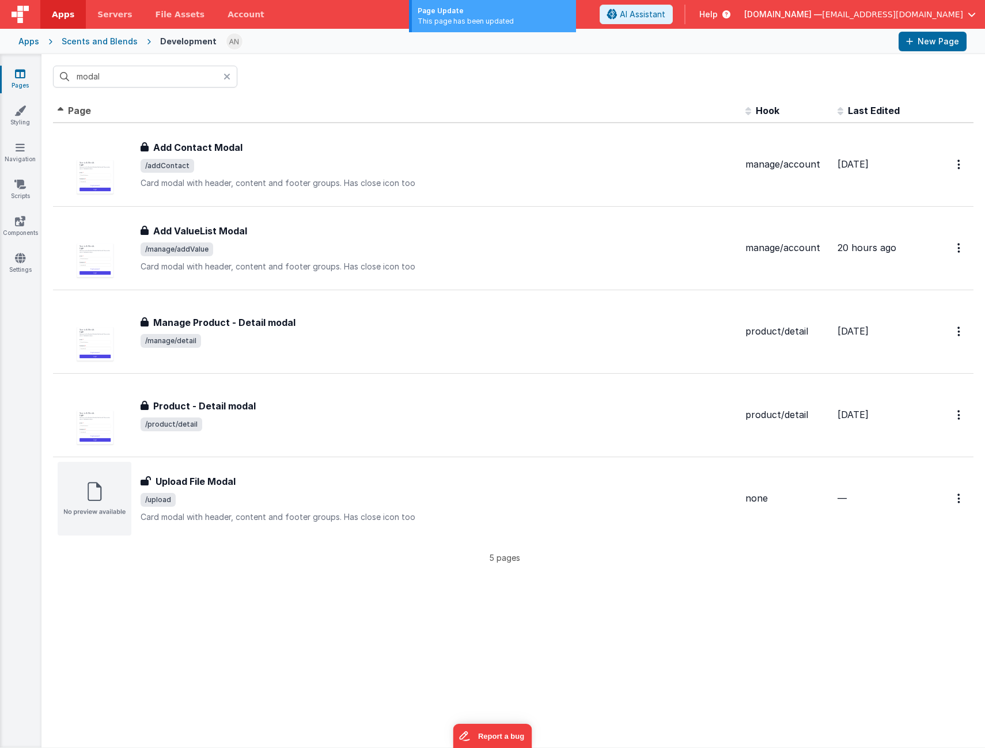
click at [26, 41] on div "Apps" at bounding box center [28, 42] width 21 height 12
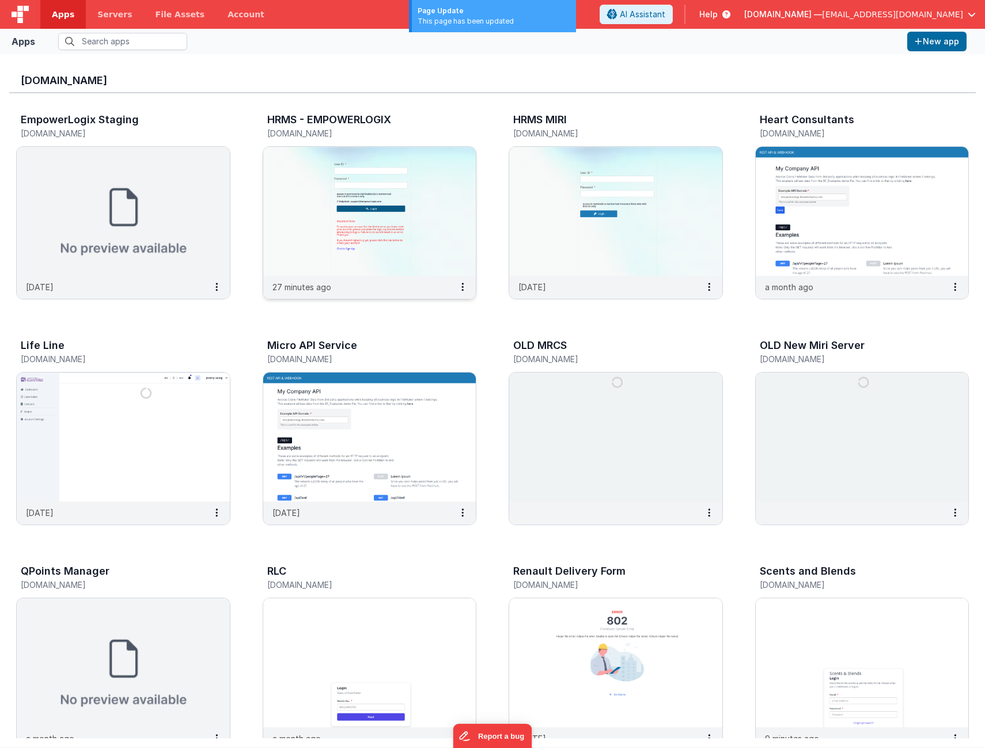
click at [360, 224] on img at bounding box center [369, 211] width 213 height 129
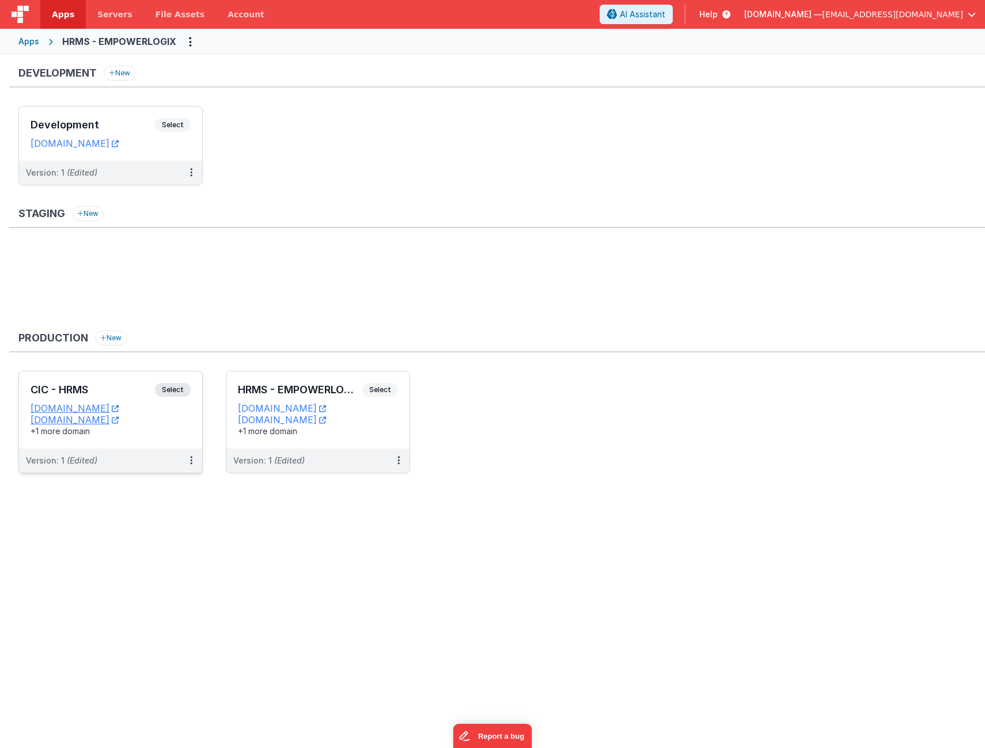
click at [127, 381] on div "CIC - HRMS Select URLs [DOMAIN_NAME] [DOMAIN_NAME] +1 more domain" at bounding box center [110, 410] width 183 height 77
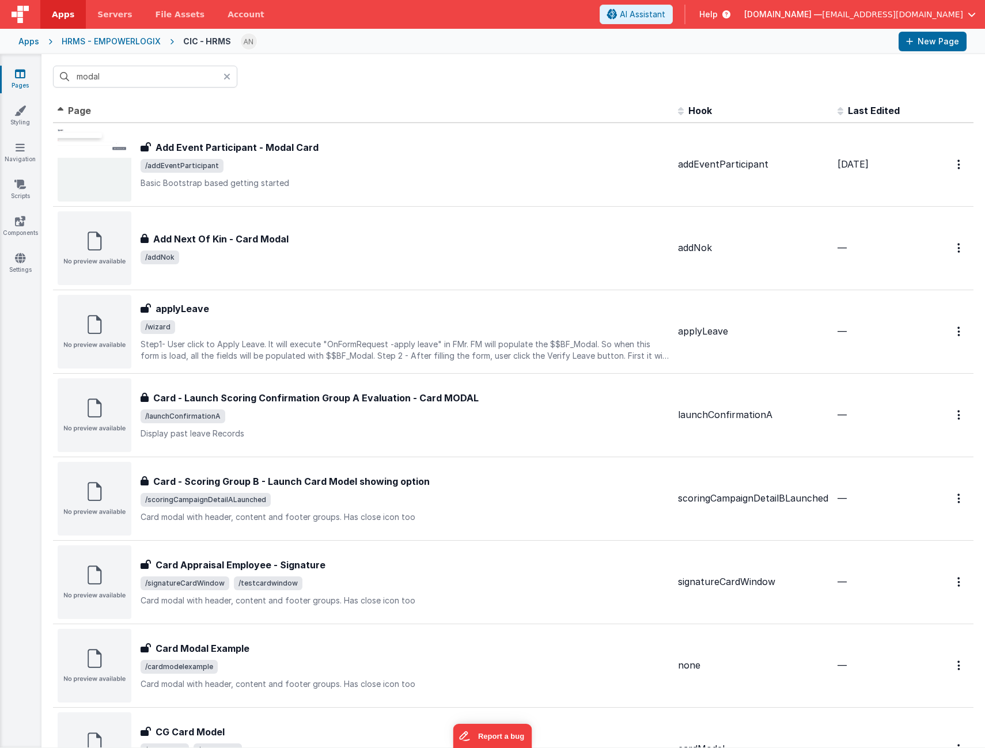
click at [229, 77] on icon at bounding box center [227, 76] width 7 height 9
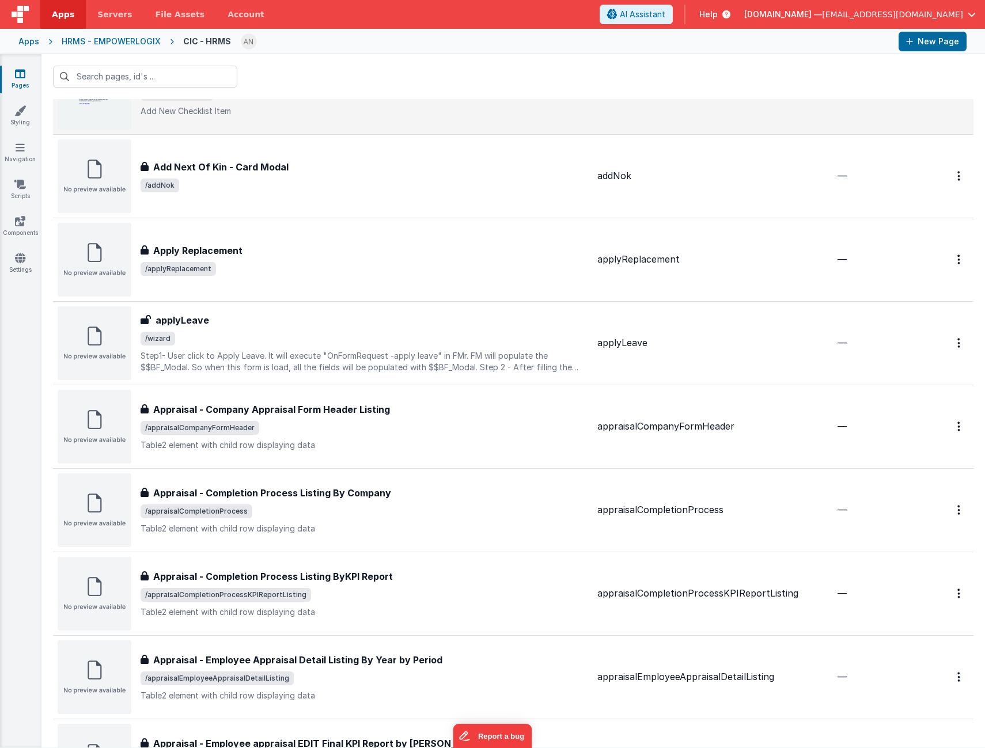
scroll to position [288, 0]
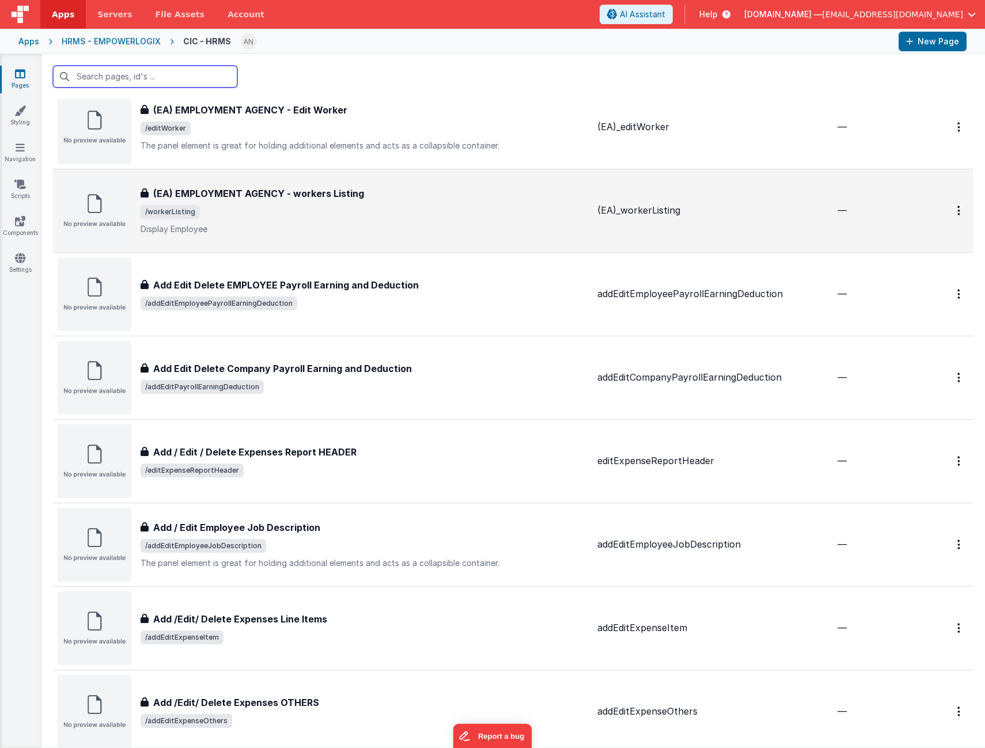
click at [154, 73] on input "text" at bounding box center [145, 77] width 184 height 22
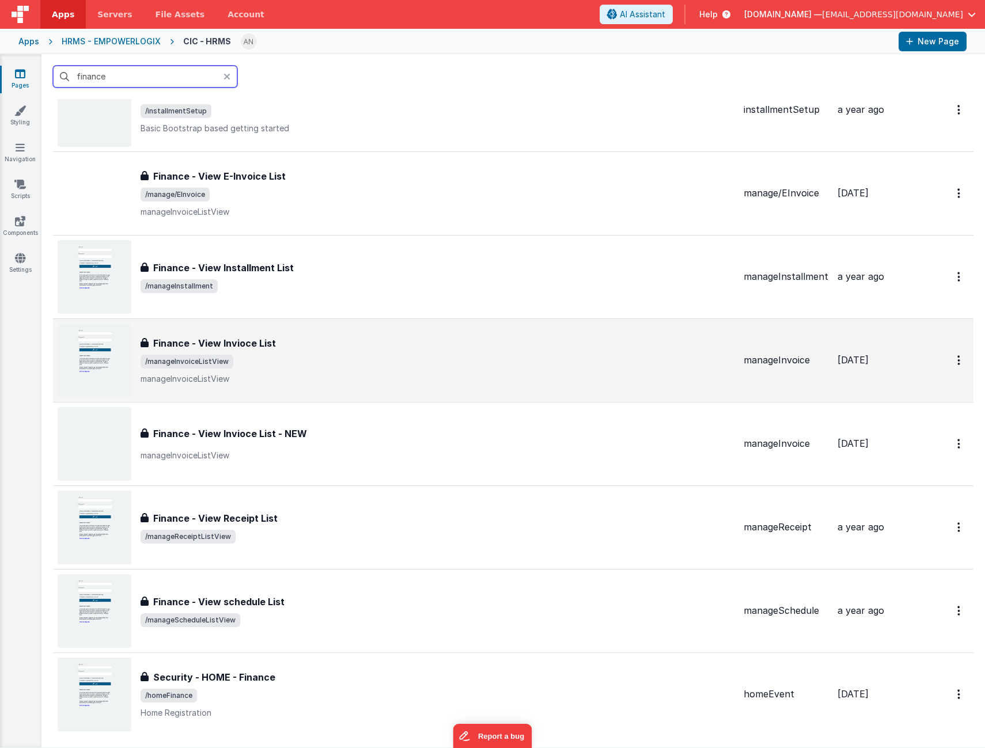
scroll to position [346, 0]
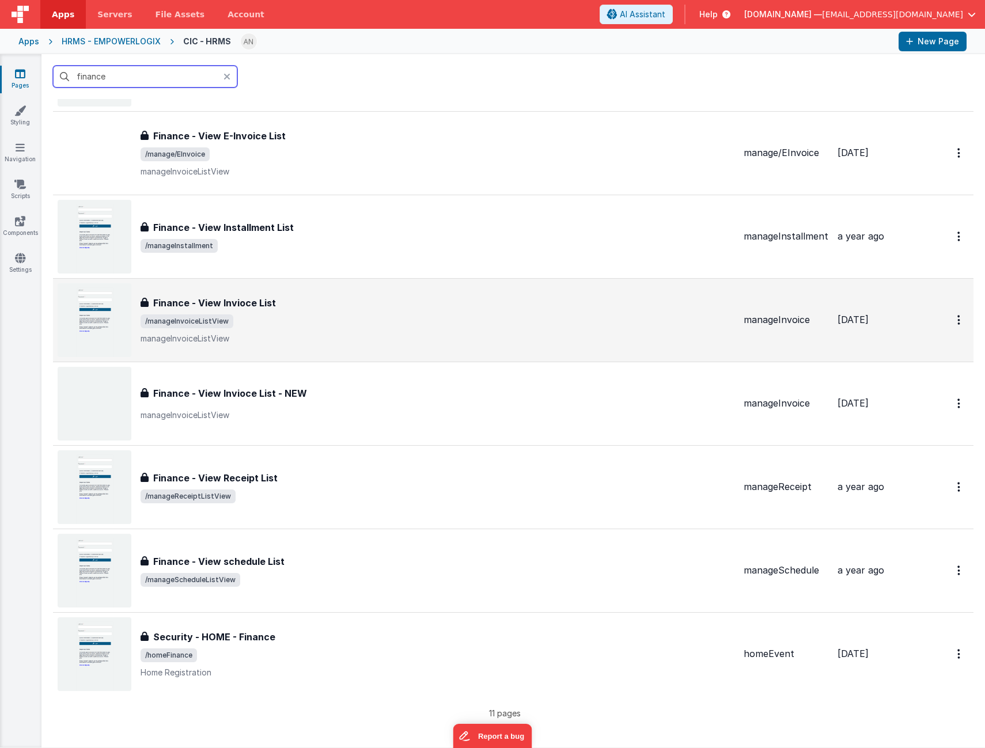
type input "finance"
click at [294, 326] on span "/manageInvoiceListView" at bounding box center [438, 322] width 594 height 14
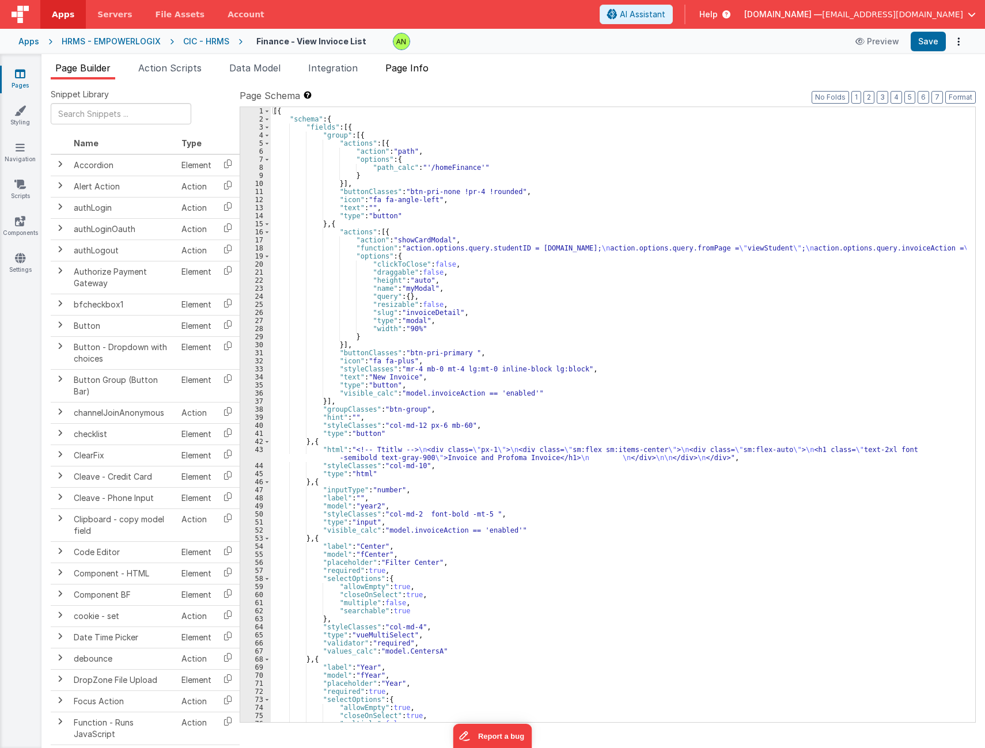
click at [409, 71] on span "Page Info" at bounding box center [406, 68] width 43 height 12
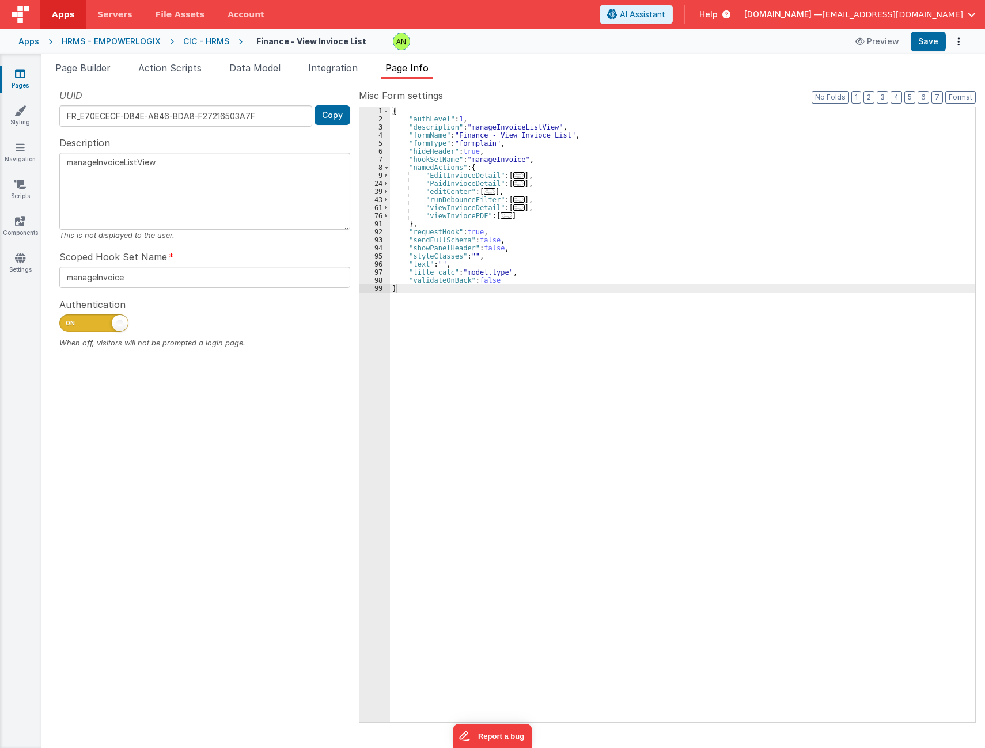
click at [513, 207] on span "..." at bounding box center [519, 208] width 12 height 6
